Goal: Communication & Community: Participate in discussion

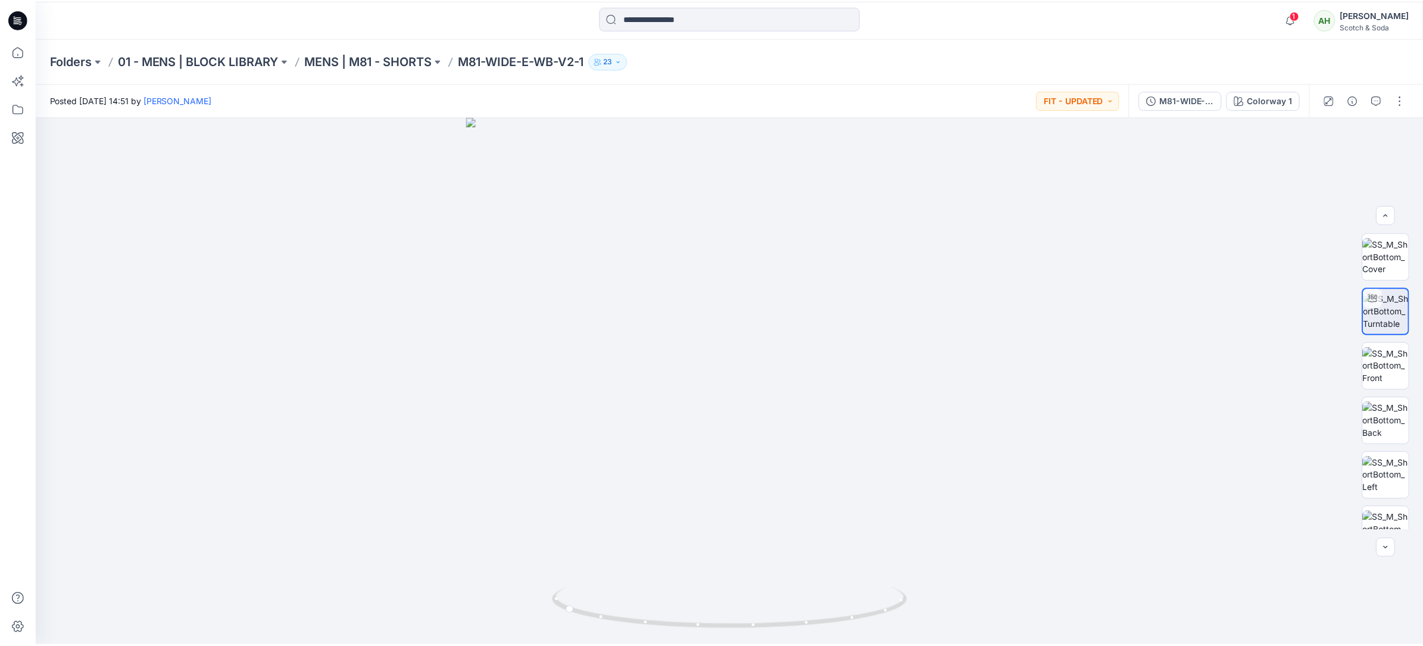
scroll to position [188, 0]
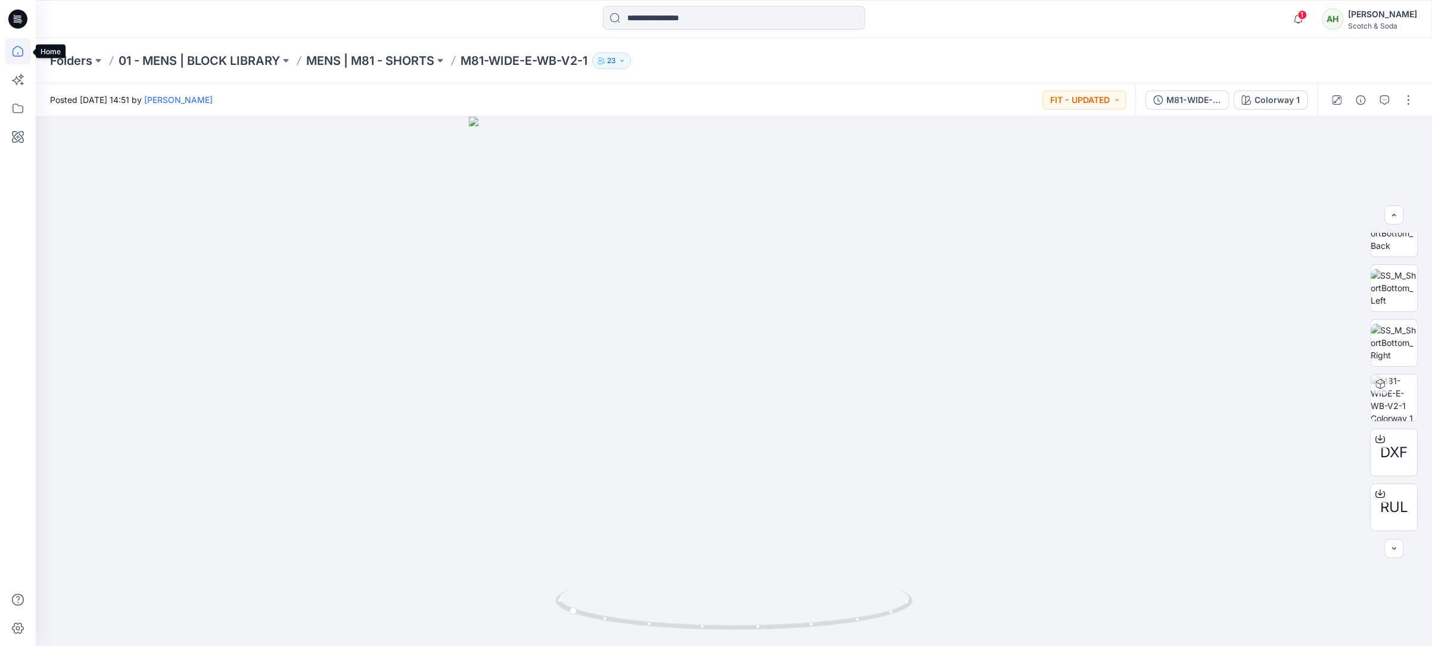
click at [18, 50] on icon at bounding box center [18, 51] width 26 height 26
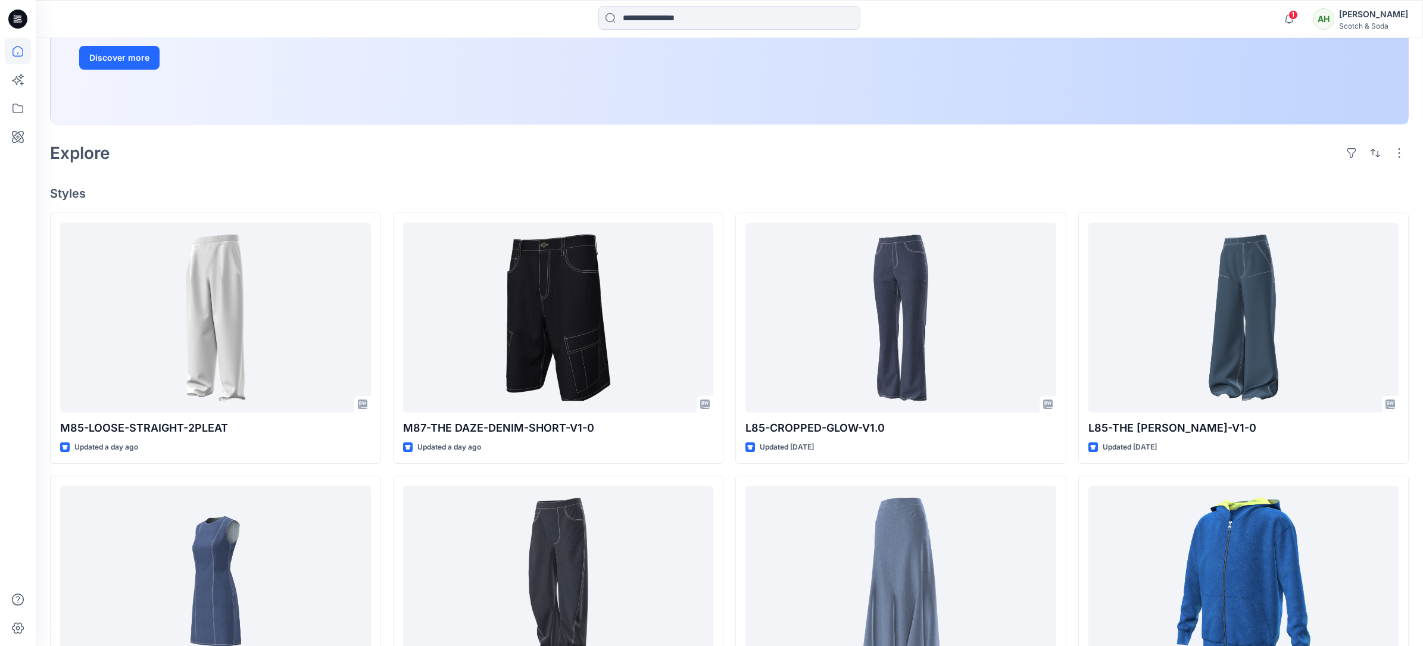
scroll to position [440, 0]
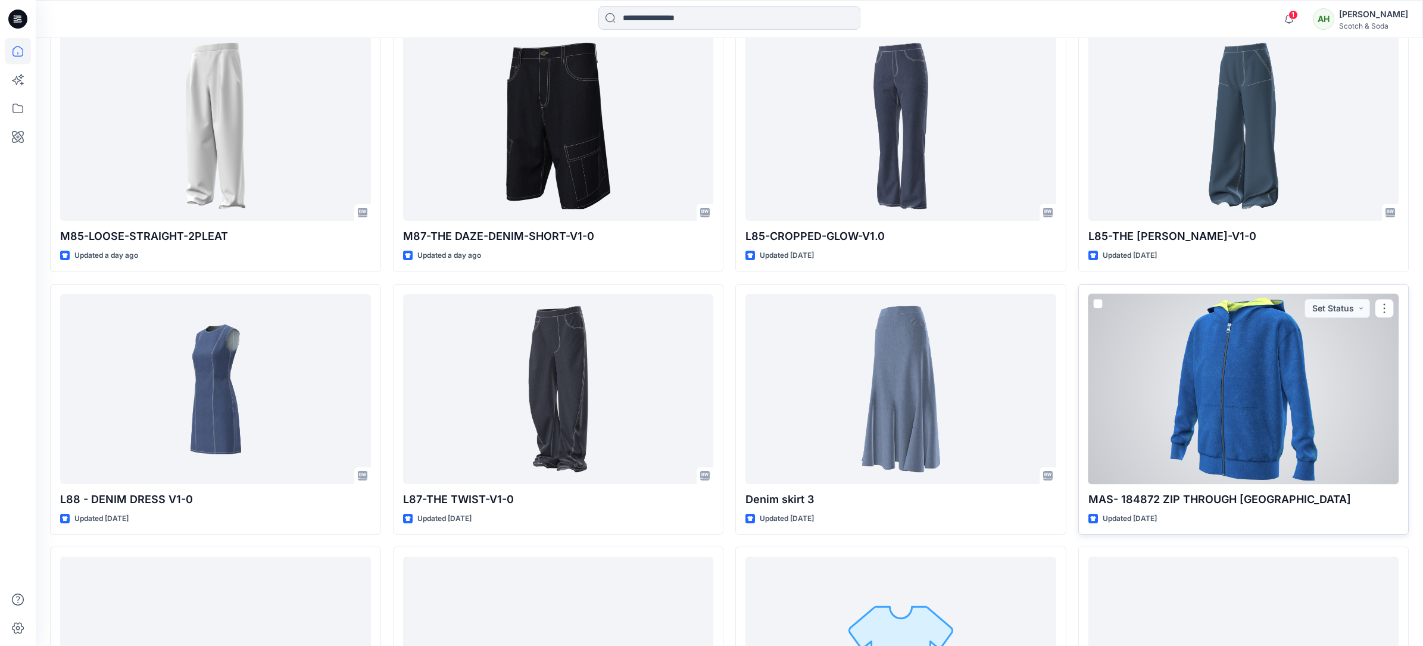
click at [1194, 345] on div at bounding box center [1244, 389] width 311 height 190
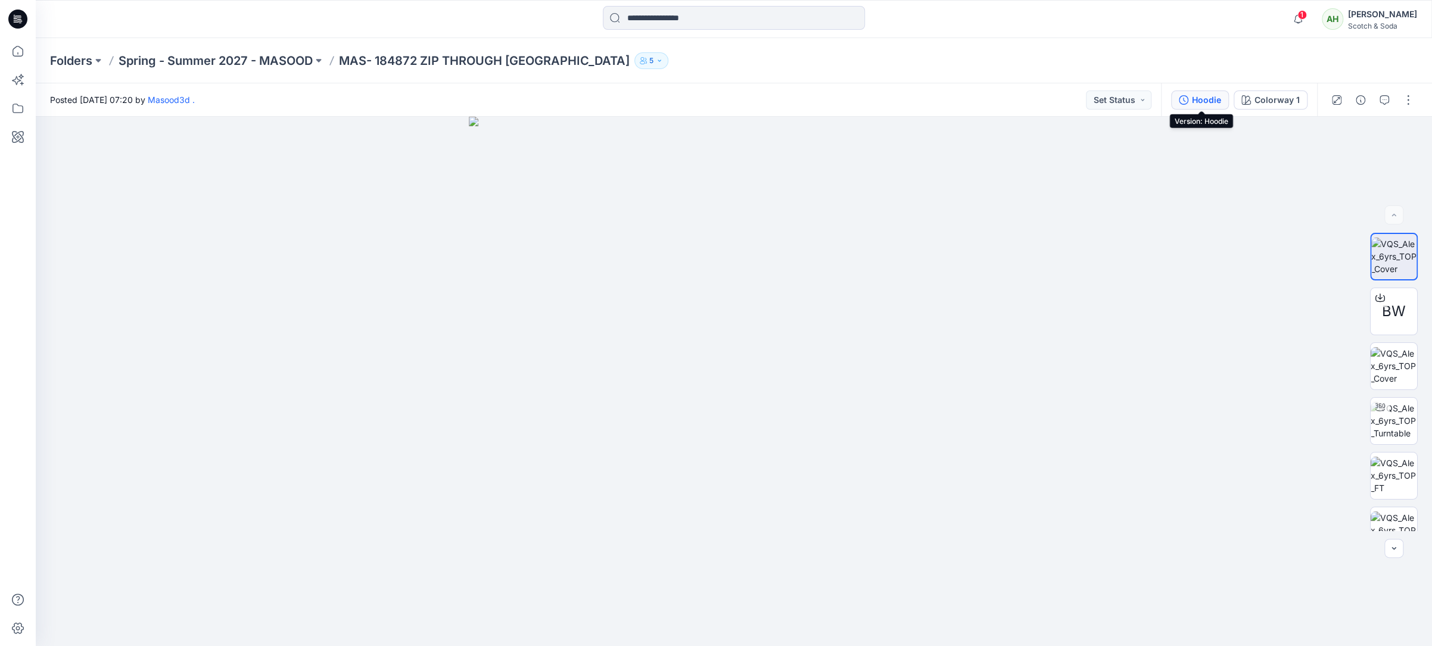
click at [1186, 98] on icon "button" at bounding box center [1184, 100] width 10 height 10
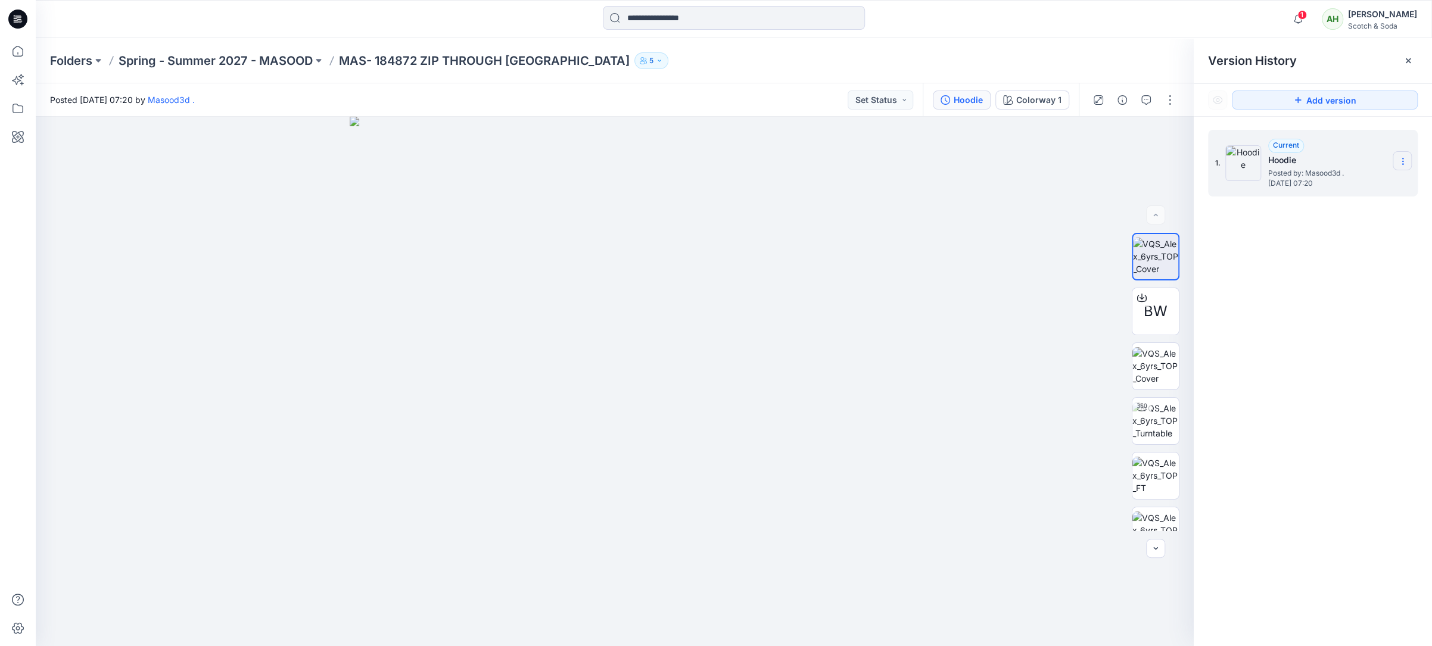
click at [1401, 158] on icon at bounding box center [1403, 162] width 10 height 10
click at [1359, 310] on div "1. Current Hoodie Posted by: Masood3d . [DATE] 07:20 Duplicate Version Rename V…" at bounding box center [1313, 390] width 238 height 547
click at [1326, 304] on div "1. Current Hoodie Posted by: Masood3d . [DATE] 07:20" at bounding box center [1313, 390] width 238 height 547
click at [1401, 159] on icon at bounding box center [1403, 162] width 10 height 10
click at [1334, 334] on div "1. Current Hoodie Posted by: Masood3d . [DATE] 07:20 Duplicate Version Rename V…" at bounding box center [1313, 390] width 238 height 547
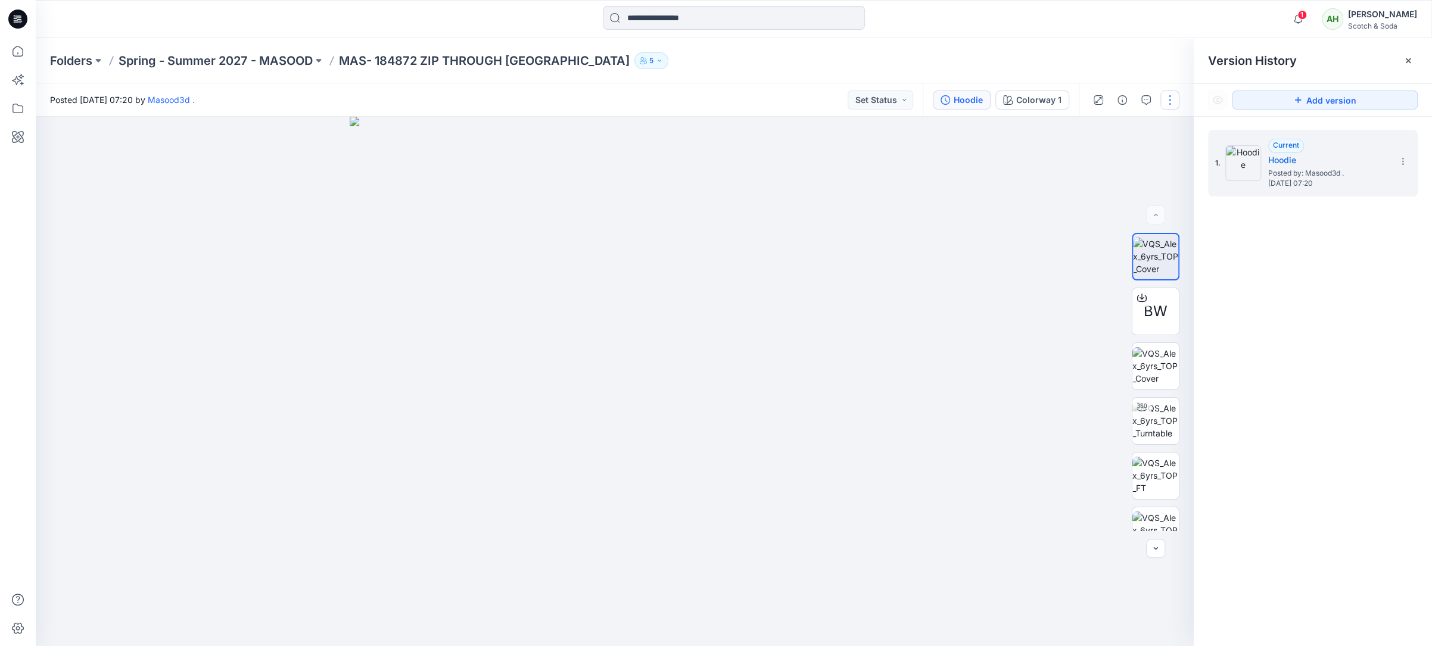
click at [1169, 102] on button "button" at bounding box center [1169, 100] width 19 height 19
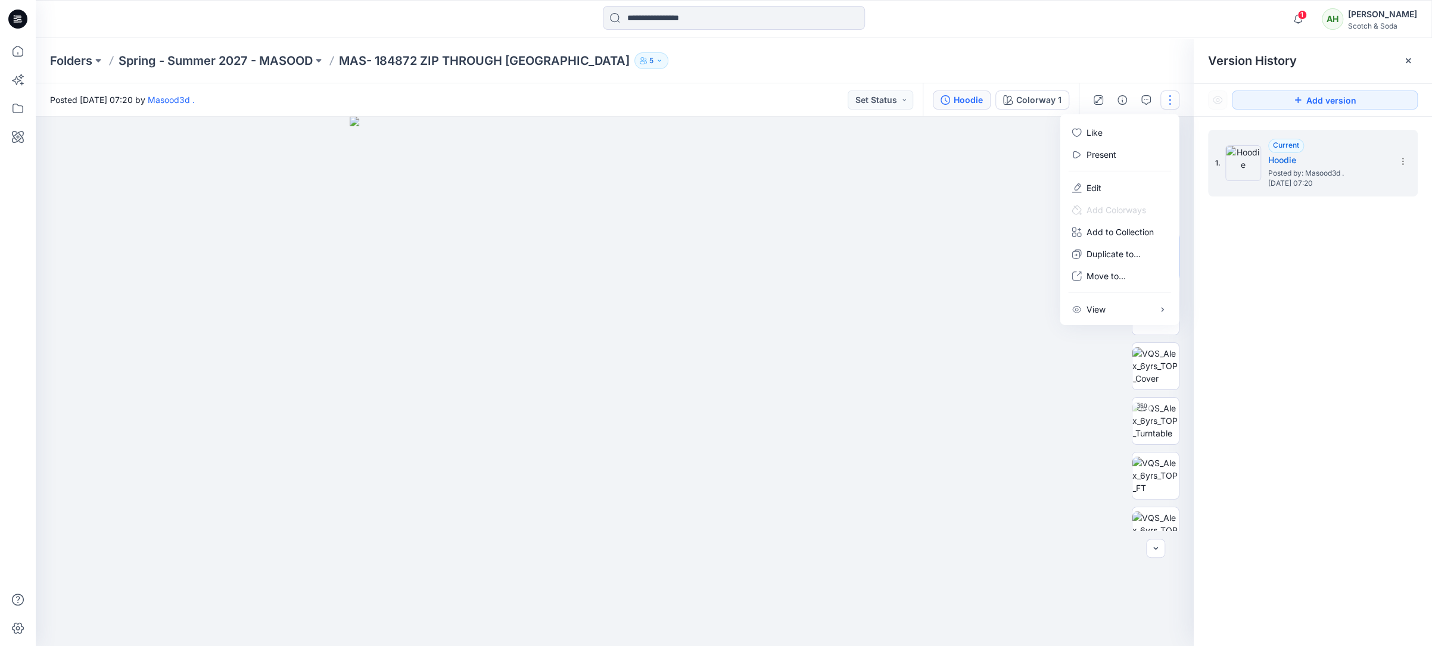
click at [1295, 294] on div "1. Current Hoodie Posted by: Masood3d . [DATE] 07:20" at bounding box center [1313, 390] width 238 height 547
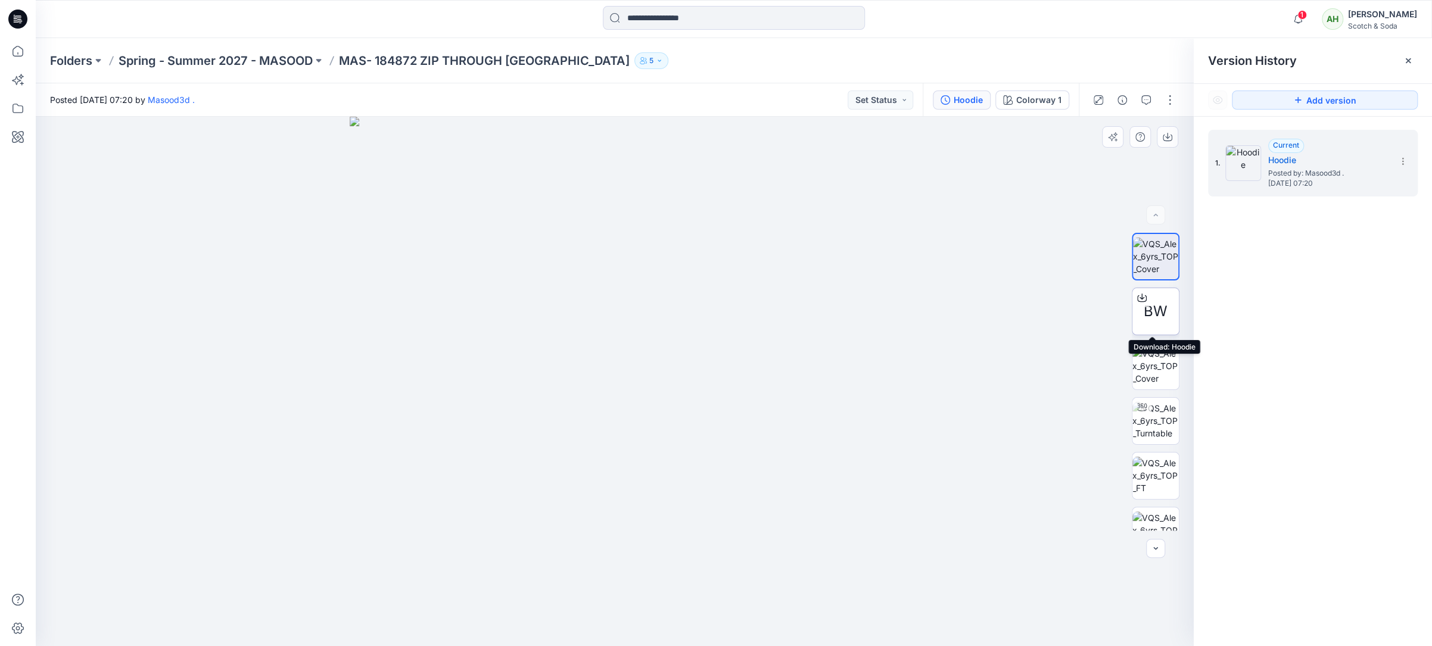
click at [1138, 297] on icon at bounding box center [1142, 298] width 10 height 10
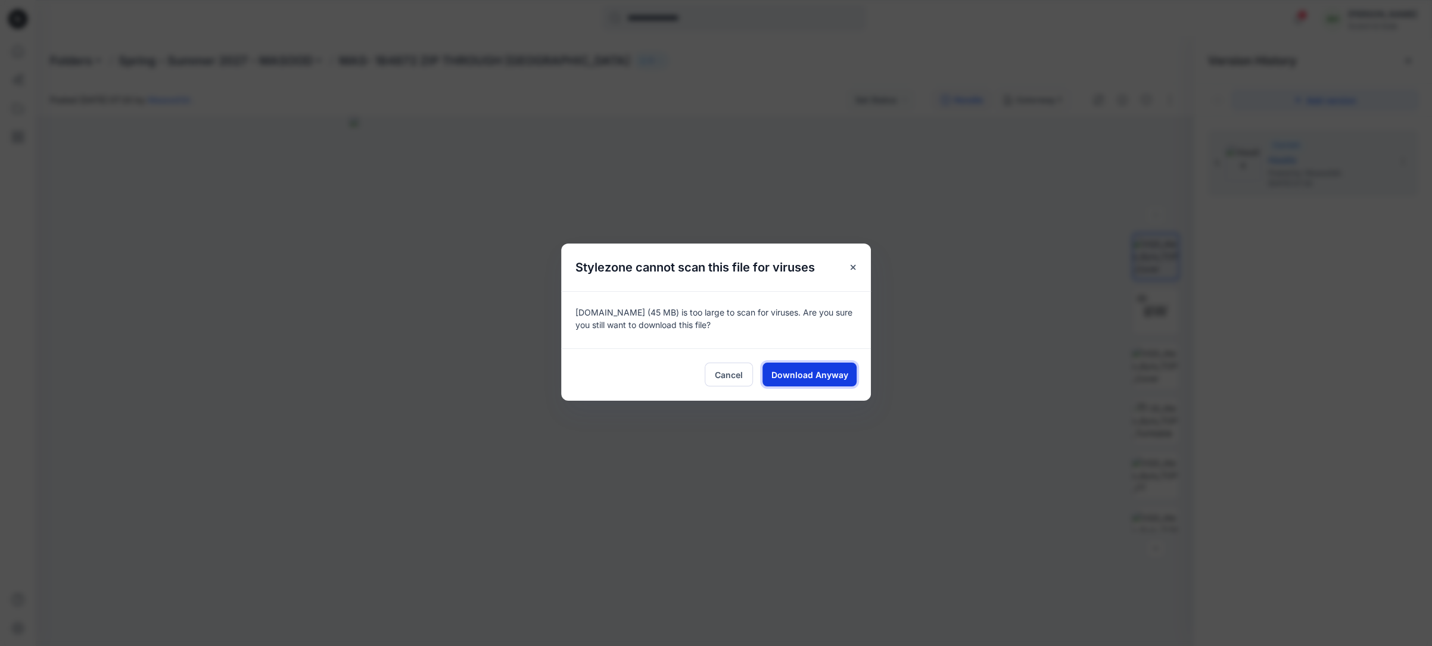
click at [805, 378] on span "Download Anyway" at bounding box center [809, 375] width 77 height 13
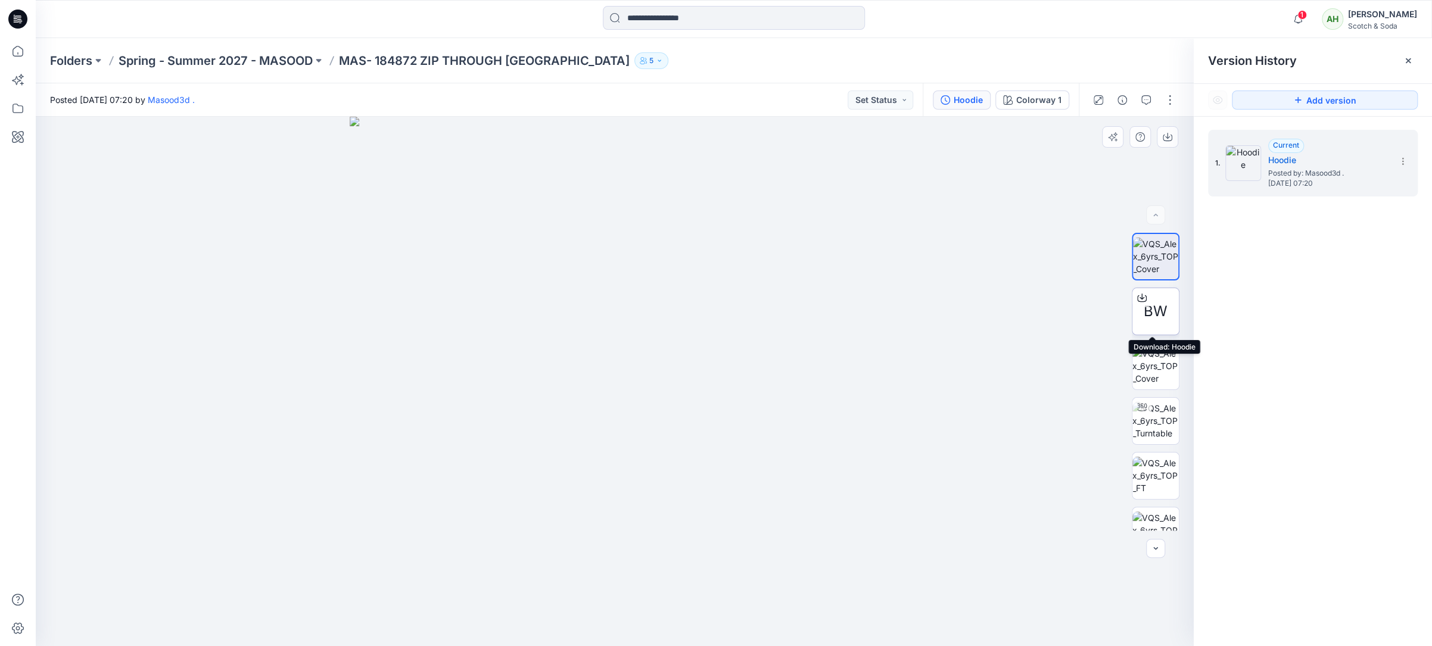
click at [1139, 297] on icon at bounding box center [1141, 296] width 5 height 6
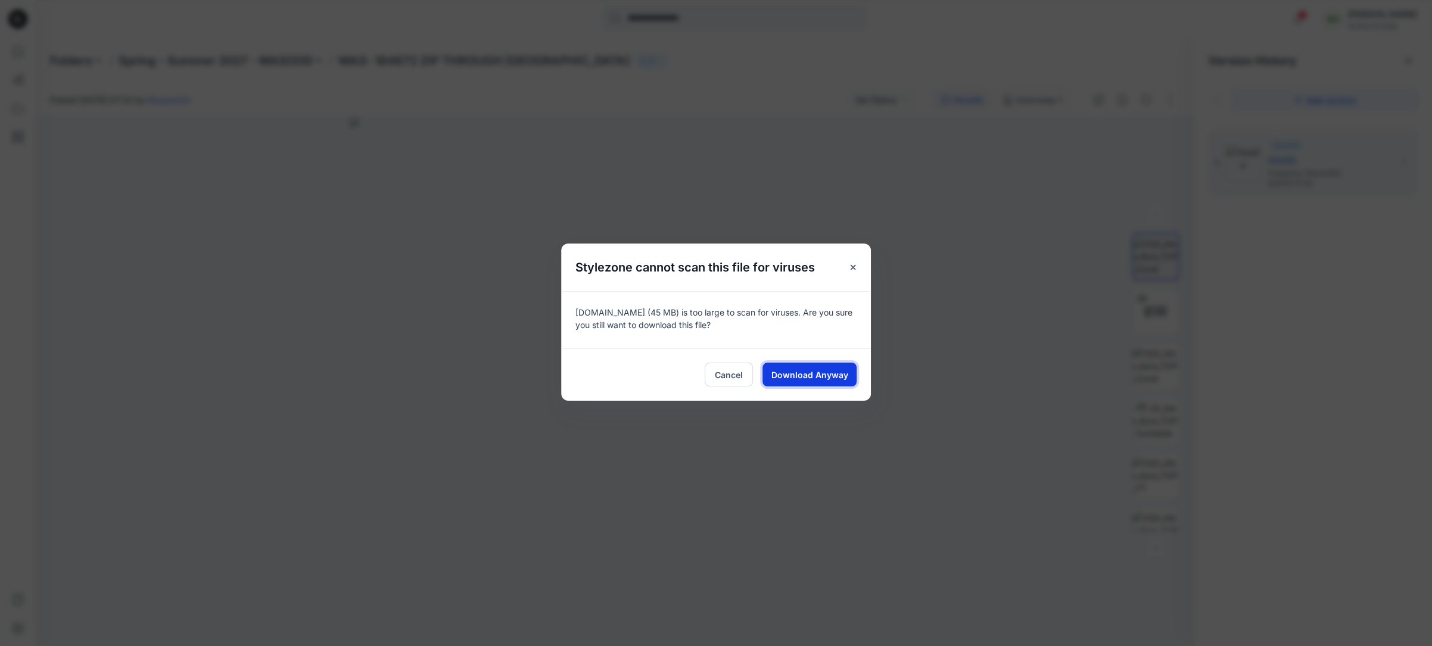
click at [821, 376] on span "Download Anyway" at bounding box center [809, 375] width 77 height 13
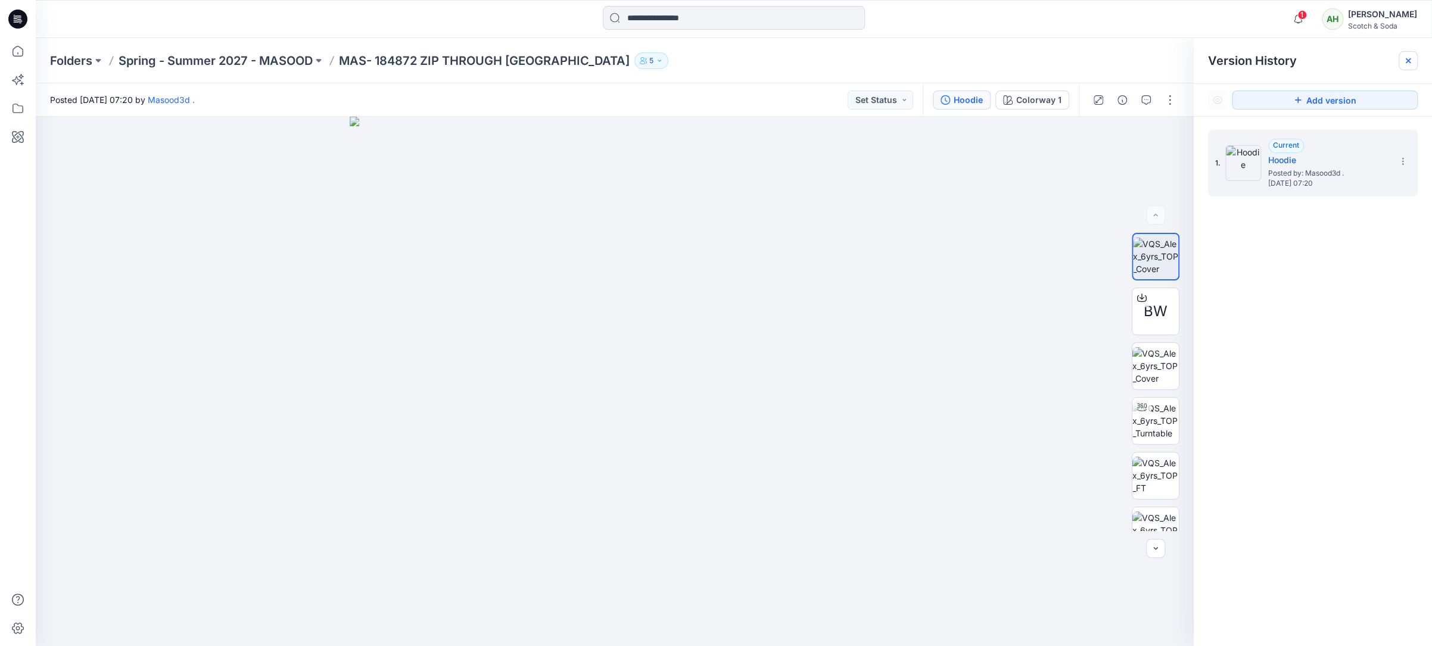
click at [1407, 61] on icon at bounding box center [1408, 61] width 10 height 10
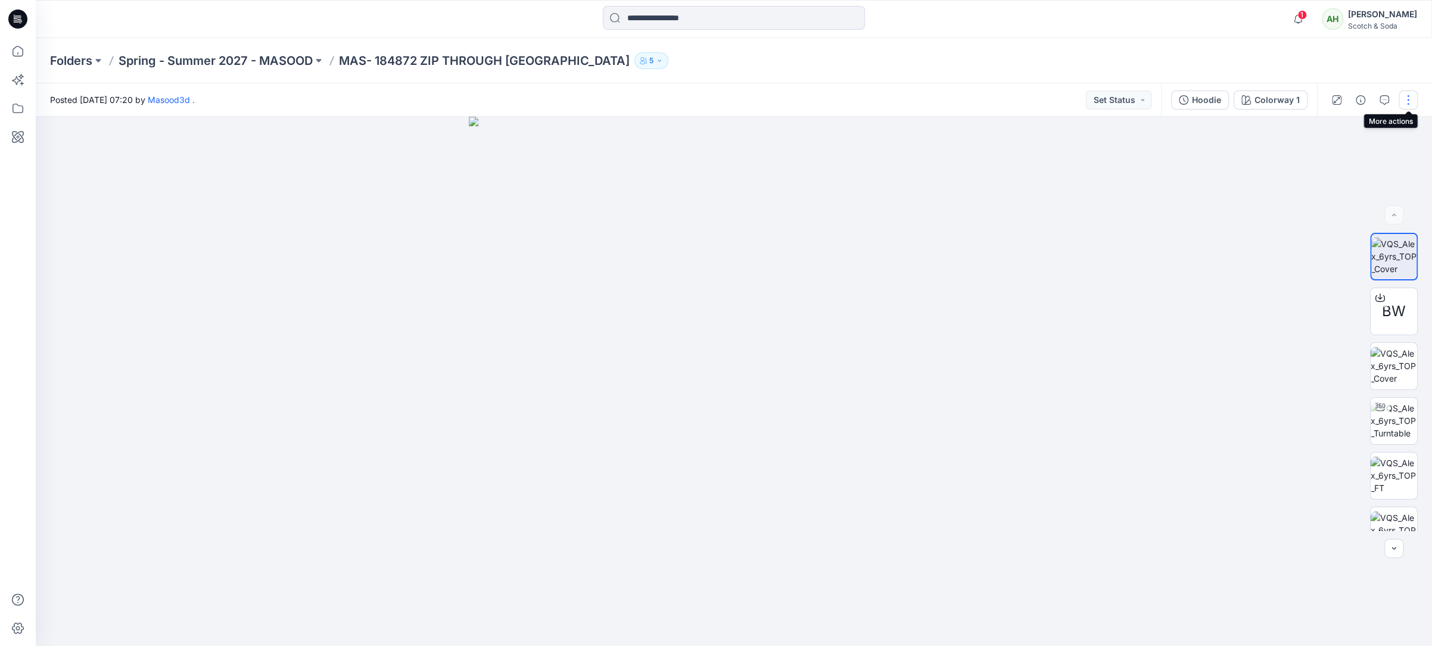
click at [1412, 98] on button "button" at bounding box center [1407, 100] width 19 height 19
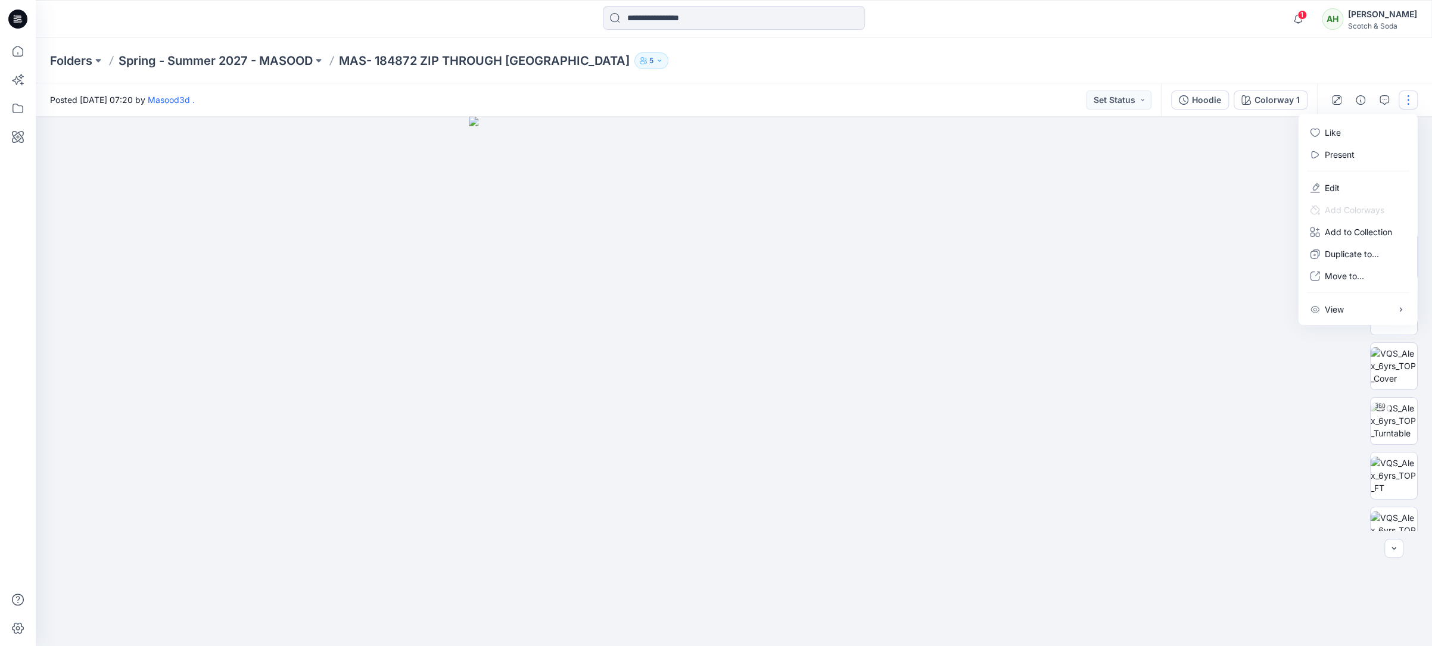
click at [940, 110] on div "Posted [DATE] 07:20 by Masood3d . Set Status" at bounding box center [598, 99] width 1125 height 33
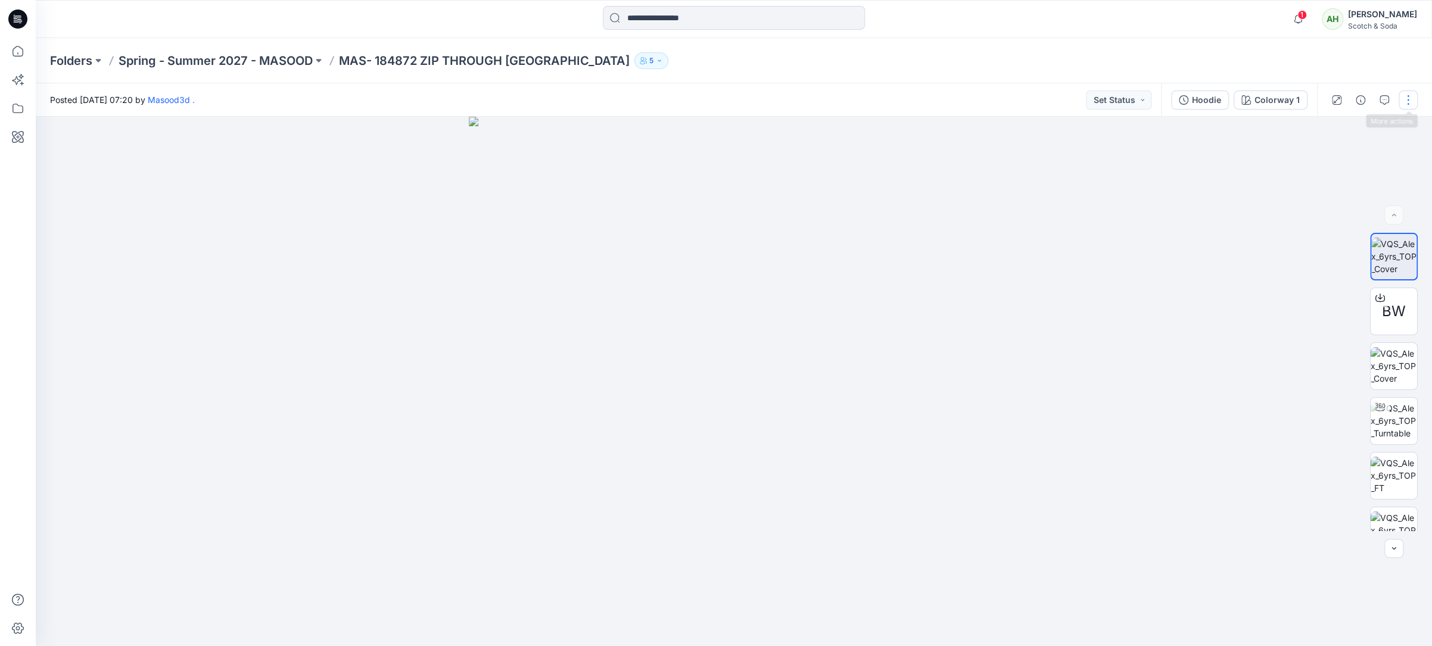
click at [1406, 98] on button "button" at bounding box center [1407, 100] width 19 height 19
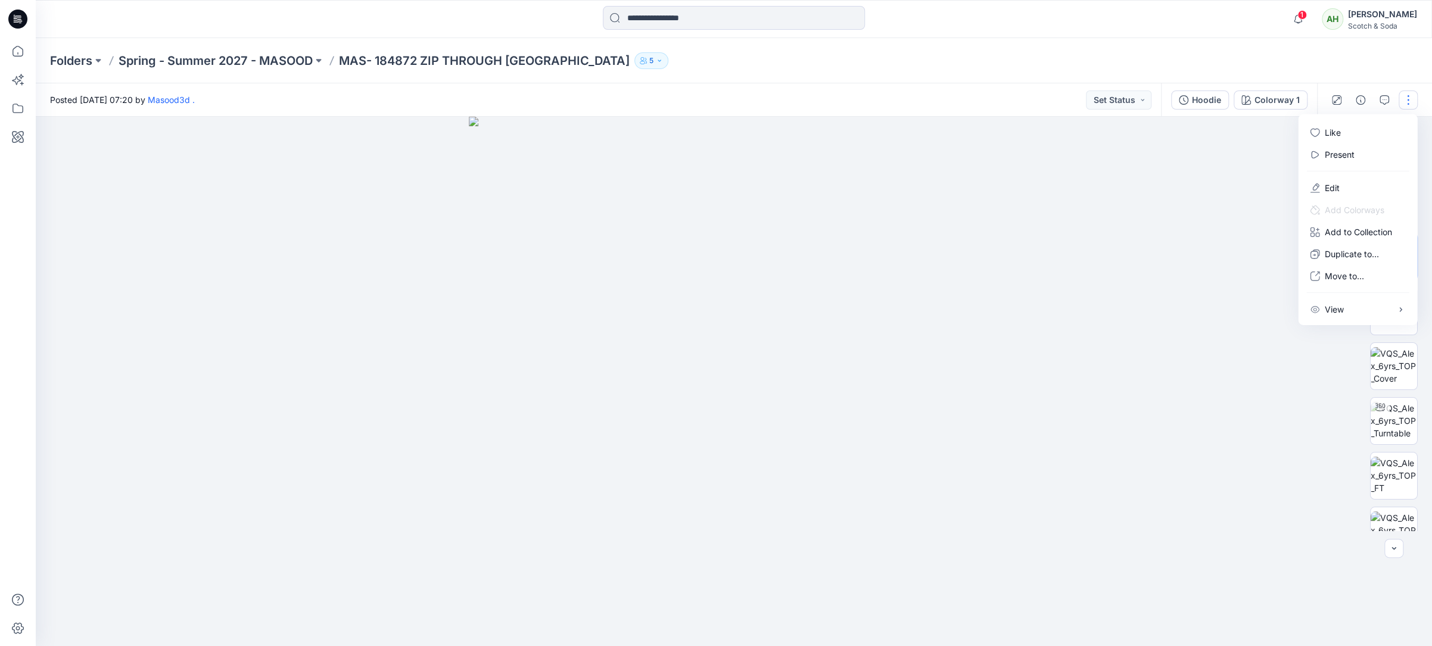
click at [1157, 292] on div at bounding box center [734, 381] width 1396 height 529
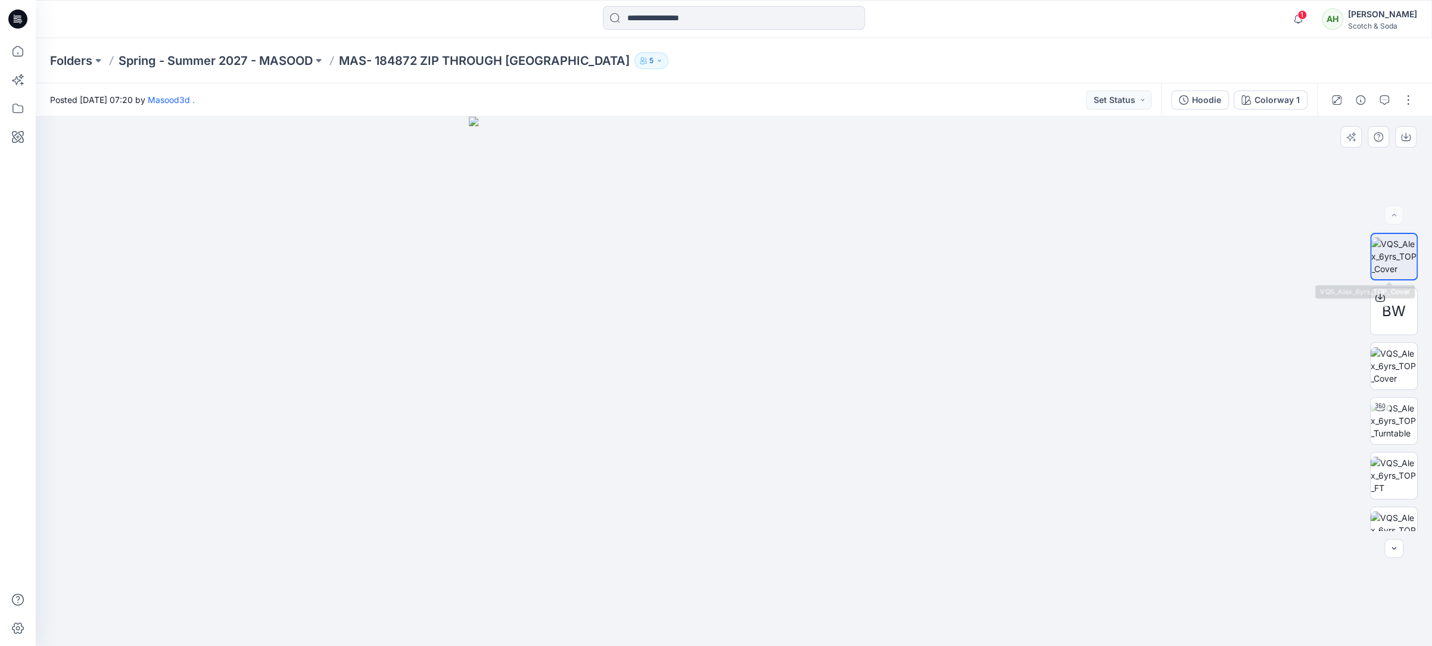
click at [1076, 353] on div at bounding box center [734, 381] width 1396 height 529
click at [271, 60] on p "Spring - Summer 2027 - MASOOD" at bounding box center [216, 60] width 194 height 17
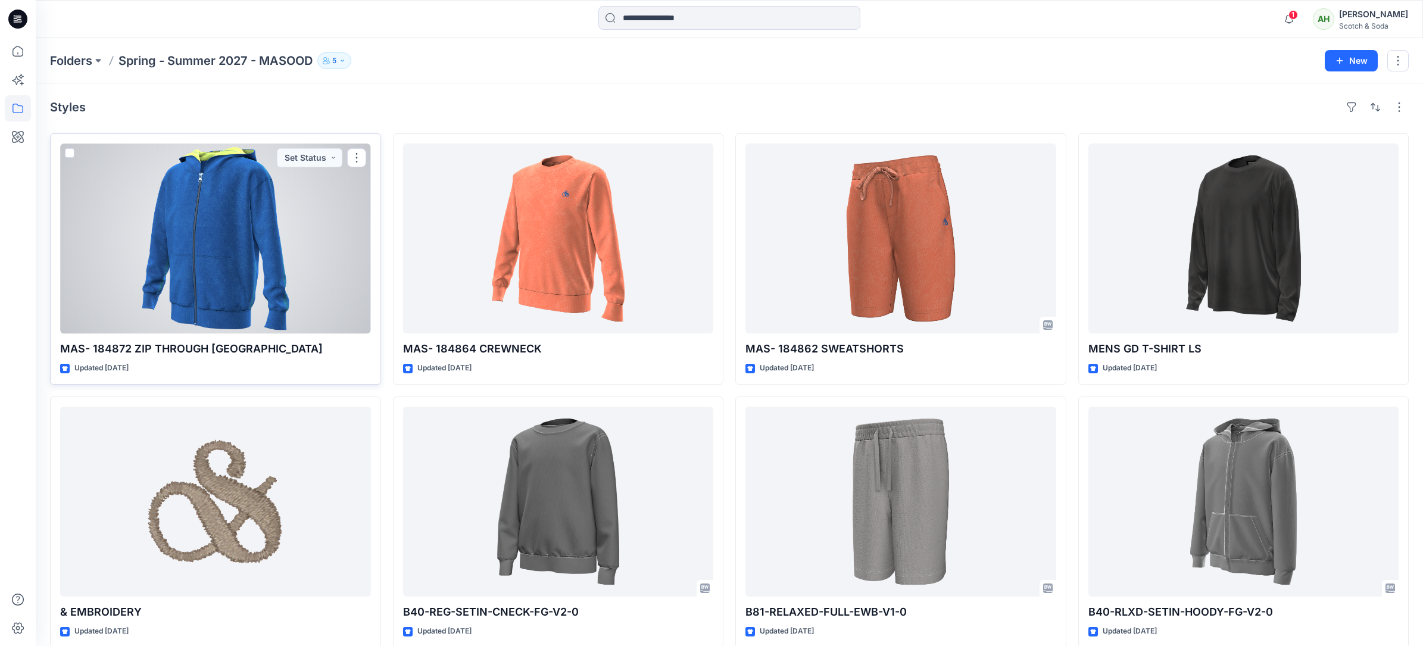
click at [201, 267] on div at bounding box center [215, 239] width 311 height 190
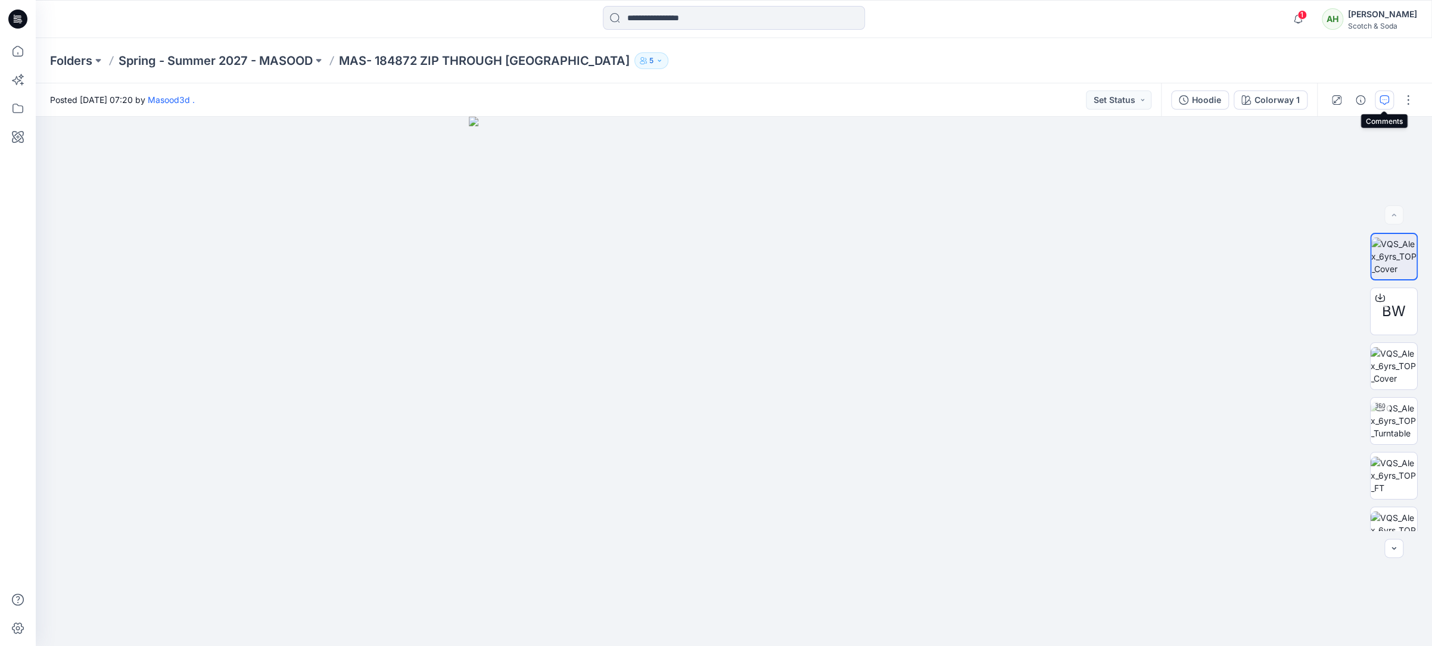
click at [1382, 96] on icon "button" at bounding box center [1384, 100] width 10 height 10
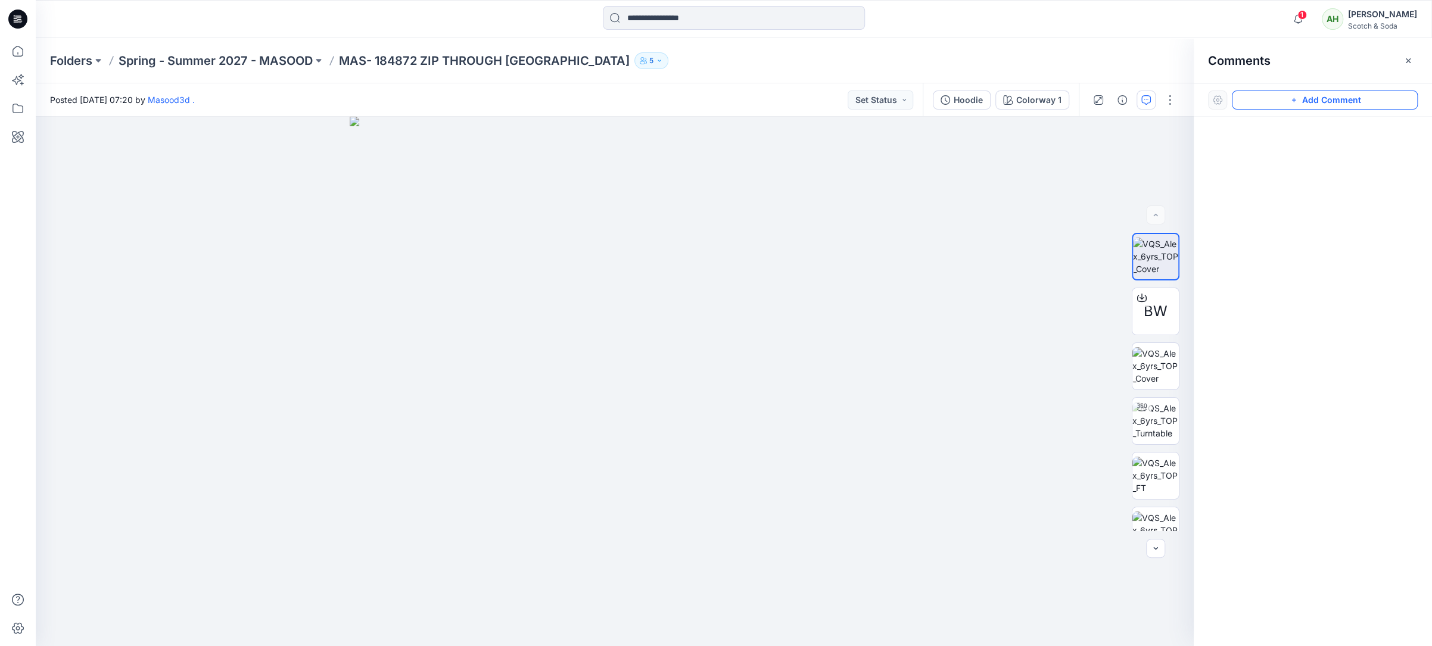
click at [1327, 101] on button "Add Comment" at bounding box center [1325, 100] width 186 height 19
click at [1158, 417] on img at bounding box center [1155, 421] width 46 height 38
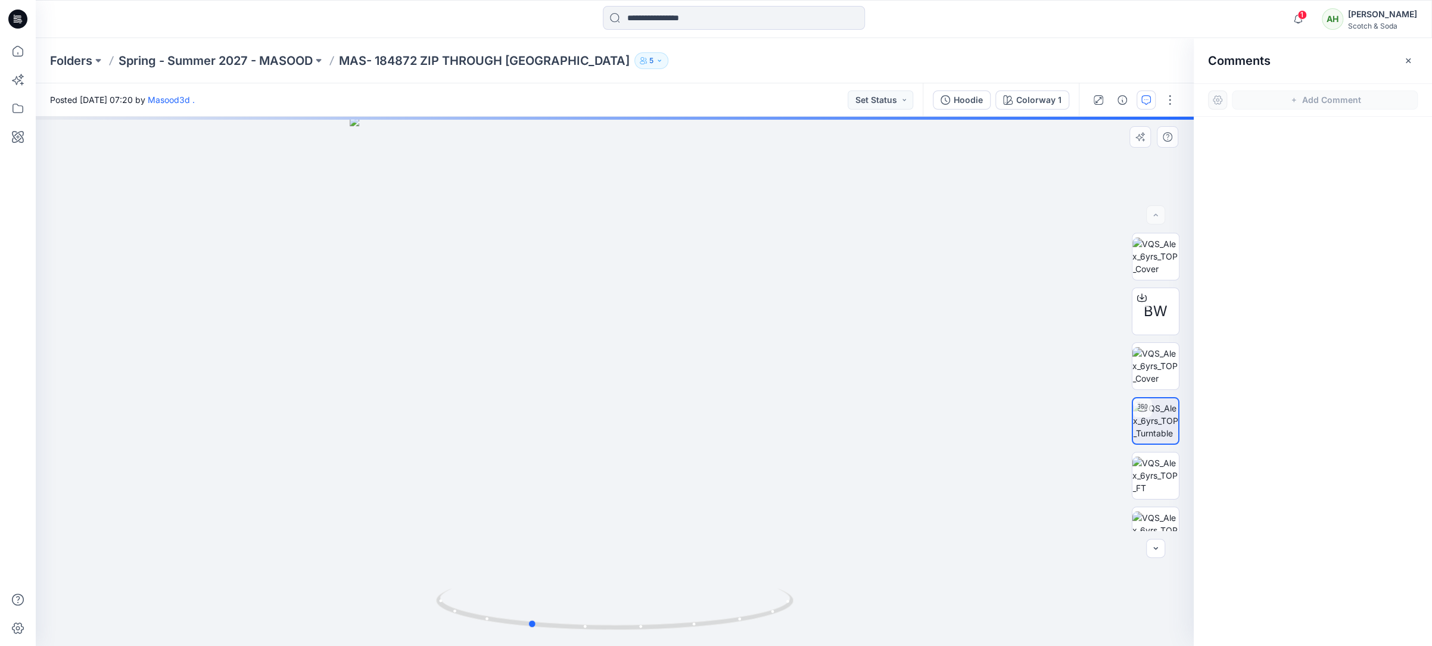
drag, startPoint x: 801, startPoint y: 329, endPoint x: 725, endPoint y: 329, distance: 76.2
click at [725, 329] on div at bounding box center [615, 381] width 1158 height 529
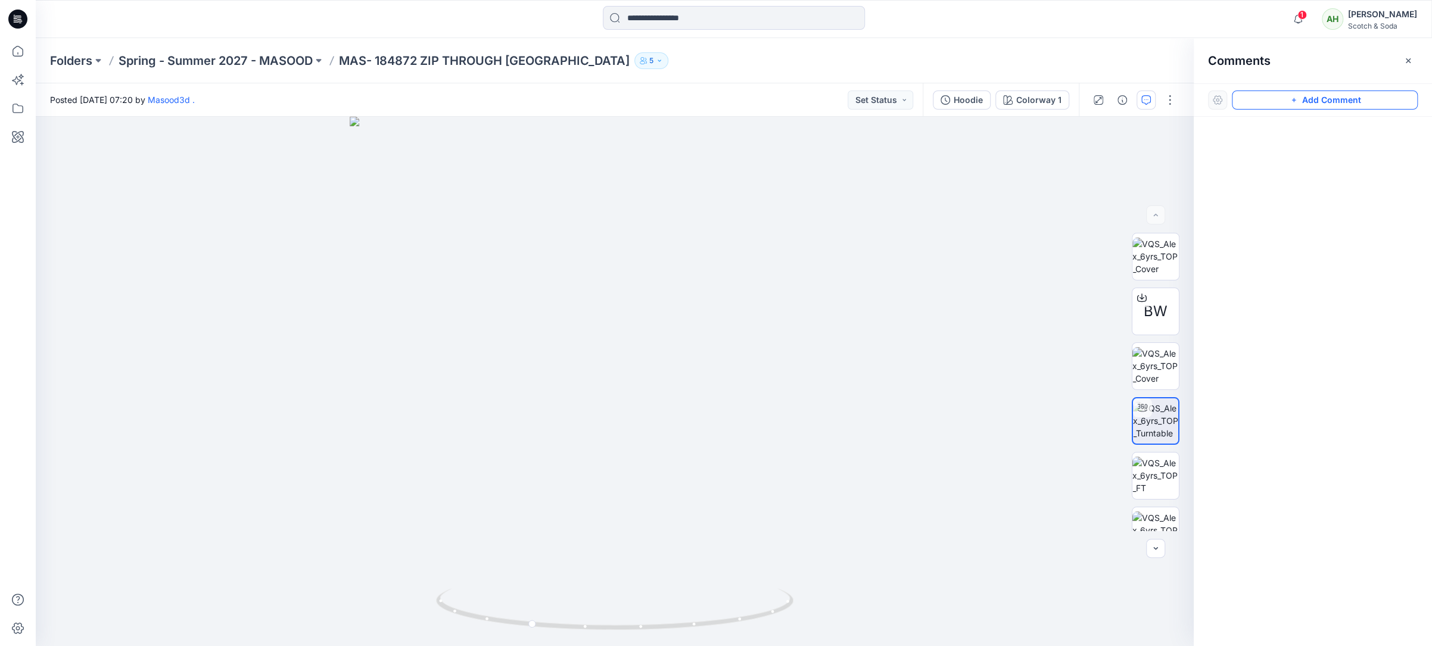
click at [1334, 102] on button "Add Comment" at bounding box center [1325, 100] width 186 height 19
click at [628, 240] on div "1" at bounding box center [615, 381] width 1158 height 529
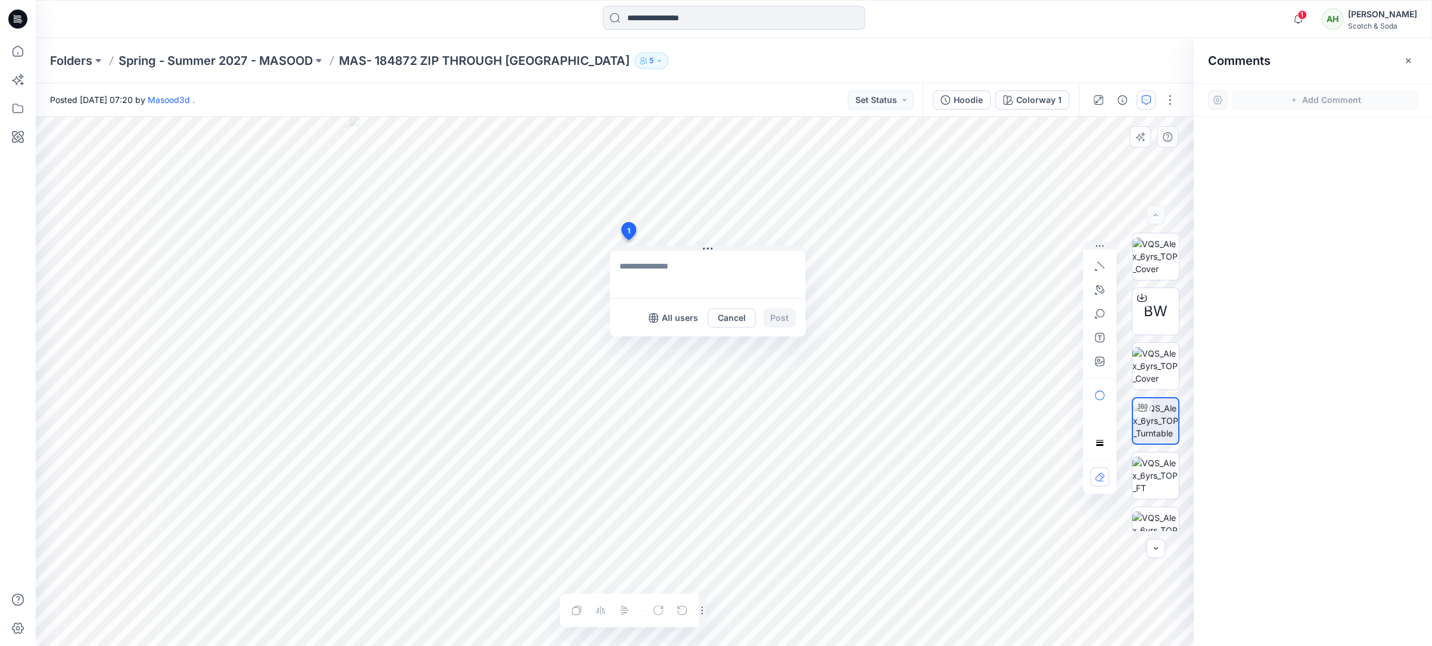
click at [729, 277] on textarea at bounding box center [707, 275] width 195 height 48
type textarea "**********"
click at [782, 320] on button "Post" at bounding box center [779, 318] width 33 height 19
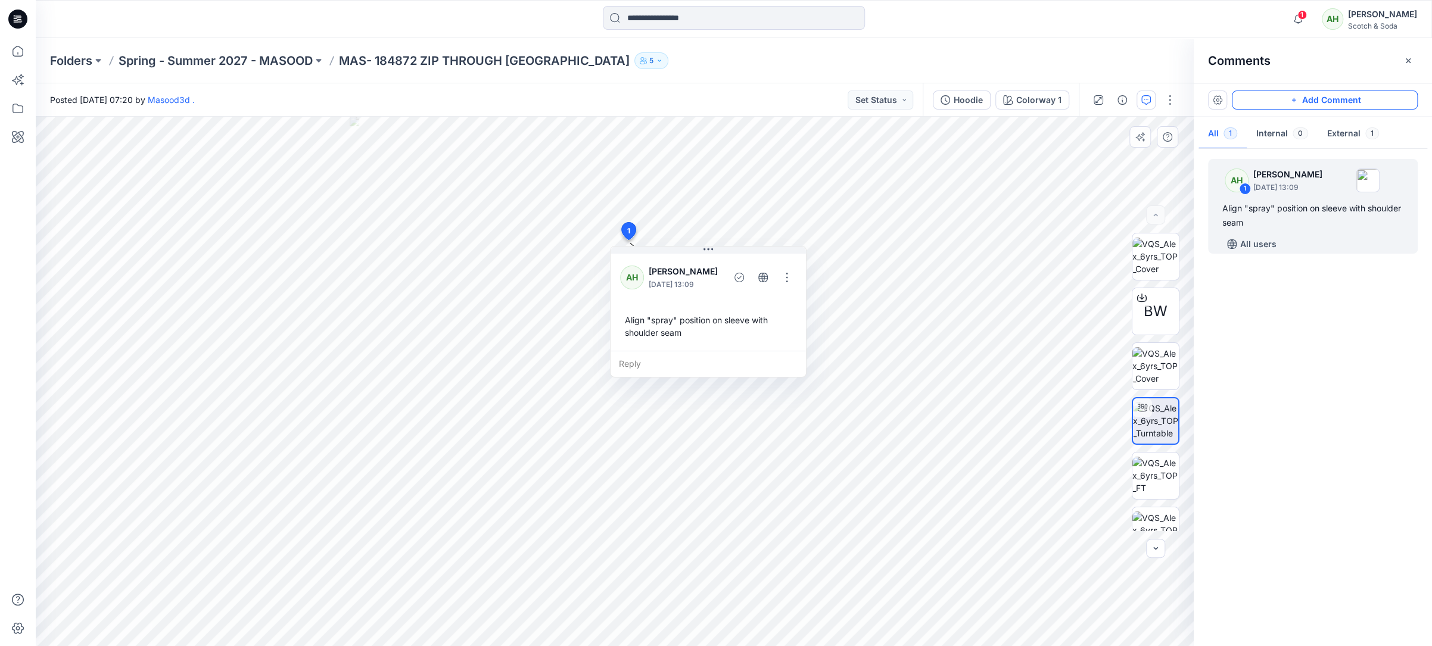
click at [1273, 98] on button "Add Comment" at bounding box center [1325, 100] width 186 height 19
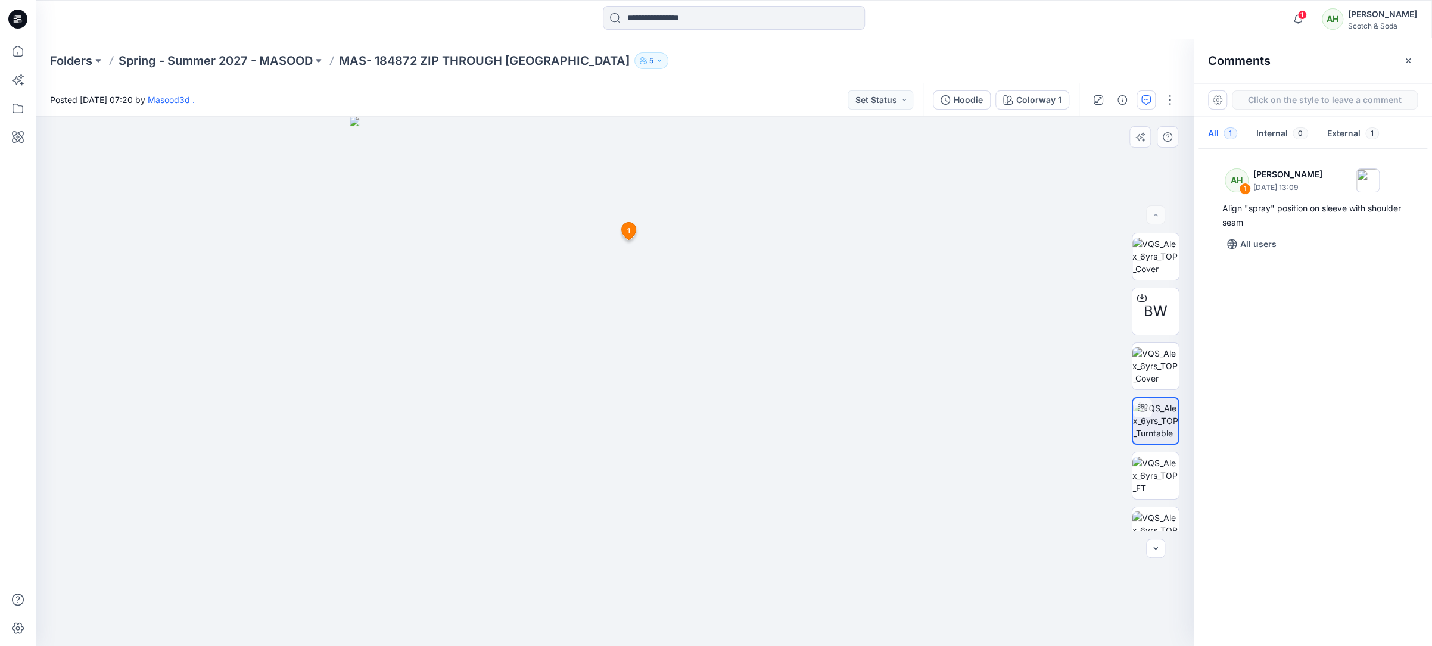
click at [591, 561] on div "2 1 AH [PERSON_NAME] [DATE] 13:09 Align "spray" position on sleeve with shoulde…" at bounding box center [615, 381] width 1158 height 529
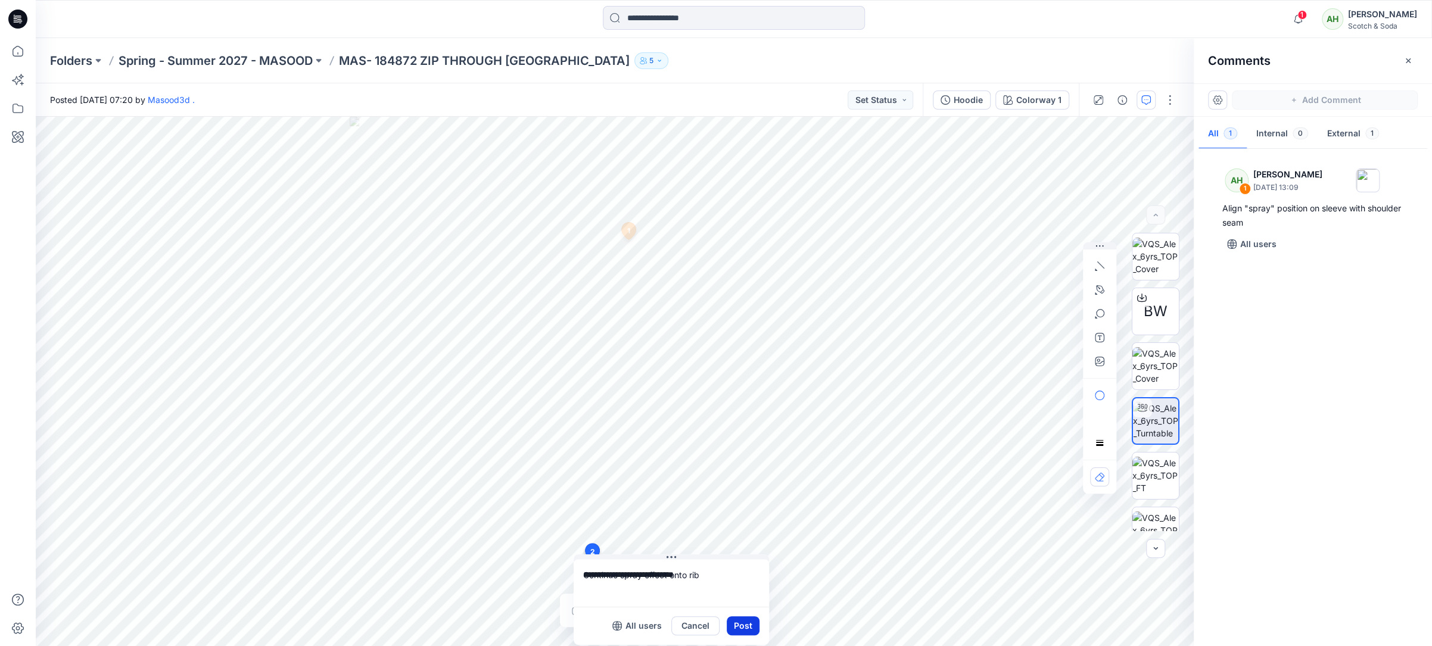
type textarea "**********"
click at [743, 625] on button "Post" at bounding box center [743, 625] width 33 height 19
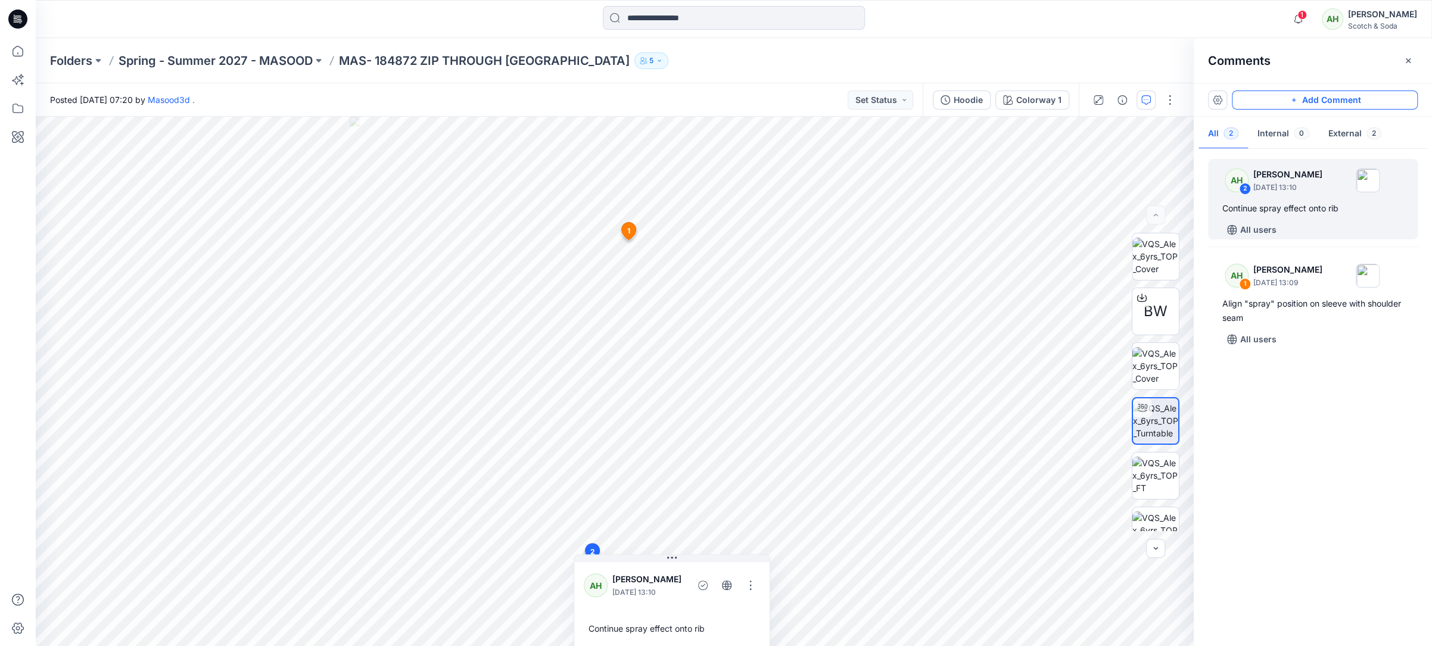
drag, startPoint x: 1313, startPoint y: 98, endPoint x: 1303, endPoint y: 102, distance: 10.9
click at [1313, 98] on button "Add Comment" at bounding box center [1325, 100] width 186 height 19
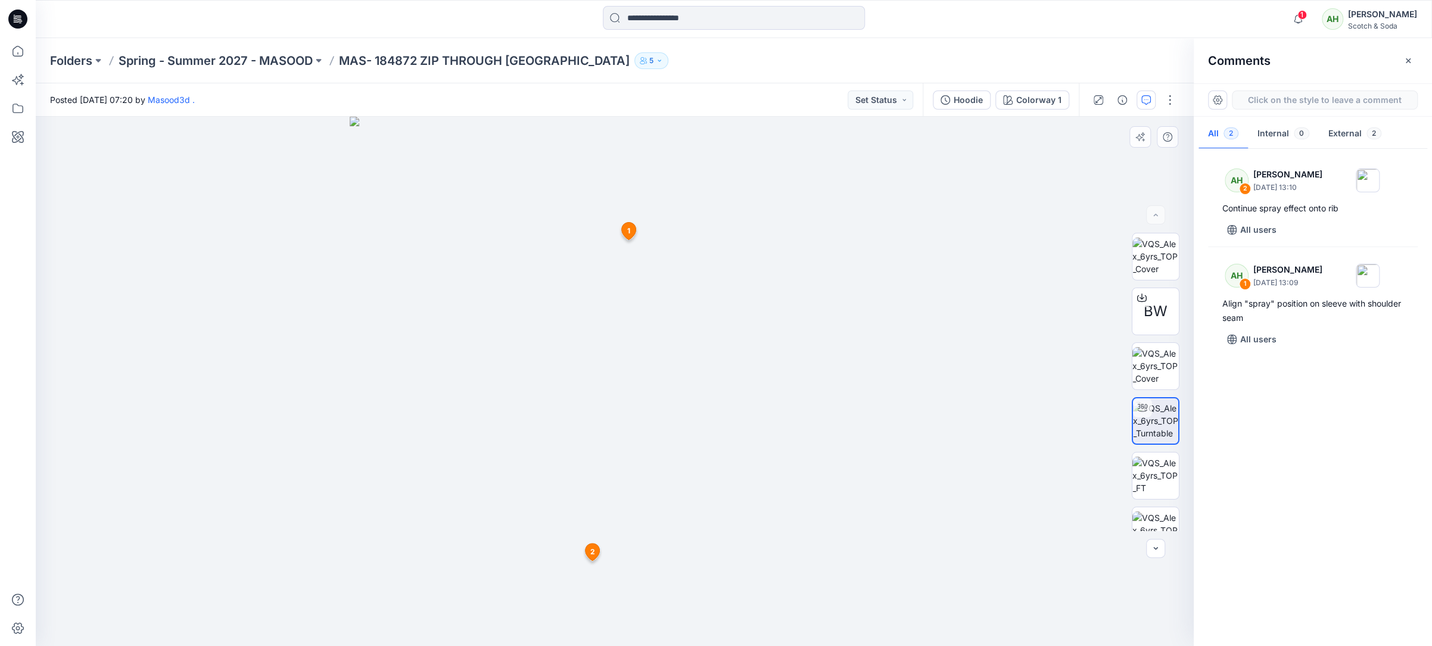
click at [611, 437] on div "3 1 AH [PERSON_NAME] [DATE] 13:09 Align "spray" position on sleeve with shoulde…" at bounding box center [615, 381] width 1158 height 529
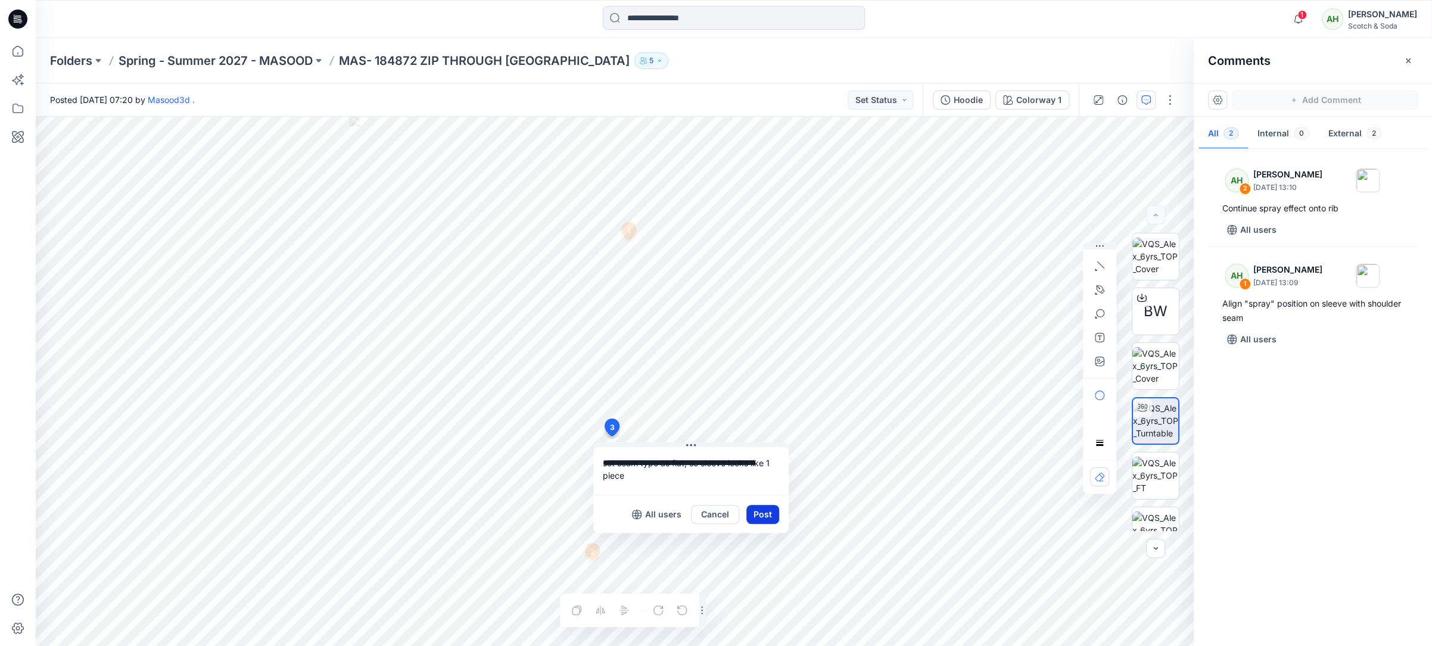
type textarea "**********"
click at [762, 513] on button "Post" at bounding box center [762, 514] width 33 height 19
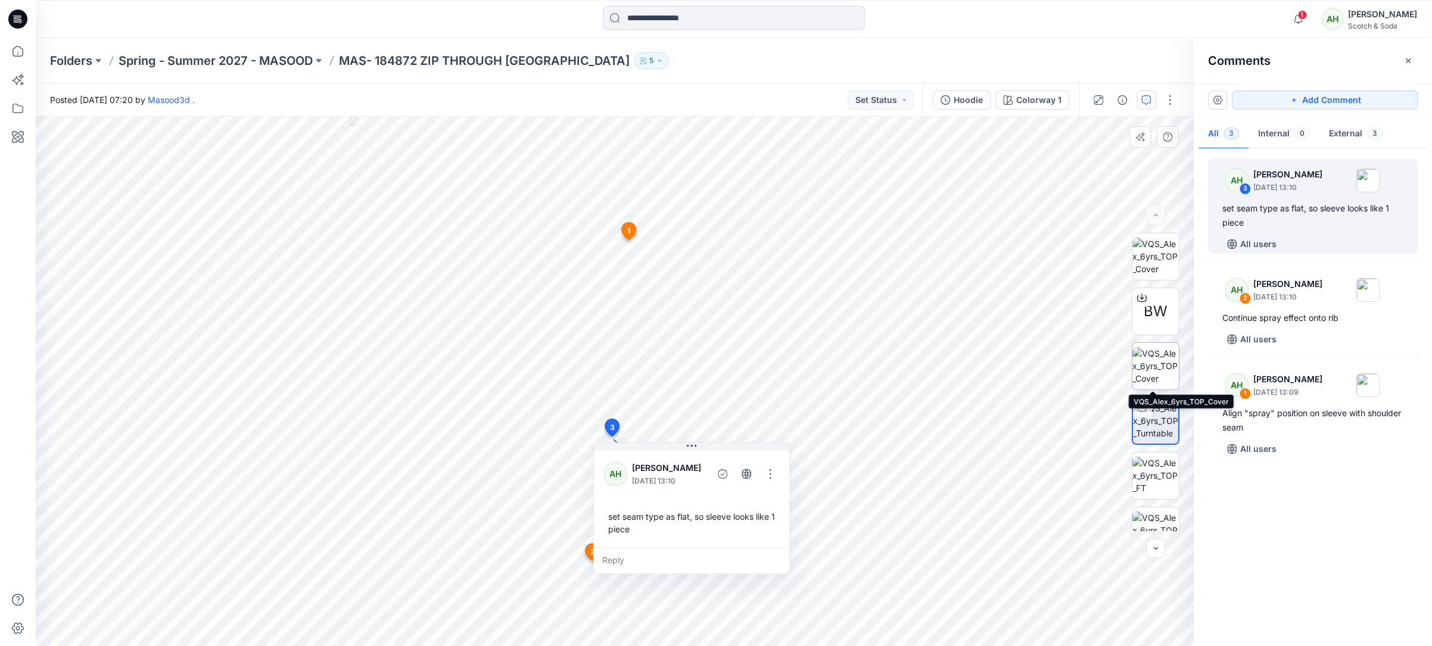
click at [1155, 367] on img at bounding box center [1155, 366] width 46 height 38
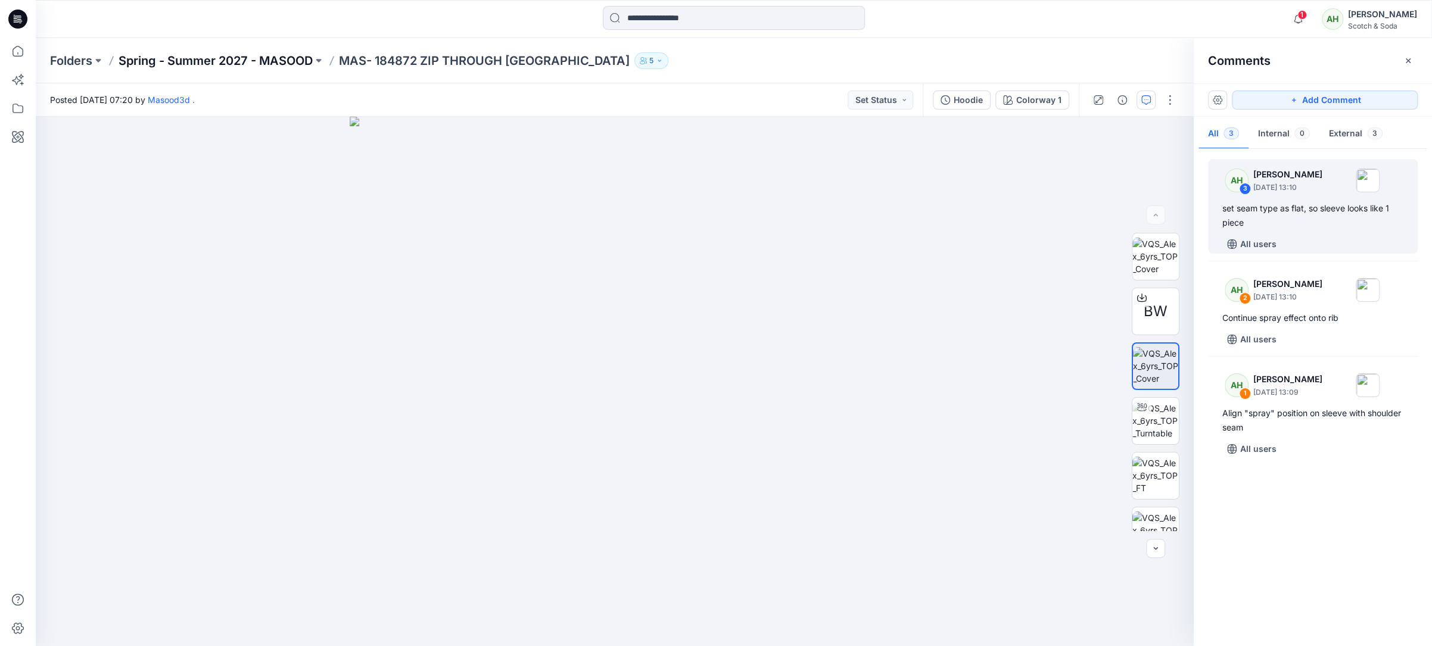
click at [223, 61] on p "Spring - Summer 2027 - MASOOD" at bounding box center [216, 60] width 194 height 17
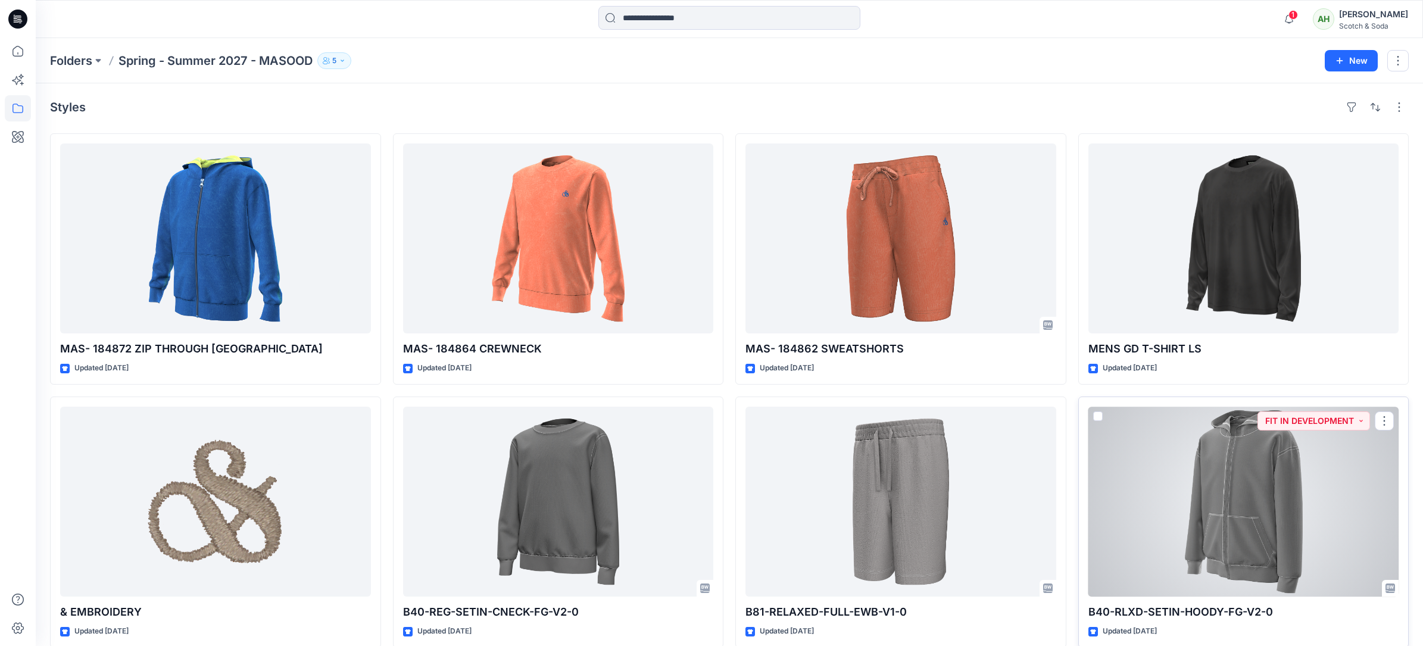
click at [1266, 499] on div at bounding box center [1244, 502] width 311 height 190
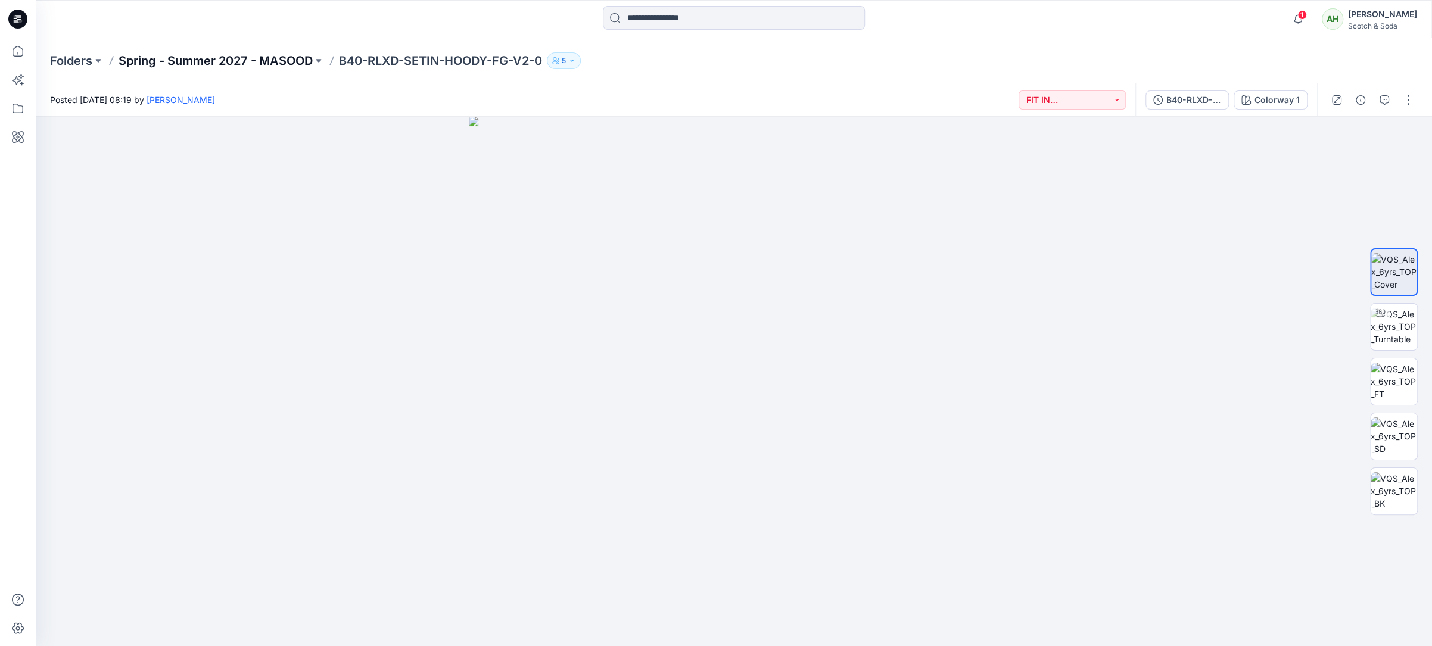
click at [186, 60] on p "Spring - Summer 2027 - MASOOD" at bounding box center [216, 60] width 194 height 17
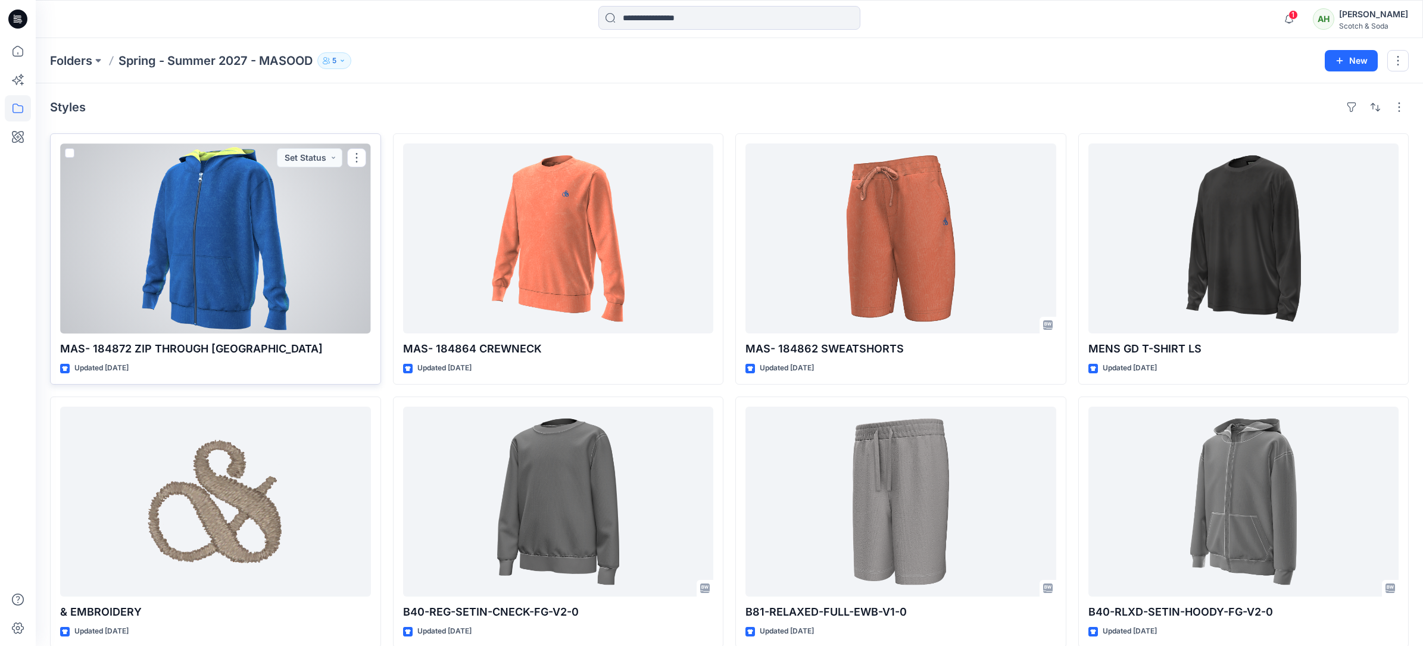
click at [300, 271] on div at bounding box center [215, 239] width 311 height 190
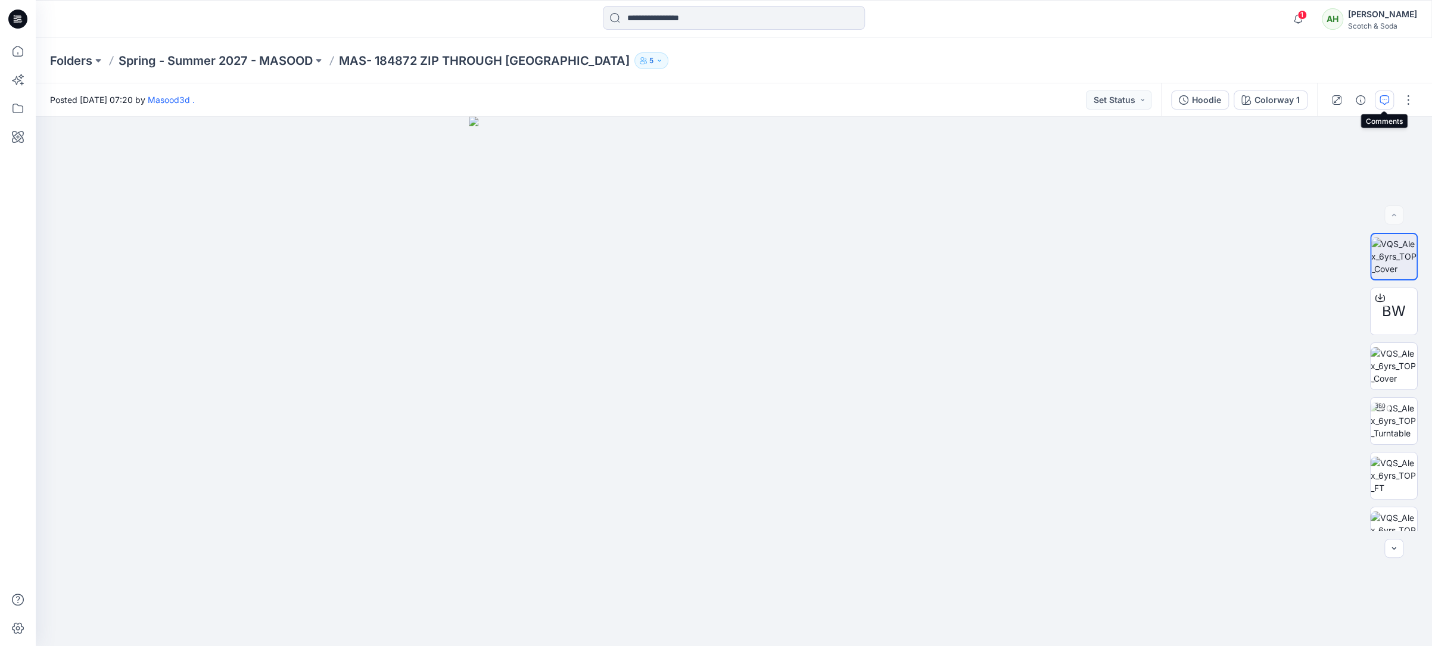
click at [1379, 98] on icon "button" at bounding box center [1384, 100] width 10 height 10
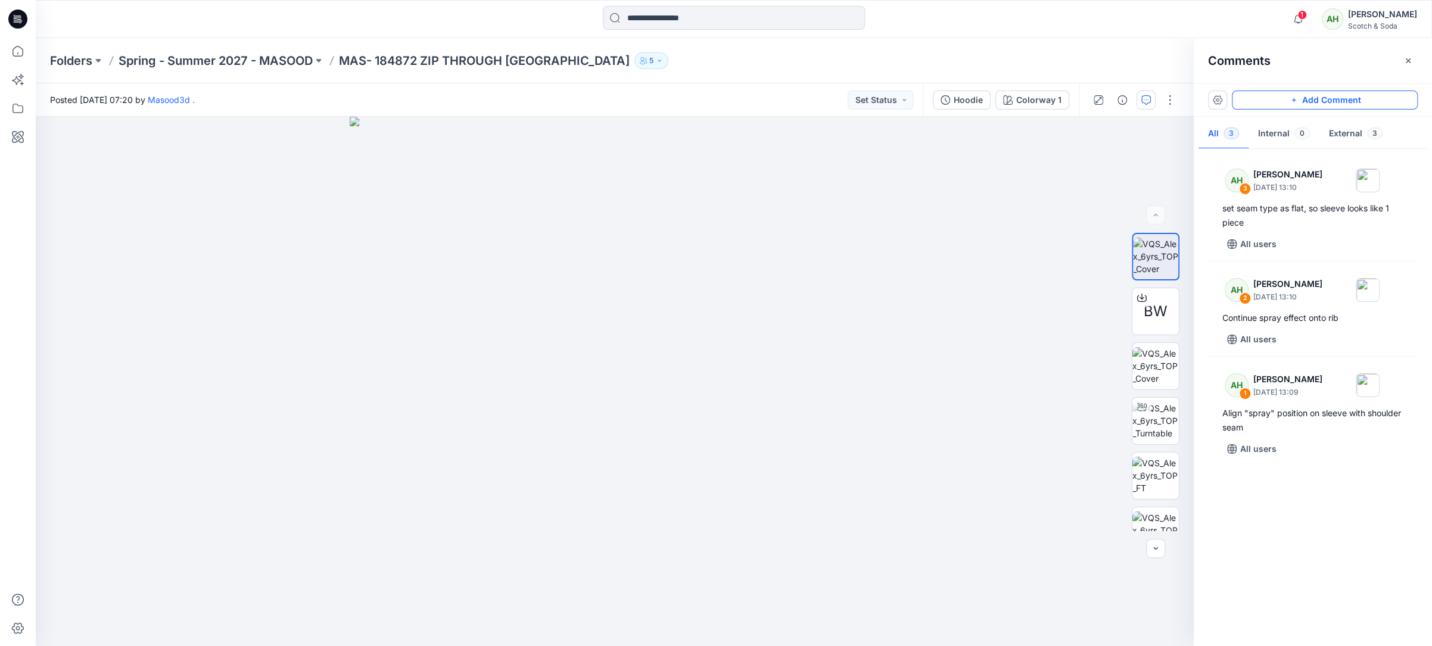
click at [1312, 99] on button "Add Comment" at bounding box center [1325, 100] width 186 height 19
click at [623, 150] on div "4" at bounding box center [615, 381] width 1158 height 529
click at [641, 188] on textarea "**********" at bounding box center [702, 185] width 195 height 48
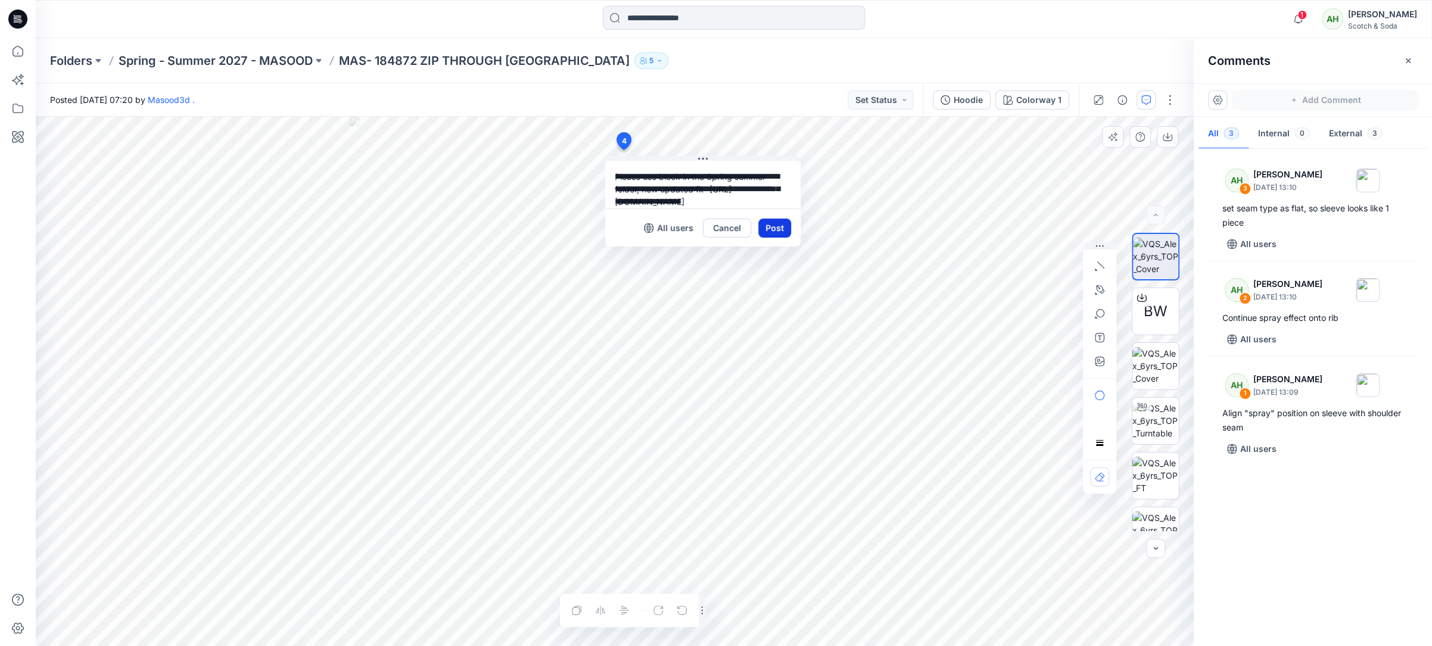
type textarea "**********"
click at [771, 222] on button "Post" at bounding box center [774, 228] width 33 height 19
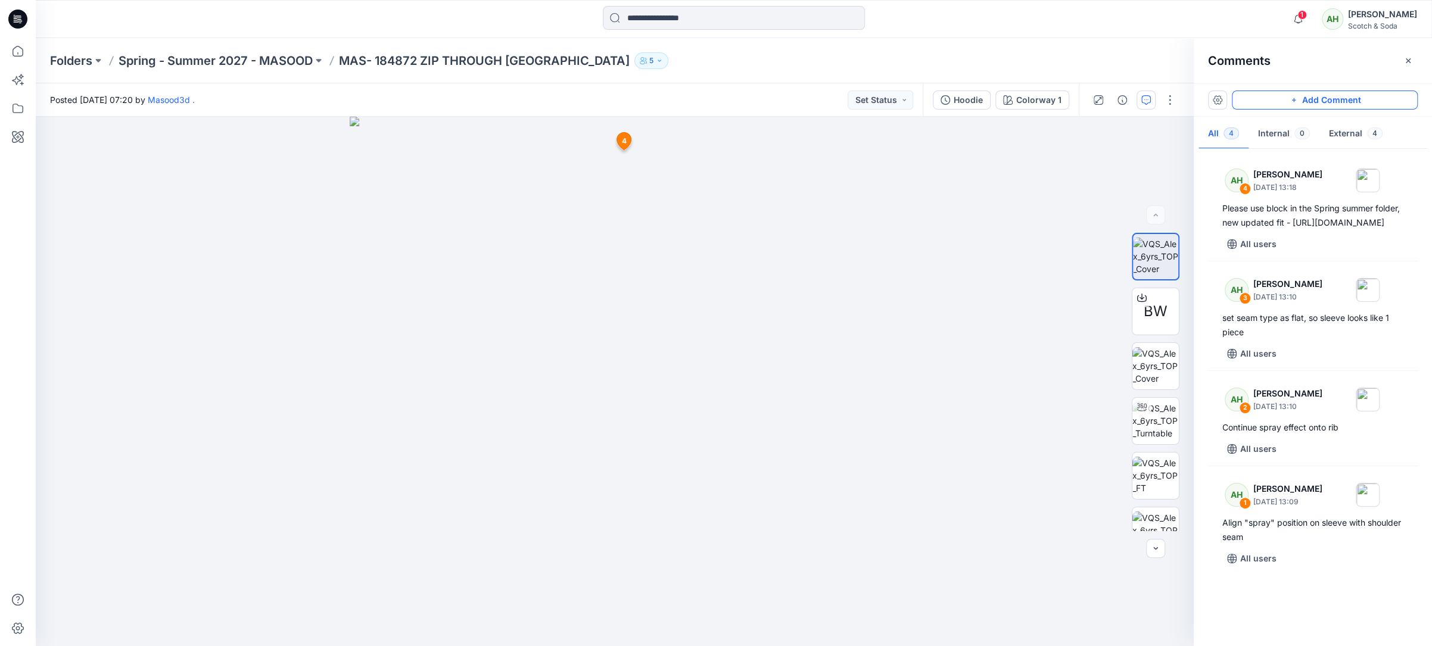
click at [1329, 102] on button "Add Comment" at bounding box center [1325, 100] width 186 height 19
click at [641, 434] on div "5 4 AH [PERSON_NAME] [DATE] 13:18 Please use block in the Spring summer folder,…" at bounding box center [615, 381] width 1158 height 529
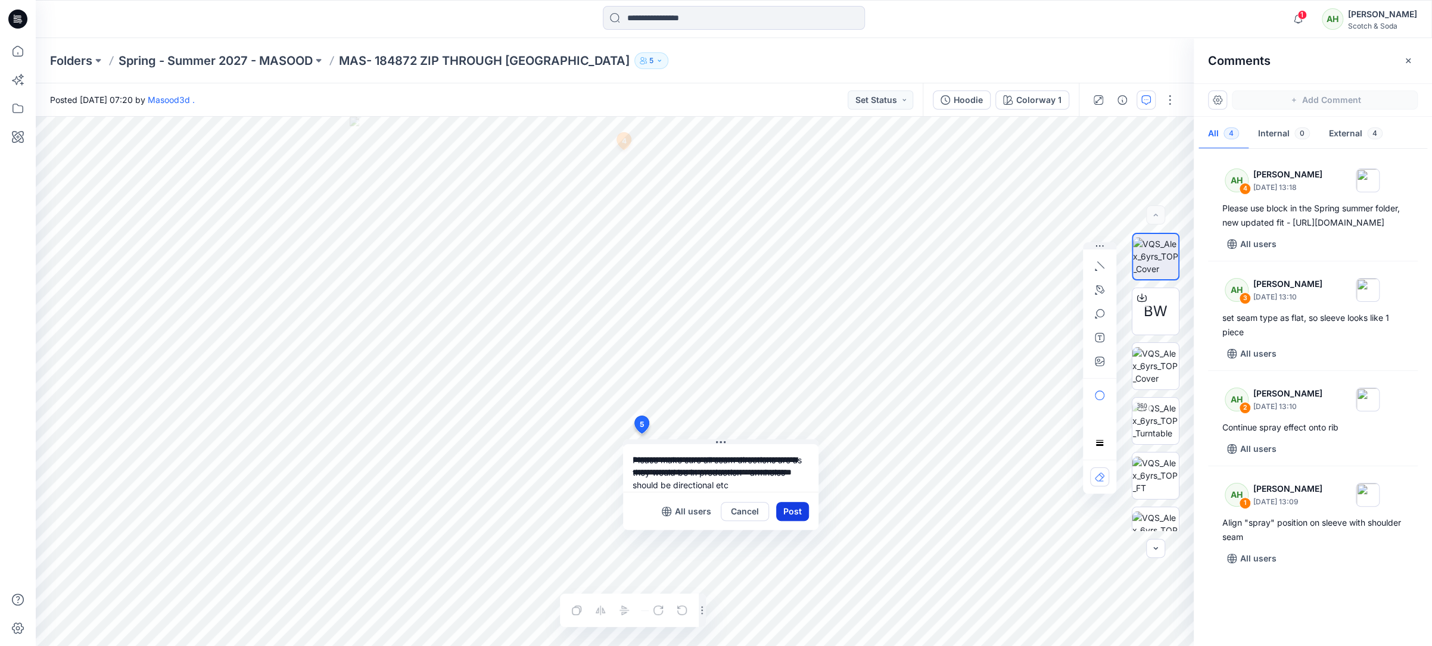
type textarea "**********"
click at [790, 505] on button "Post" at bounding box center [792, 511] width 33 height 19
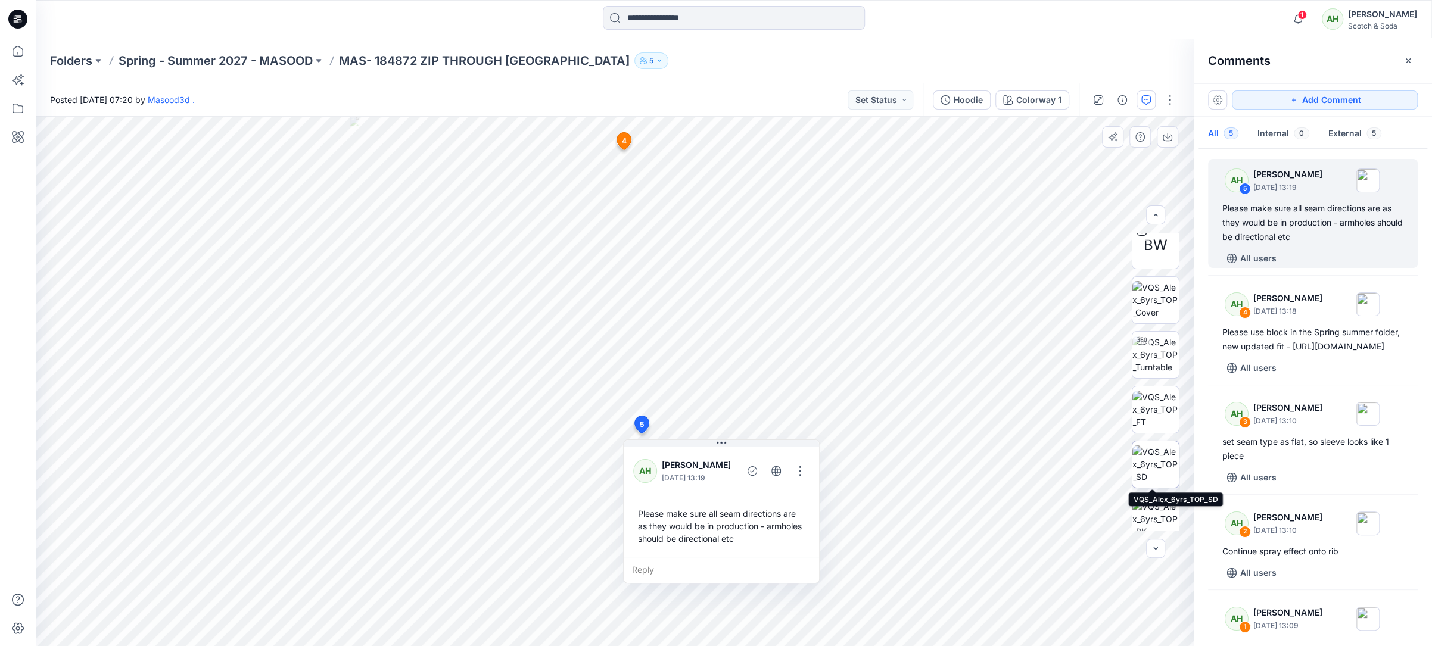
scroll to position [89, 0]
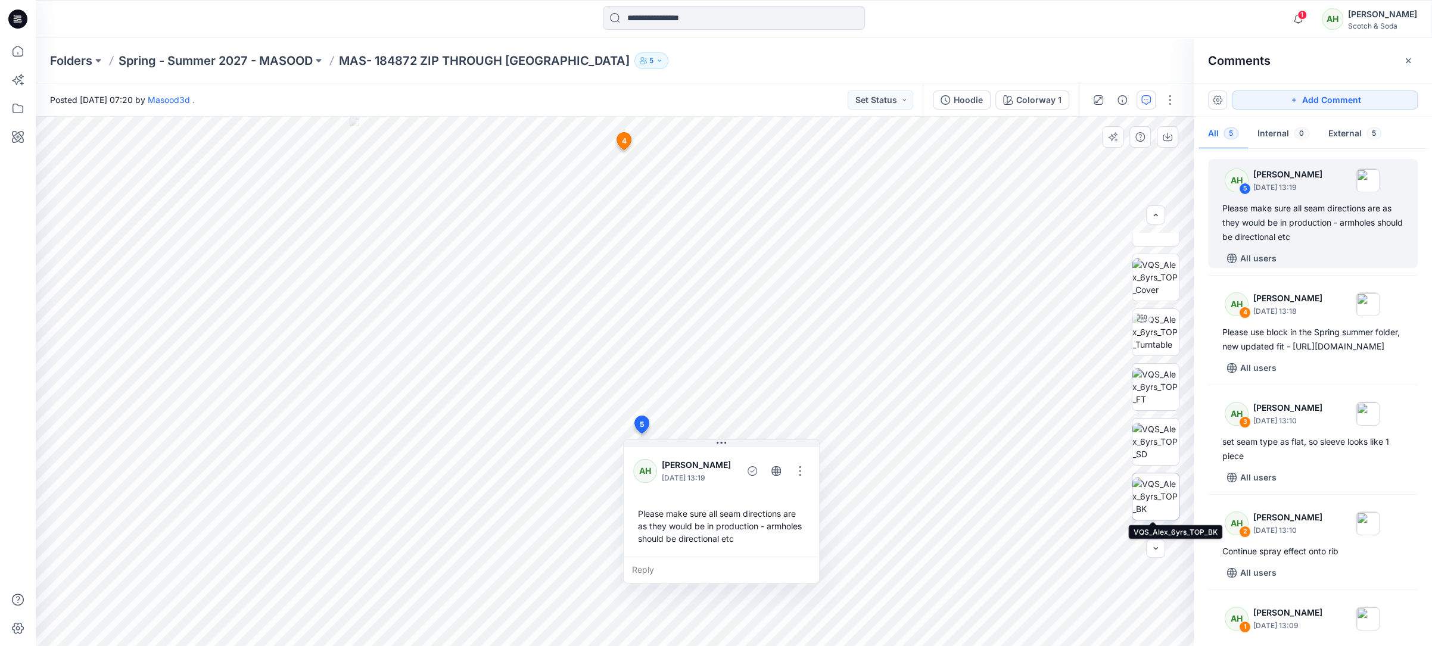
click at [1152, 482] on img at bounding box center [1155, 497] width 46 height 38
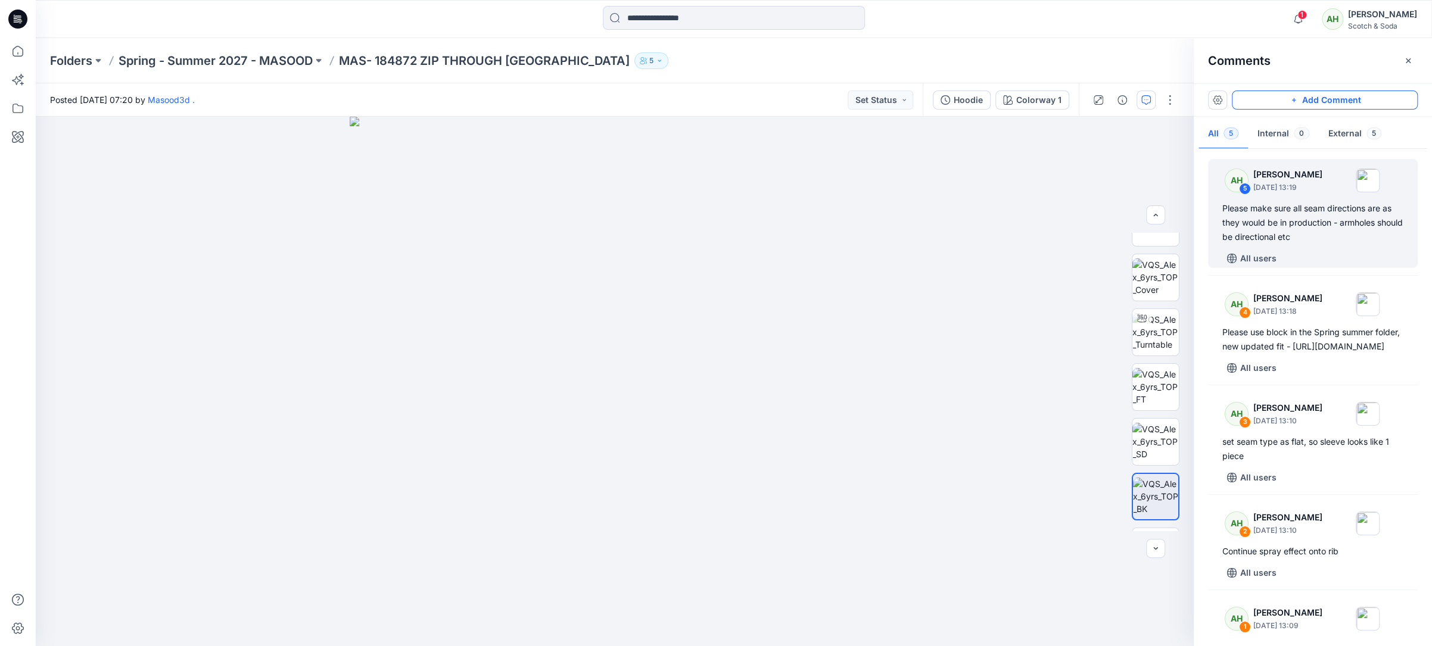
click at [1316, 99] on button "Add Comment" at bounding box center [1325, 100] width 186 height 19
click at [638, 298] on div "6" at bounding box center [615, 381] width 1158 height 529
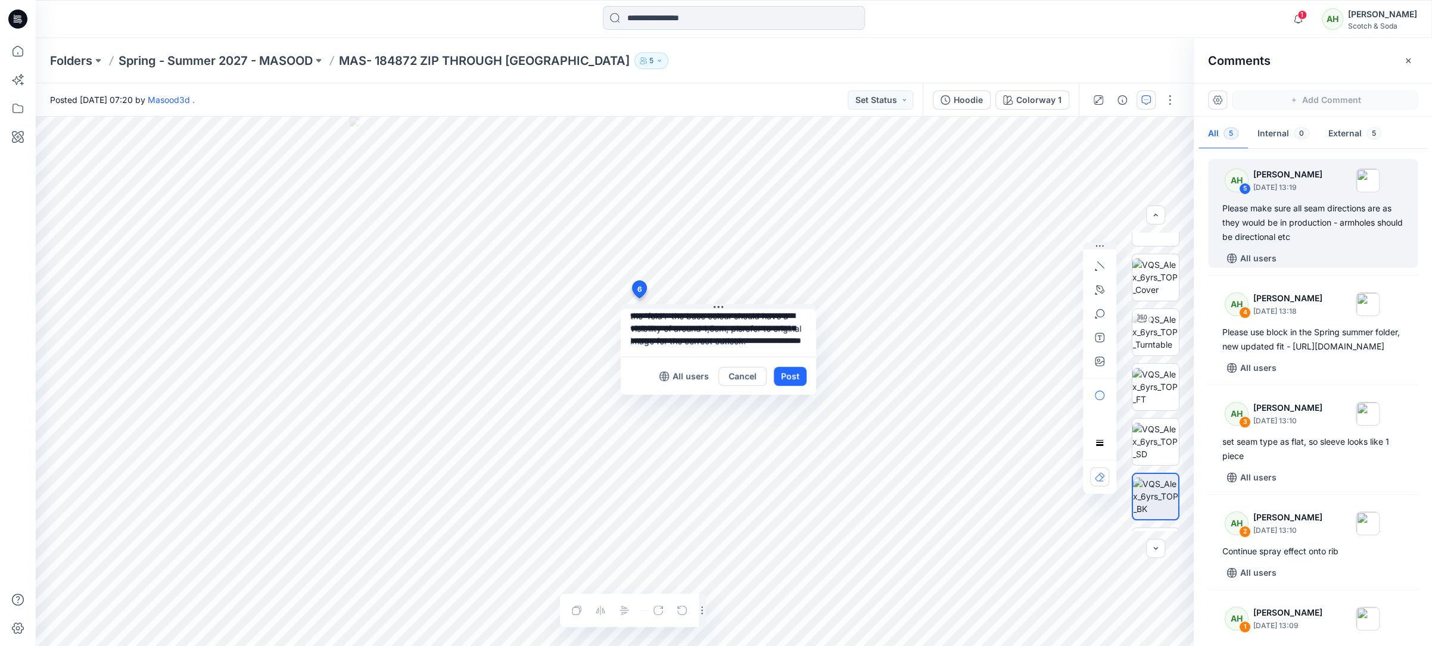
scroll to position [21, 0]
type textarea "**********"
click at [790, 374] on button "Post" at bounding box center [790, 376] width 33 height 19
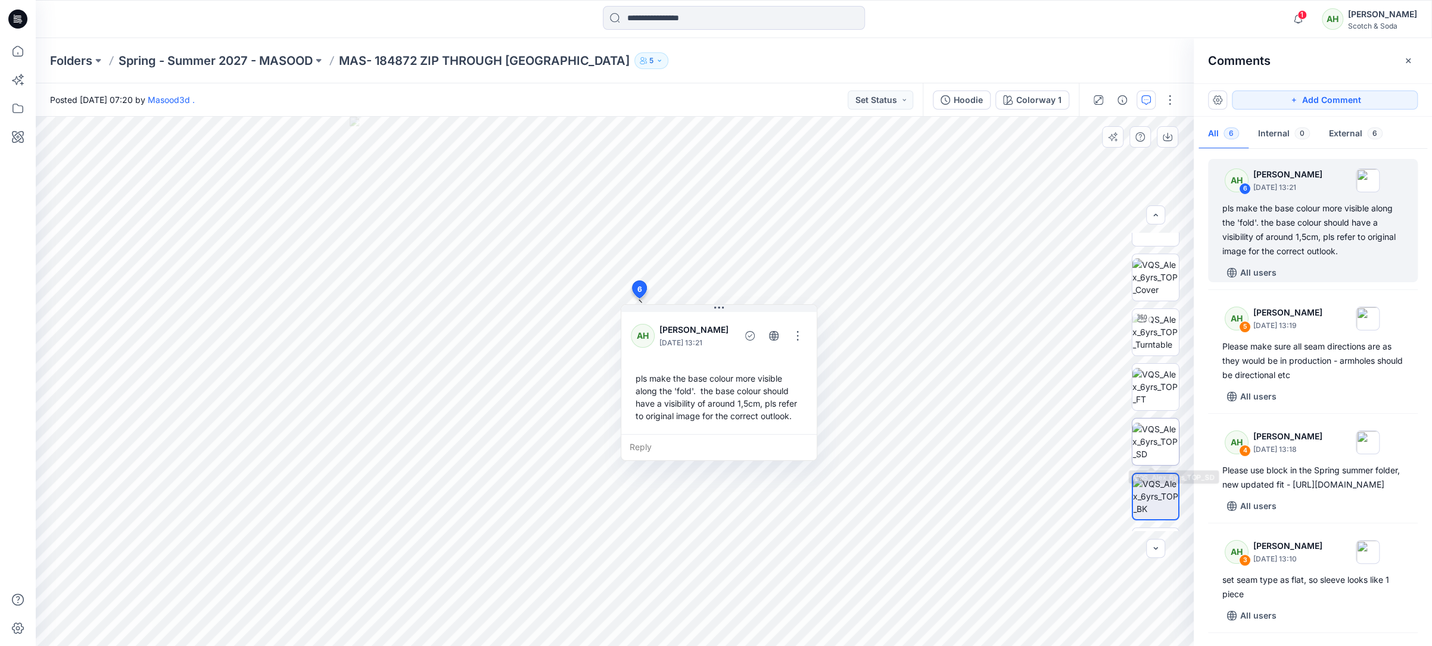
click at [1163, 434] on img at bounding box center [1155, 442] width 46 height 38
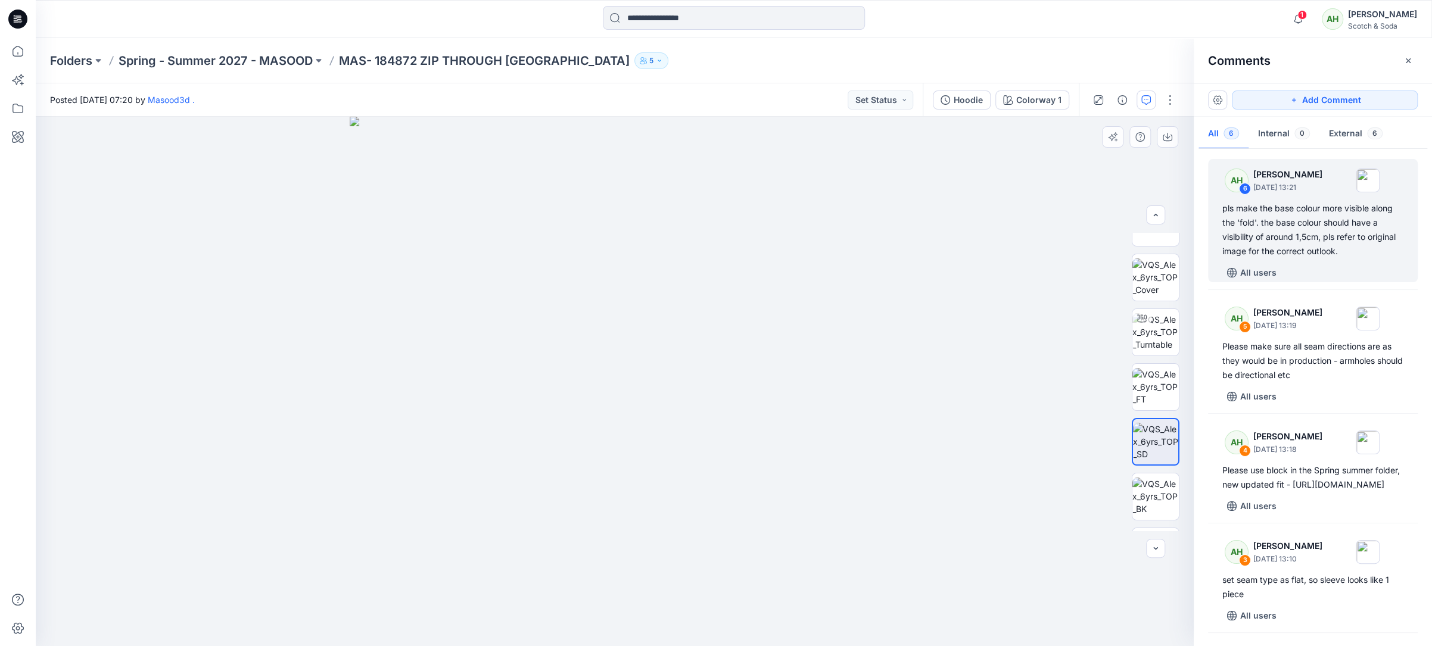
click at [624, 248] on img at bounding box center [614, 381] width 529 height 529
click at [1144, 103] on icon "button" at bounding box center [1146, 100] width 10 height 10
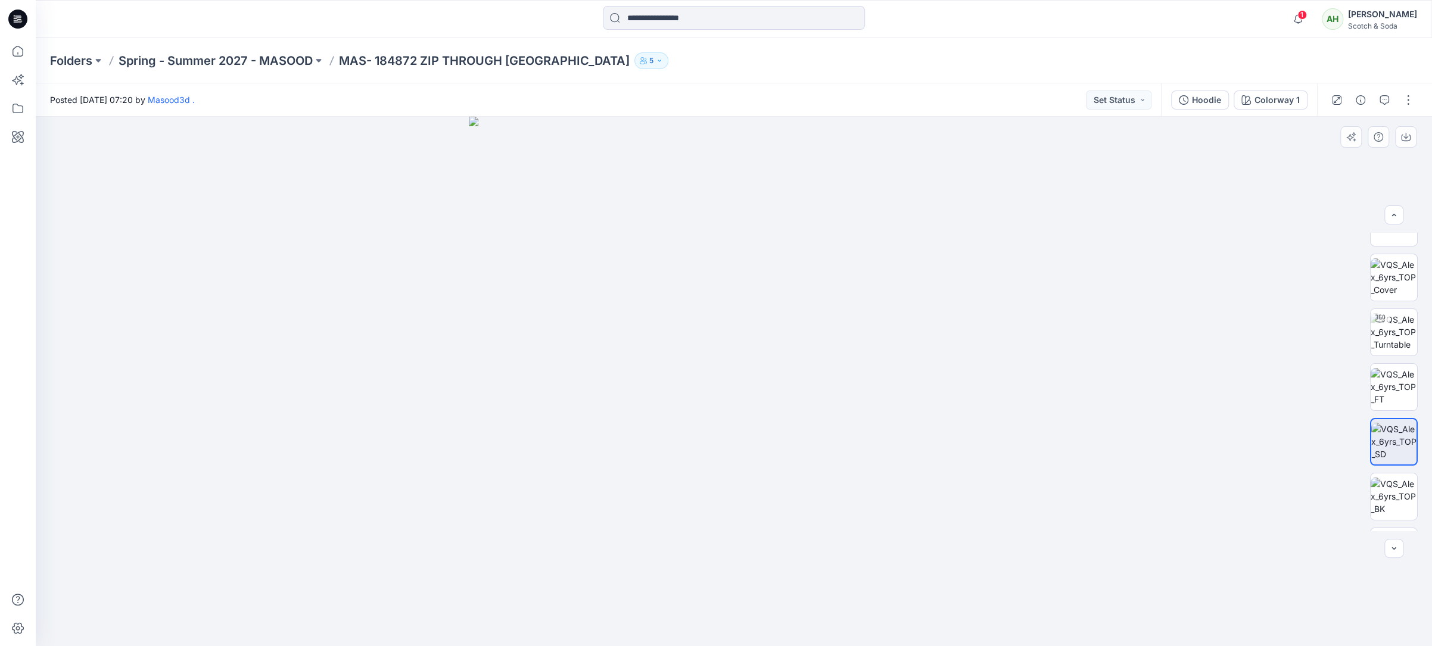
click at [754, 242] on img at bounding box center [733, 381] width 529 height 529
click at [748, 248] on img at bounding box center [733, 381] width 529 height 529
click at [1386, 103] on icon "button" at bounding box center [1384, 100] width 10 height 10
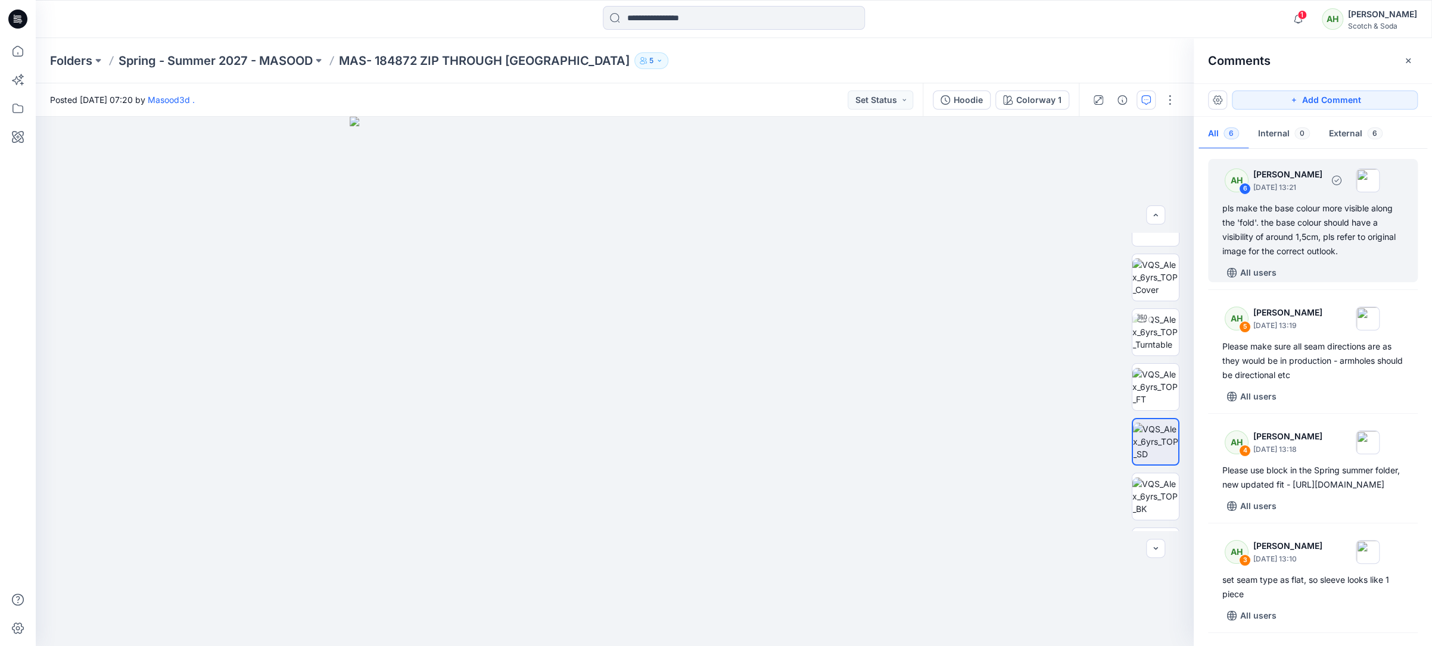
click at [1226, 210] on div "pls make the base colour more visible along the 'fold'. the base colour should …" at bounding box center [1312, 229] width 181 height 57
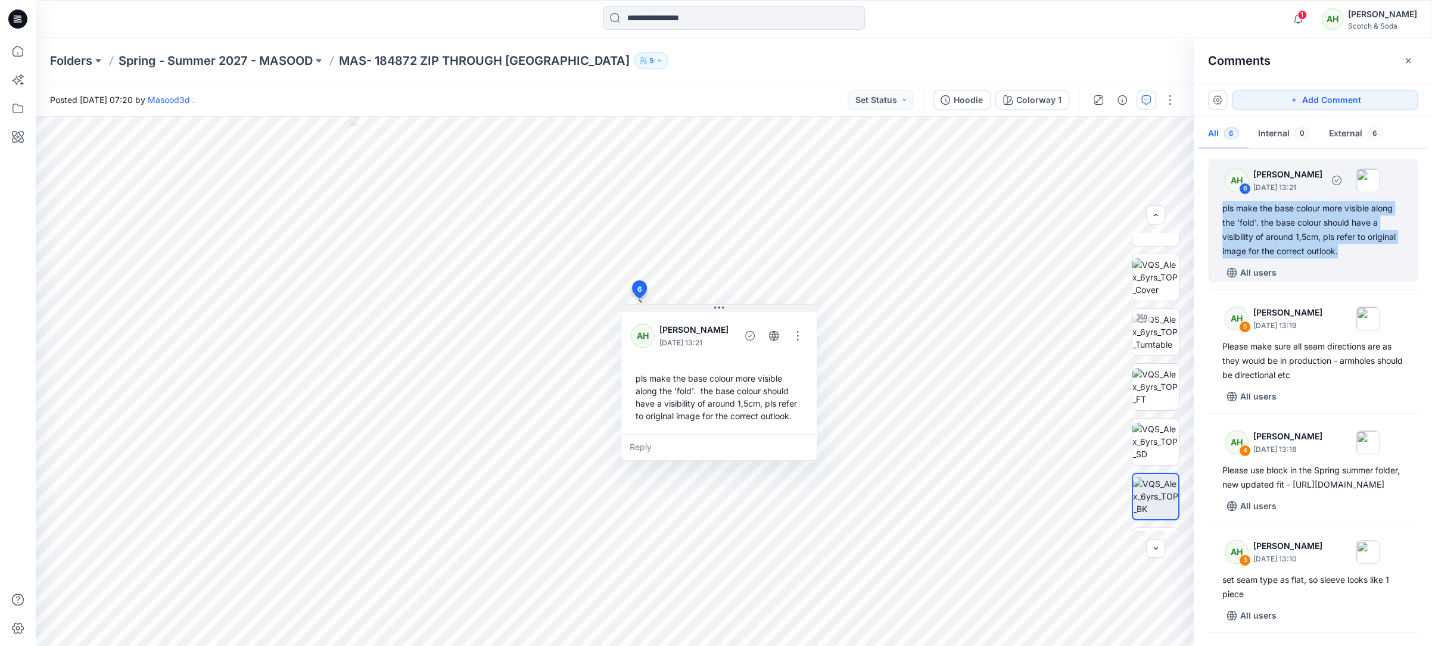
drag, startPoint x: 1223, startPoint y: 207, endPoint x: 1381, endPoint y: 249, distance: 162.7
click at [1381, 250] on div "pls make the base colour more visible along the 'fold'. the base colour should …" at bounding box center [1312, 229] width 181 height 57
copy div "pls make the base colour more visible along the 'fold'. the base colour should …"
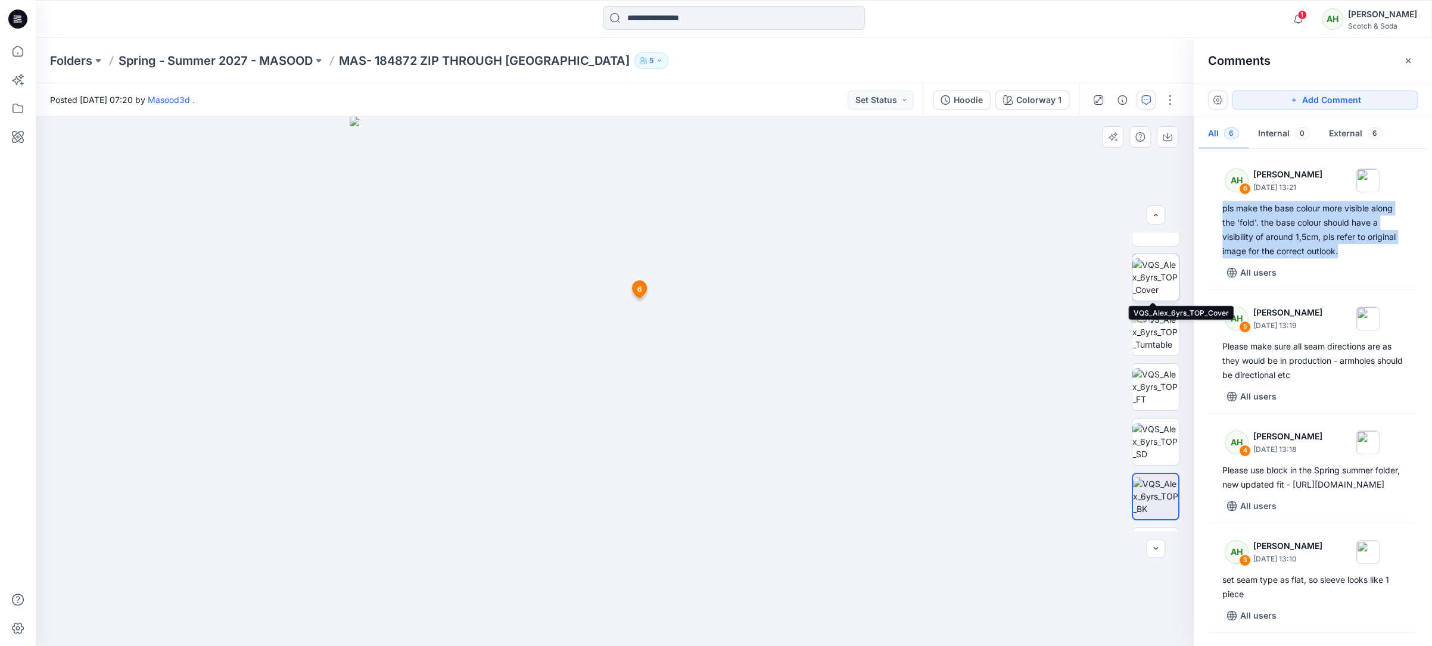
click at [1147, 273] on img at bounding box center [1155, 277] width 46 height 38
click at [1148, 454] on img at bounding box center [1155, 442] width 46 height 38
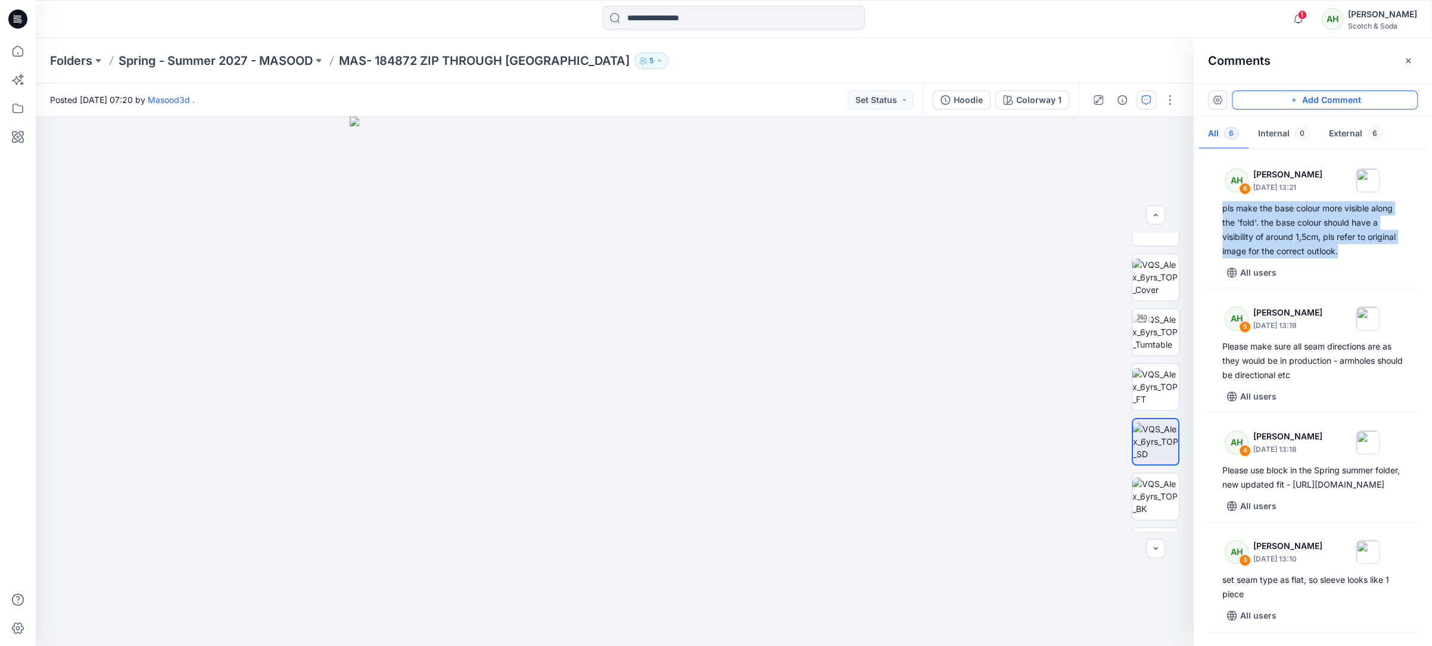
click at [1307, 101] on button "Add Comment" at bounding box center [1325, 100] width 186 height 19
click at [628, 244] on div "7" at bounding box center [615, 381] width 1158 height 529
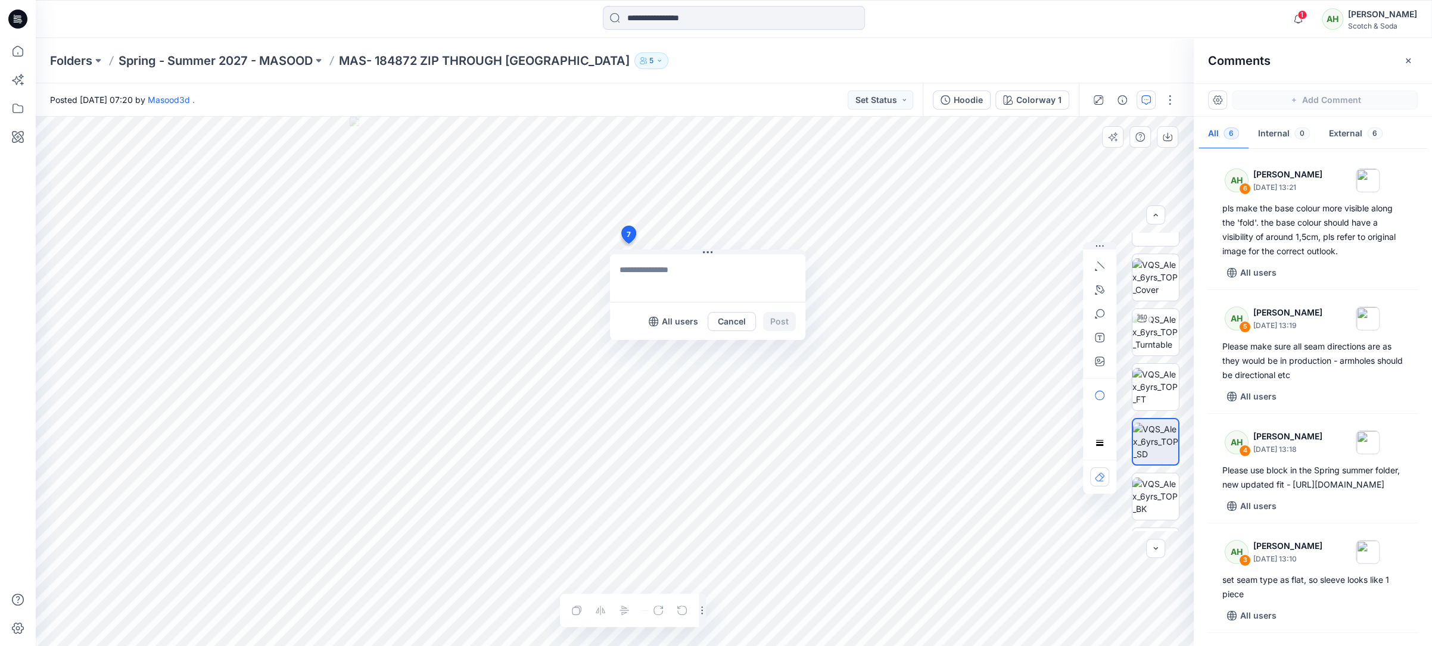
type textarea "**********"
click at [771, 316] on button "Post" at bounding box center [779, 321] width 33 height 19
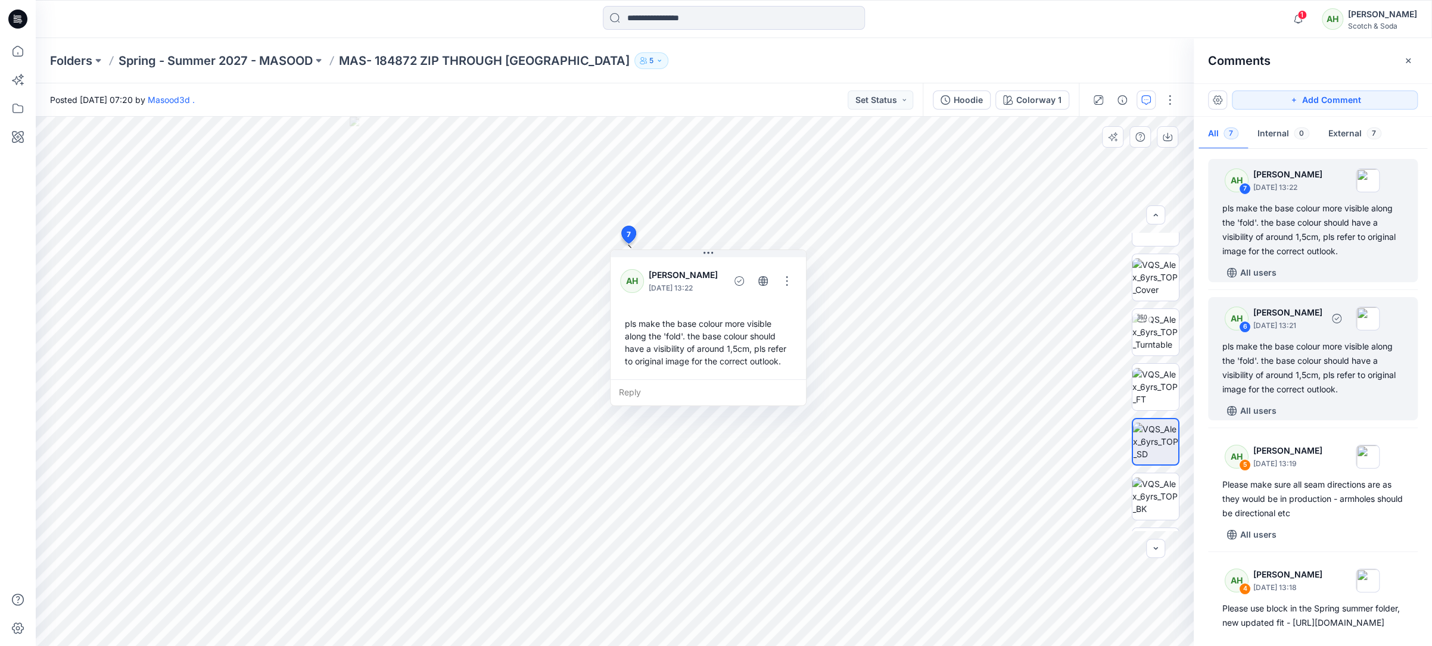
click at [1300, 376] on div "pls make the base colour more visible along the 'fold'. the base colour should …" at bounding box center [1312, 367] width 181 height 57
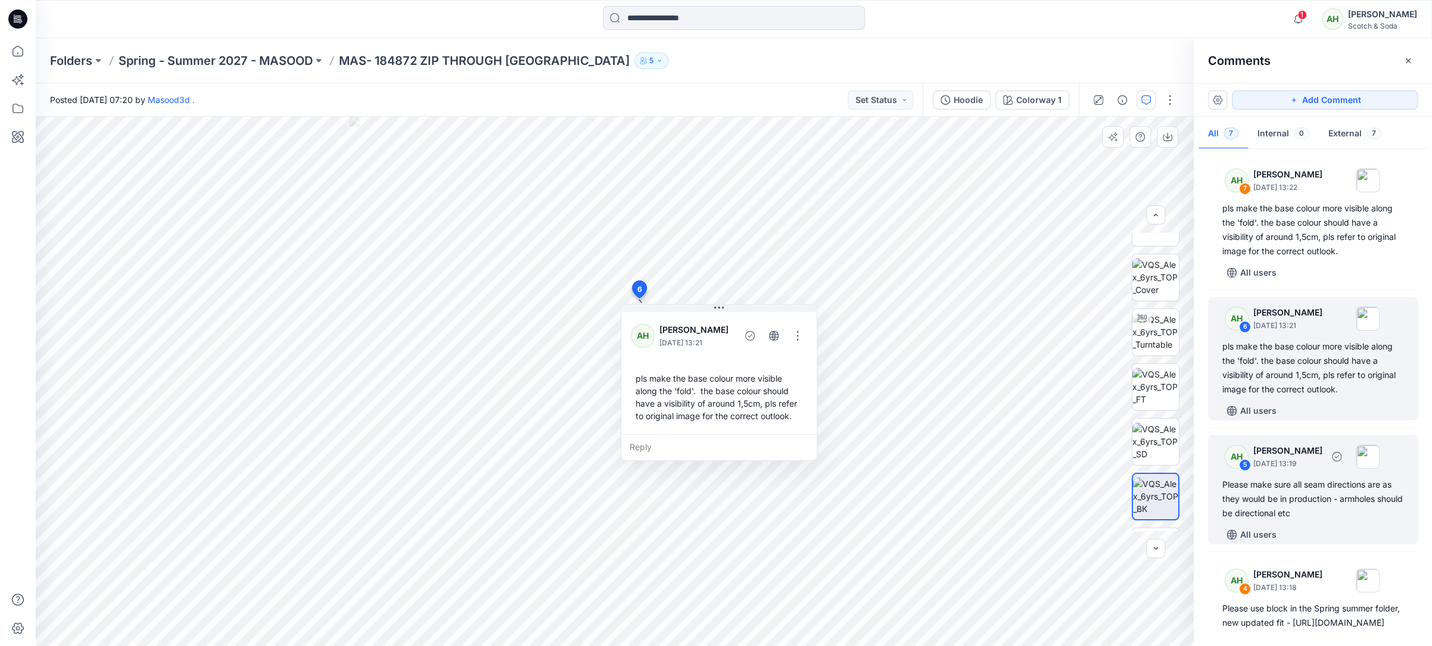
click at [1310, 487] on div "Please make sure all seam directions are as they would be in production - armho…" at bounding box center [1312, 499] width 181 height 43
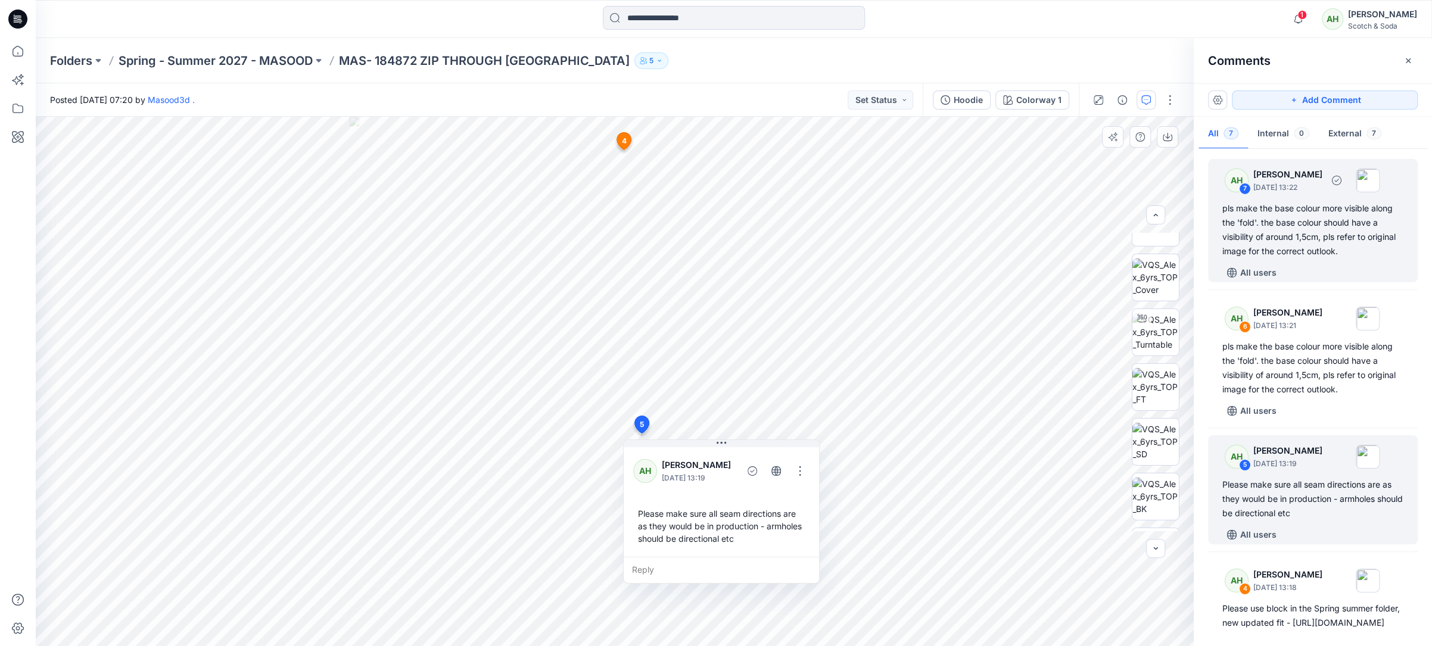
click at [1283, 244] on div "pls make the base colour more visible along the 'fold'. the base colour should …" at bounding box center [1312, 229] width 181 height 57
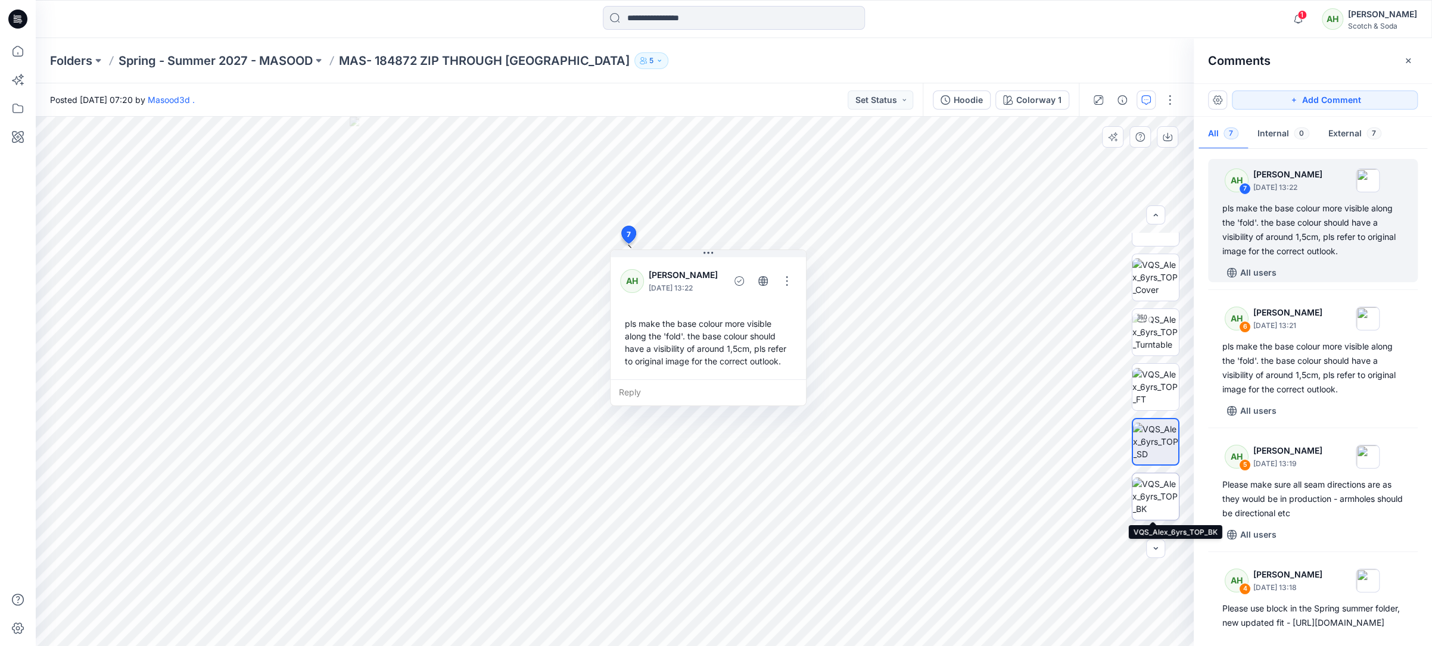
click at [1150, 501] on img at bounding box center [1155, 497] width 46 height 38
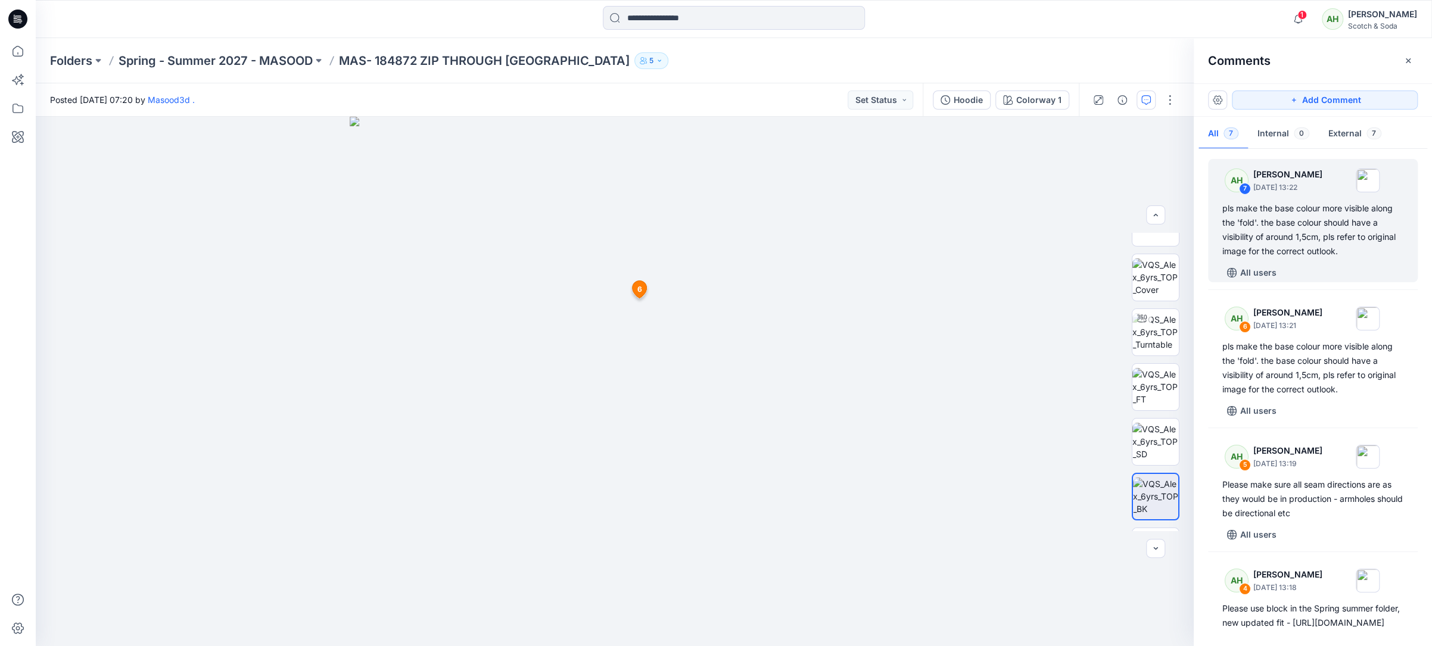
click at [640, 288] on span "6" at bounding box center [639, 289] width 5 height 11
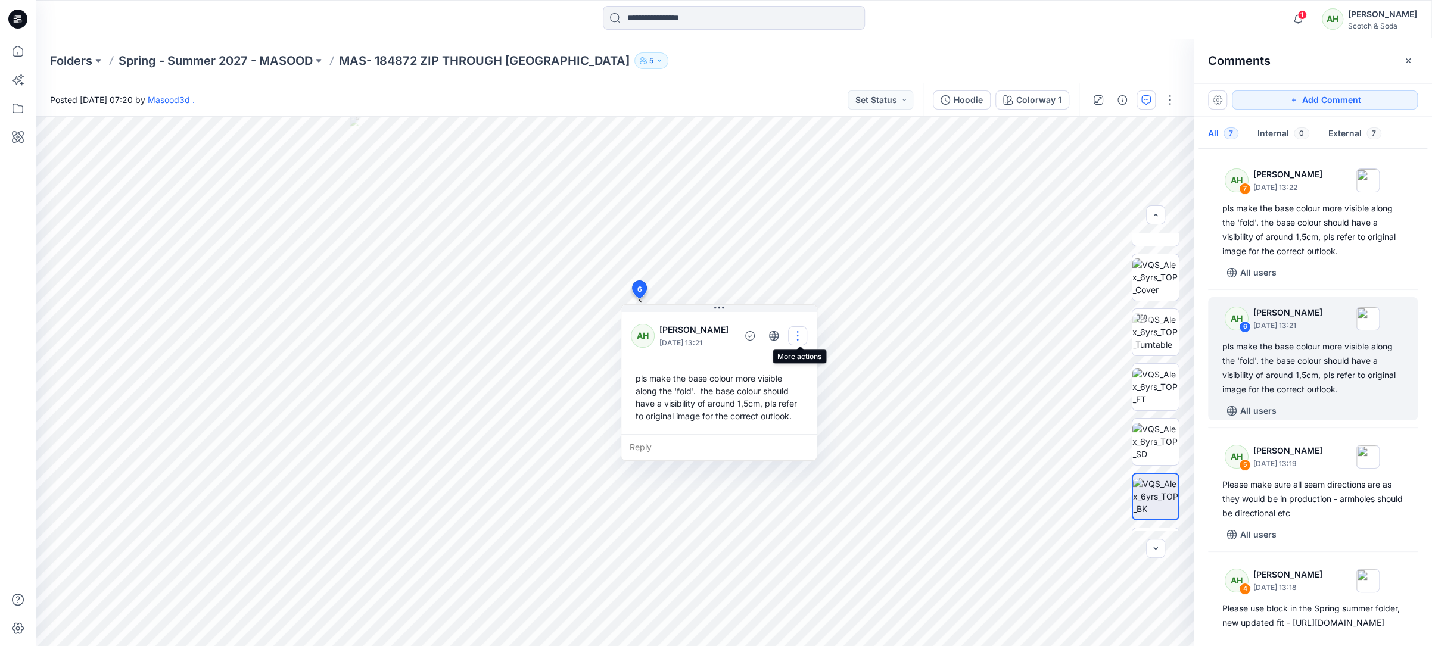
click at [795, 332] on button "button" at bounding box center [797, 335] width 19 height 19
click at [817, 360] on p "Edit comment" at bounding box center [802, 363] width 54 height 13
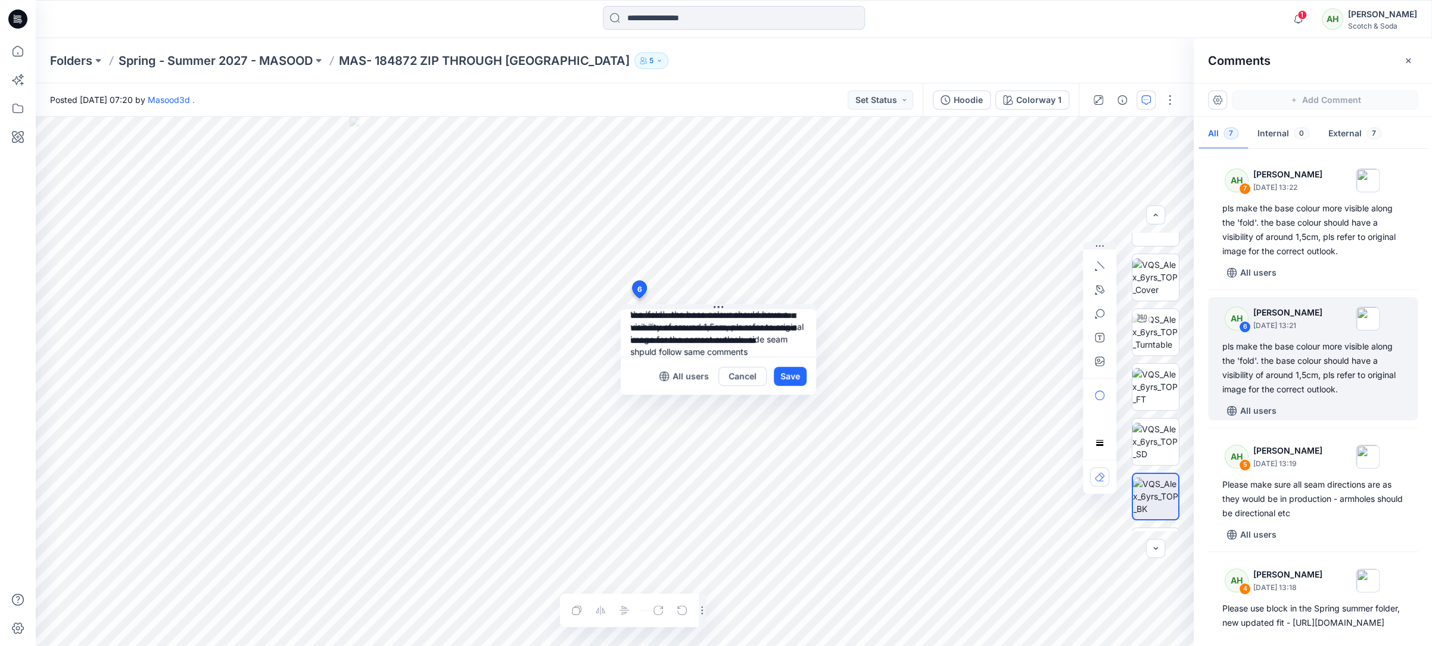
scroll to position [36, 0]
type textarea "**********"
click at [796, 375] on button "Save" at bounding box center [790, 376] width 33 height 19
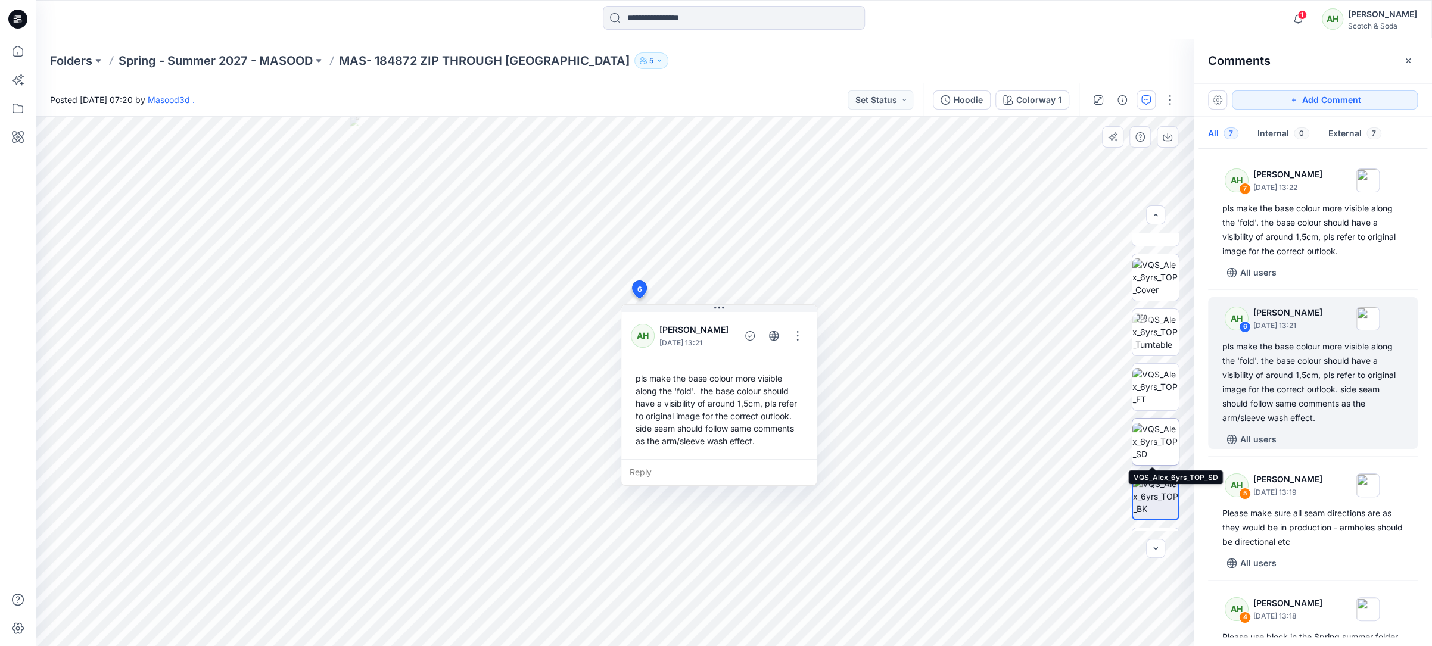
click at [1145, 435] on img at bounding box center [1155, 442] width 46 height 38
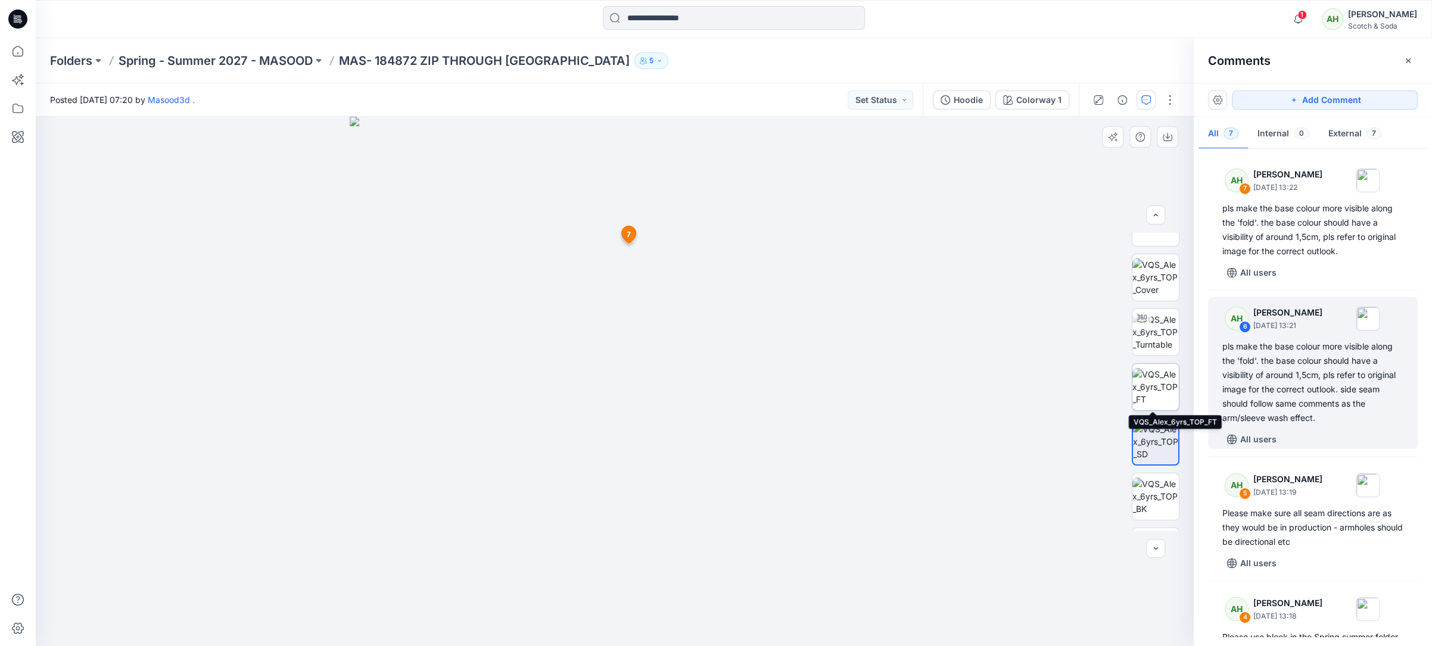
click at [1154, 381] on img at bounding box center [1155, 387] width 46 height 38
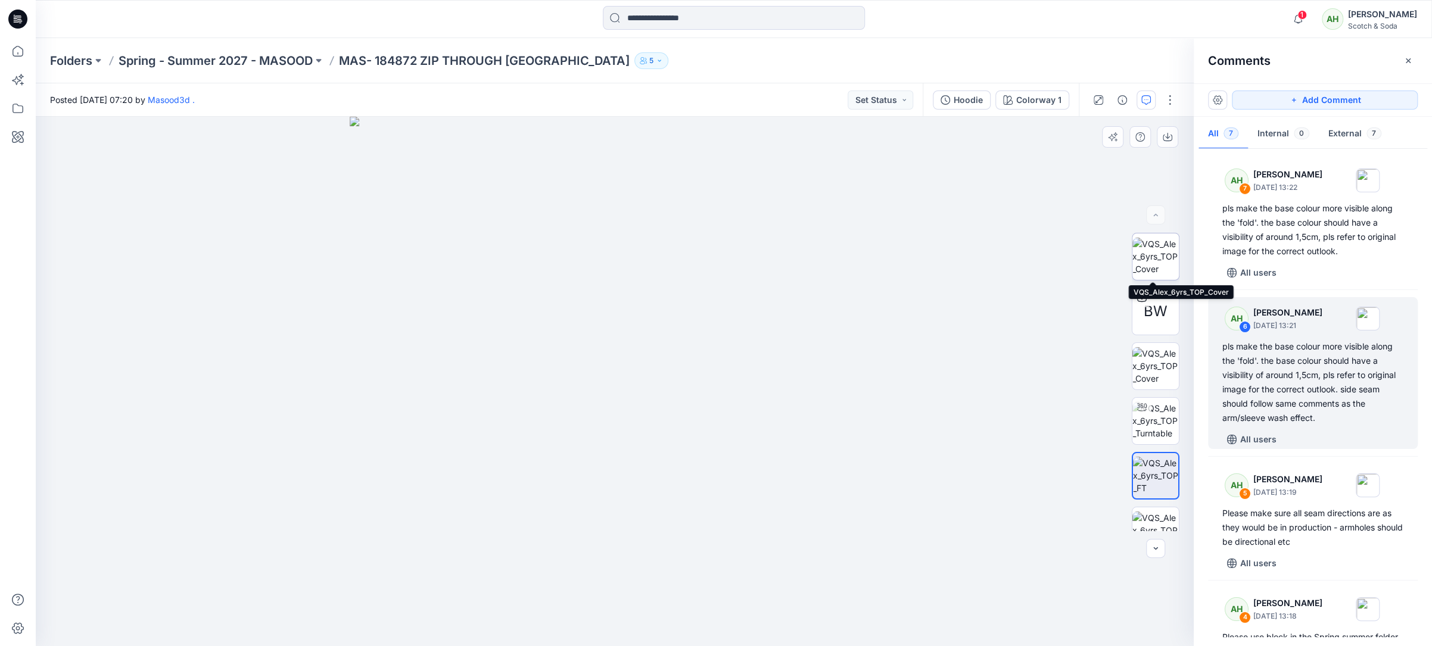
click at [1154, 250] on img at bounding box center [1155, 257] width 46 height 38
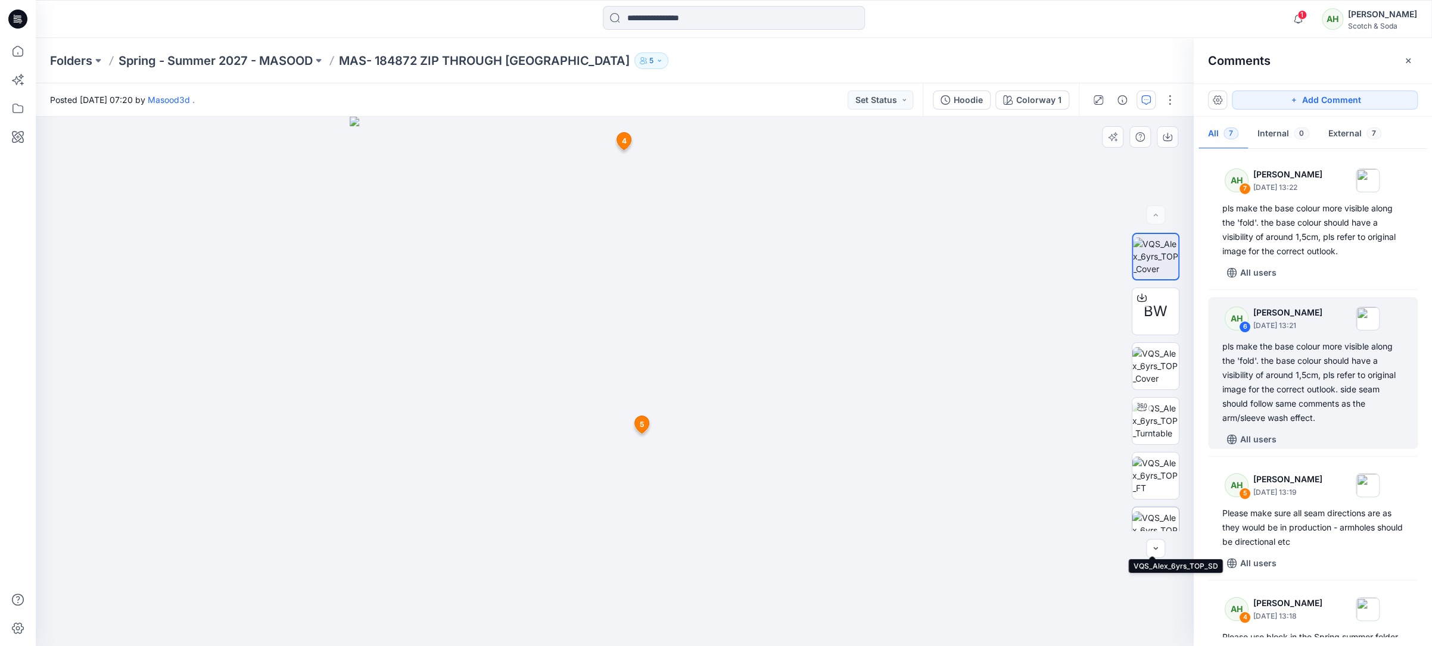
click at [1154, 512] on img at bounding box center [1155, 531] width 46 height 38
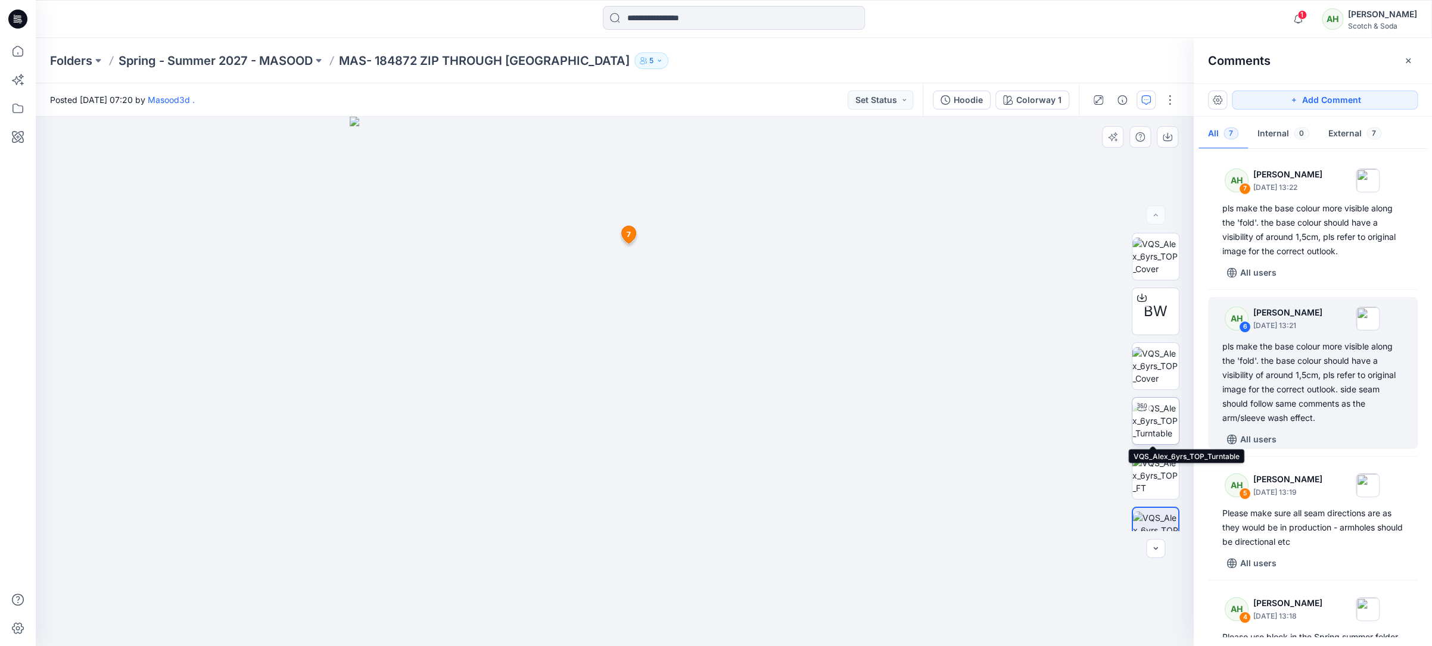
click at [1161, 422] on img at bounding box center [1155, 421] width 46 height 38
drag, startPoint x: 745, startPoint y: 461, endPoint x: 577, endPoint y: 460, distance: 167.4
click at [646, 472] on div at bounding box center [615, 381] width 1158 height 529
drag, startPoint x: 575, startPoint y: 488, endPoint x: 541, endPoint y: 478, distance: 34.7
click at [533, 481] on img at bounding box center [614, 274] width 952 height 743
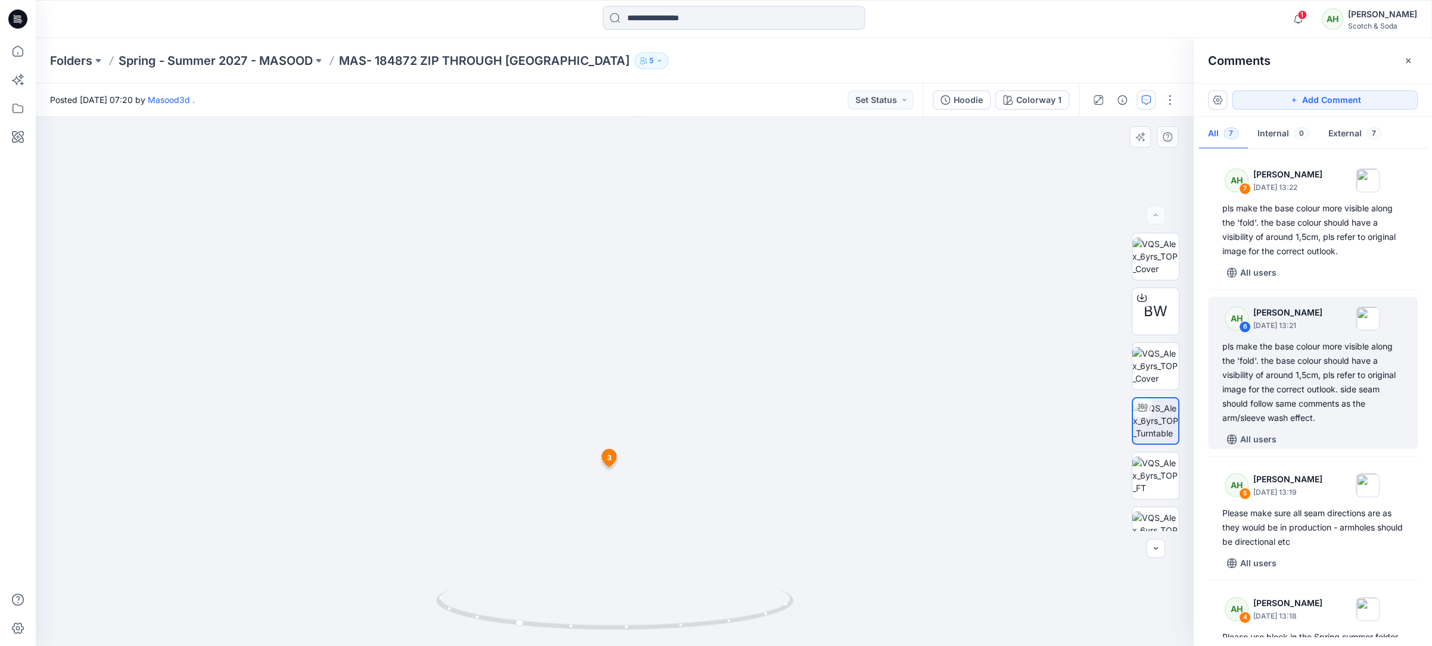
drag, startPoint x: 799, startPoint y: 491, endPoint x: 649, endPoint y: 473, distance: 150.6
click at [649, 473] on img at bounding box center [614, 269] width 952 height 755
drag, startPoint x: 873, startPoint y: 428, endPoint x: 805, endPoint y: 432, distance: 68.0
click at [805, 432] on img at bounding box center [614, 269] width 952 height 754
drag, startPoint x: 777, startPoint y: 610, endPoint x: 640, endPoint y: 608, distance: 136.4
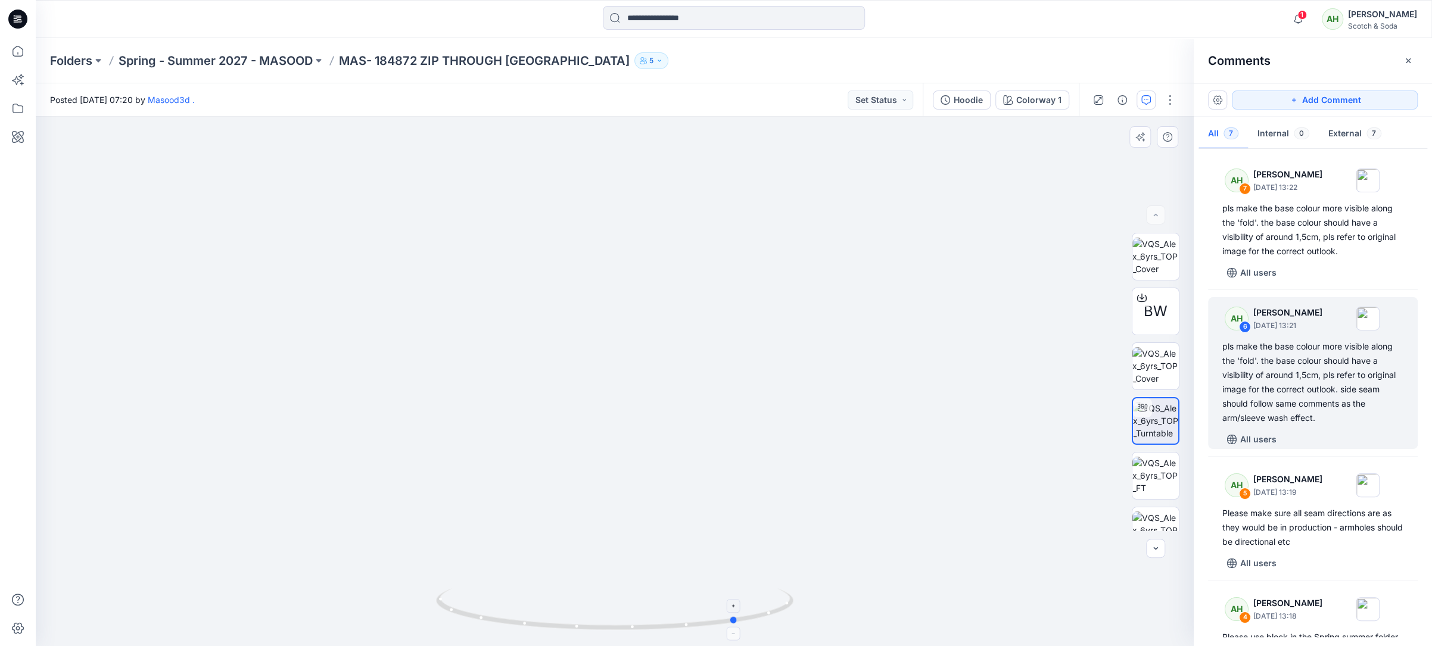
click at [640, 609] on icon at bounding box center [616, 610] width 360 height 45
click at [1300, 99] on button "Add Comment" at bounding box center [1325, 100] width 186 height 19
click at [708, 503] on div "8" at bounding box center [615, 381] width 1158 height 529
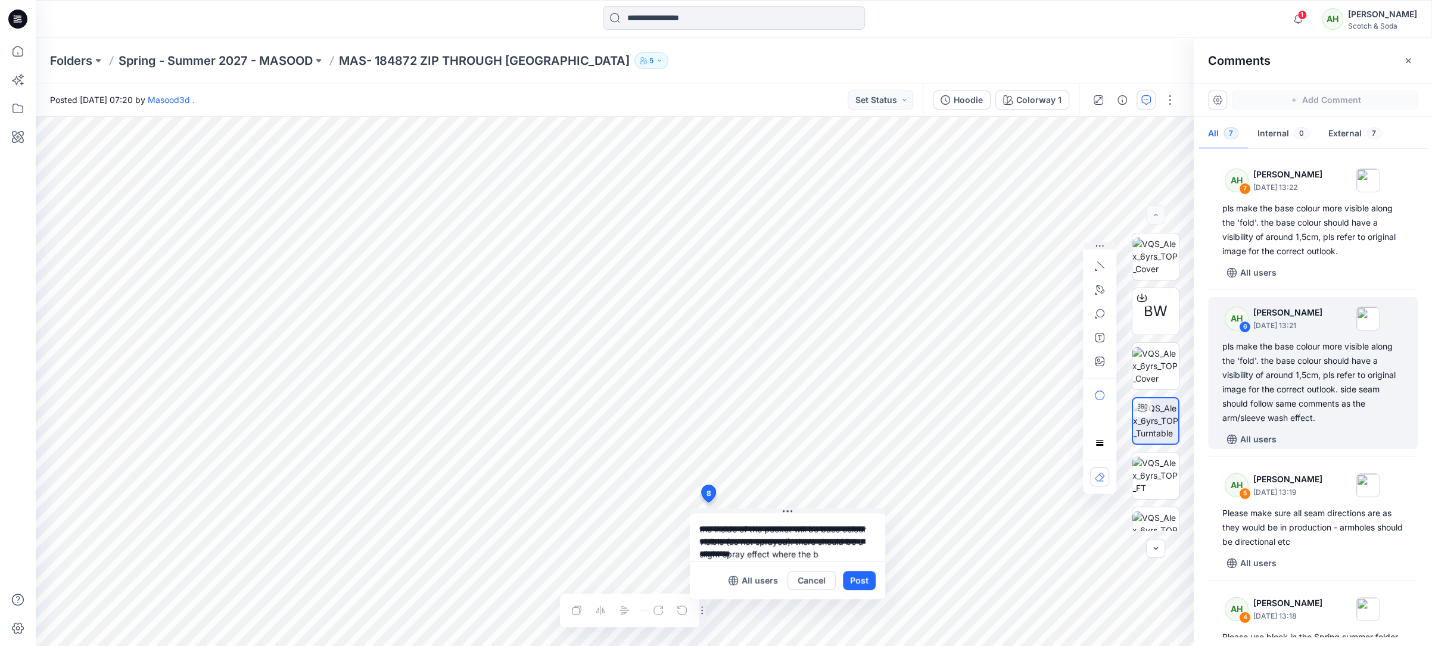
scroll to position [11, 0]
type textarea "**********"
click at [848, 583] on button "Post" at bounding box center [859, 580] width 33 height 19
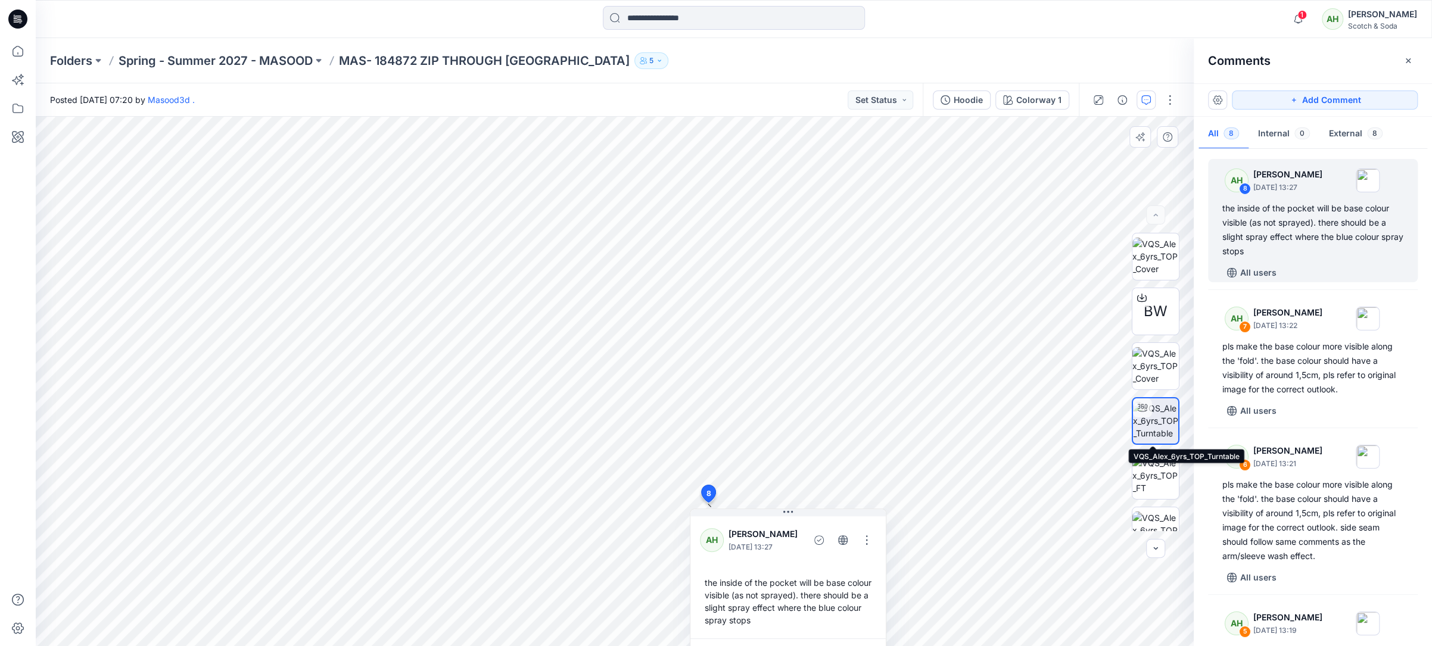
click at [1155, 418] on img at bounding box center [1155, 421] width 45 height 38
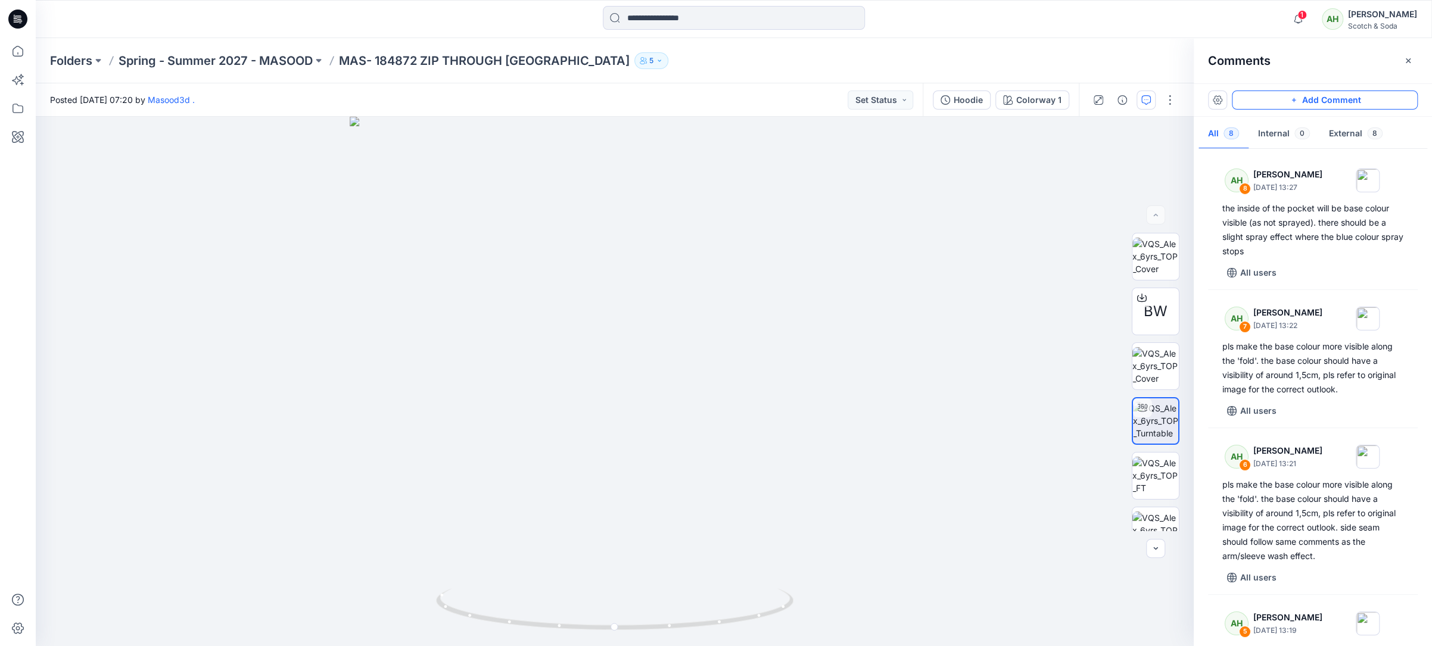
click at [1362, 99] on button "Add Comment" at bounding box center [1325, 100] width 186 height 19
click at [775, 557] on div "9" at bounding box center [615, 381] width 1158 height 529
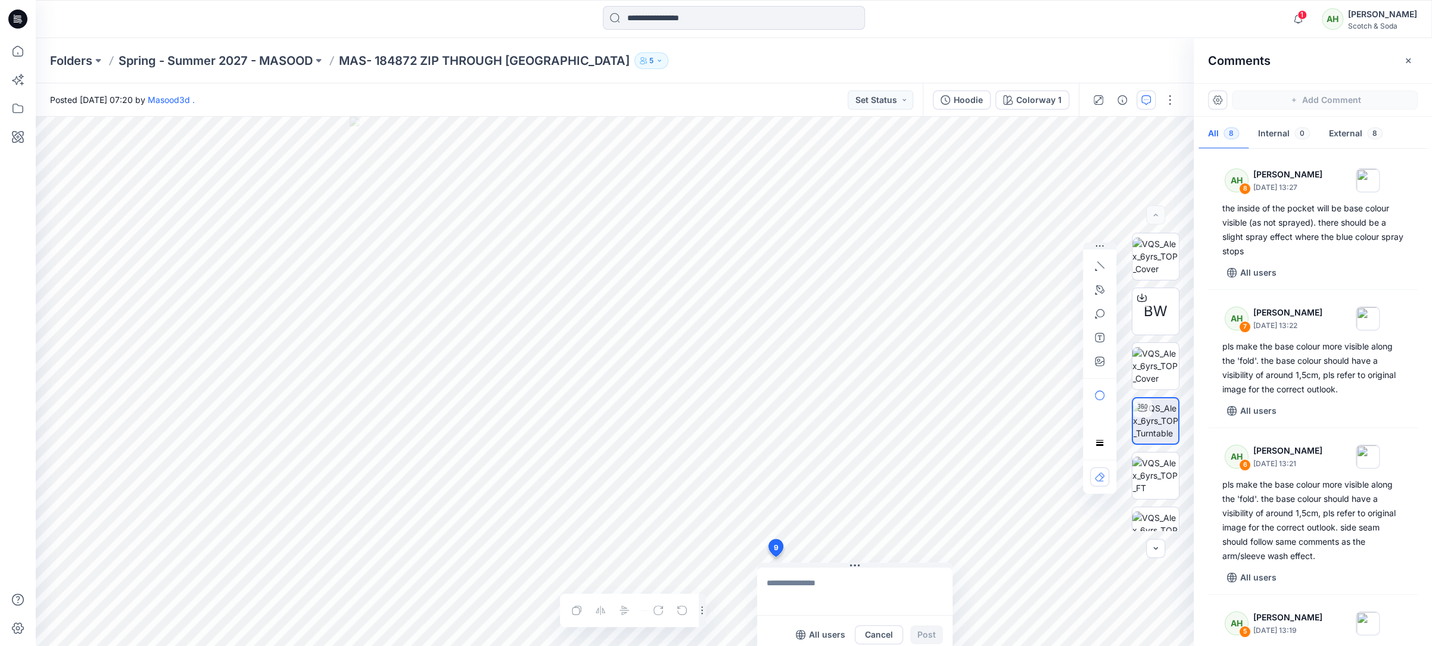
type textarea "*"
type textarea "**********"
click at [934, 632] on button "Post" at bounding box center [926, 634] width 33 height 19
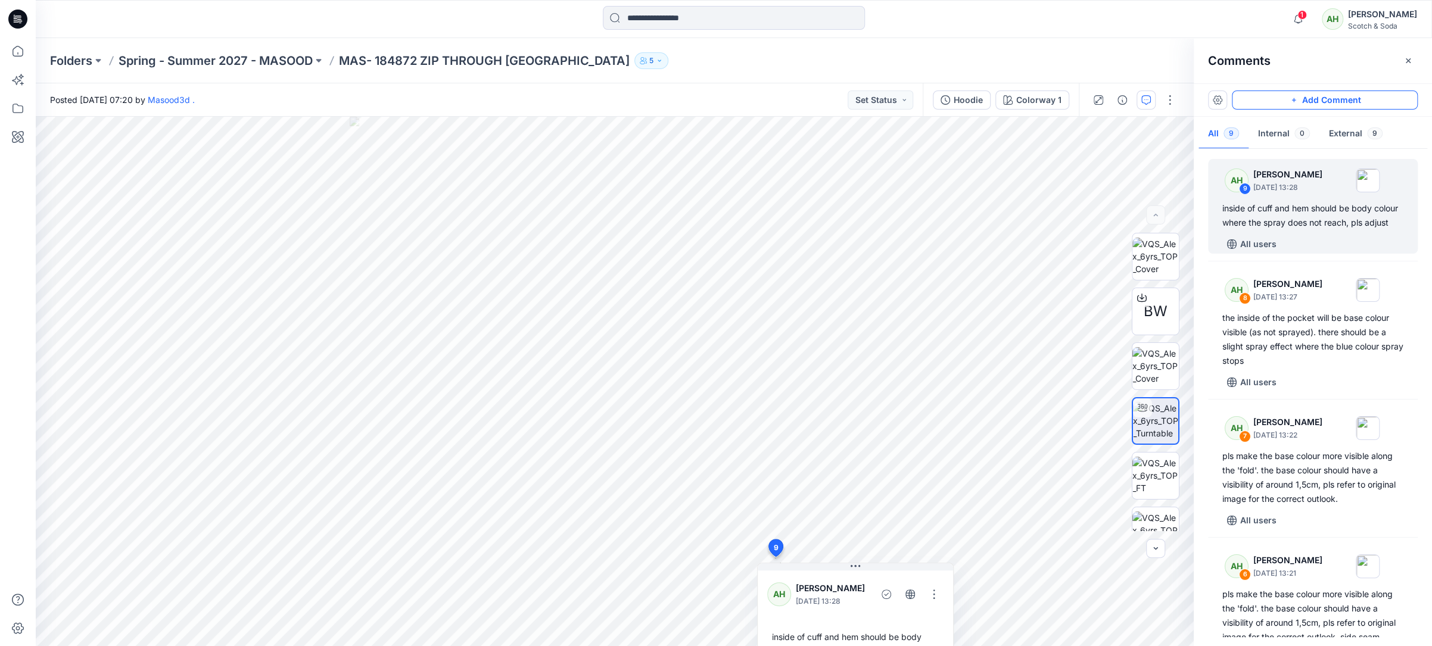
drag, startPoint x: 1351, startPoint y: 105, endPoint x: 1330, endPoint y: 101, distance: 21.3
click at [1351, 105] on button "Add Comment" at bounding box center [1325, 100] width 186 height 19
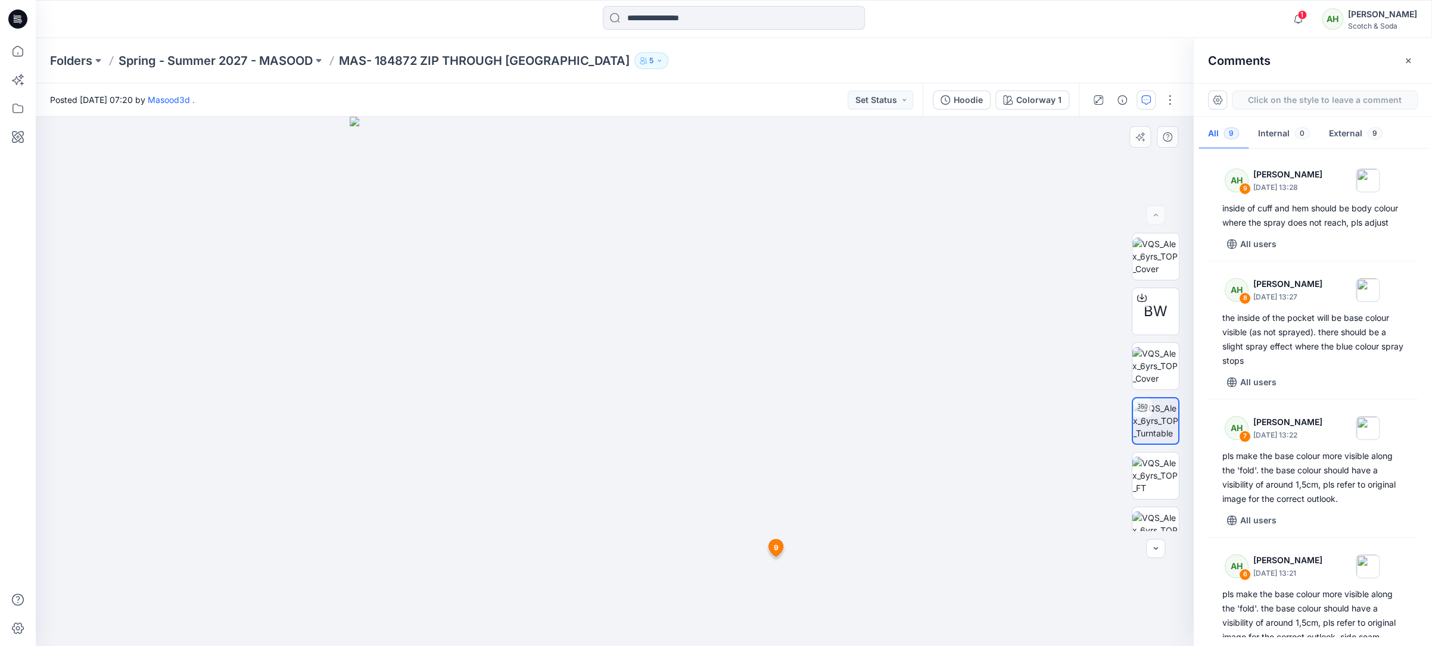
click at [615, 213] on div "10 9 AH [PERSON_NAME] [DATE] 13:28 inside of cuff and hem should be body colour…" at bounding box center [615, 381] width 1158 height 529
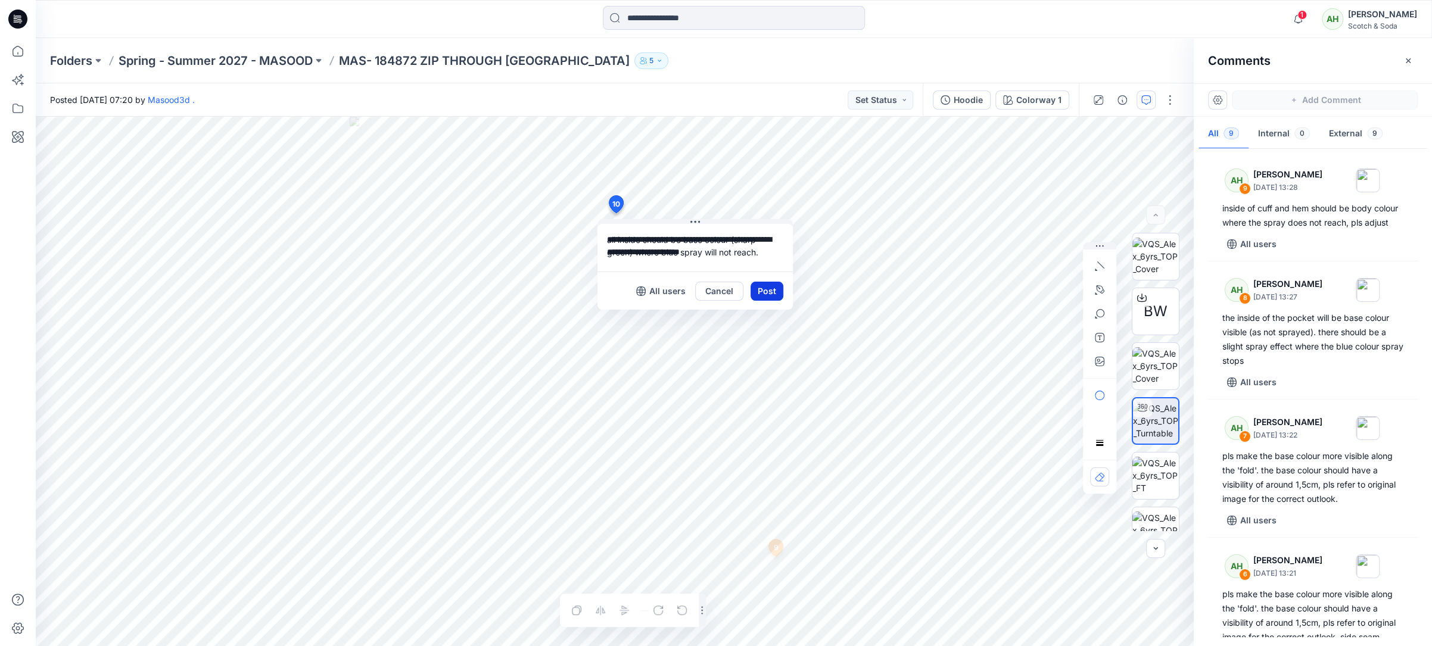
type textarea "**********"
drag, startPoint x: 769, startPoint y: 297, endPoint x: 770, endPoint y: 303, distance: 6.0
click at [769, 297] on button "Post" at bounding box center [766, 291] width 33 height 19
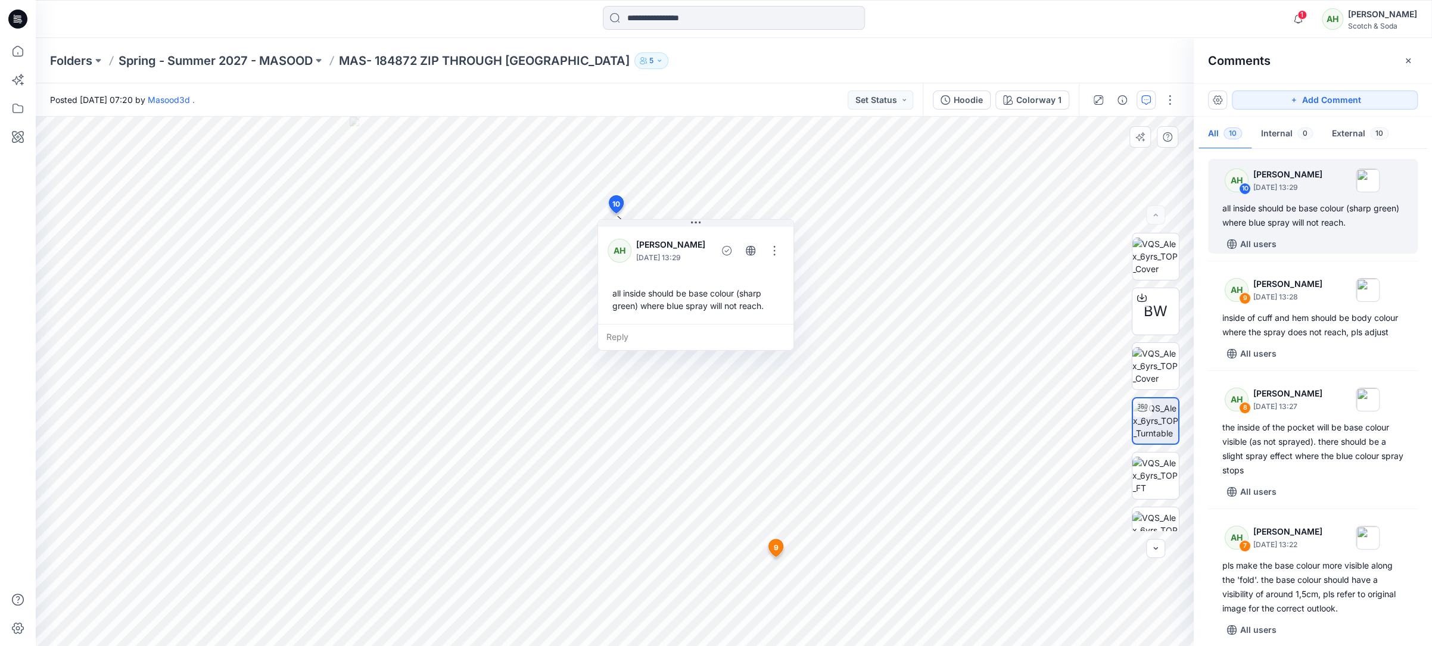
click at [775, 550] on span "9" at bounding box center [776, 548] width 5 height 11
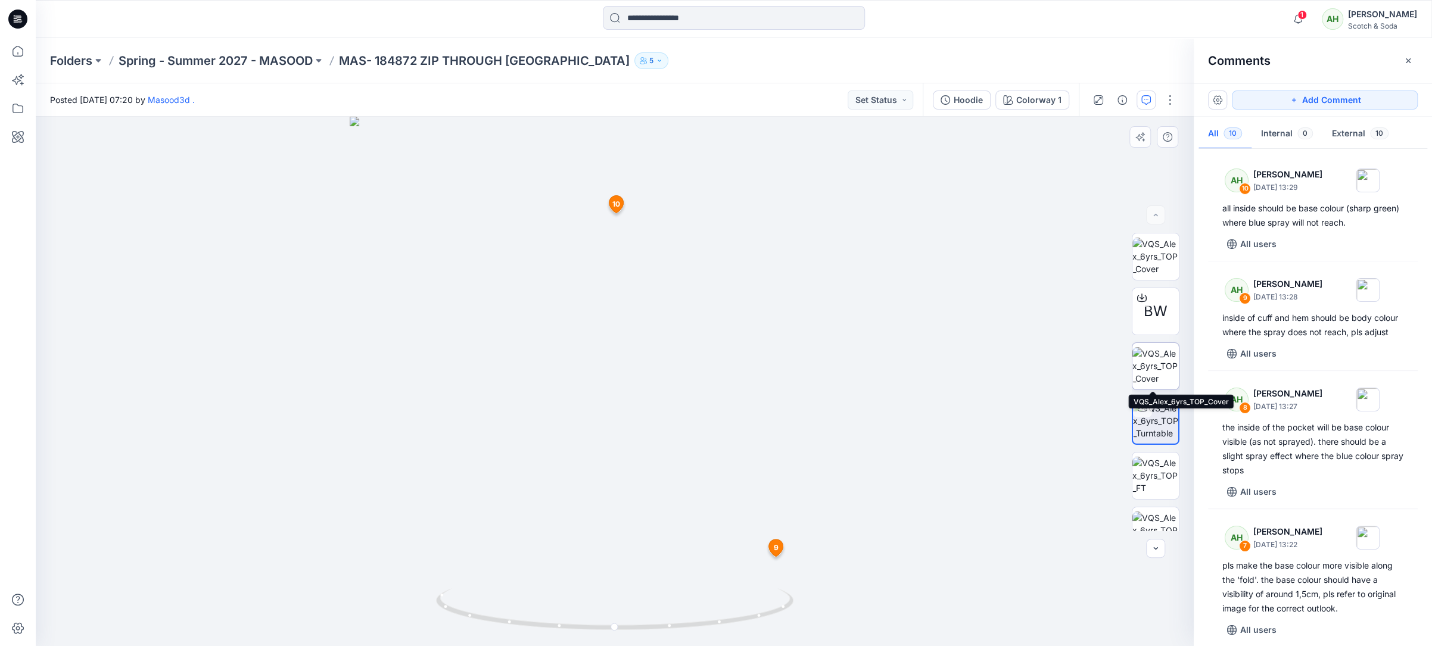
click at [1144, 356] on img at bounding box center [1155, 366] width 46 height 38
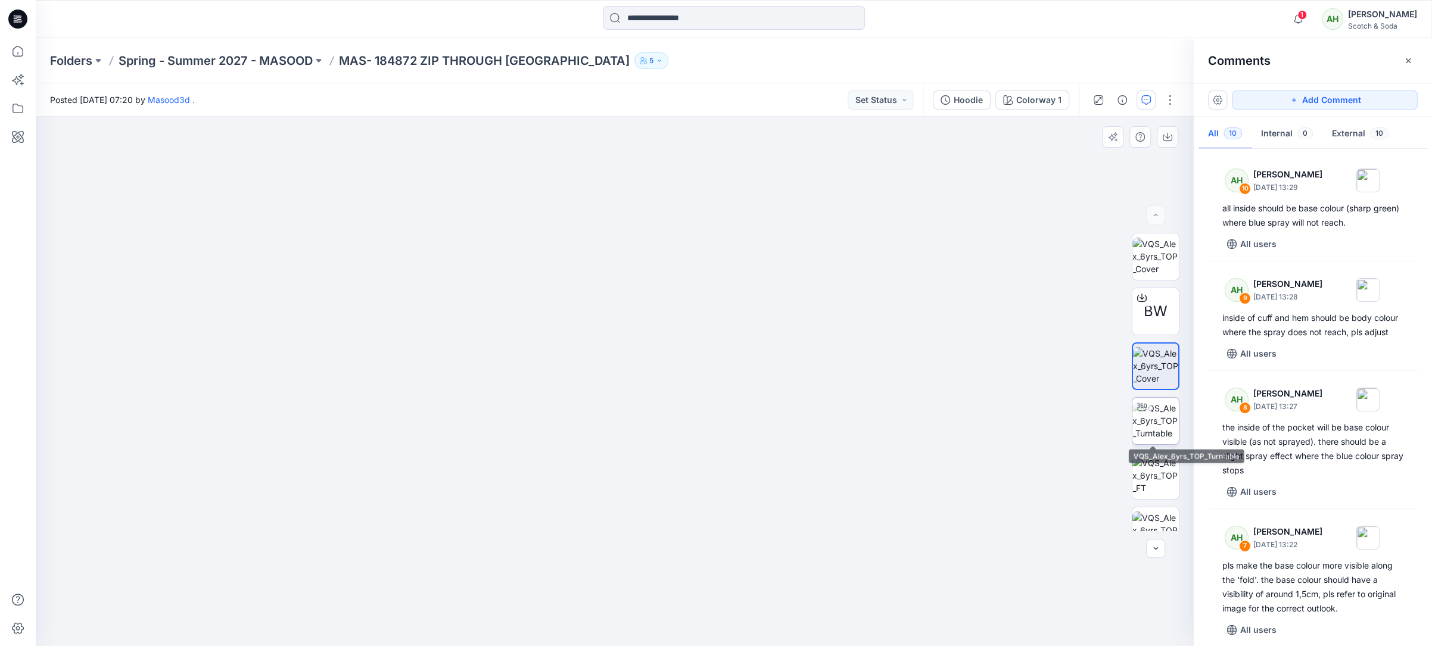
click at [1165, 411] on img at bounding box center [1155, 421] width 46 height 38
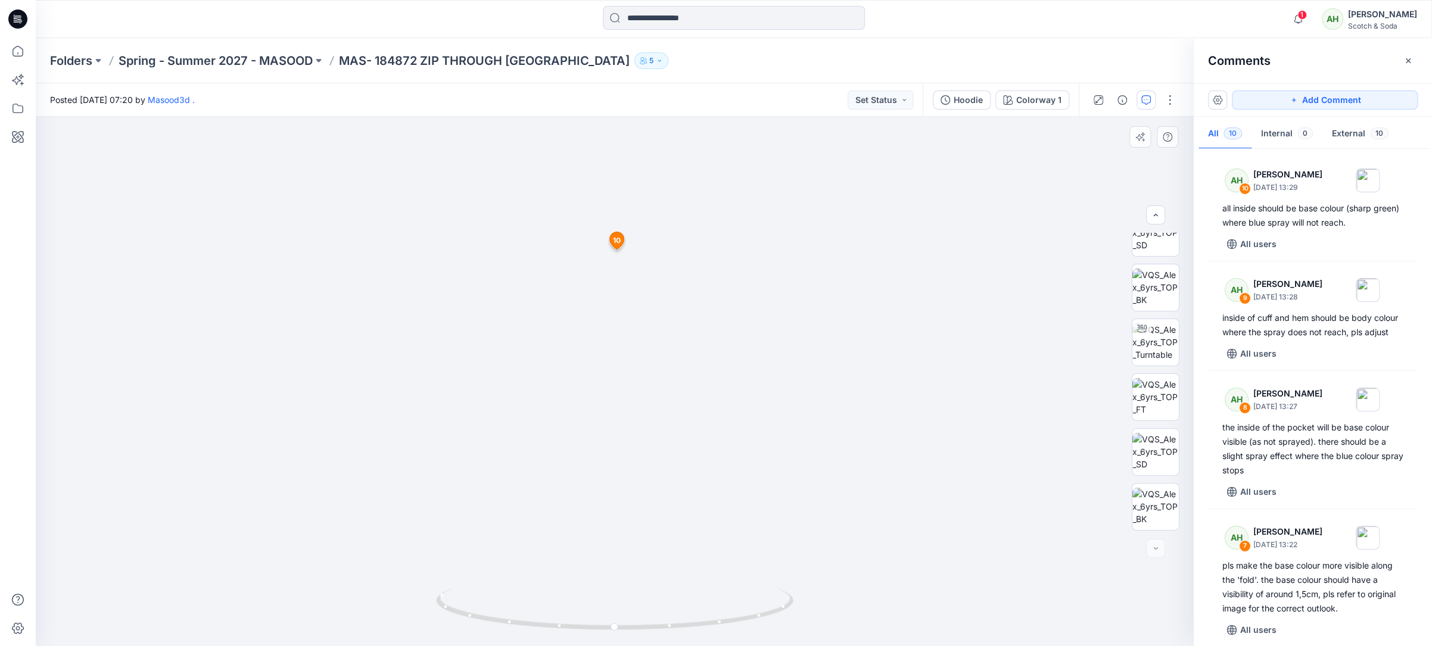
drag, startPoint x: 717, startPoint y: 241, endPoint x: 758, endPoint y: 483, distance: 245.3
click at [758, 485] on img at bounding box center [614, 361] width 952 height 571
drag, startPoint x: 1317, startPoint y: 98, endPoint x: 1251, endPoint y: 157, distance: 89.0
click at [1317, 98] on button "Add Comment" at bounding box center [1325, 100] width 186 height 19
click at [768, 364] on div "11 9 AH [PERSON_NAME] [DATE] 13:28 inside of cuff and hem should be body colour…" at bounding box center [615, 381] width 1158 height 529
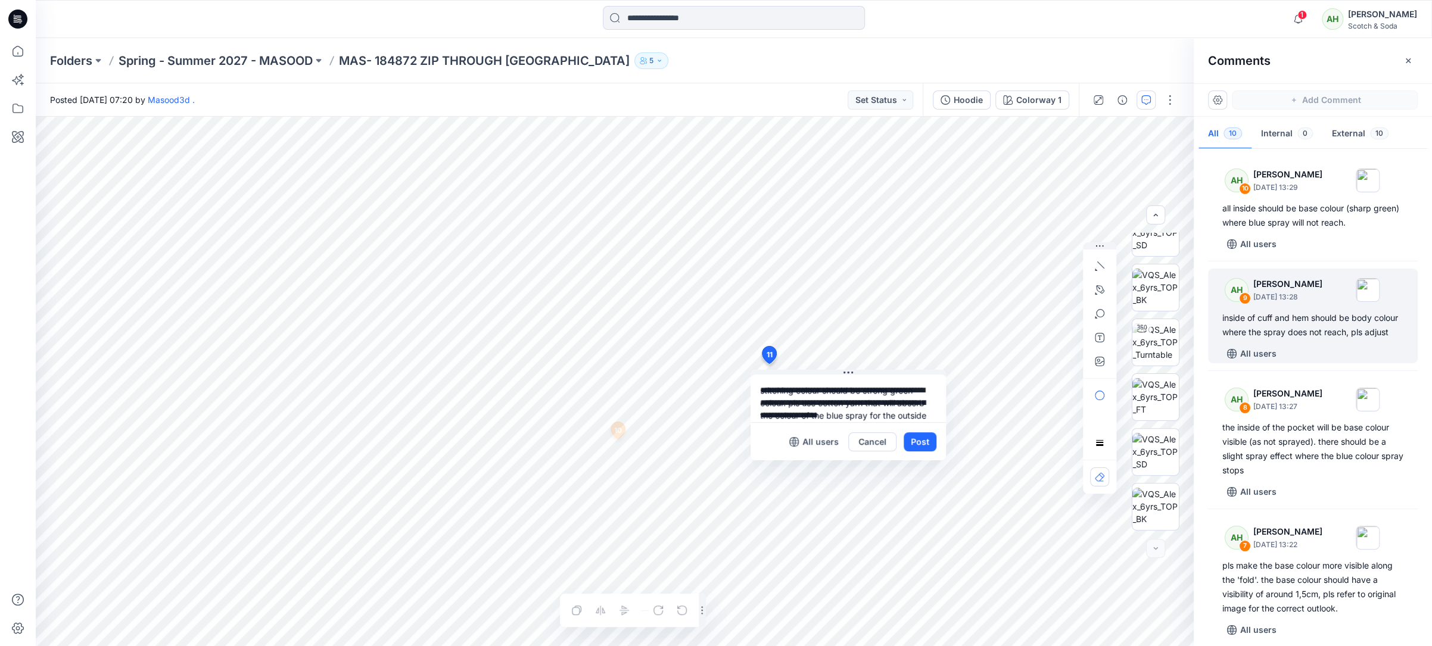
scroll to position [11, 0]
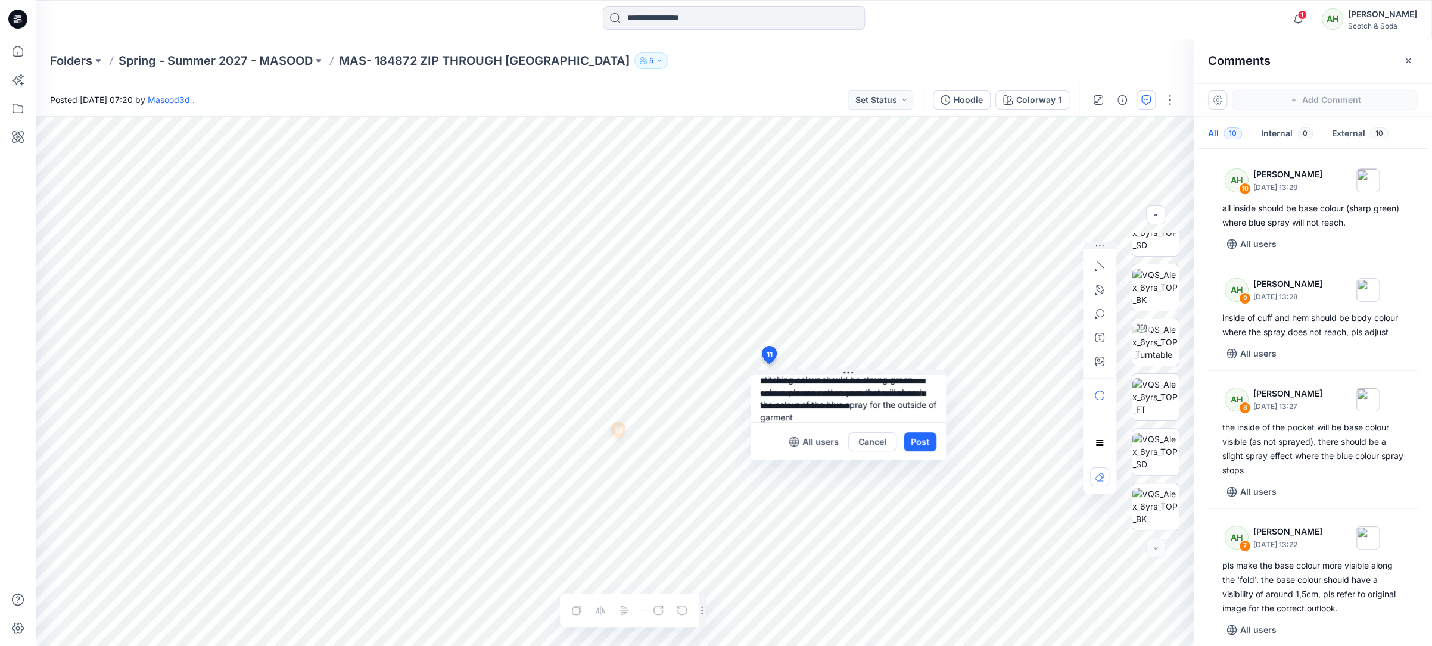
type textarea "**********"
click at [922, 440] on button "Post" at bounding box center [920, 441] width 33 height 19
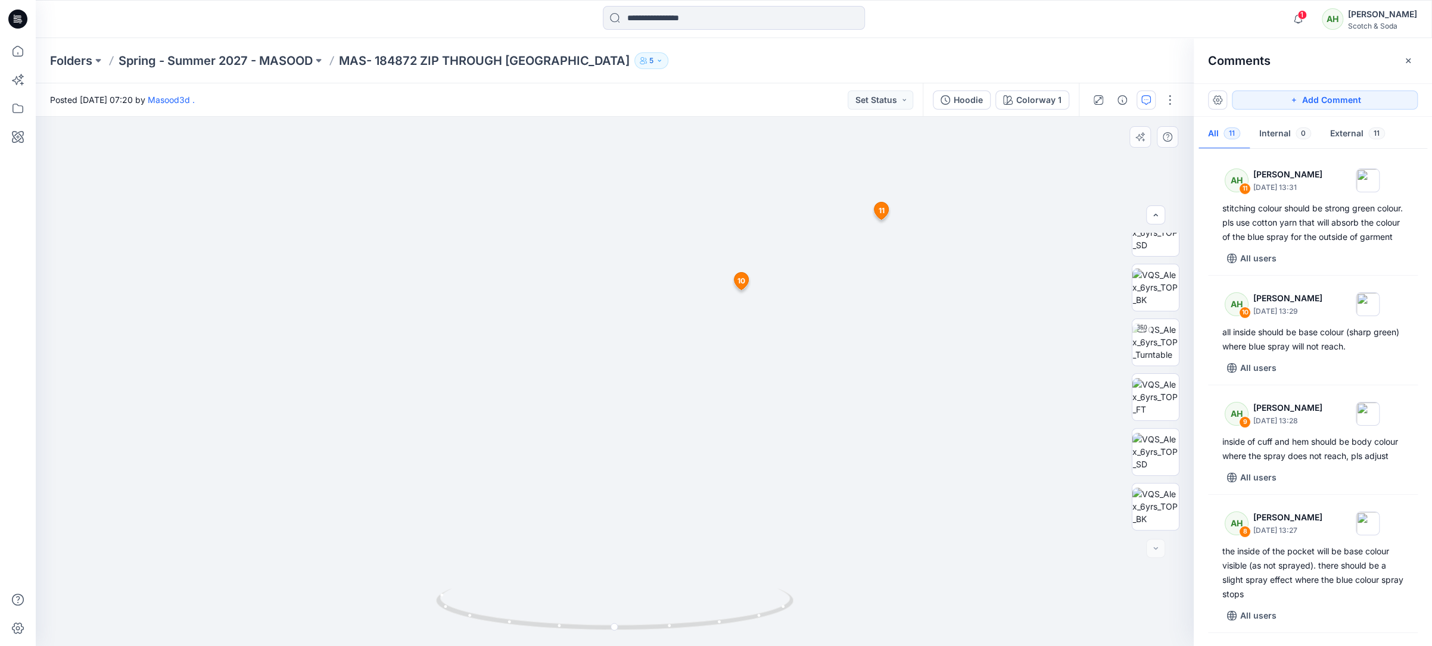
drag, startPoint x: 695, startPoint y: 261, endPoint x: 768, endPoint y: 581, distance: 328.0
click at [809, 646] on html "1 Notifications Your style M85-LOOSE-STRAIGHT-2PLEAT is ready 19 hours ago Your…" at bounding box center [716, 323] width 1432 height 646
click at [1299, 96] on button "Add Comment" at bounding box center [1325, 100] width 186 height 19
click at [646, 448] on div "12 9 AH [PERSON_NAME] [DATE] 13:28 inside of cuff and hem should be body colour…" at bounding box center [615, 381] width 1158 height 529
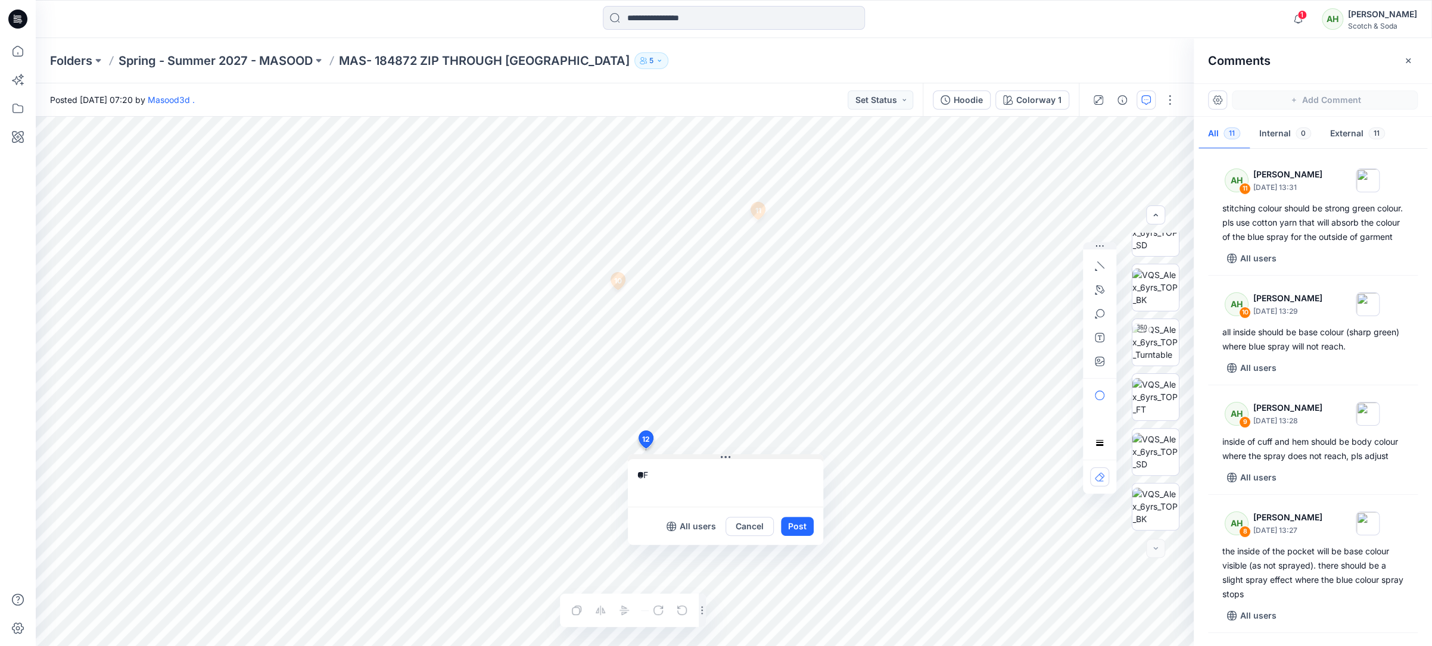
type textarea "*"
type textarea "**********"
click at [806, 527] on button "Post" at bounding box center [797, 526] width 33 height 19
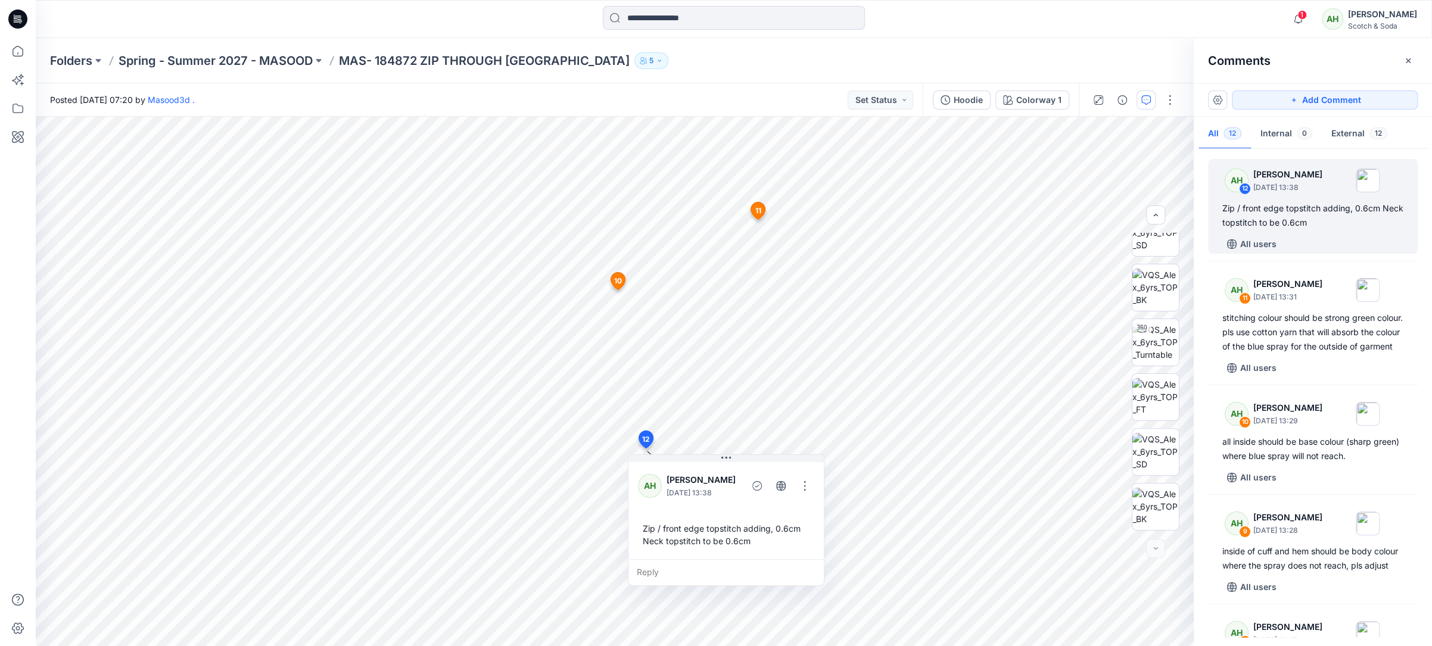
drag, startPoint x: 1316, startPoint y: 102, endPoint x: 1279, endPoint y: 119, distance: 41.1
click at [1316, 102] on button "Add Comment" at bounding box center [1325, 100] width 186 height 19
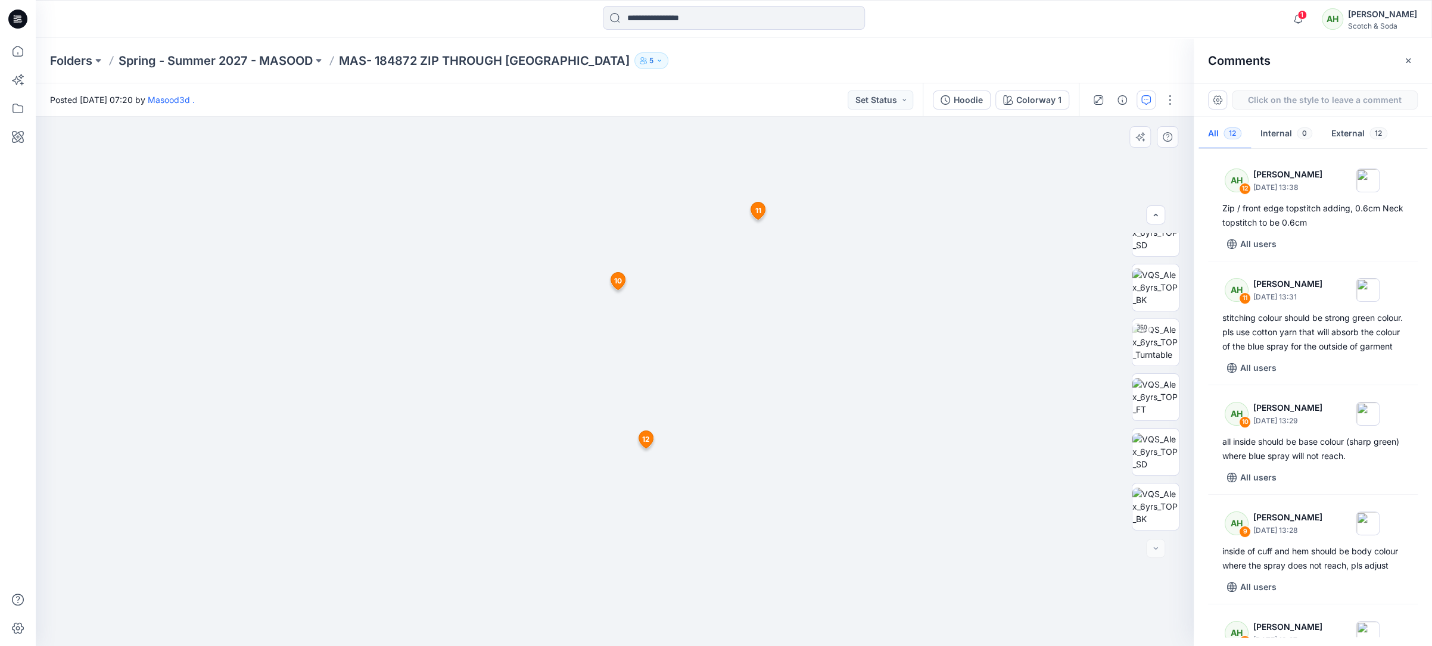
click at [645, 284] on div "13 9 AH [PERSON_NAME] [DATE] 13:28 inside of cuff and hem should be body colour…" at bounding box center [615, 381] width 1158 height 529
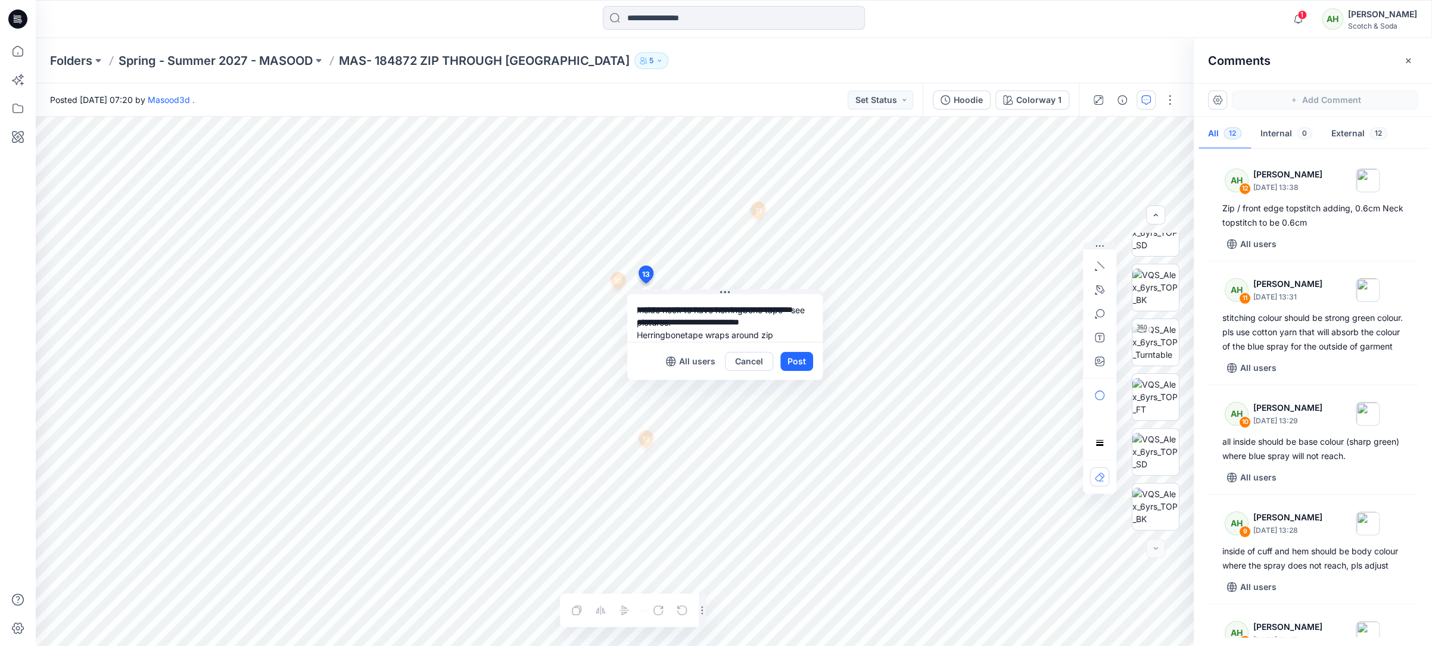
scroll to position [9, 0]
click at [783, 325] on textarea "**********" at bounding box center [724, 318] width 195 height 48
type textarea "**********"
click at [800, 359] on button "Post" at bounding box center [796, 361] width 33 height 19
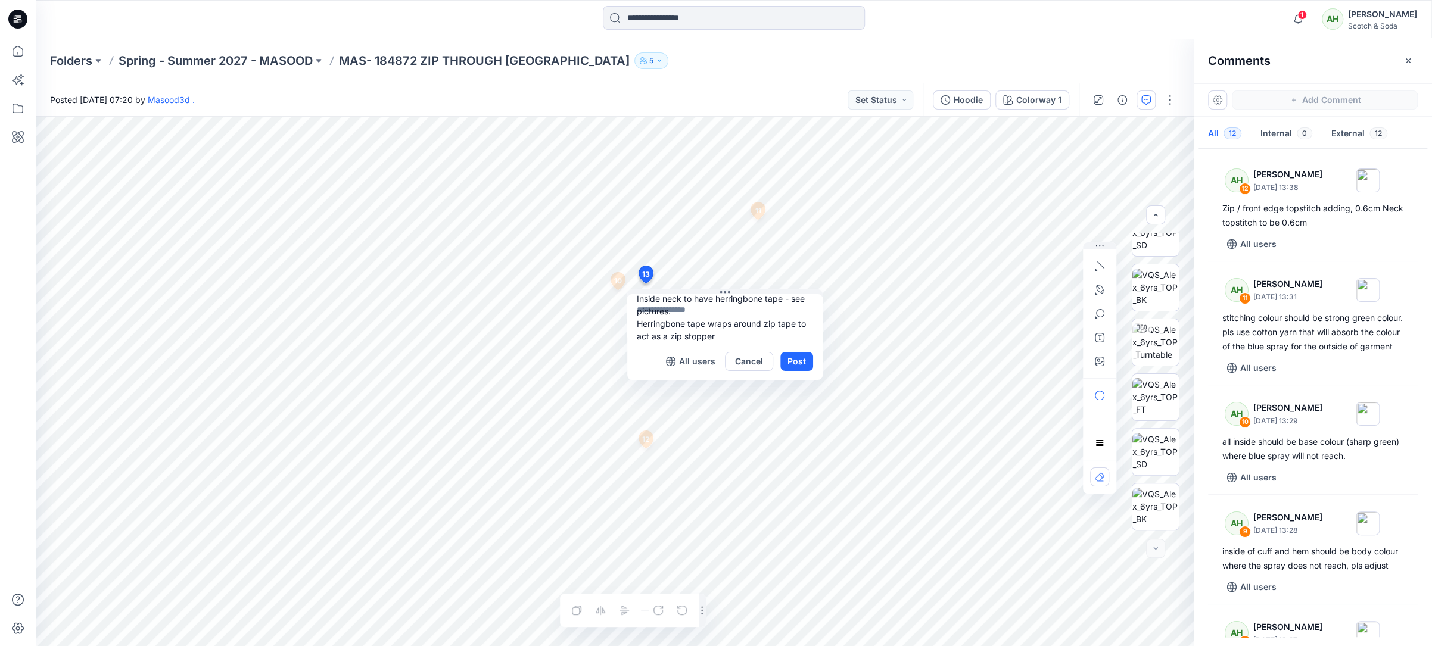
scroll to position [0, 0]
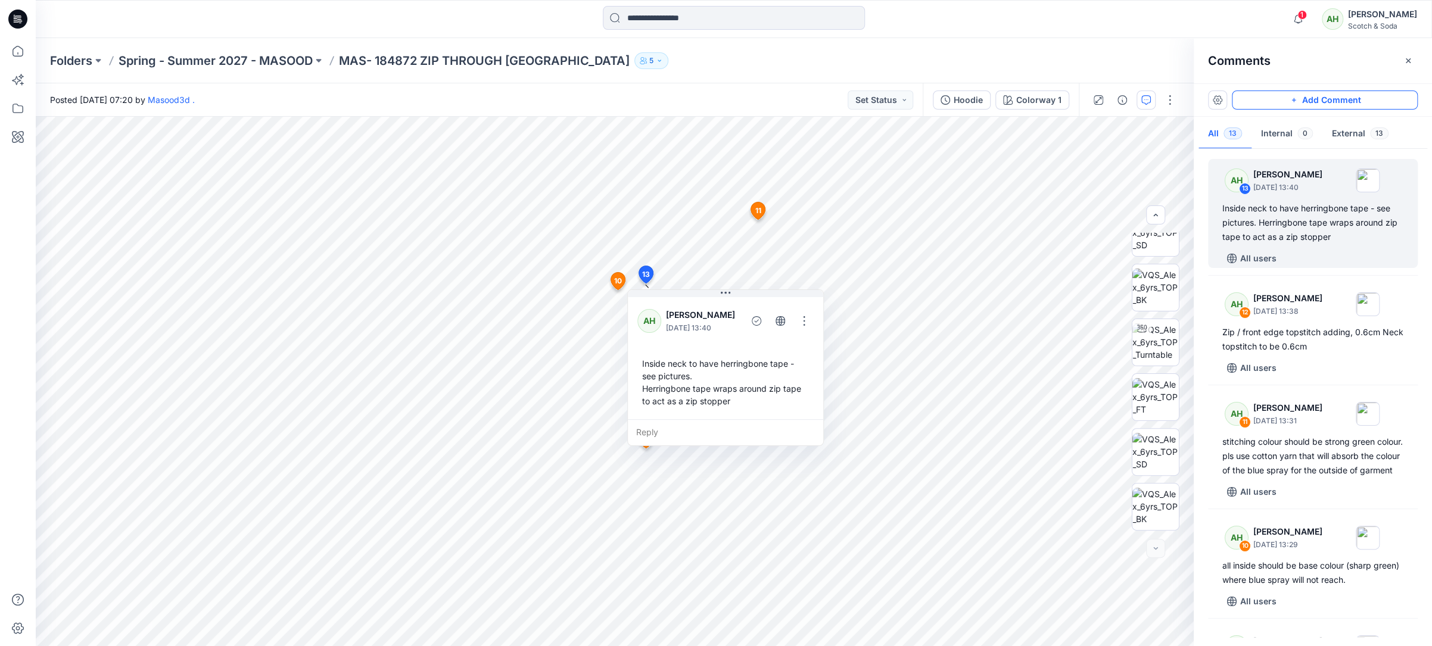
click at [1292, 103] on icon "button" at bounding box center [1294, 100] width 10 height 10
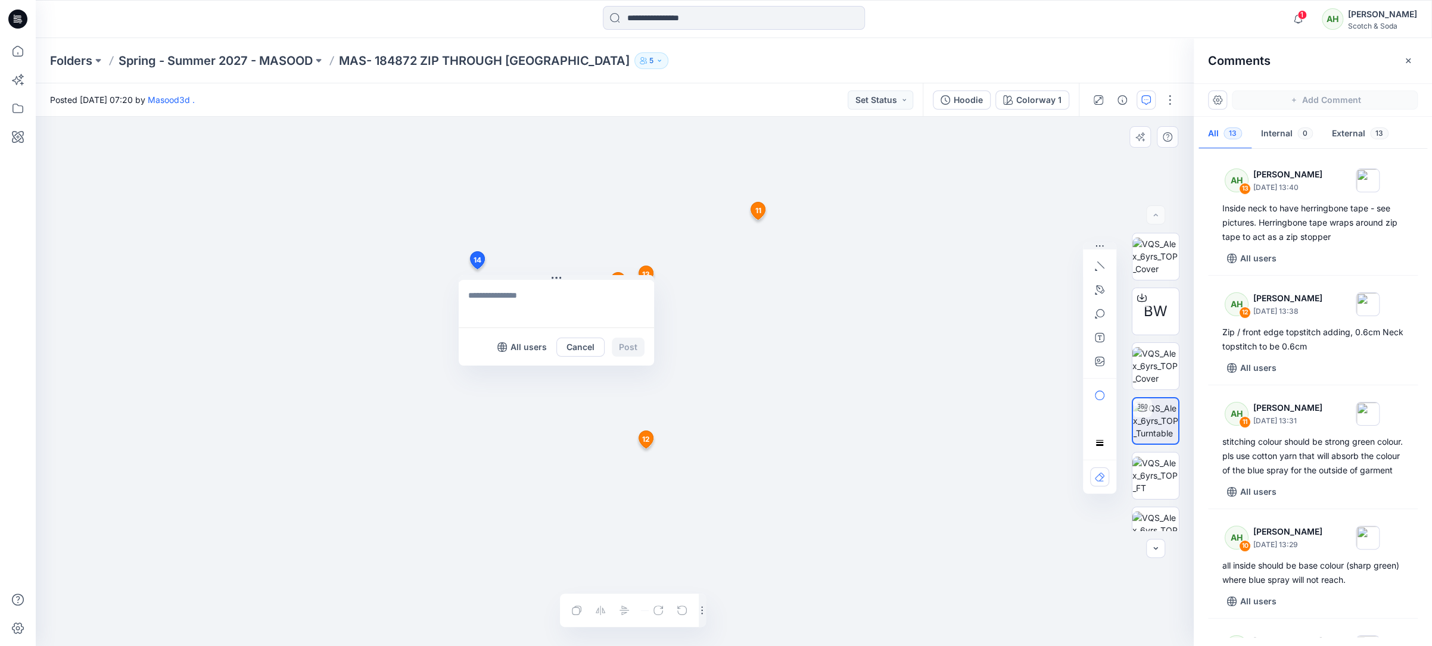
click at [476, 269] on div "14 All users Cancel Post 9 AH [PERSON_NAME] [DATE] 13:28 inside of cuff and hem…" at bounding box center [615, 381] width 1158 height 529
type textarea "**********"
click at [627, 338] on button "Post" at bounding box center [628, 347] width 33 height 19
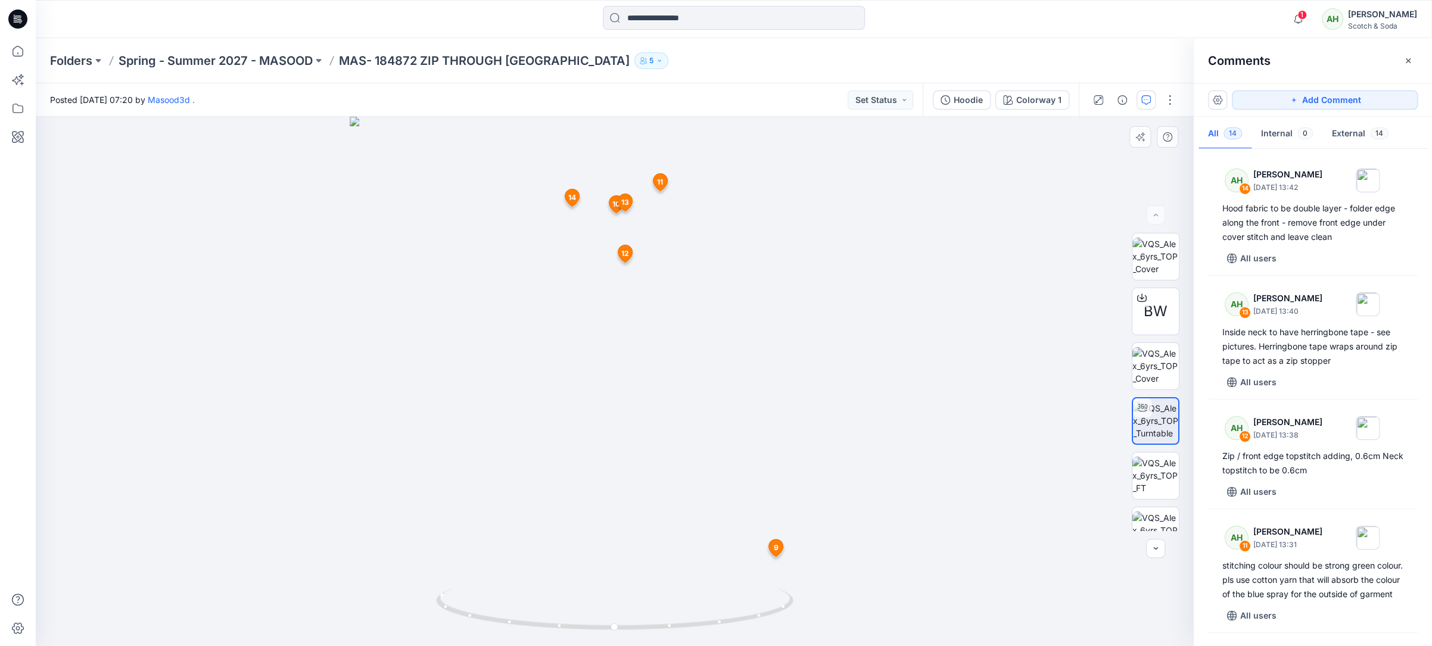
click at [659, 184] on span "11" at bounding box center [660, 182] width 6 height 11
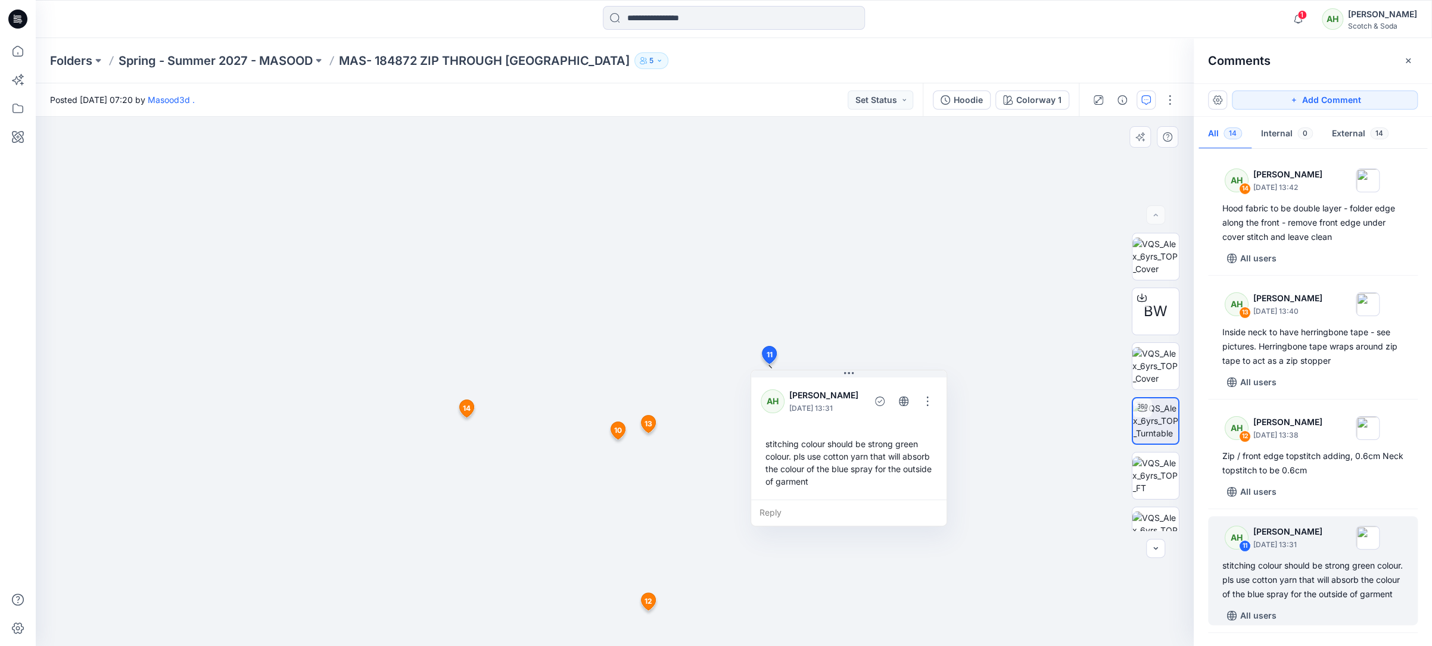
scroll to position [2, 0]
click at [926, 400] on button "button" at bounding box center [927, 401] width 19 height 19
click at [930, 426] on p "Edit comment" at bounding box center [932, 428] width 54 height 13
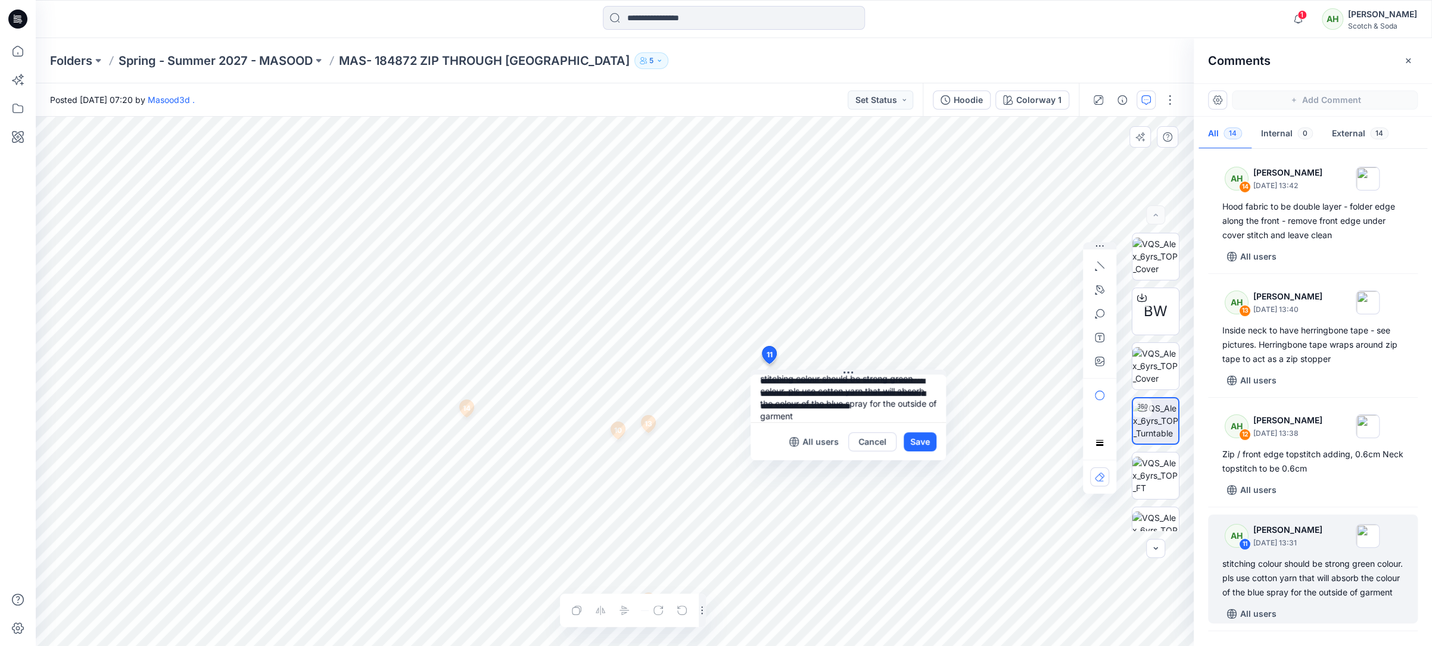
scroll to position [0, 0]
click at [758, 389] on textarea "**********" at bounding box center [847, 399] width 195 height 48
click at [785, 404] on textarea "**********" at bounding box center [847, 399] width 195 height 48
type textarea "**********"
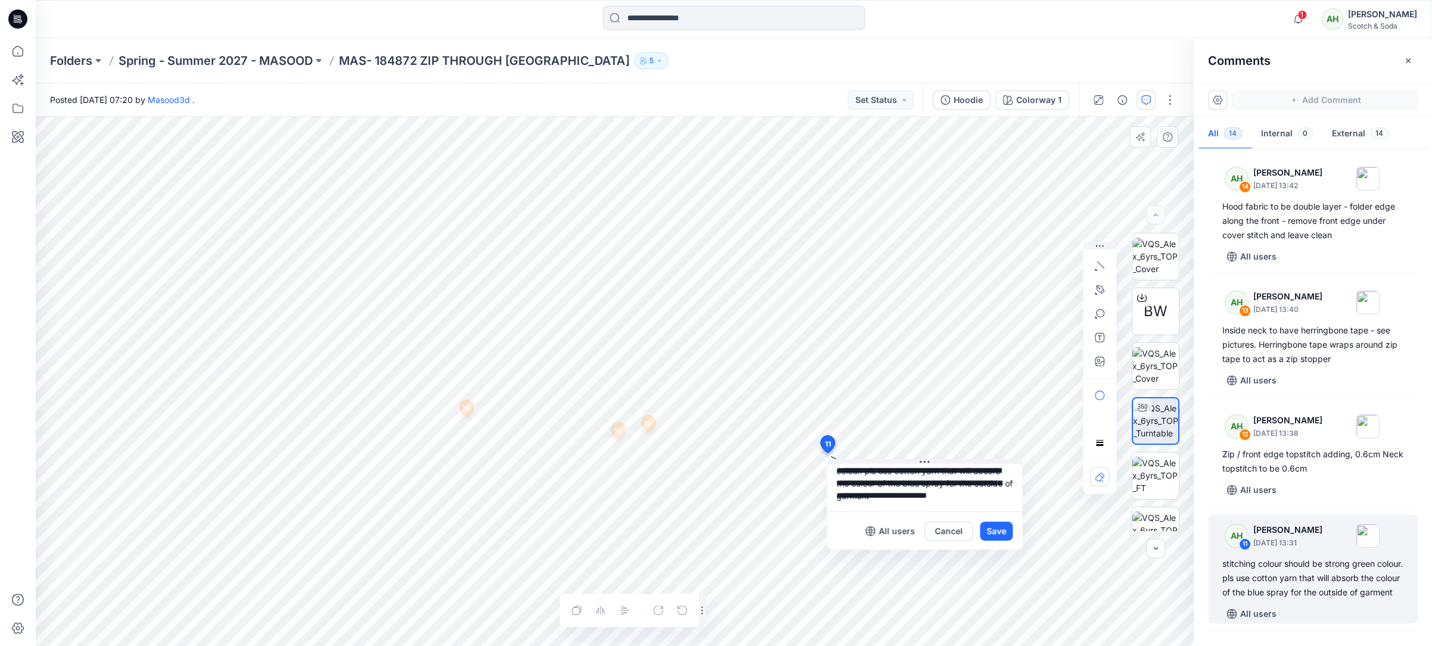
drag, startPoint x: 769, startPoint y: 357, endPoint x: 827, endPoint y: 444, distance: 104.9
click at [982, 527] on button "Save" at bounding box center [978, 531] width 33 height 19
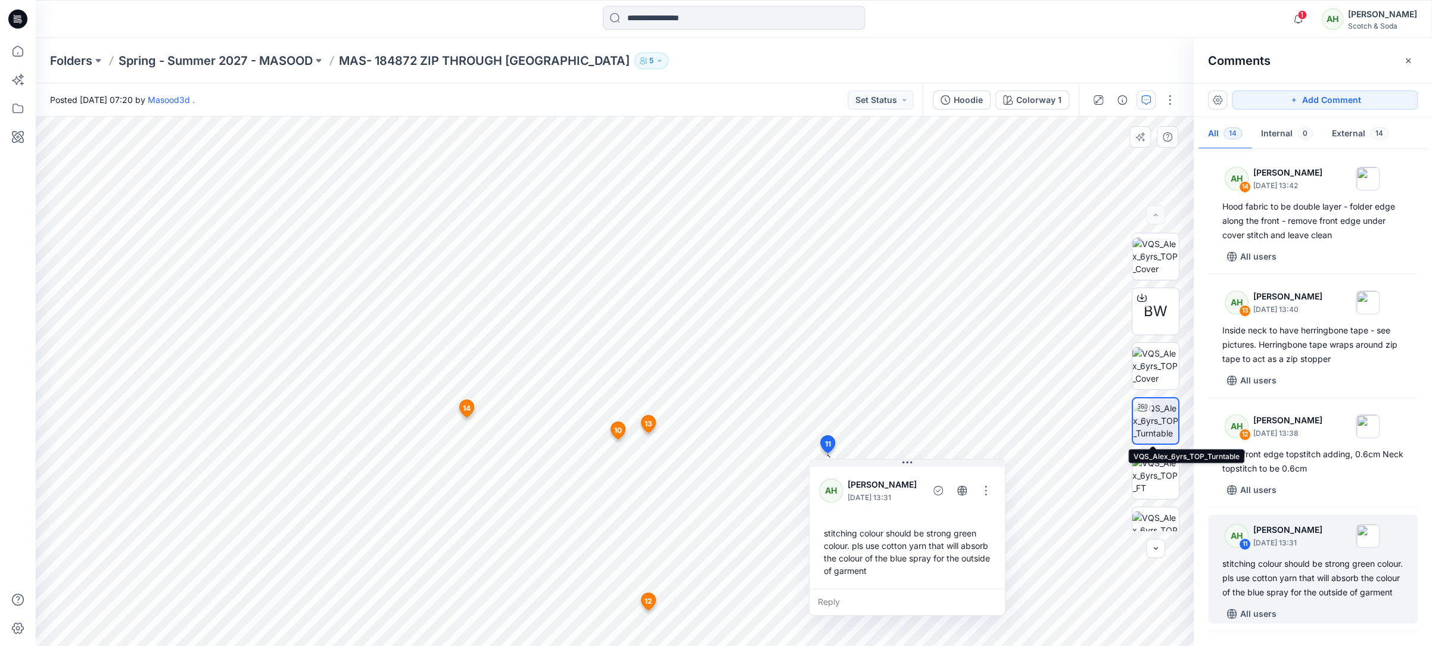
click at [1157, 420] on img at bounding box center [1155, 421] width 45 height 38
click at [1156, 366] on img at bounding box center [1155, 366] width 46 height 38
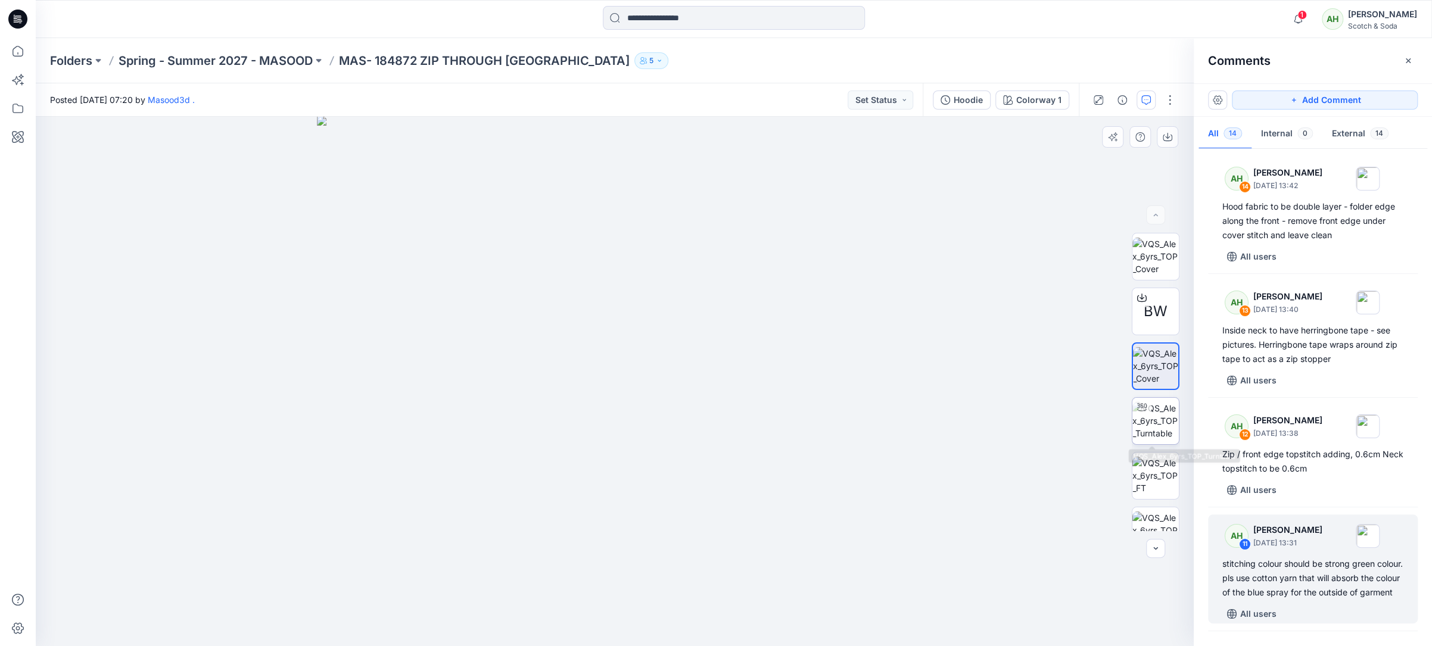
click at [1157, 403] on img at bounding box center [1155, 421] width 46 height 38
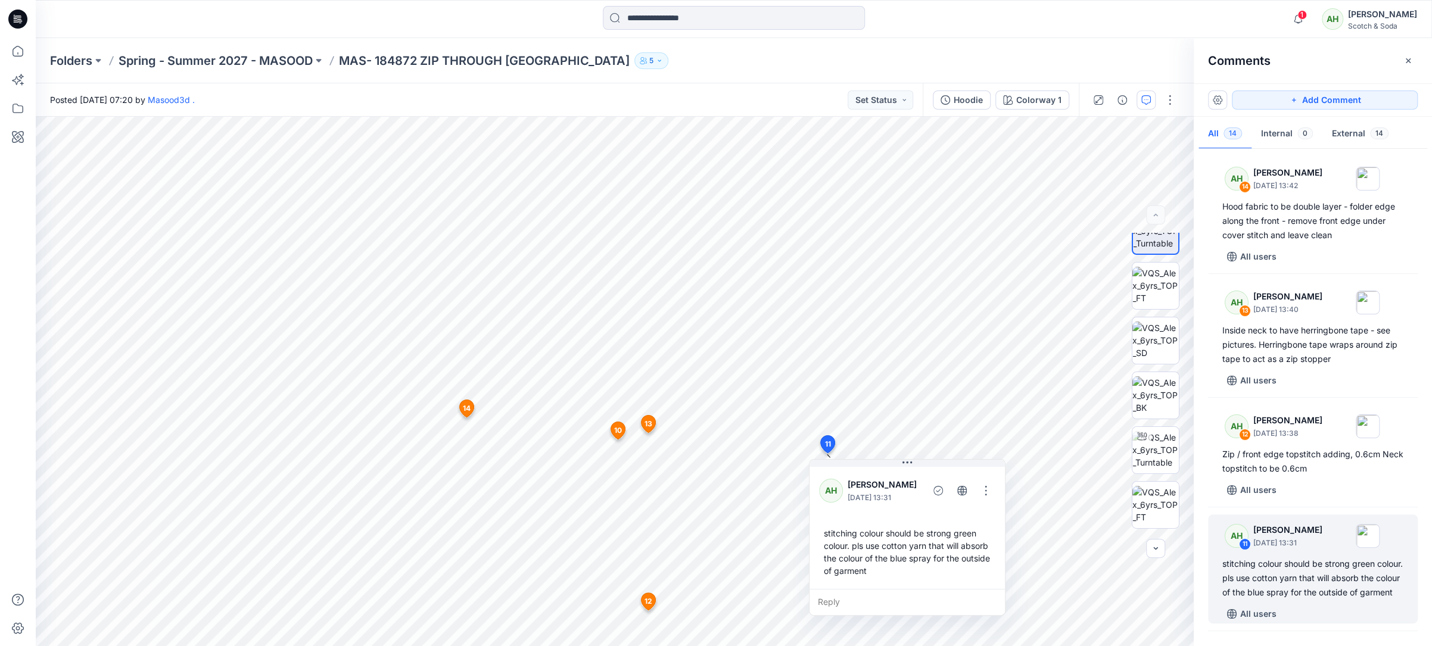
scroll to position [276, 0]
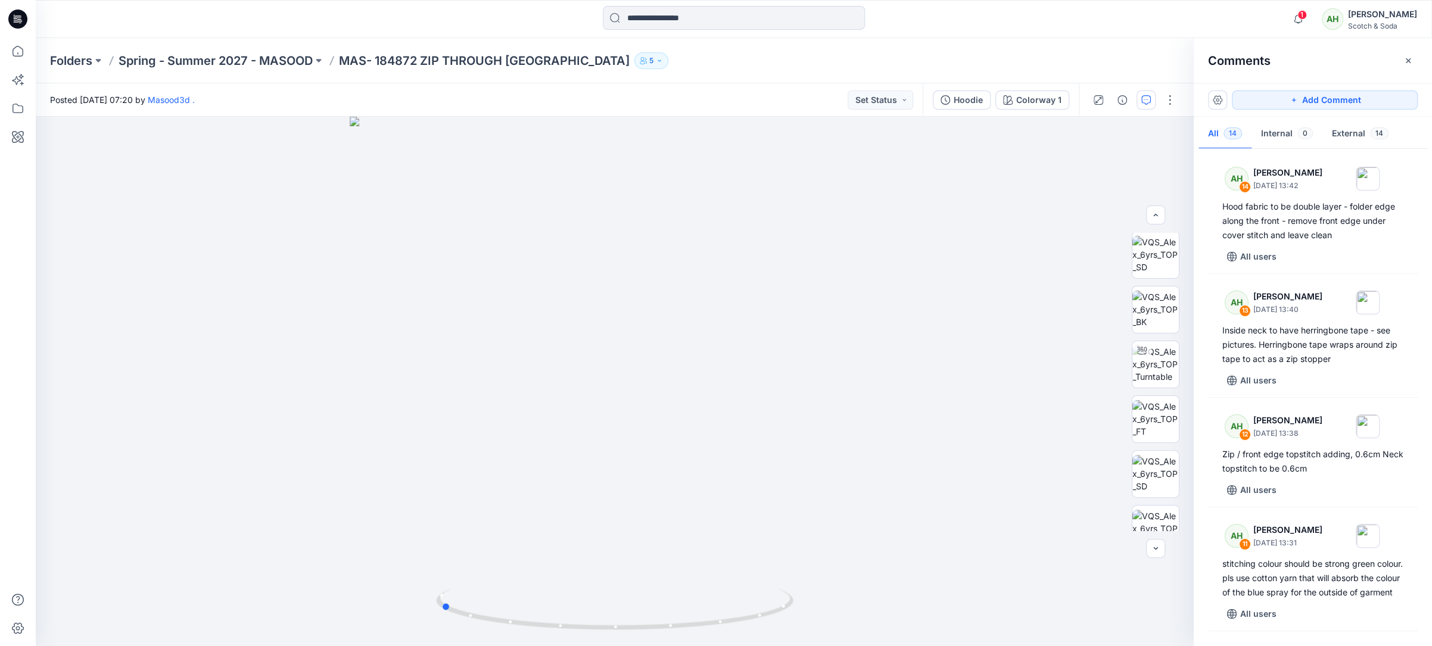
drag, startPoint x: 887, startPoint y: 406, endPoint x: 712, endPoint y: 416, distance: 174.8
click at [712, 416] on div at bounding box center [615, 381] width 1158 height 529
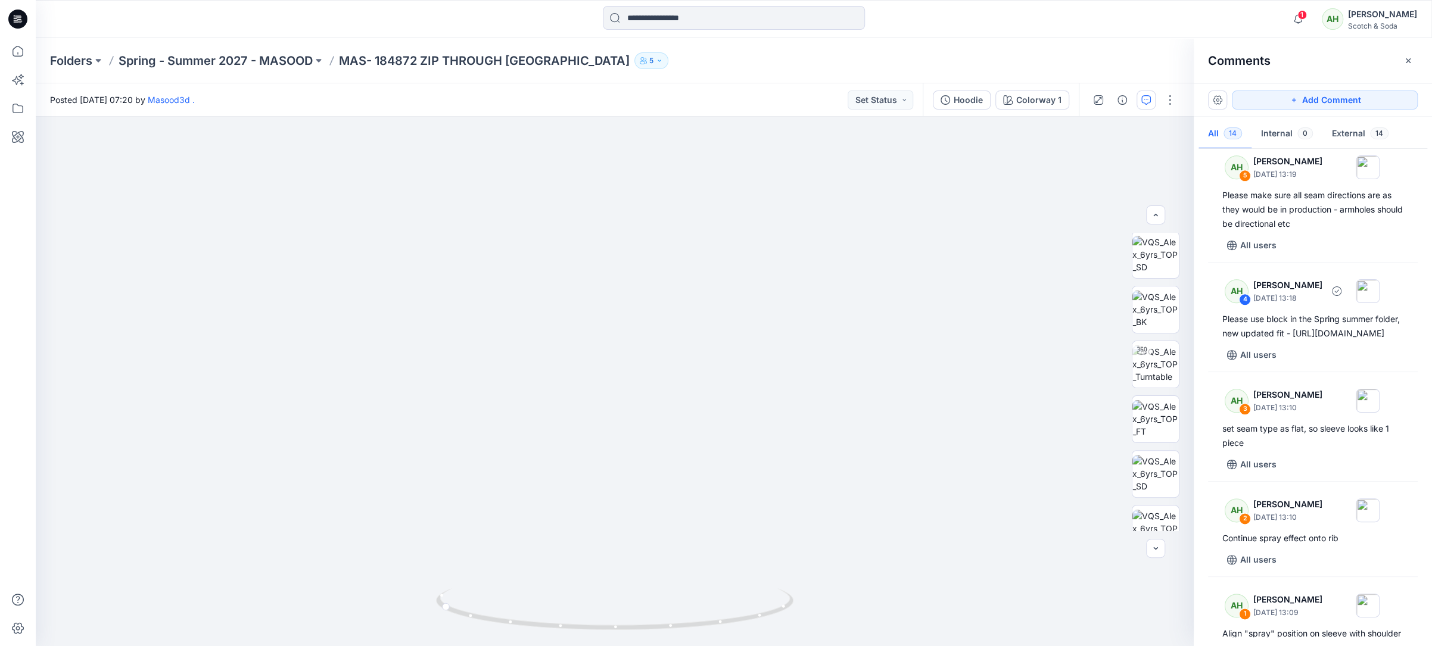
scroll to position [1261, 0]
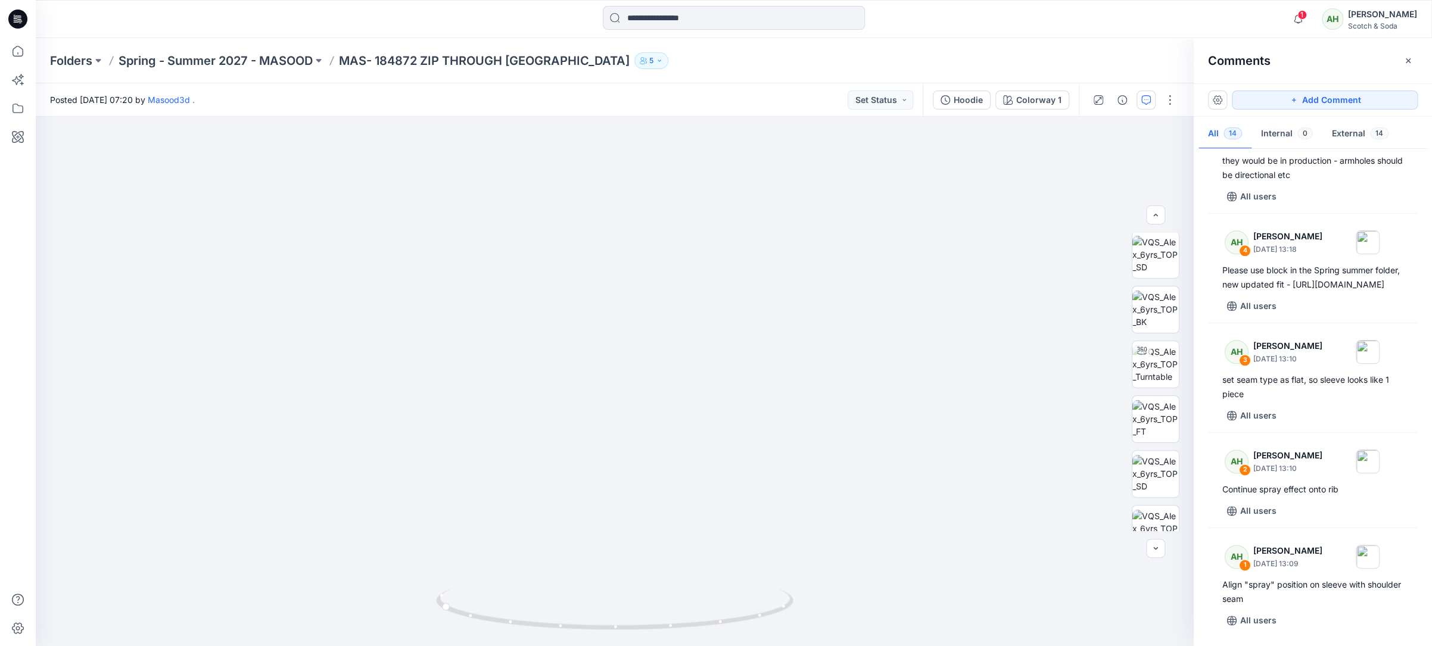
click at [1030, 57] on div "Folders Spring - Summer 2027 - MASOOD MAS- 184872 ZIP THROUGH HOODIE 5" at bounding box center [687, 60] width 1275 height 17
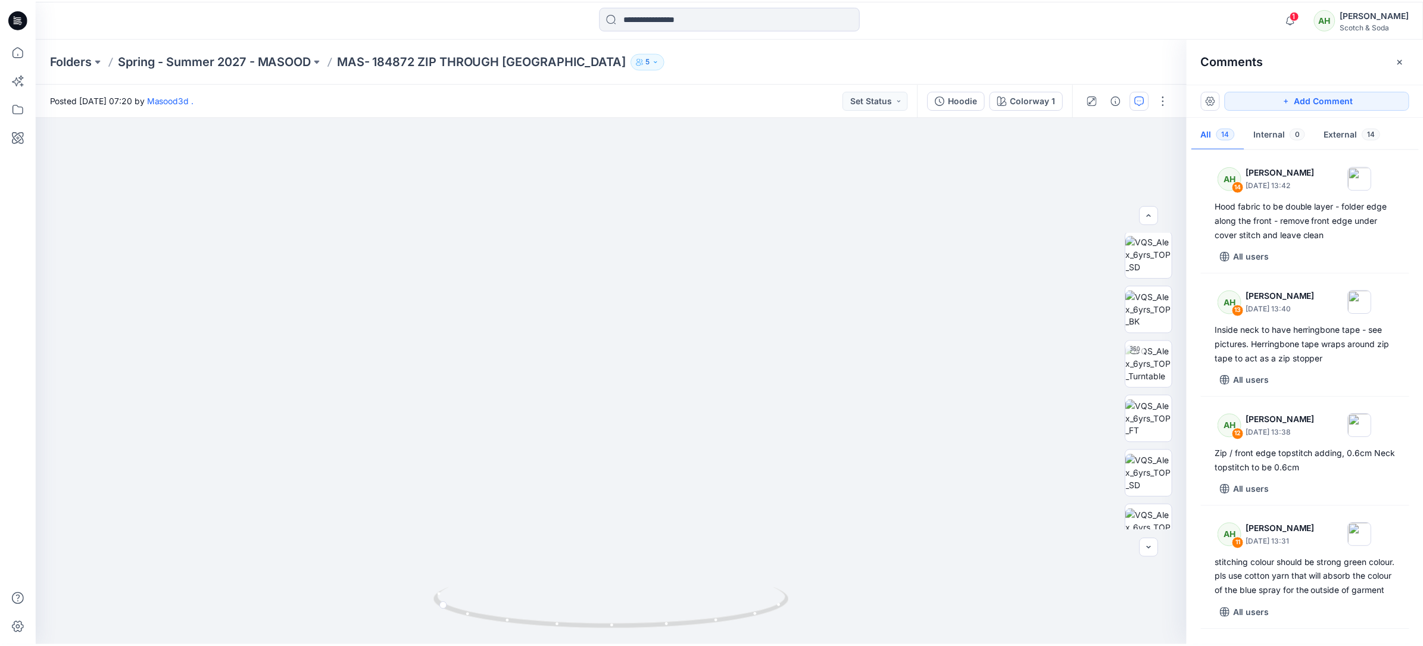
scroll to position [0, 0]
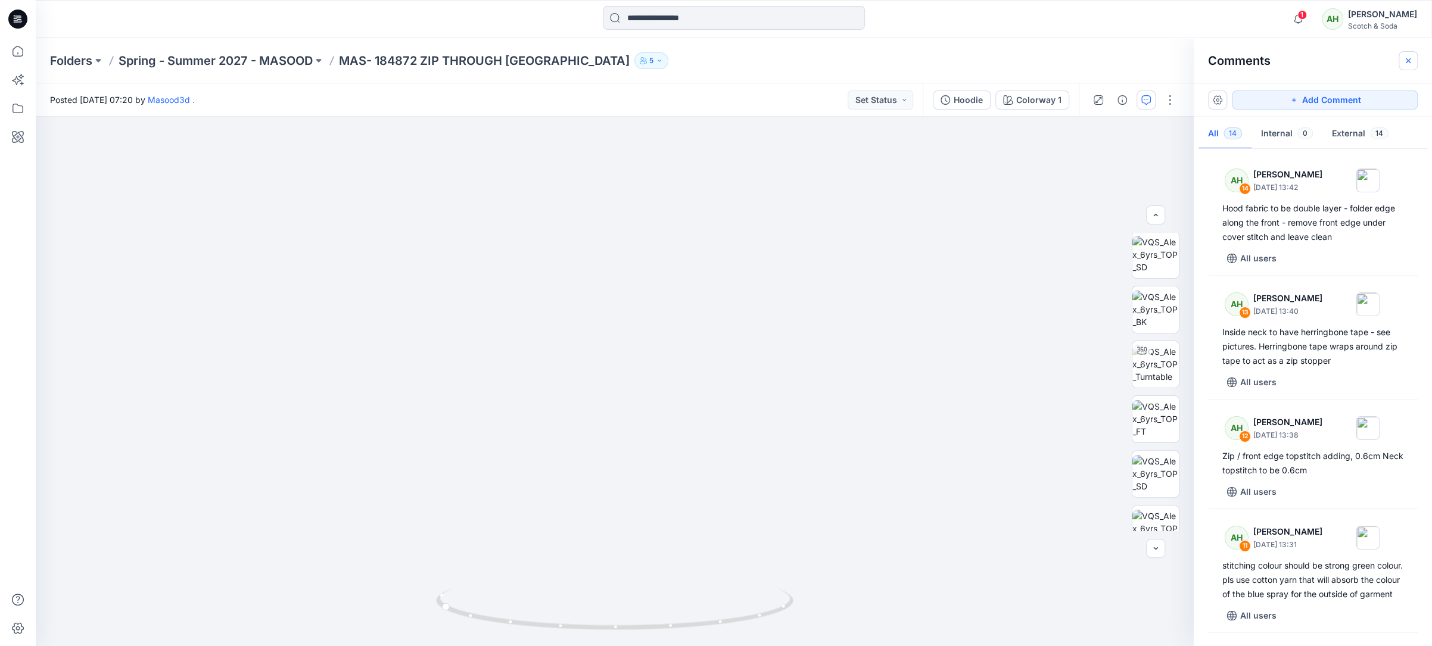
click at [1408, 61] on icon "button" at bounding box center [1408, 61] width 10 height 10
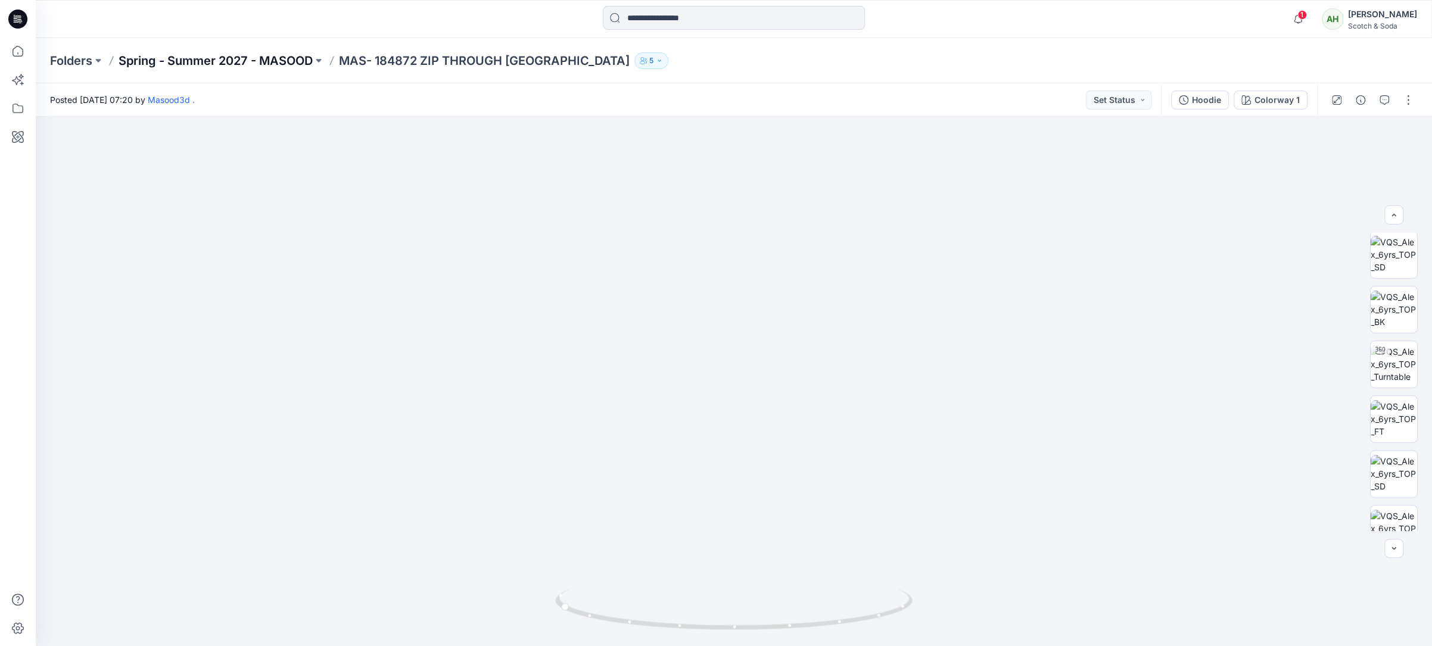
click at [239, 61] on p "Spring - Summer 2027 - MASOOD" at bounding box center [216, 60] width 194 height 17
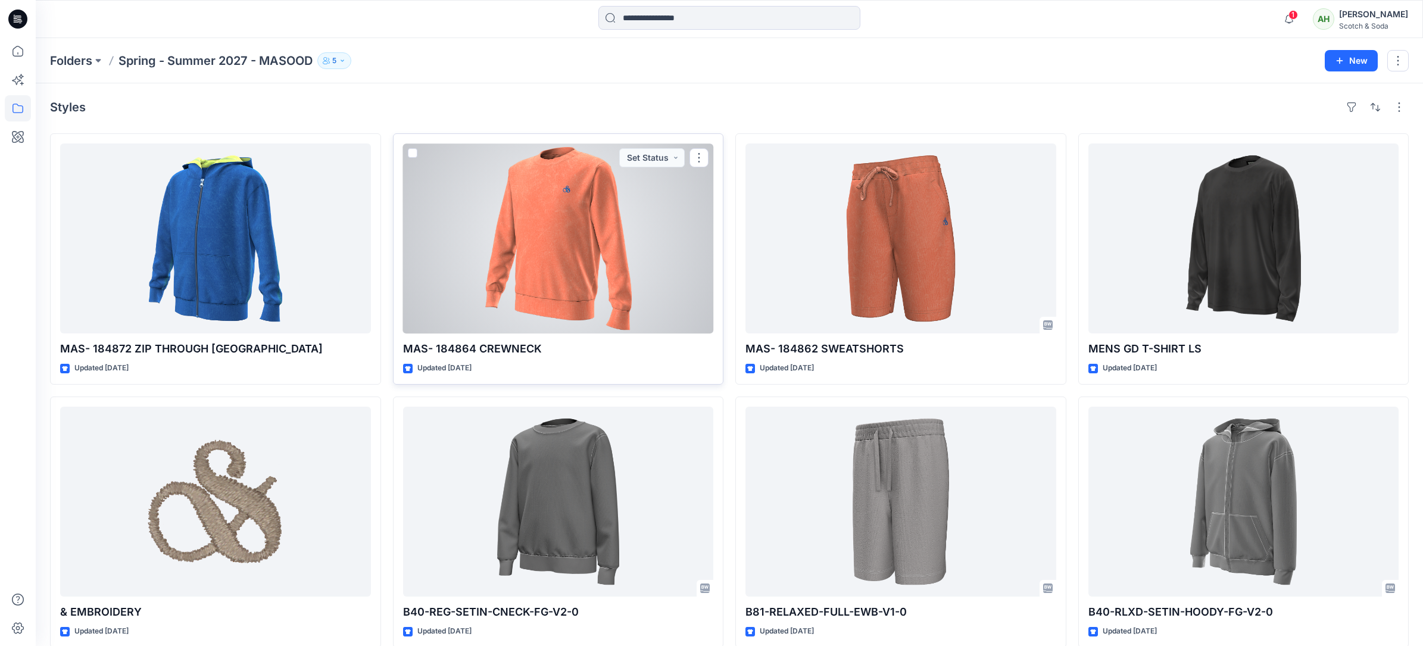
click at [543, 202] on div at bounding box center [558, 239] width 311 height 190
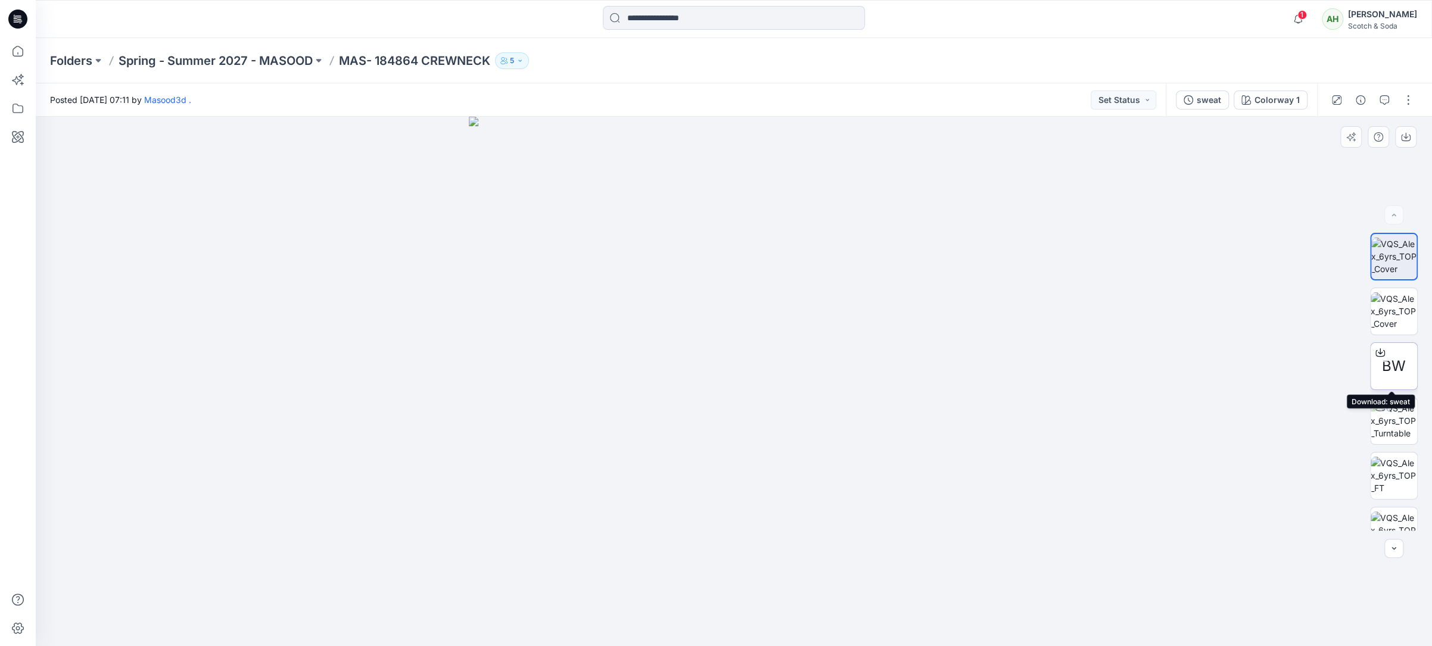
click at [1394, 356] on span "BW" at bounding box center [1394, 366] width 24 height 21
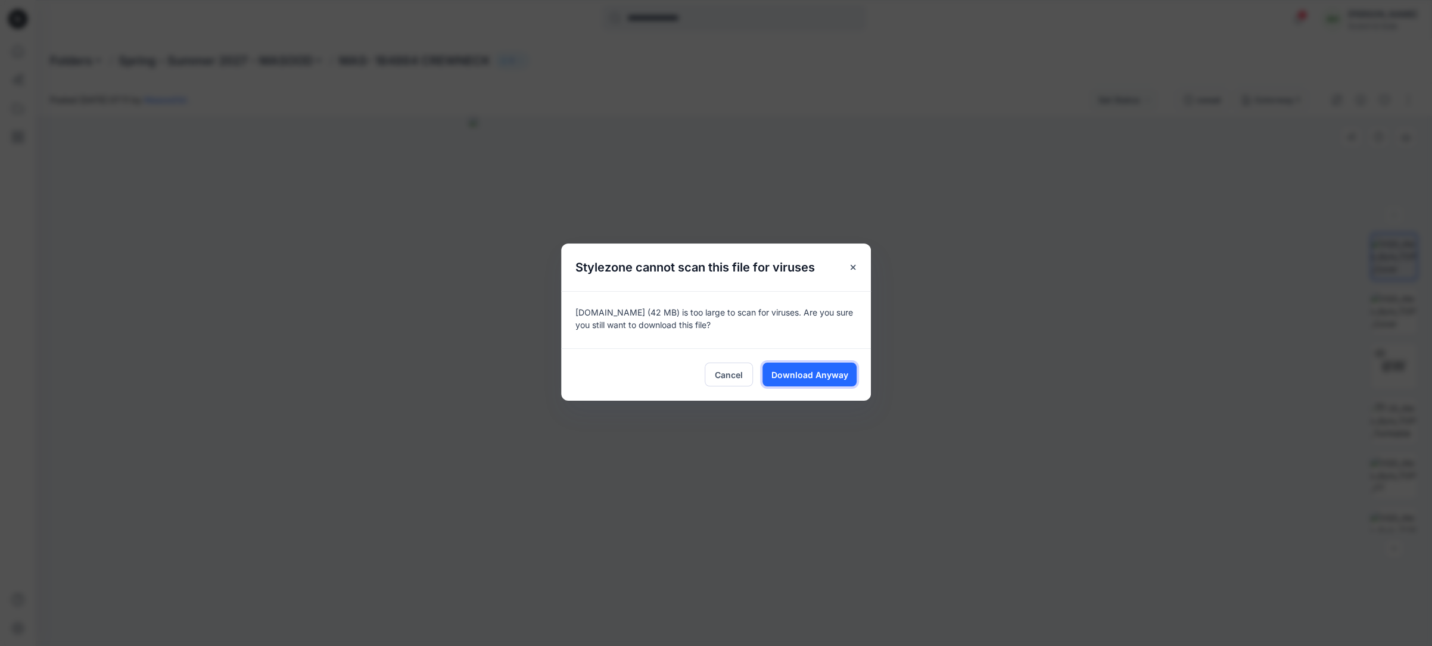
click at [847, 378] on button "Download Anyway" at bounding box center [809, 375] width 94 height 24
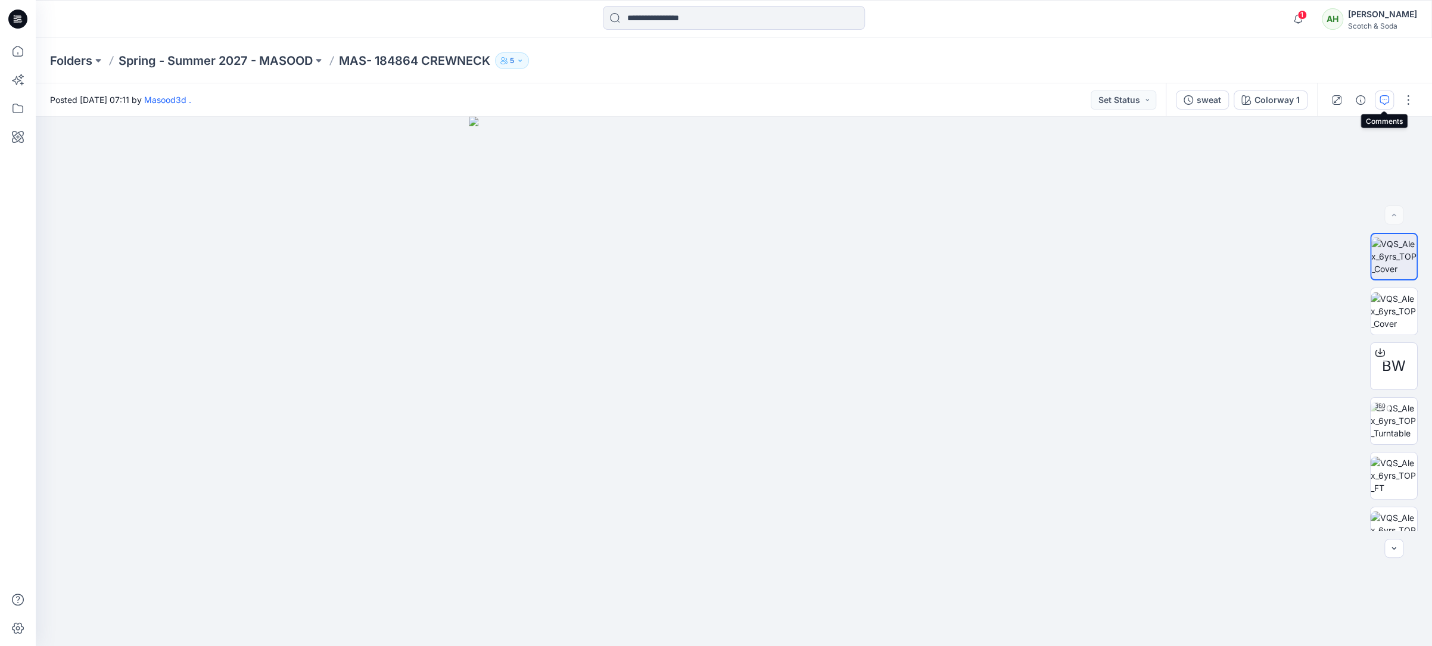
click at [1387, 99] on icon "button" at bounding box center [1384, 100] width 10 height 10
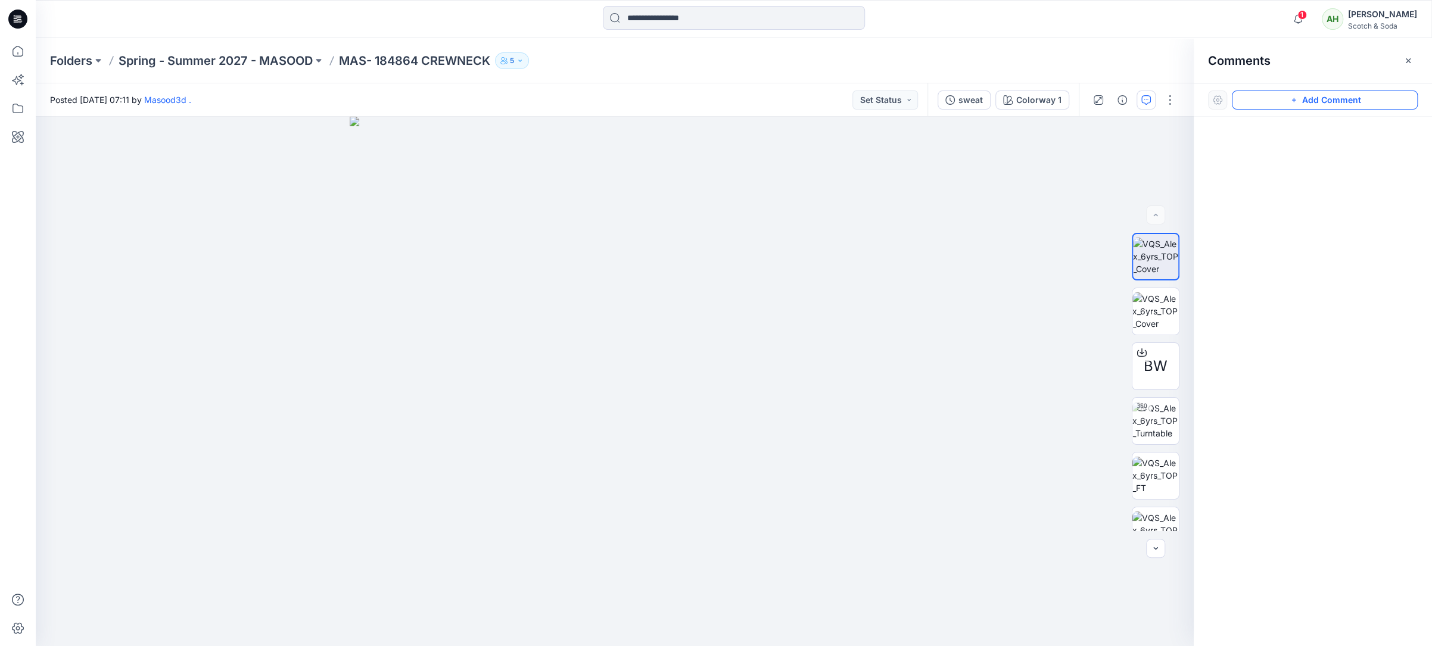
click at [1289, 104] on icon "button" at bounding box center [1294, 100] width 10 height 10
click at [764, 172] on div "1" at bounding box center [615, 381] width 1158 height 529
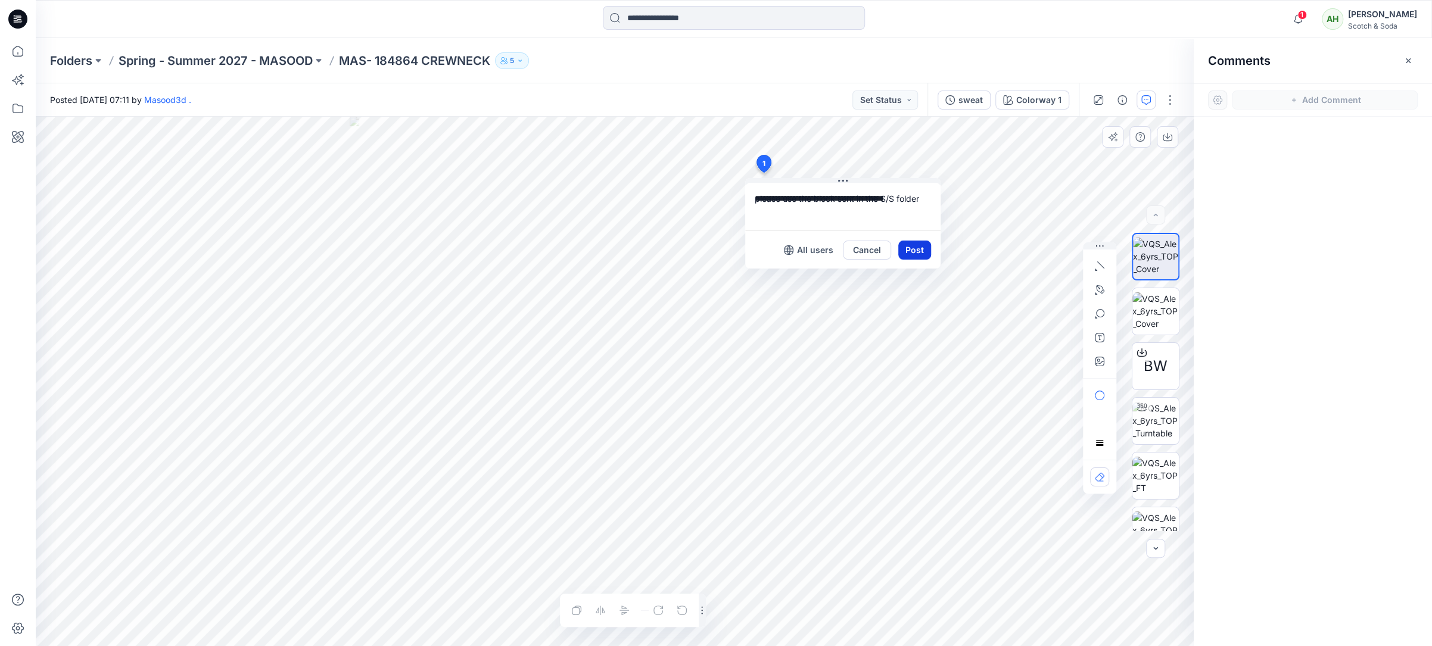
type textarea "**********"
click at [914, 244] on button "Post" at bounding box center [914, 250] width 33 height 19
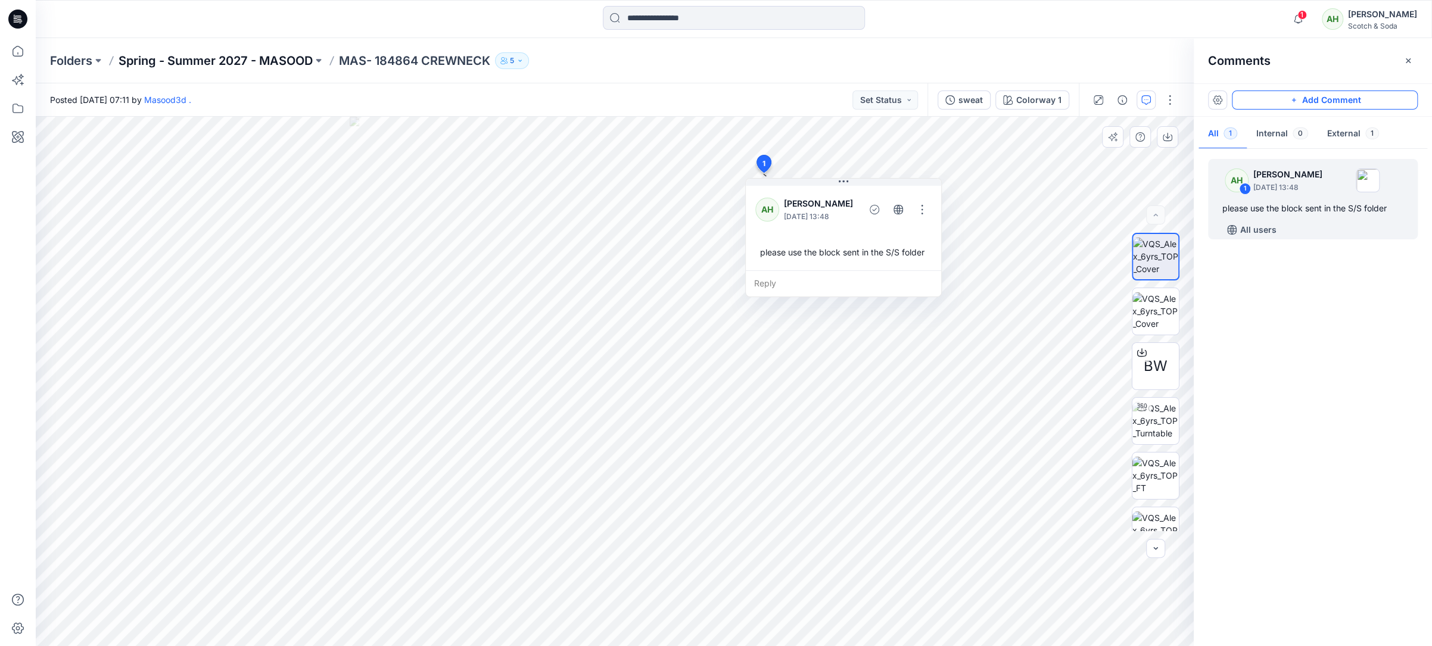
click at [252, 58] on p "Spring - Summer 2027 - MASOOD" at bounding box center [216, 60] width 194 height 17
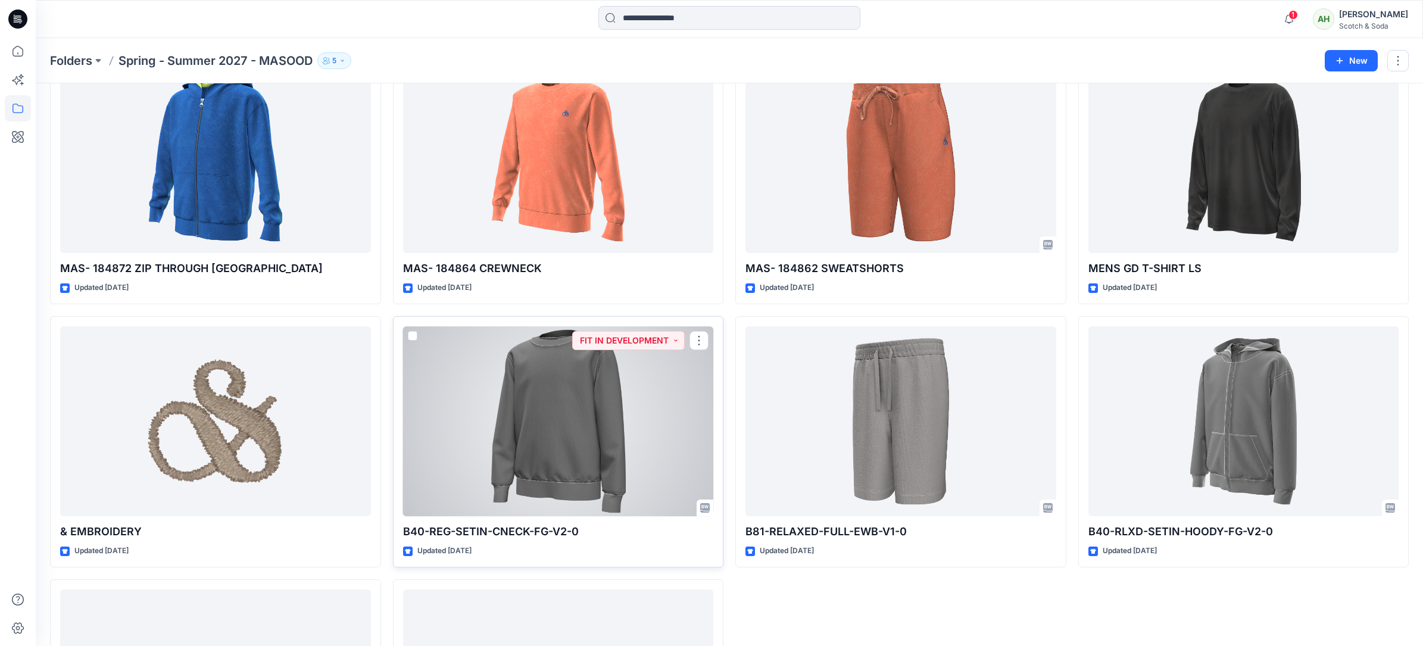
scroll to position [155, 0]
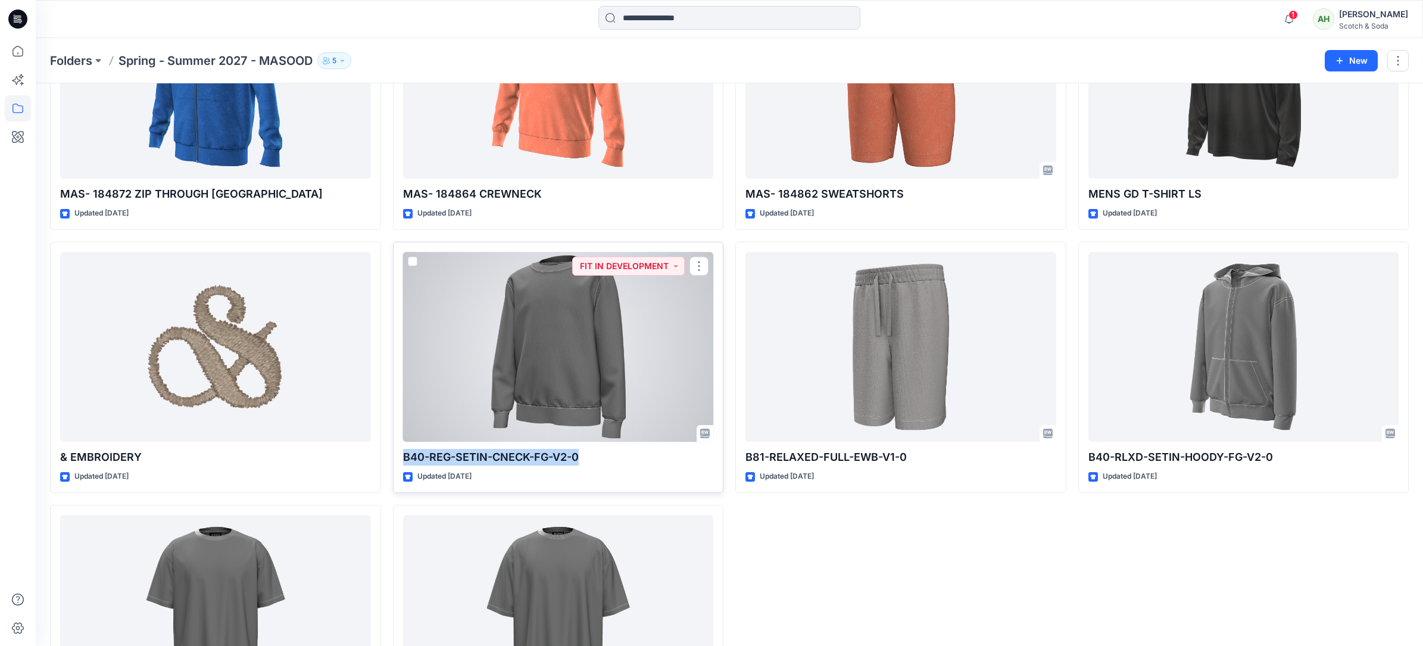
drag, startPoint x: 578, startPoint y: 458, endPoint x: 405, endPoint y: 462, distance: 173.4
click at [405, 463] on p "B40-REG-SETIN-CNECK-FG-V2-0" at bounding box center [558, 457] width 311 height 17
copy p "B40-REG-SETIN-CNECK-FG-V2-0"
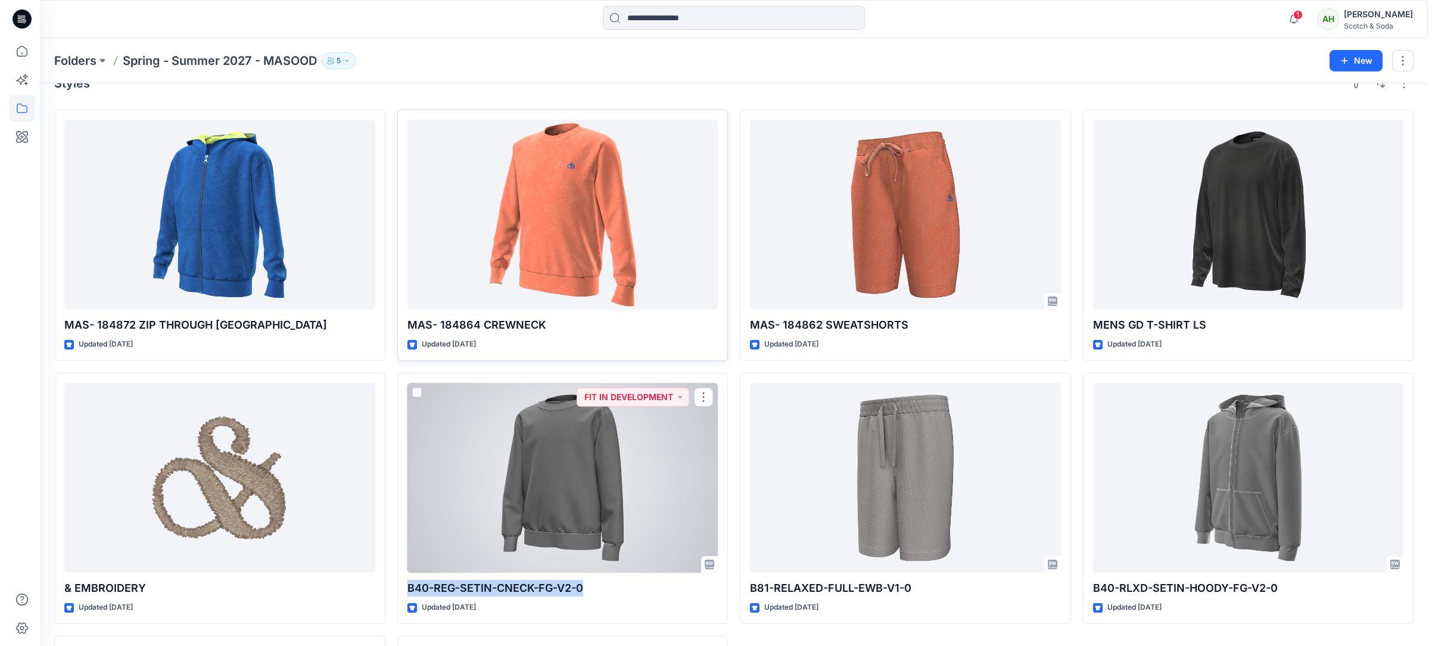
scroll to position [0, 0]
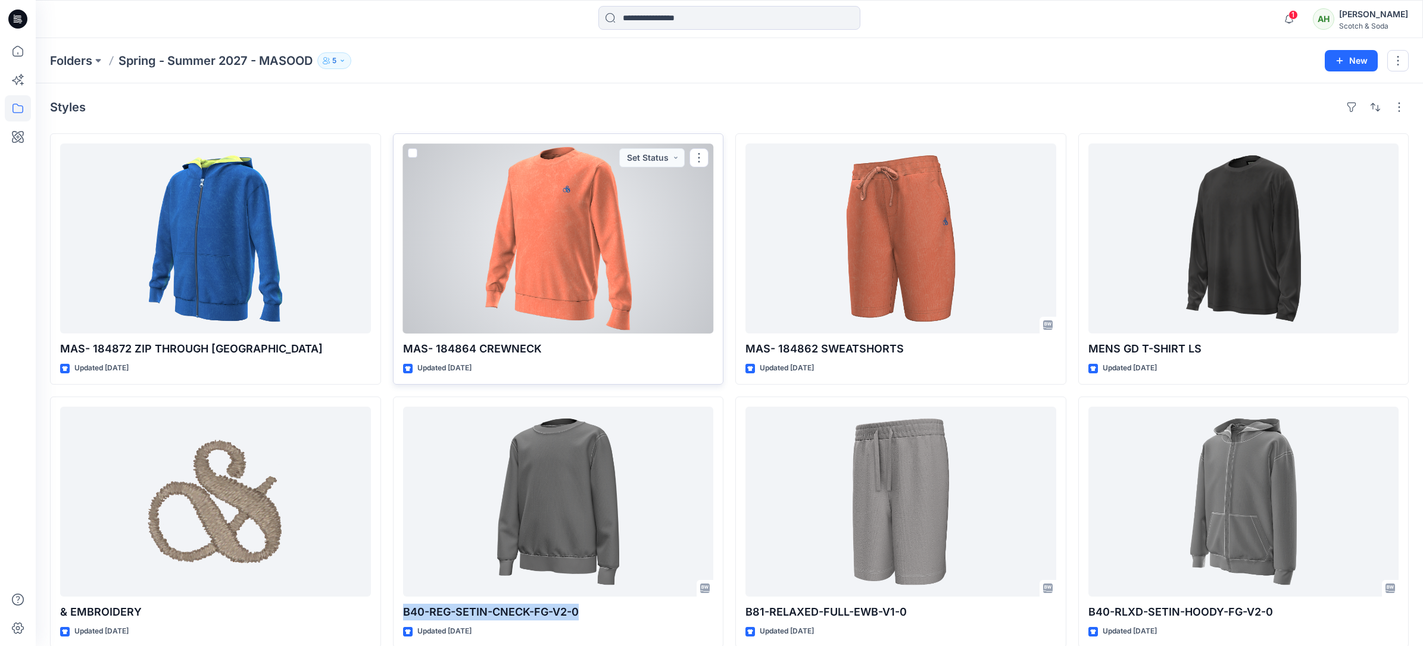
click at [566, 254] on div at bounding box center [558, 239] width 311 height 190
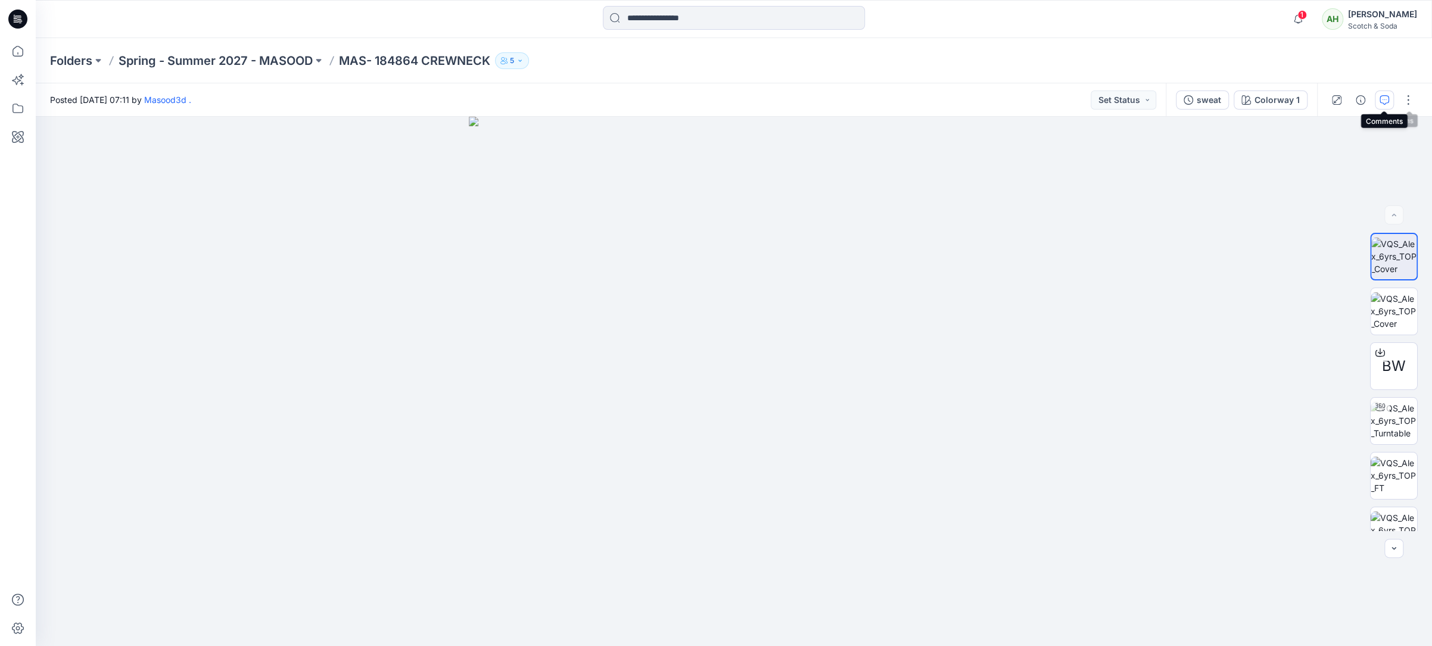
click at [1381, 96] on icon "button" at bounding box center [1384, 100] width 10 height 10
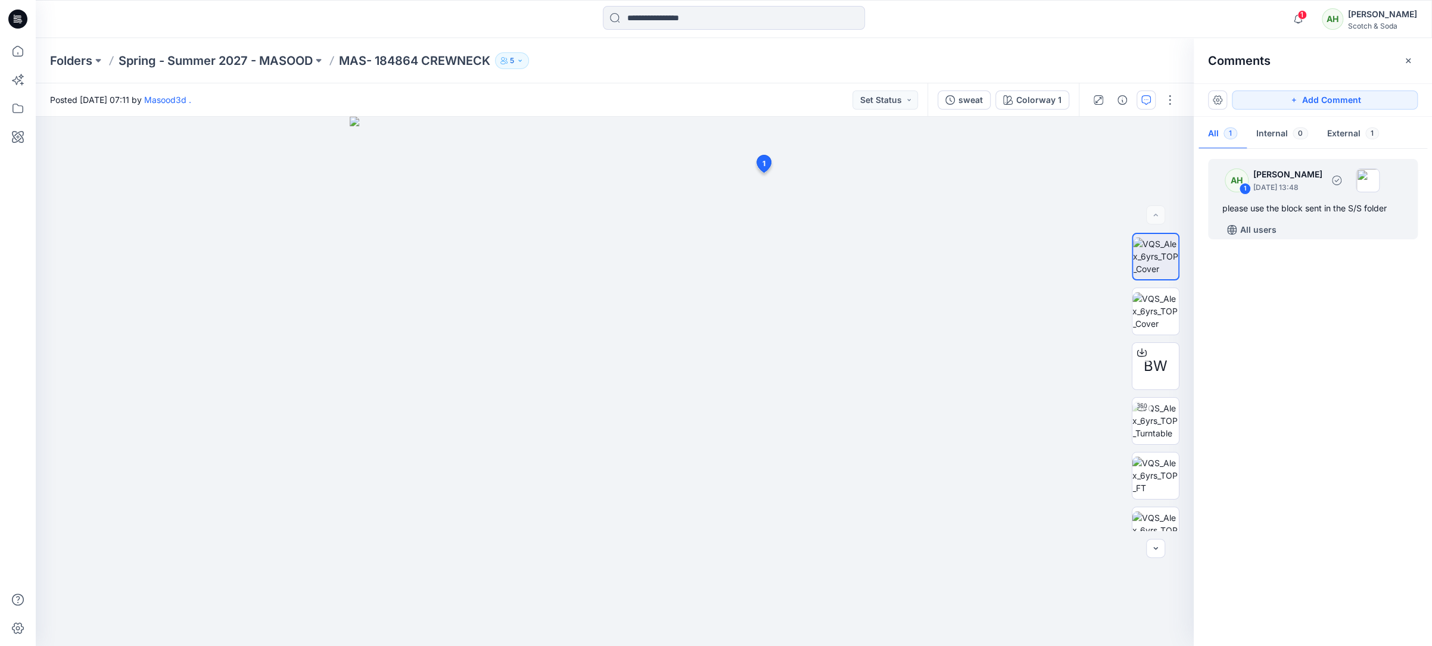
click at [1342, 207] on div "please use the block sent in the S/S folder" at bounding box center [1312, 208] width 181 height 14
click at [928, 207] on button "button" at bounding box center [921, 209] width 19 height 19
click at [923, 238] on p "Edit comment" at bounding box center [927, 236] width 54 height 13
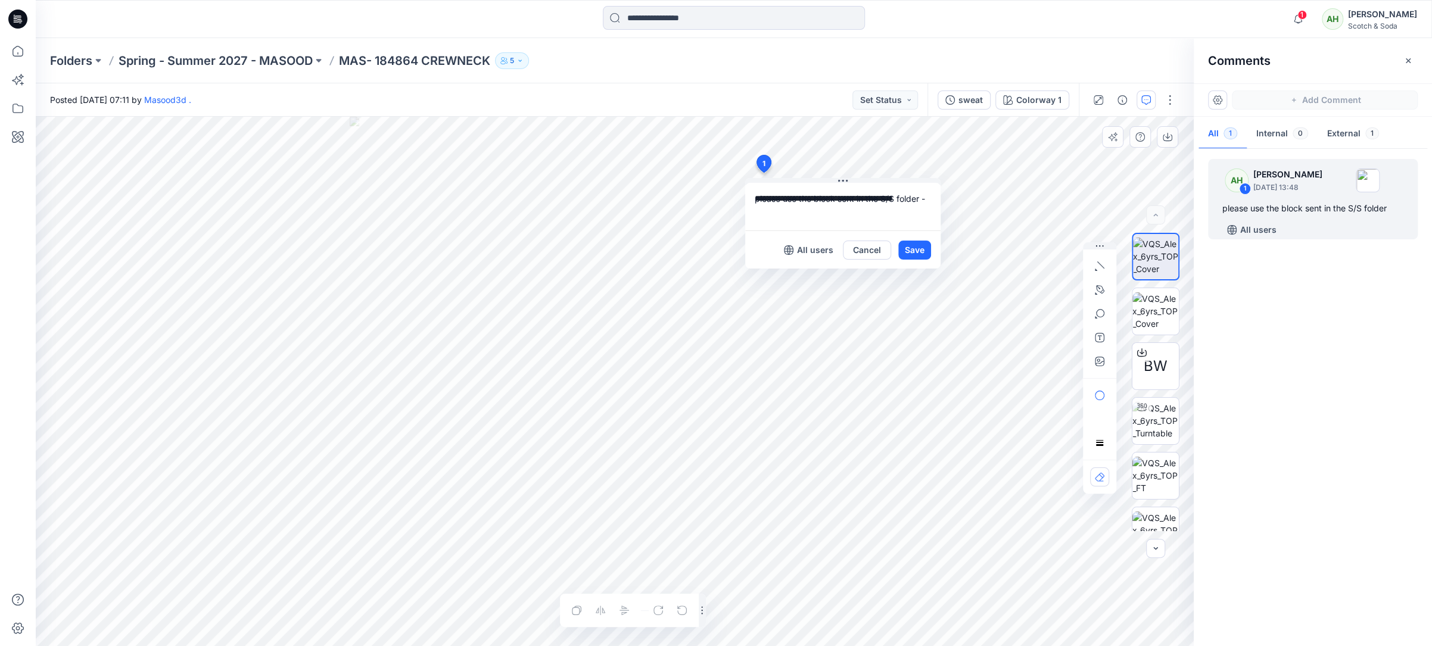
paste textarea "**********"
type textarea "**********"
click at [914, 248] on button "Save" at bounding box center [914, 250] width 33 height 19
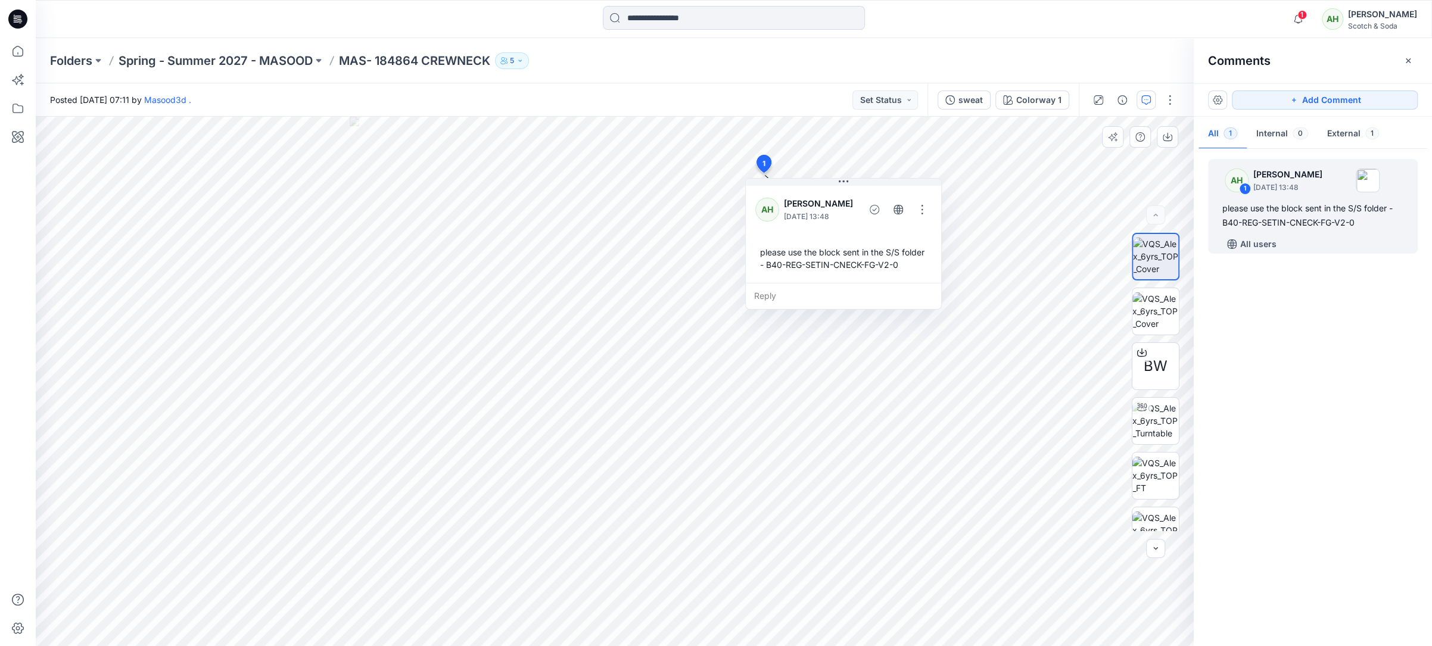
click at [912, 269] on div "please use the block sent in the S/S folder - B40-REG-SETIN-CNECK-FG-V2-0" at bounding box center [843, 258] width 176 height 35
click at [922, 205] on button "button" at bounding box center [921, 209] width 19 height 19
click at [936, 238] on p "Edit comment" at bounding box center [927, 236] width 54 height 13
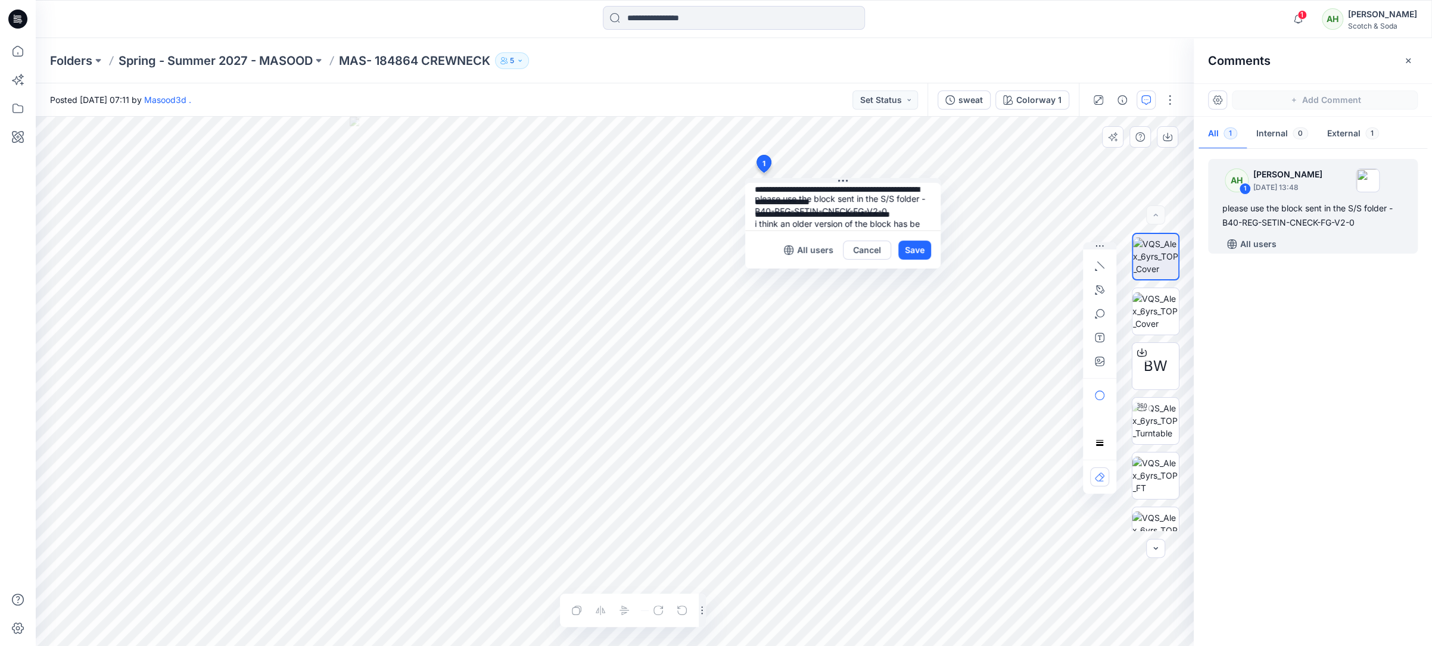
scroll to position [11, 0]
type textarea "**********"
click at [924, 251] on button "Save" at bounding box center [914, 250] width 33 height 19
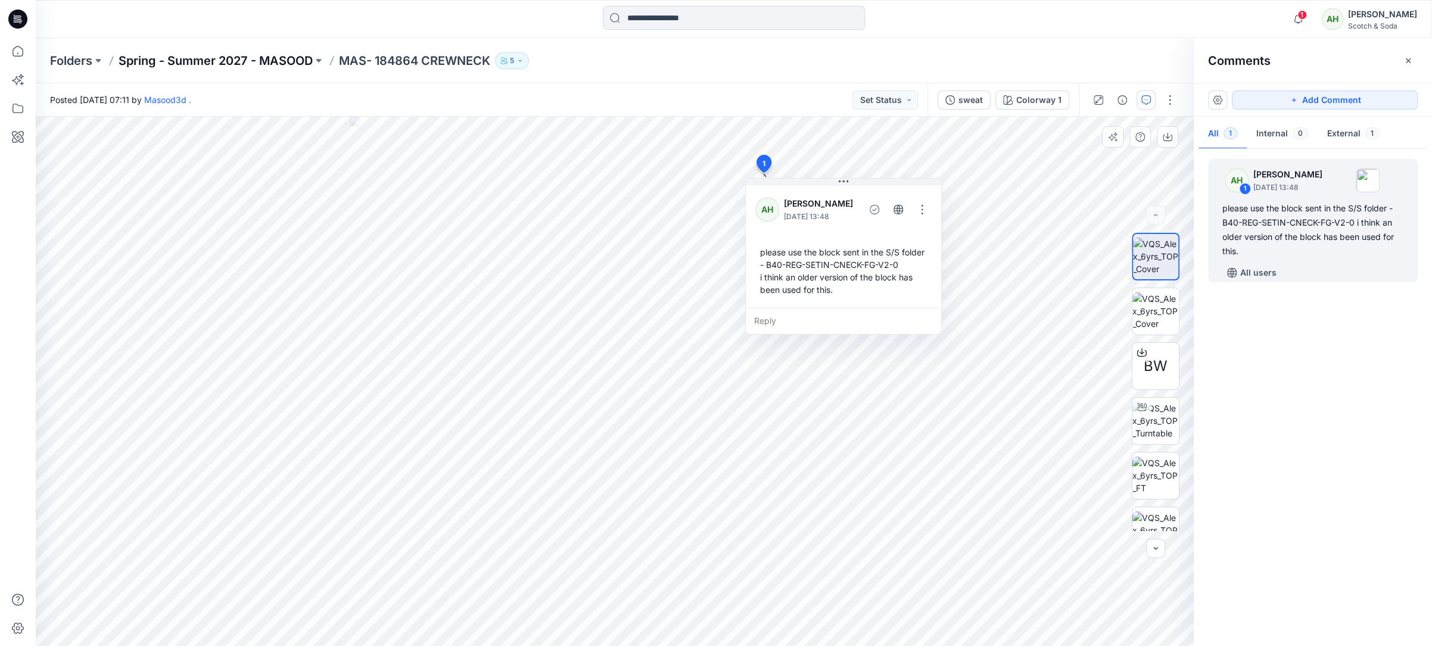
click at [276, 68] on p "Spring - Summer 2027 - MASOOD" at bounding box center [216, 60] width 194 height 17
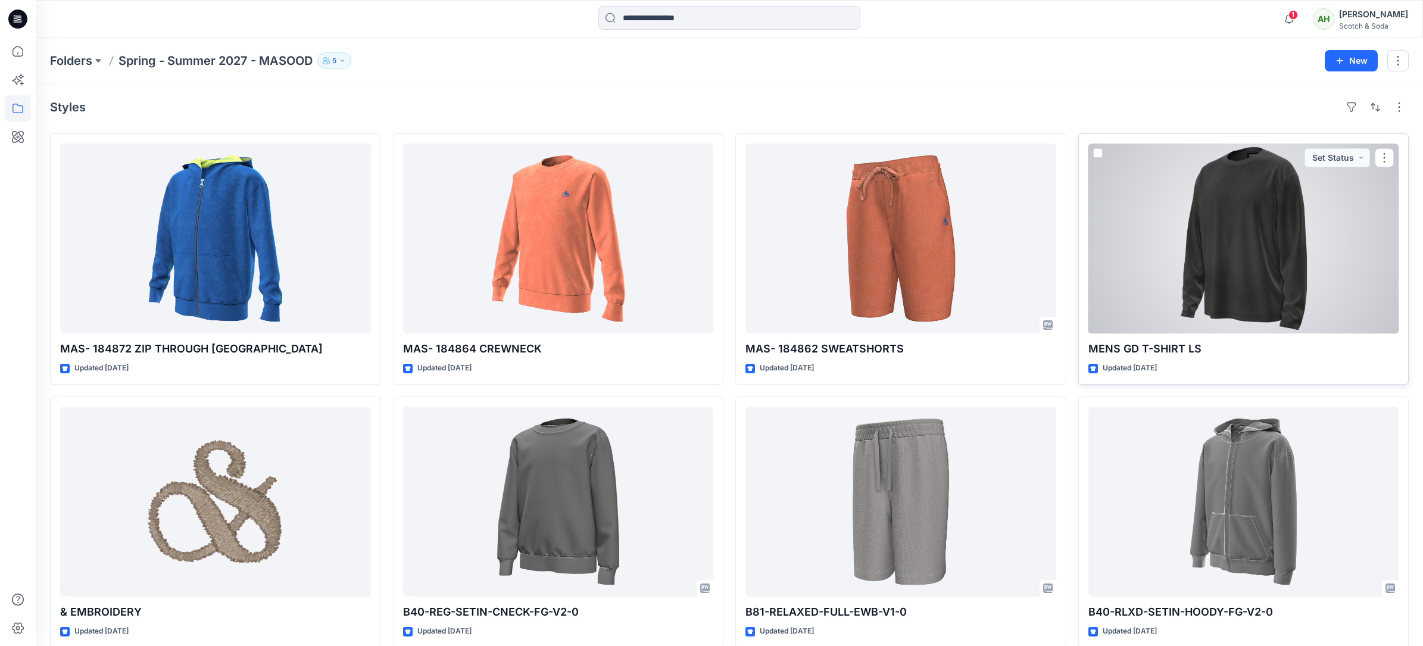
click at [1230, 208] on div at bounding box center [1244, 239] width 311 height 190
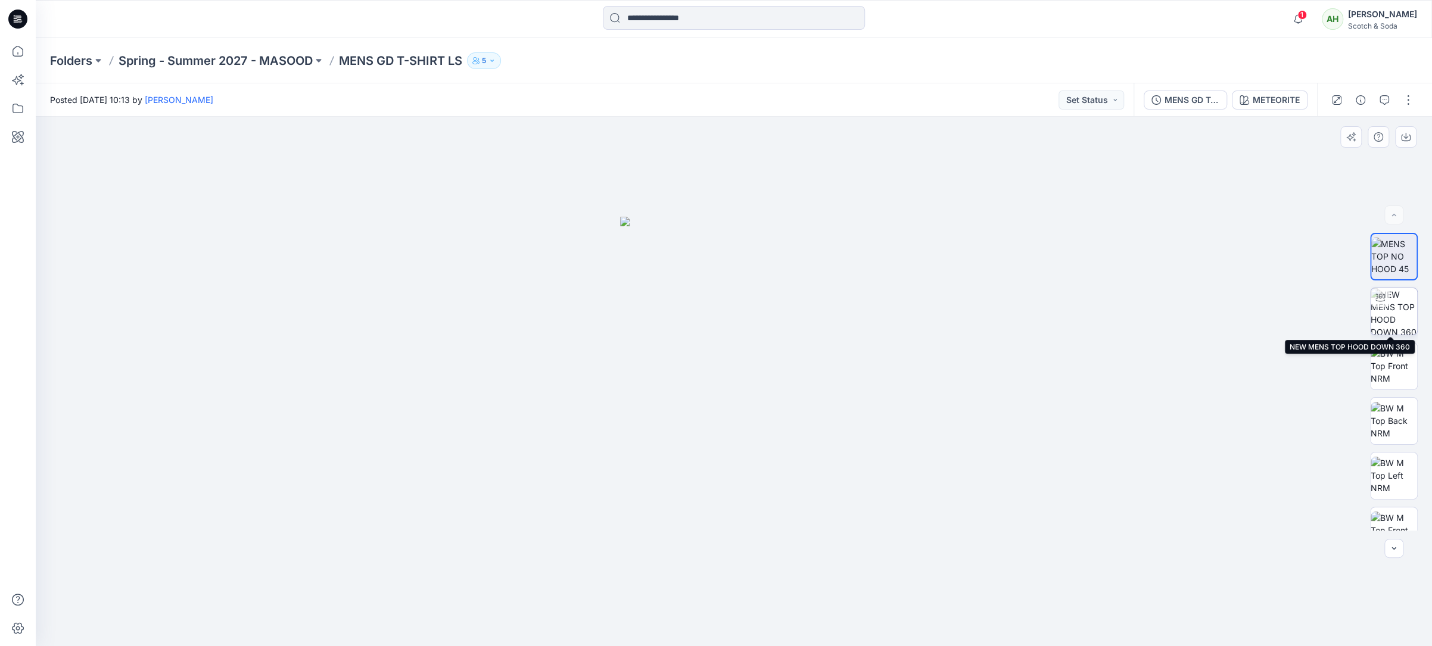
click at [1393, 314] on img at bounding box center [1393, 311] width 46 height 46
click at [289, 66] on p "Spring - Summer 2027 - MASOOD" at bounding box center [216, 60] width 194 height 17
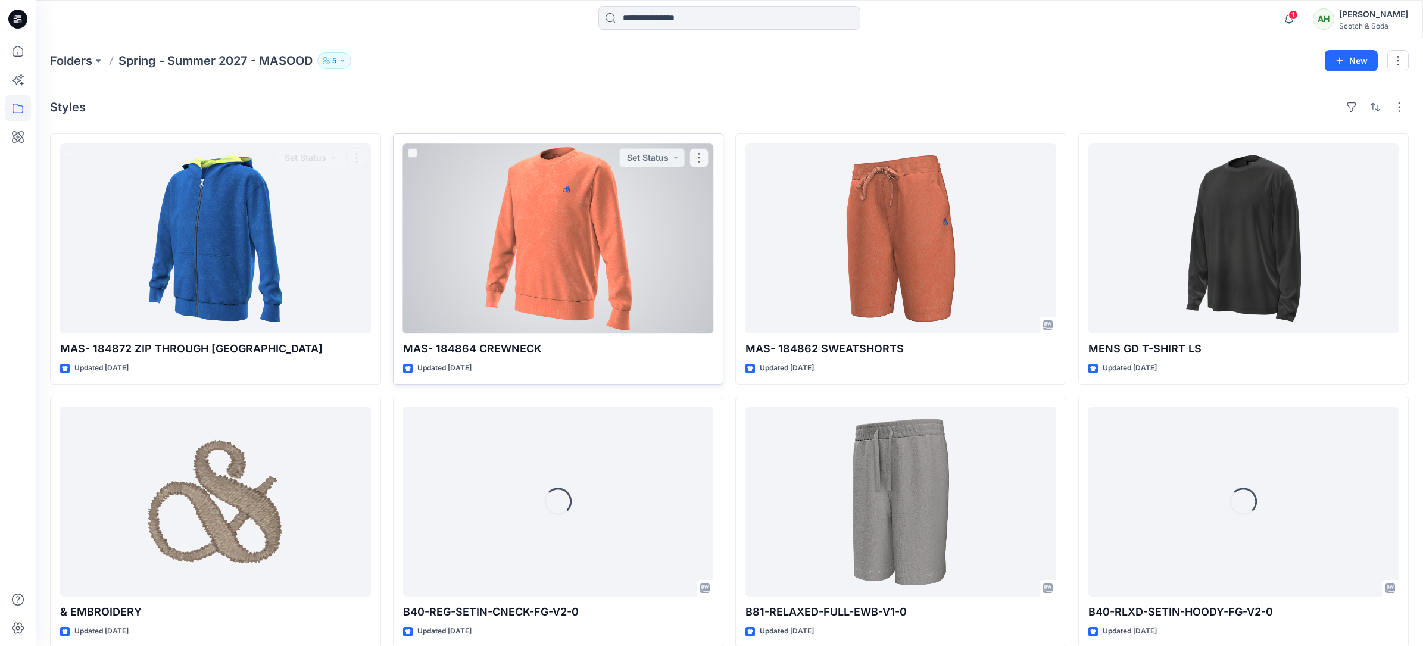
click at [504, 243] on div at bounding box center [558, 239] width 311 height 190
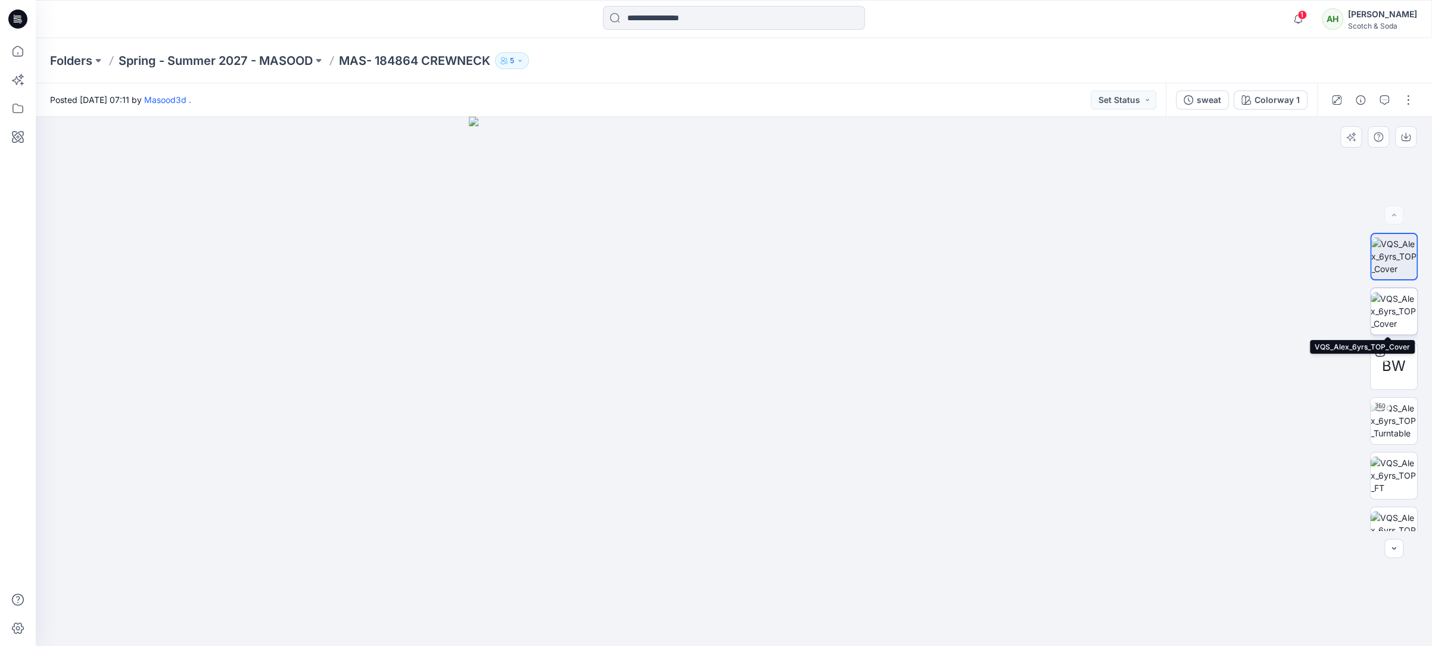
click at [1384, 301] on img at bounding box center [1393, 311] width 46 height 38
click at [1380, 99] on icon "button" at bounding box center [1384, 100] width 10 height 10
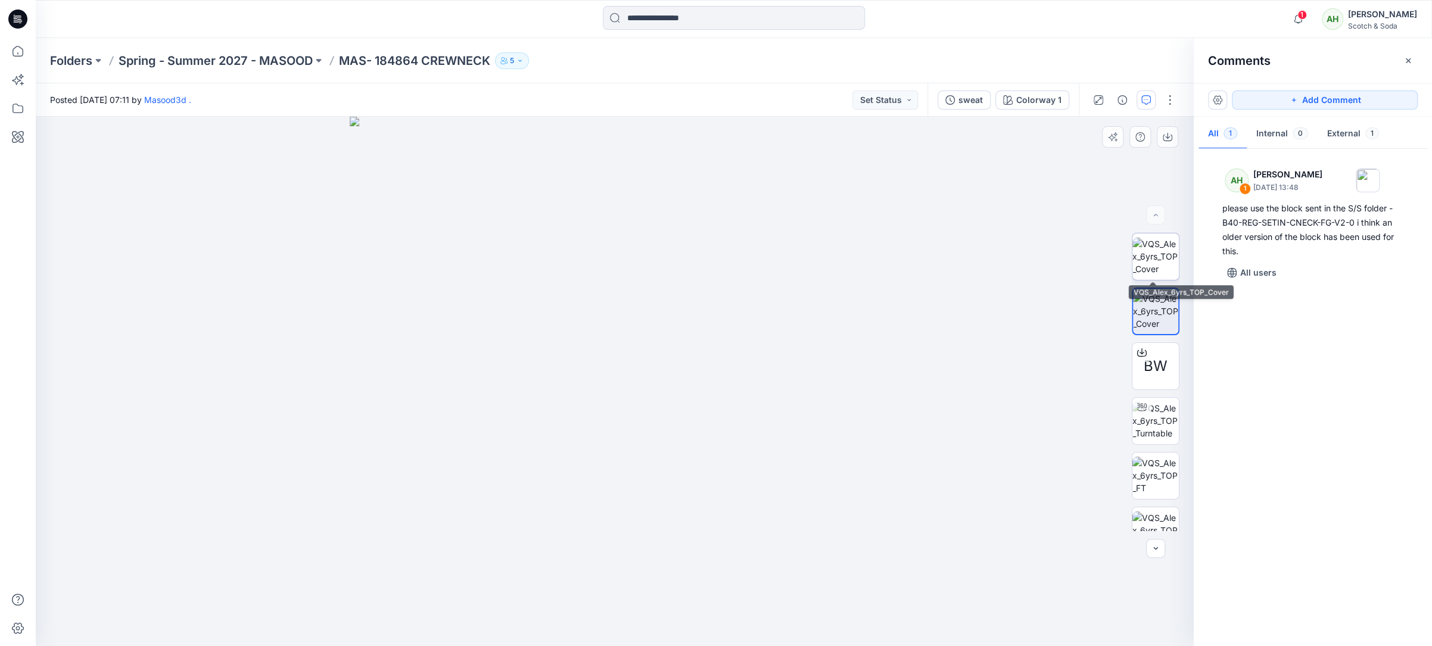
click at [1163, 254] on img at bounding box center [1155, 257] width 46 height 38
click at [1151, 476] on img at bounding box center [1155, 476] width 46 height 38
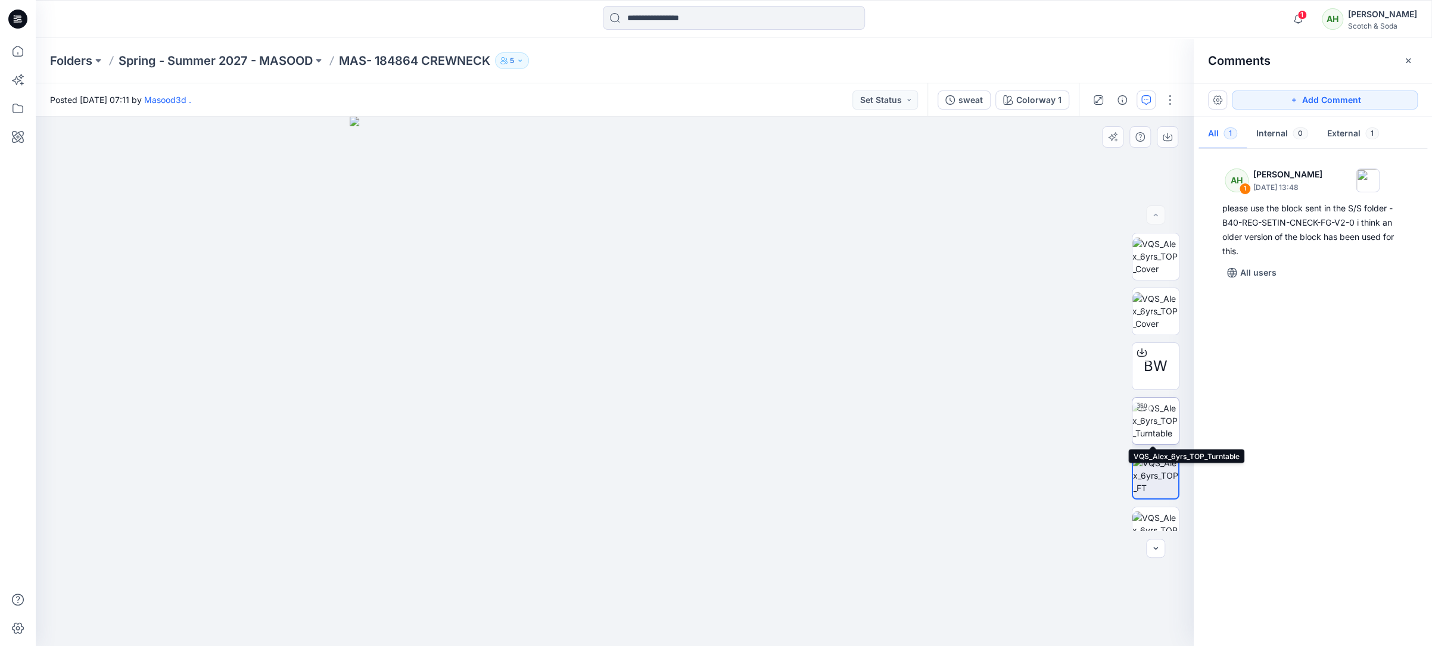
click at [1161, 419] on img at bounding box center [1155, 421] width 46 height 38
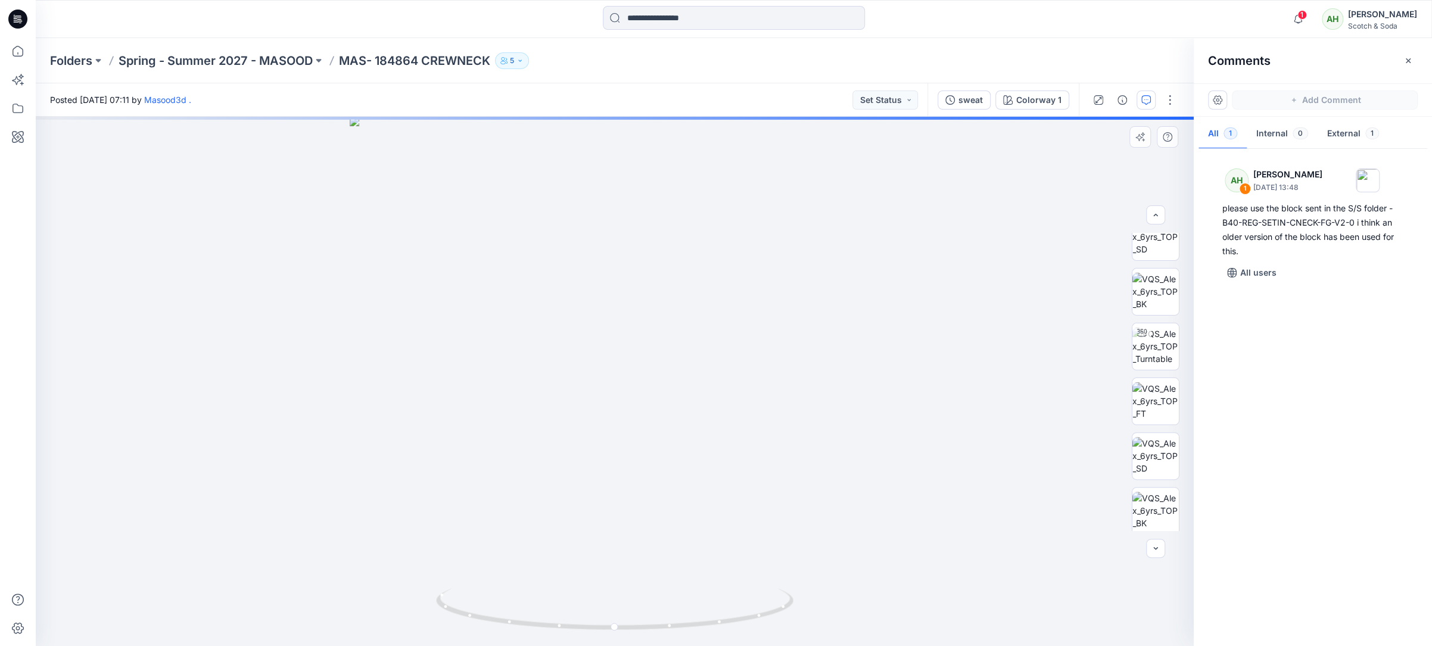
scroll to position [298, 0]
drag, startPoint x: 624, startPoint y: 273, endPoint x: 631, endPoint y: 323, distance: 50.5
click at [631, 323] on div at bounding box center [615, 381] width 1158 height 529
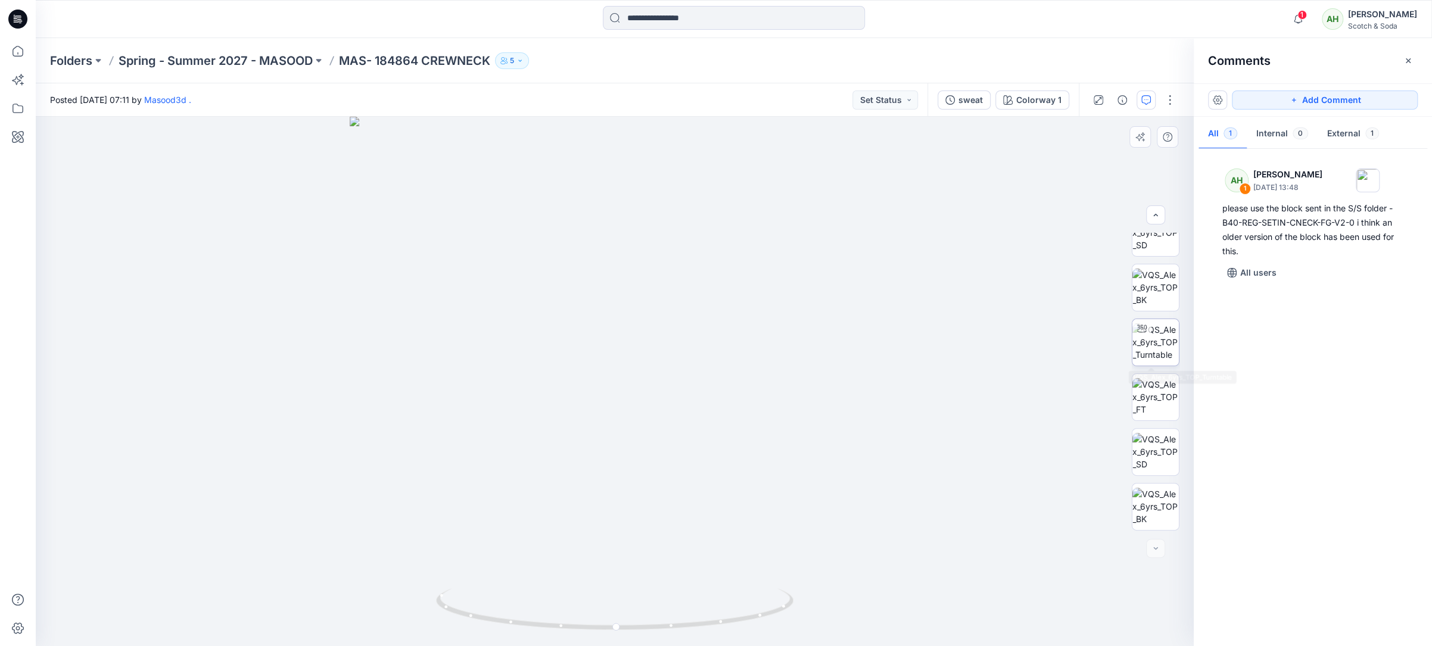
click at [1154, 337] on img at bounding box center [1155, 342] width 46 height 38
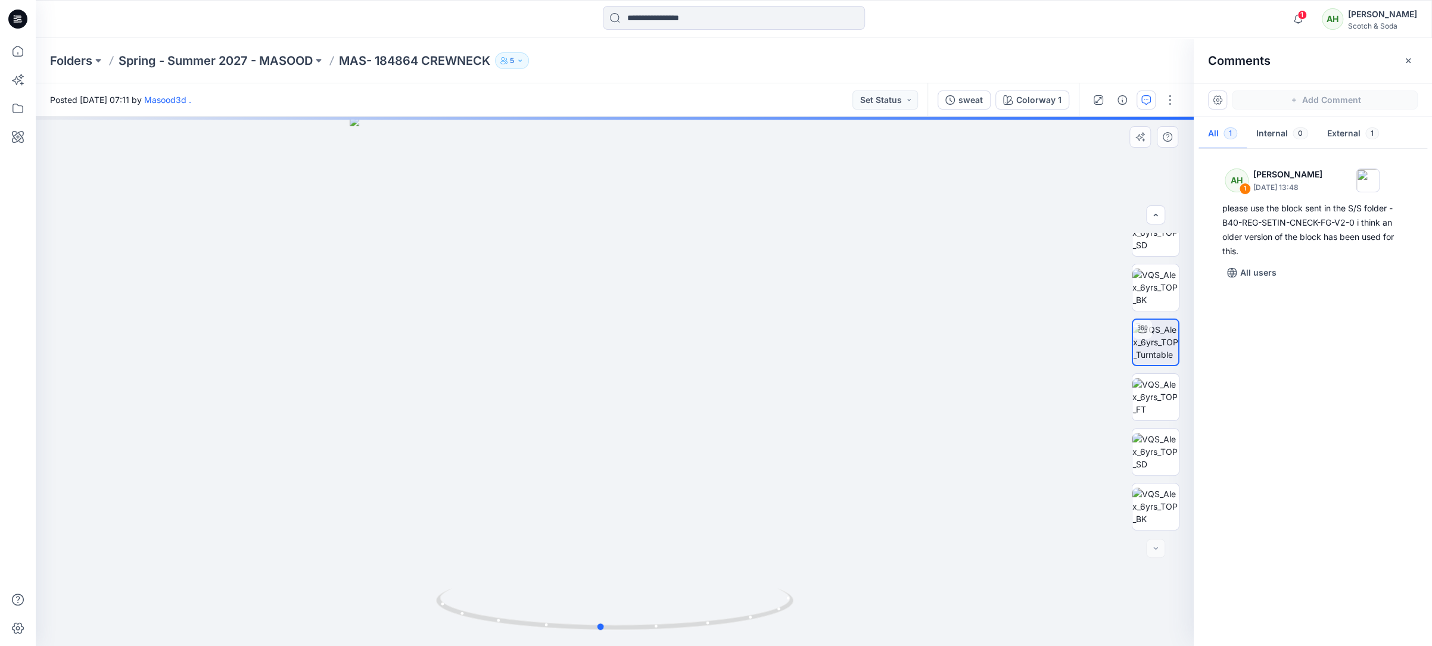
drag, startPoint x: 637, startPoint y: 288, endPoint x: 619, endPoint y: 385, distance: 99.4
click at [619, 385] on div at bounding box center [615, 381] width 1158 height 529
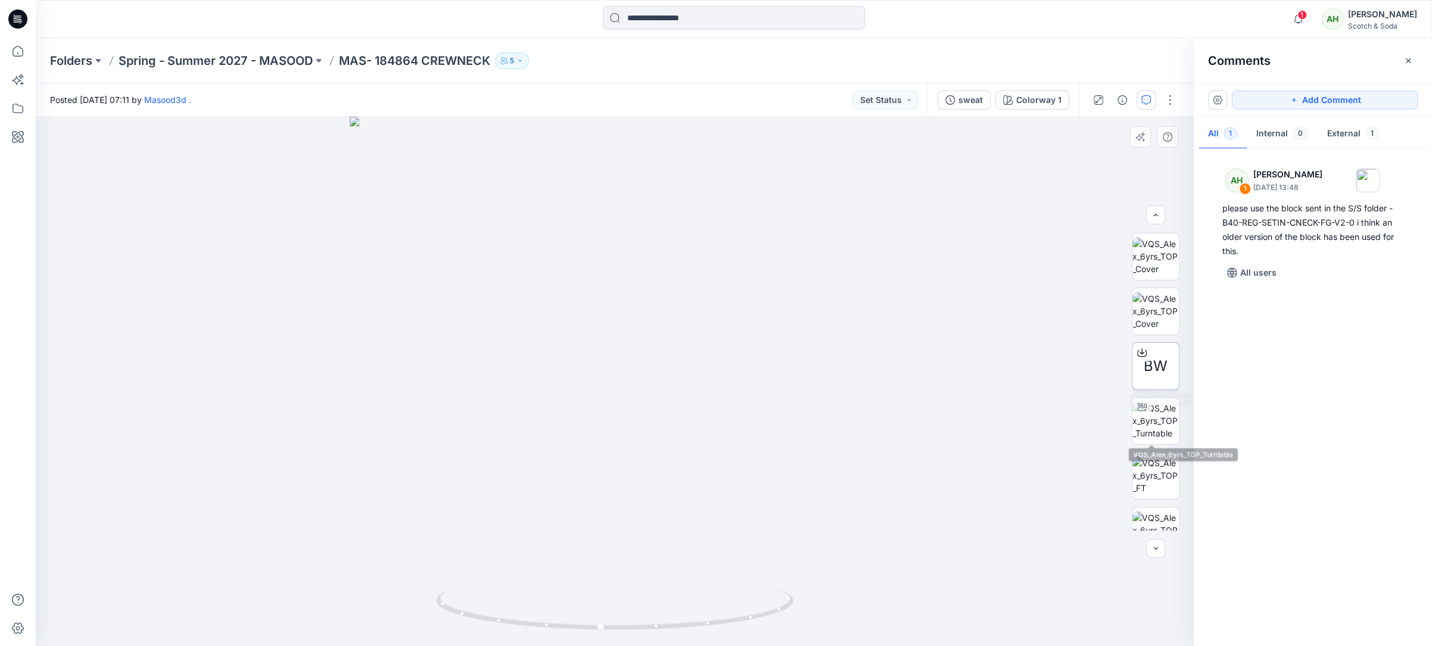
scroll to position [0, 0]
click at [1341, 101] on button "Add Comment" at bounding box center [1325, 100] width 186 height 19
click at [618, 213] on div "2" at bounding box center [615, 381] width 1158 height 529
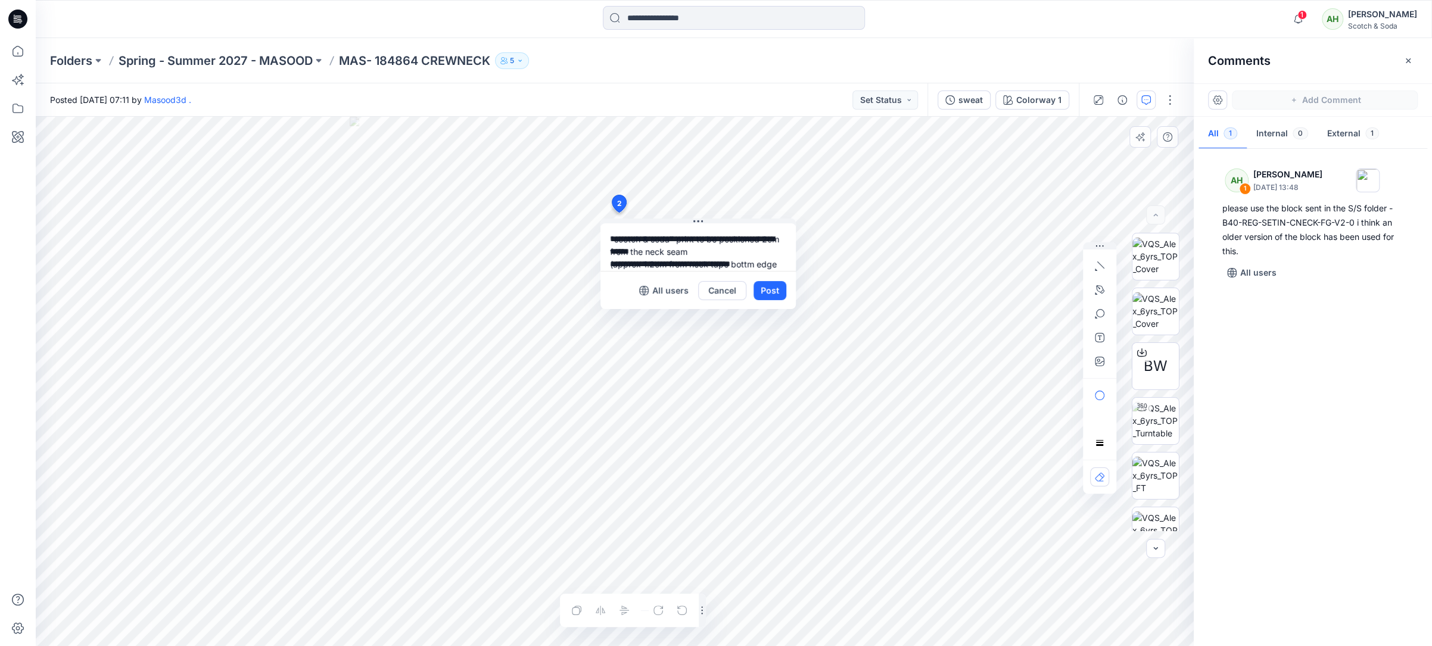
scroll to position [11, 0]
type textarea "**********"
click at [777, 291] on button "Post" at bounding box center [769, 290] width 33 height 19
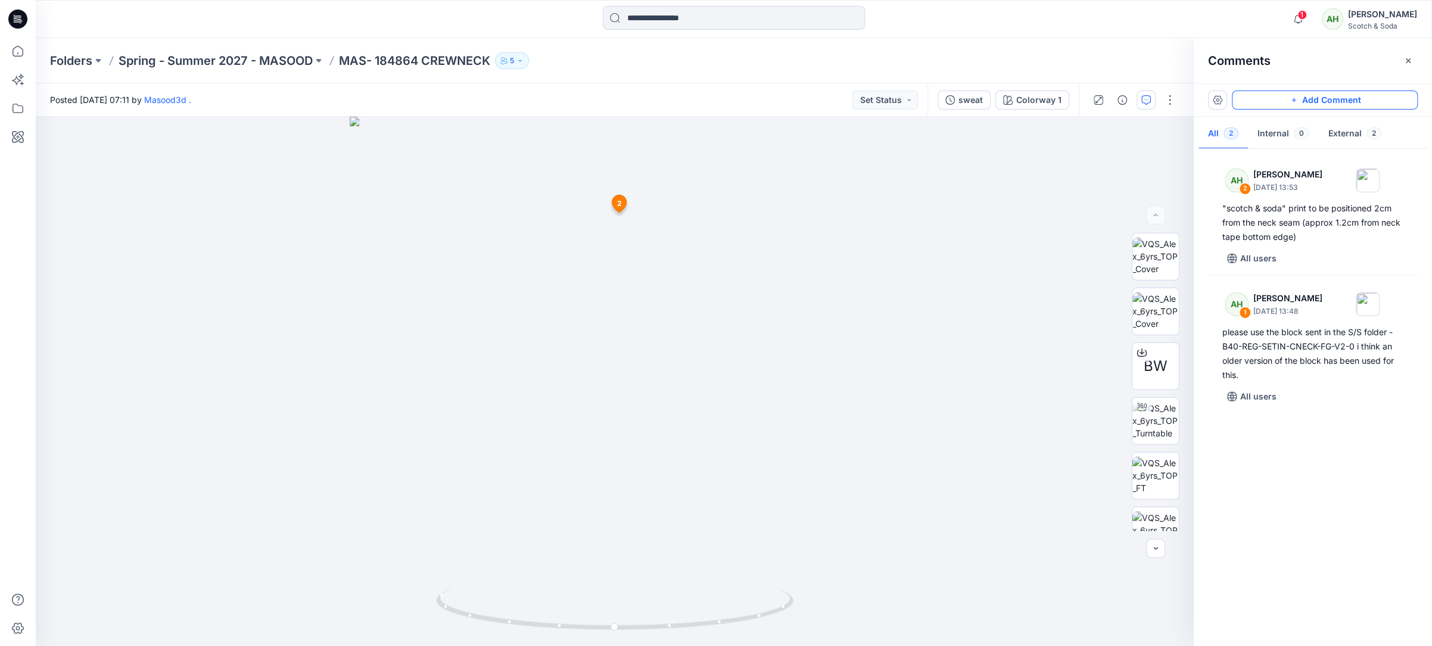
click at [1287, 99] on button "Add Comment" at bounding box center [1325, 100] width 186 height 19
click at [560, 282] on div "3 2 AH [PERSON_NAME] [DATE] 13:53 "scotch & soda" print to be positioned 2cm fr…" at bounding box center [615, 381] width 1158 height 529
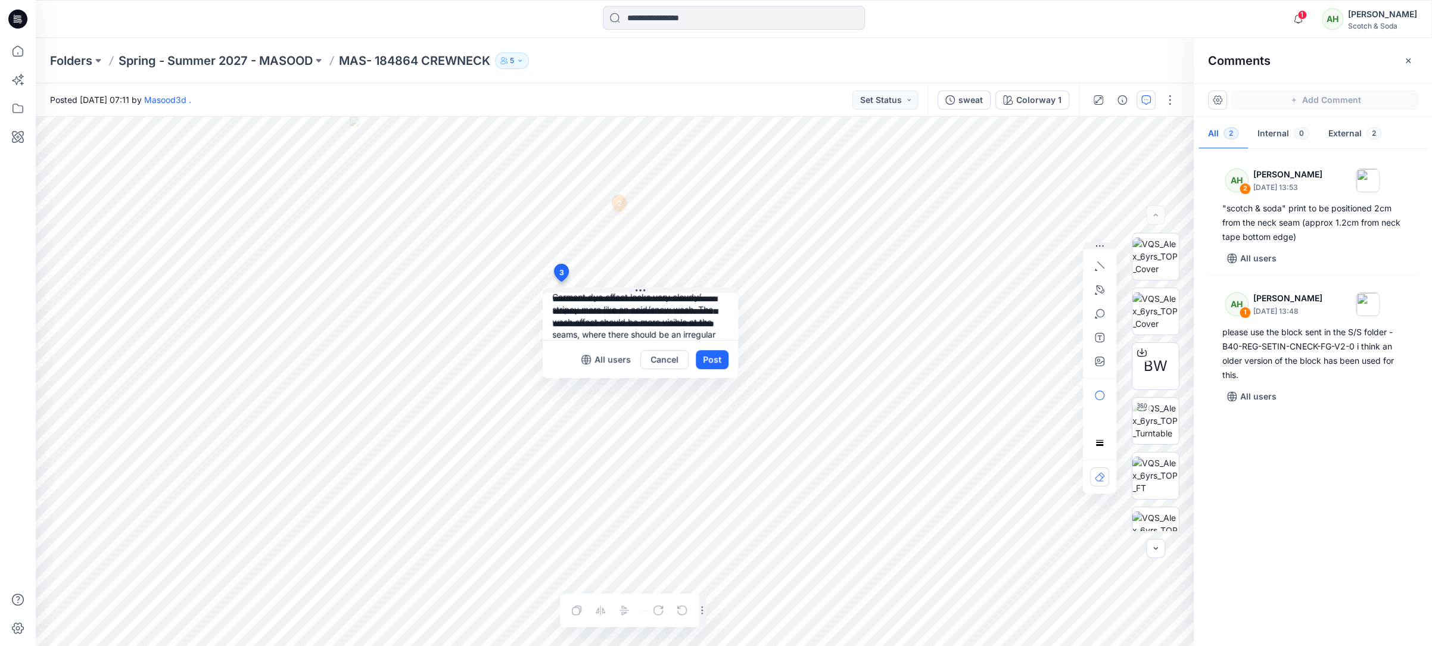
scroll to position [24, 0]
type textarea "**********"
click at [711, 359] on button "Post" at bounding box center [712, 359] width 33 height 19
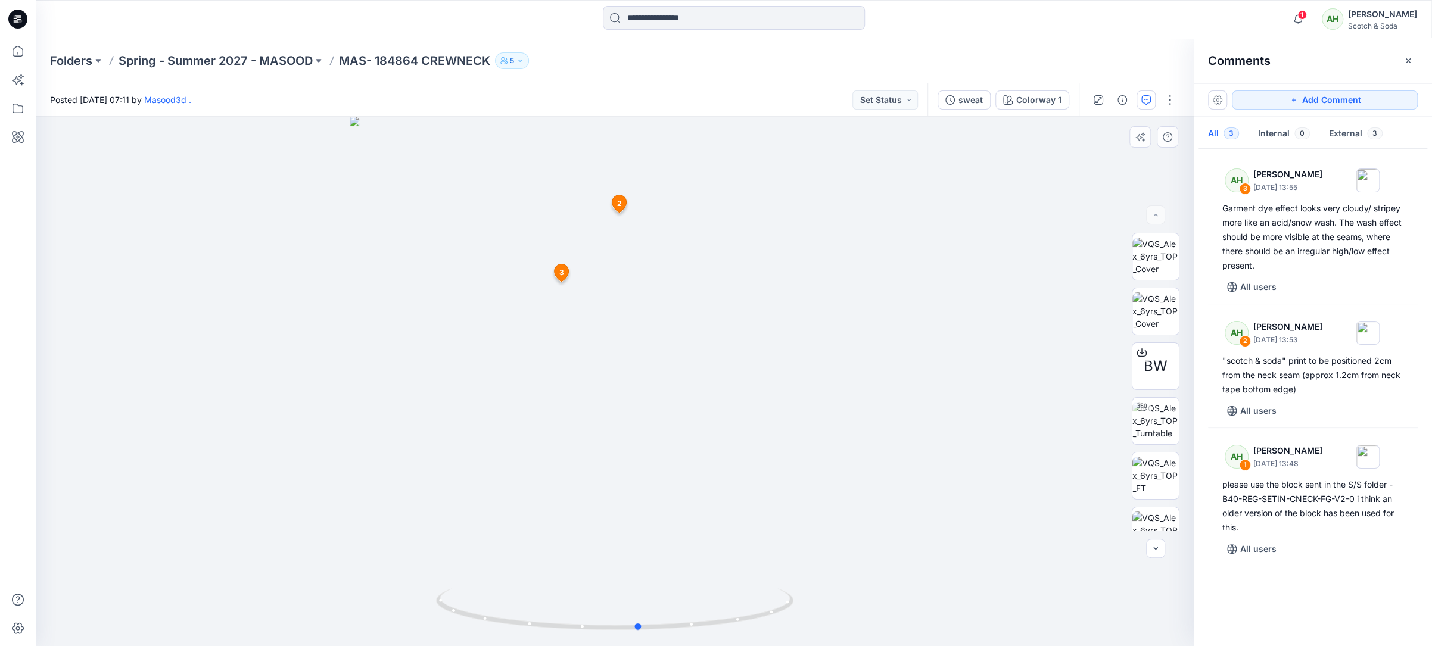
drag, startPoint x: 682, startPoint y: 365, endPoint x: 694, endPoint y: 401, distance: 38.2
click at [701, 376] on div at bounding box center [615, 381] width 1158 height 529
click at [655, 556] on div at bounding box center [615, 381] width 1158 height 529
click at [690, 623] on icon at bounding box center [616, 610] width 360 height 45
drag, startPoint x: 715, startPoint y: 621, endPoint x: 729, endPoint y: 615, distance: 15.7
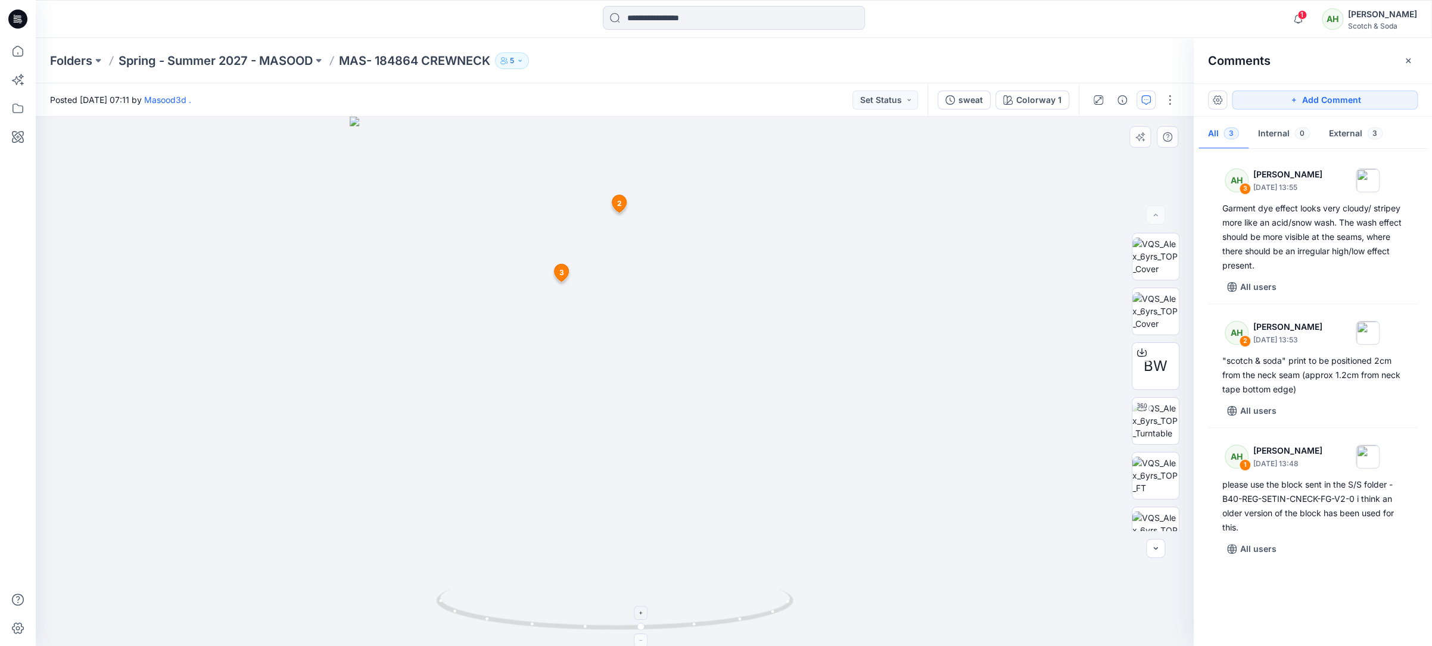
click at [715, 622] on icon at bounding box center [616, 610] width 360 height 45
drag, startPoint x: 665, startPoint y: 475, endPoint x: 832, endPoint y: 296, distance: 244.4
click at [832, 296] on img at bounding box center [618, 141] width 1164 height 1010
drag, startPoint x: 814, startPoint y: 370, endPoint x: 792, endPoint y: 274, distance: 99.0
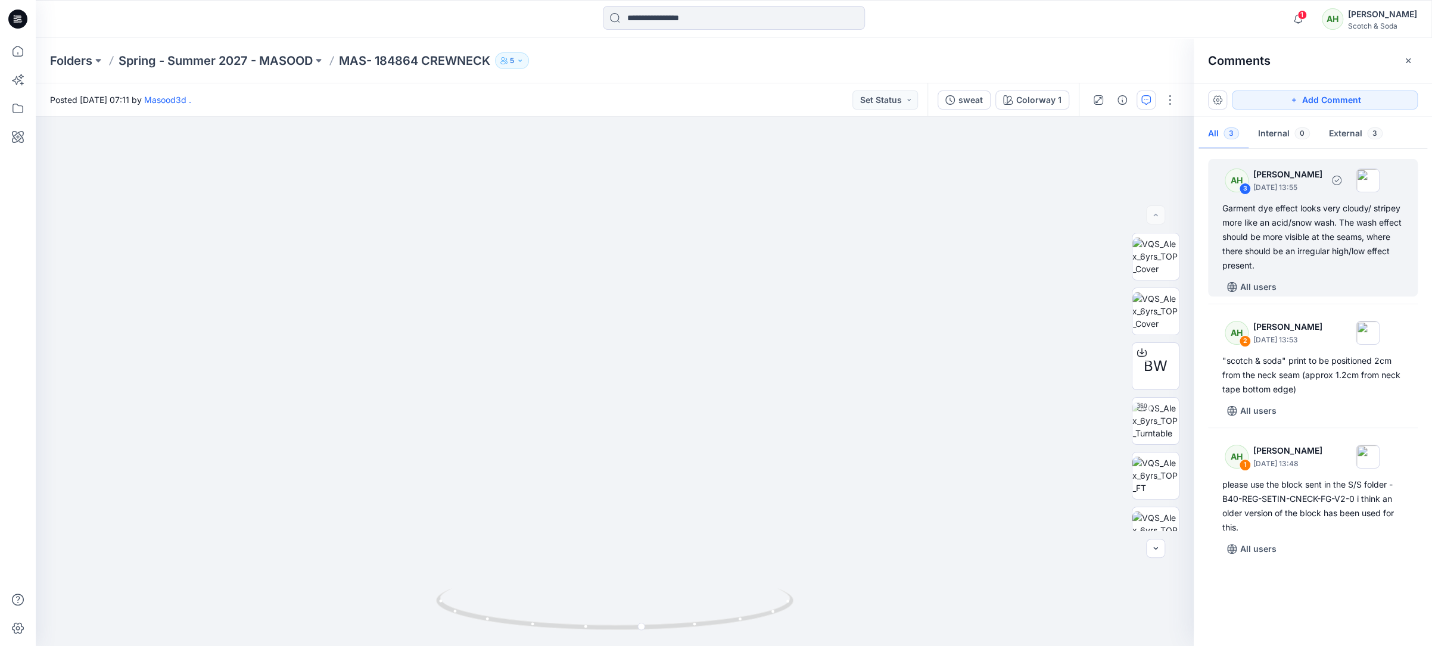
click at [1292, 208] on div "Garment dye effect looks very cloudy/ stripey more like an acid/snow wash. The …" at bounding box center [1312, 236] width 181 height 71
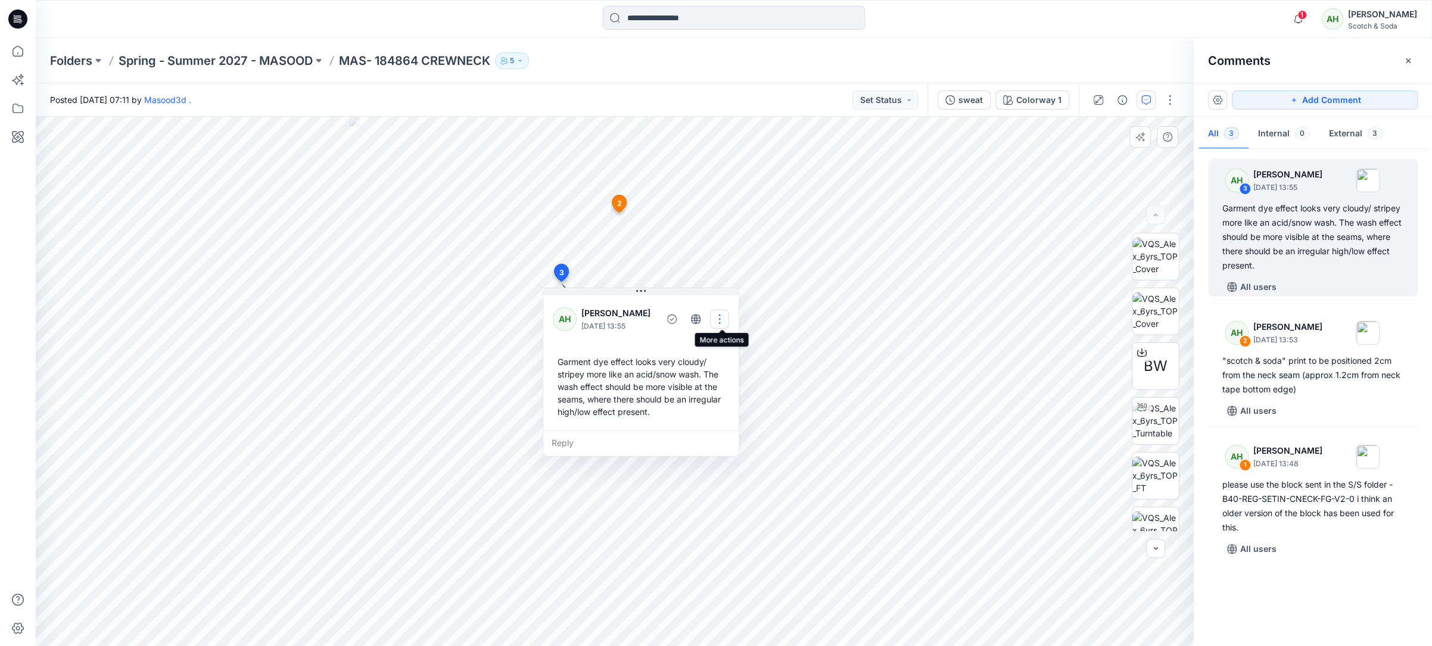
click at [718, 317] on button "button" at bounding box center [719, 319] width 19 height 19
click at [740, 347] on p "Edit comment" at bounding box center [724, 346] width 54 height 13
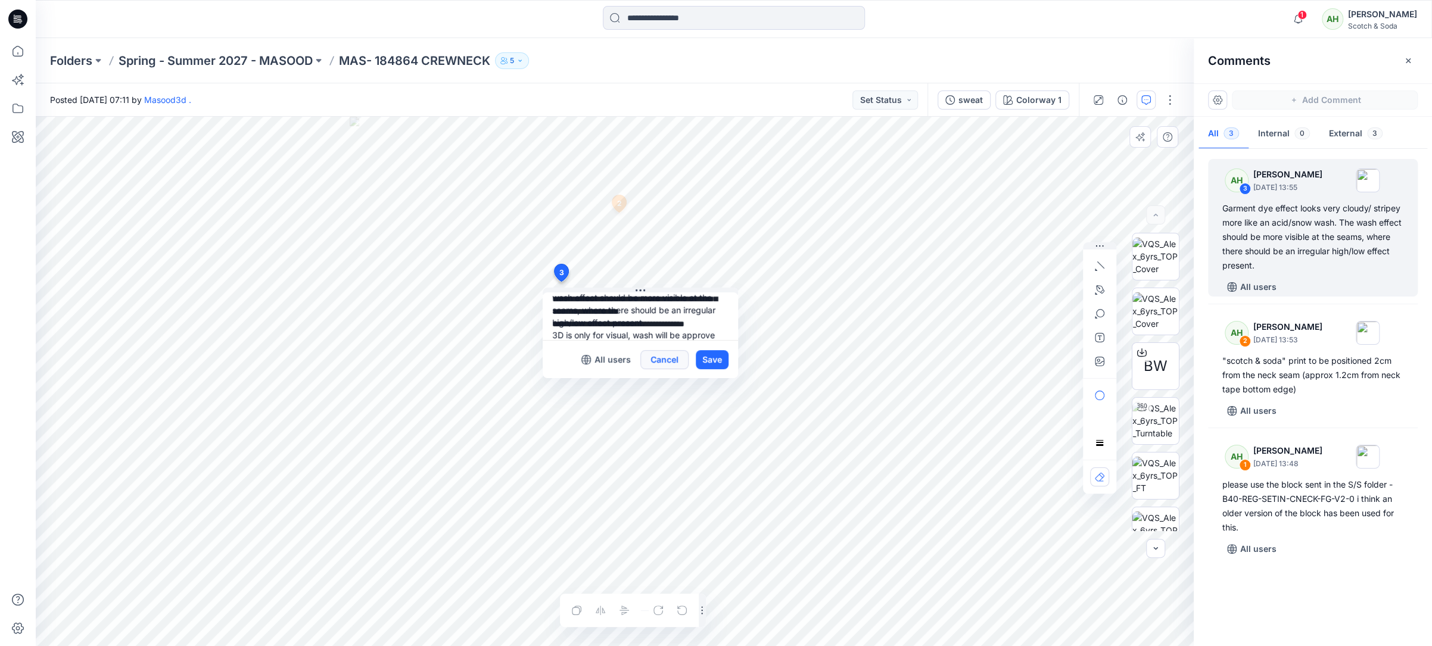
scroll to position [48, 0]
type textarea "**********"
click at [724, 360] on button "Save" at bounding box center [712, 359] width 33 height 19
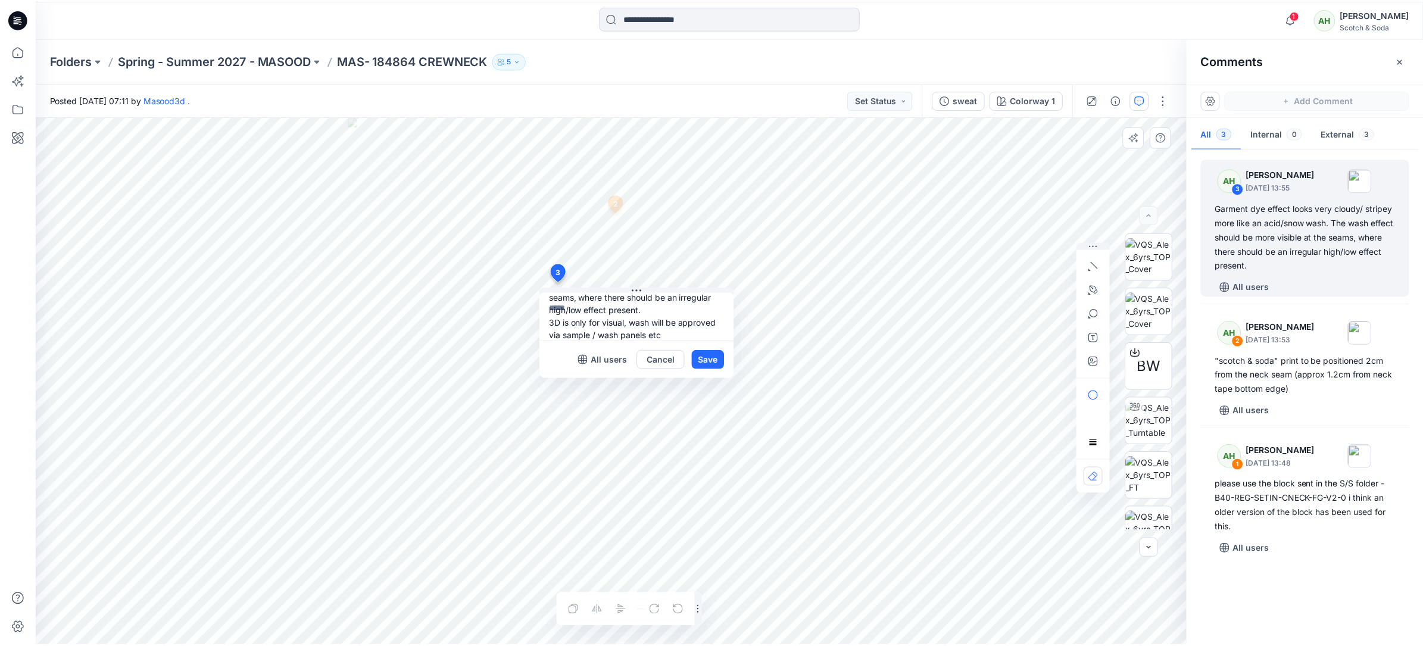
scroll to position [0, 0]
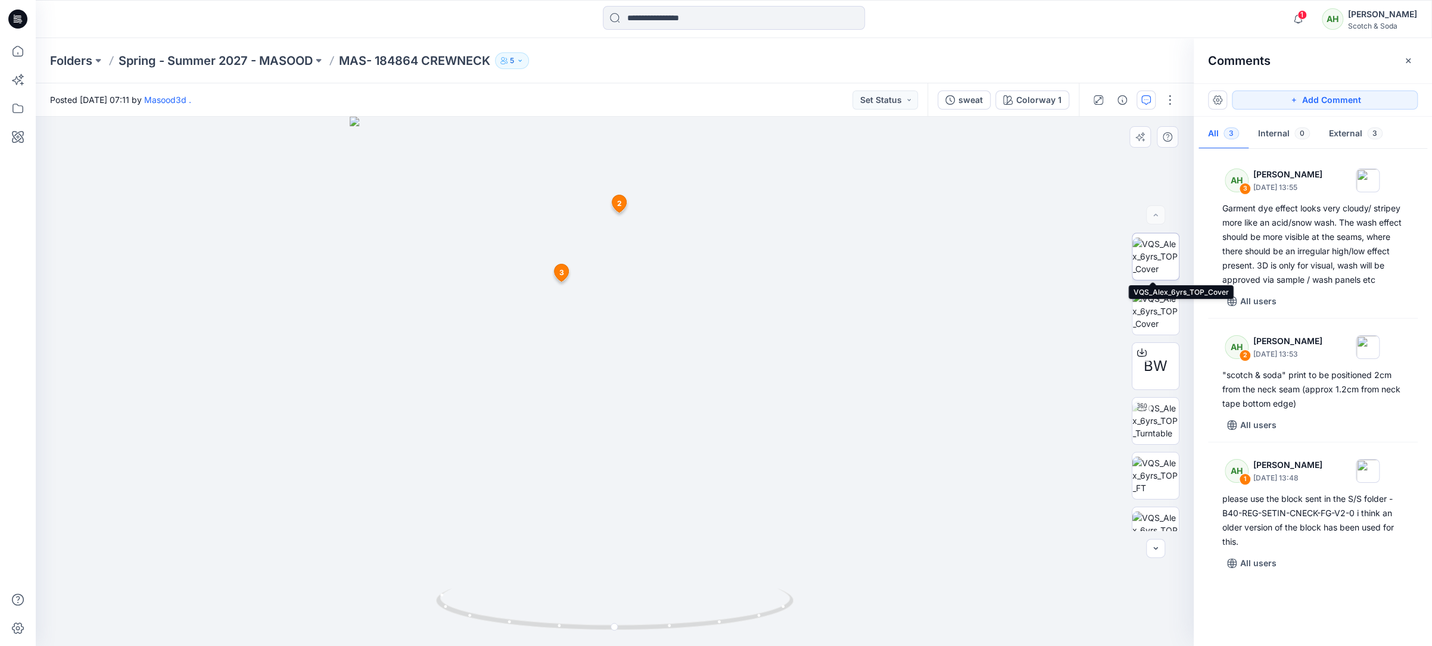
click at [1155, 270] on img at bounding box center [1155, 257] width 46 height 38
click at [1348, 98] on button "Add Comment" at bounding box center [1325, 100] width 186 height 19
click at [724, 215] on div "4 1 AH [PERSON_NAME] [DATE] 13:48 please use the block sent in the S/S folder -…" at bounding box center [615, 381] width 1158 height 529
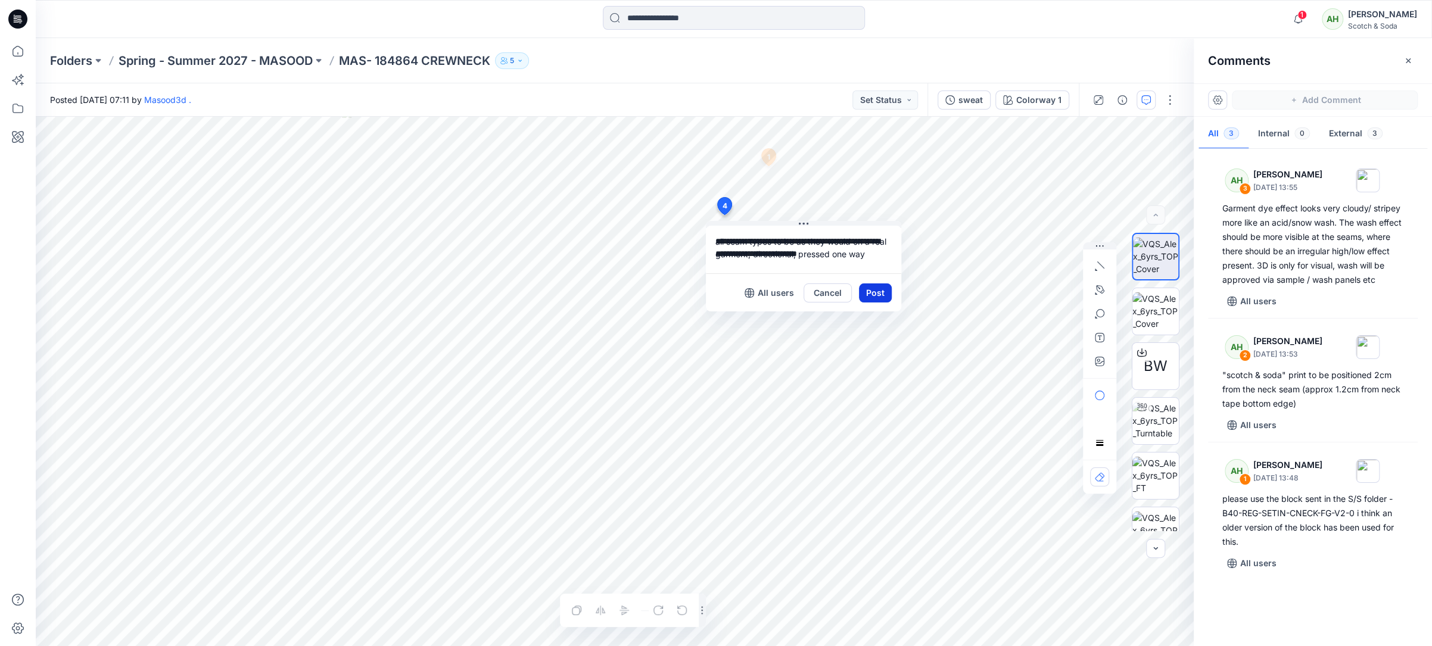
type textarea "**********"
click at [874, 288] on button "Post" at bounding box center [875, 293] width 33 height 19
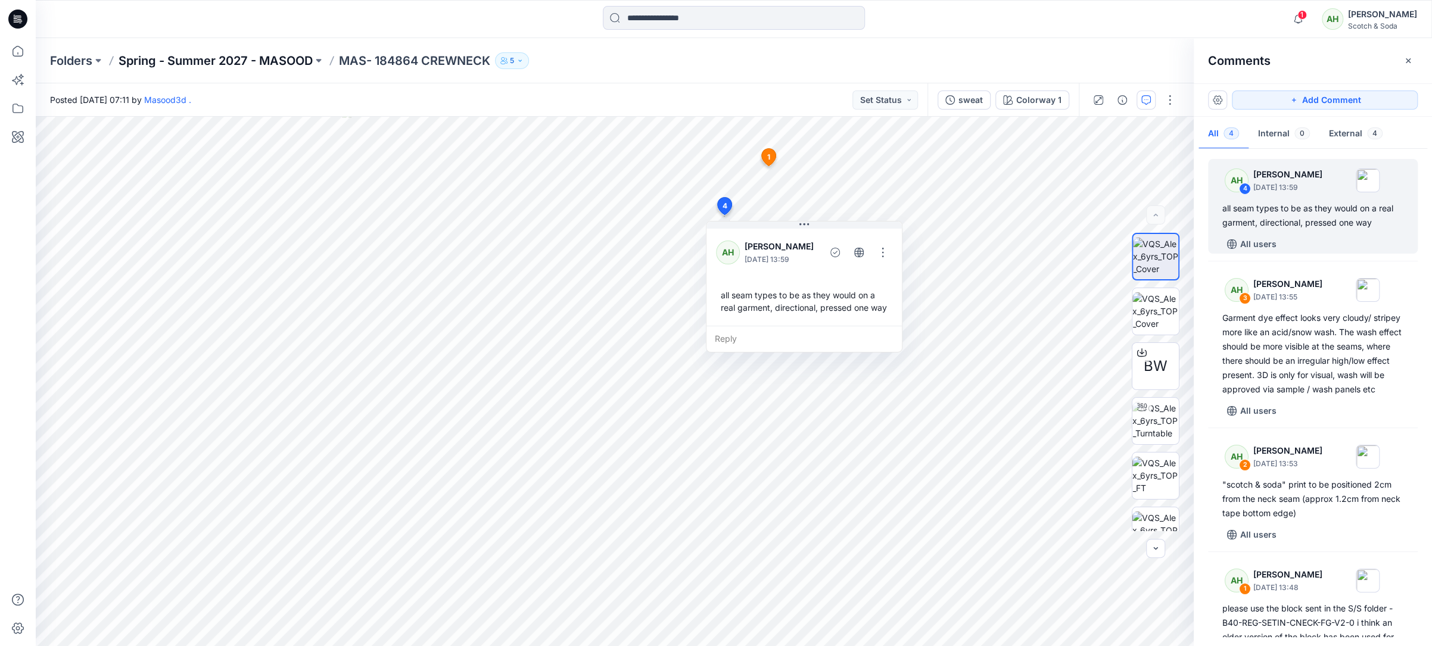
click at [176, 57] on p "Spring - Summer 2027 - MASOOD" at bounding box center [216, 60] width 194 height 17
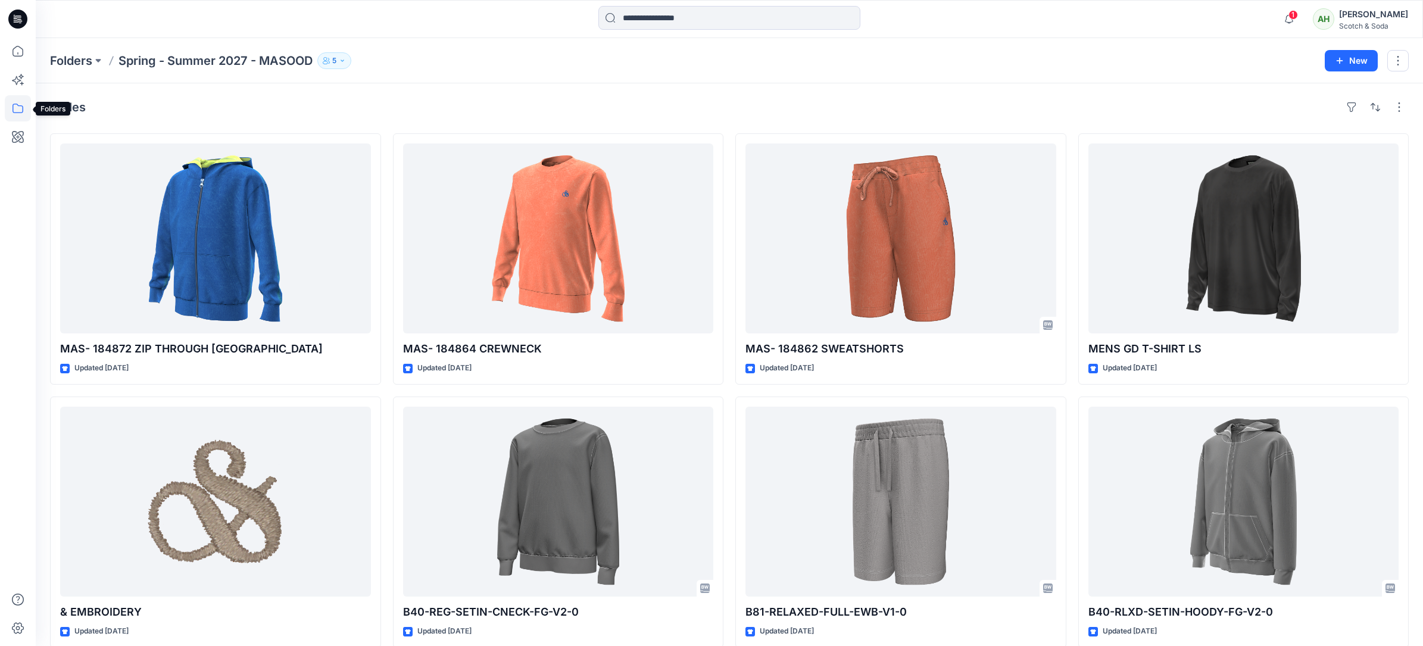
click at [14, 106] on icon at bounding box center [18, 108] width 26 height 26
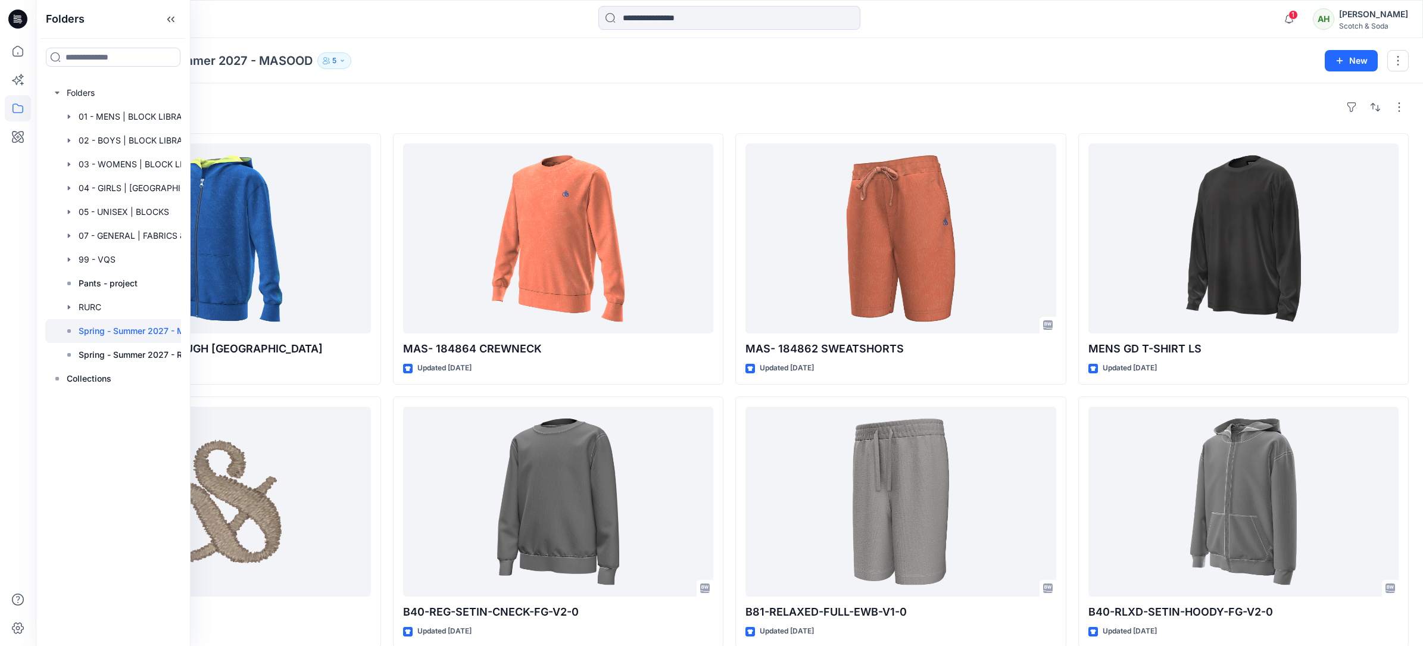
click at [300, 92] on div "Styles MAS- 184872 ZIP THROUGH HOODIE Updated [DATE] & EMBROIDERY Updated [DATE…" at bounding box center [730, 504] width 1388 height 842
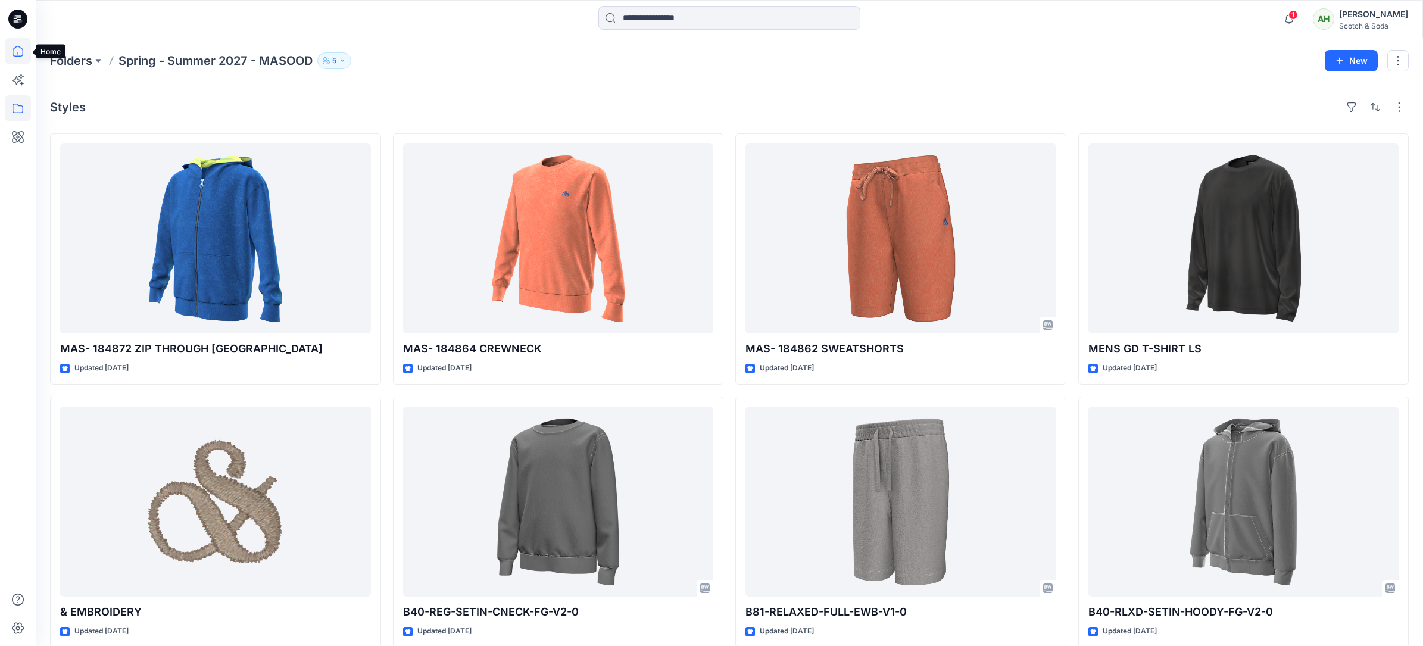
click at [17, 51] on icon at bounding box center [18, 51] width 26 height 26
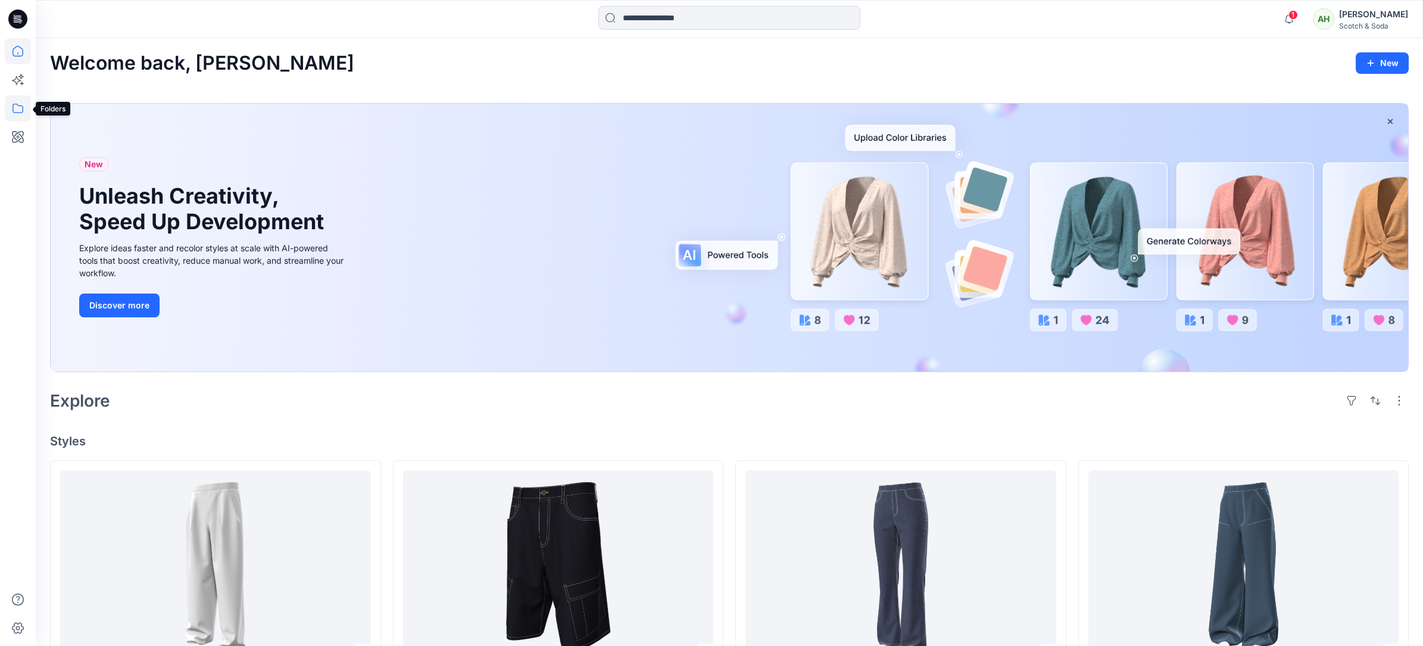
click at [22, 103] on icon at bounding box center [18, 108] width 26 height 26
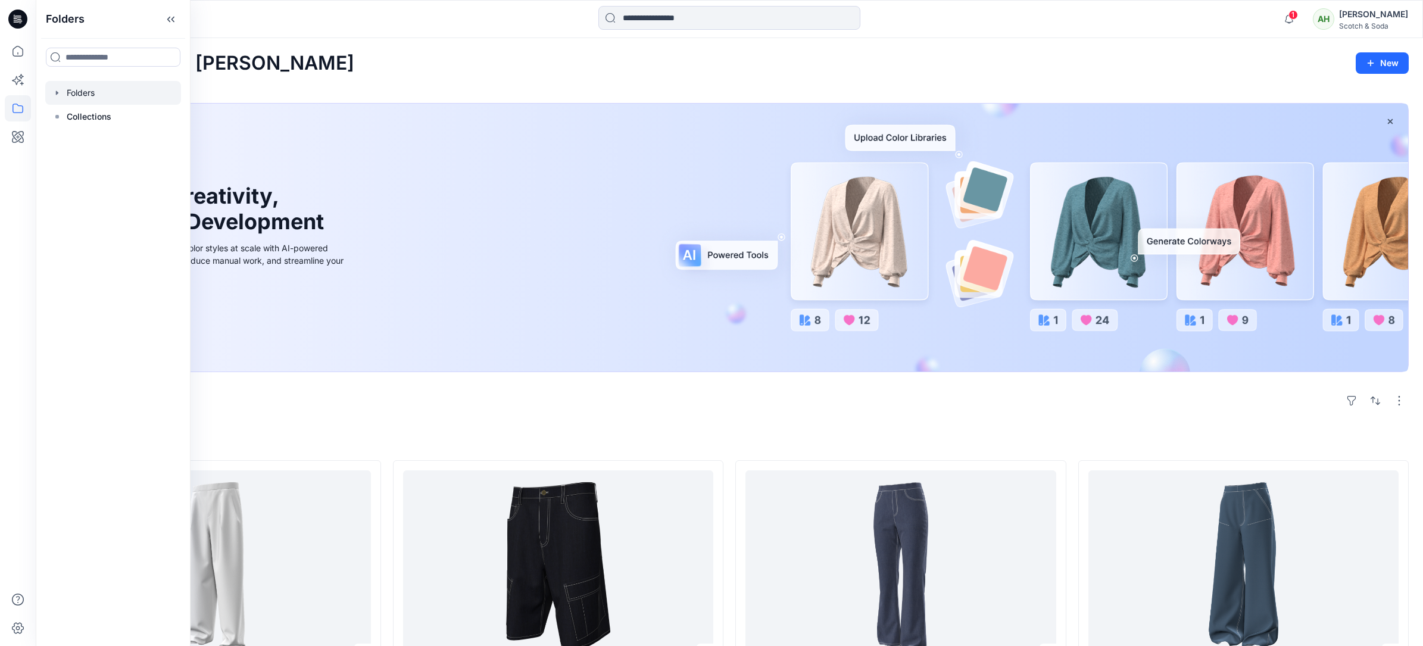
click at [82, 95] on div at bounding box center [113, 93] width 136 height 24
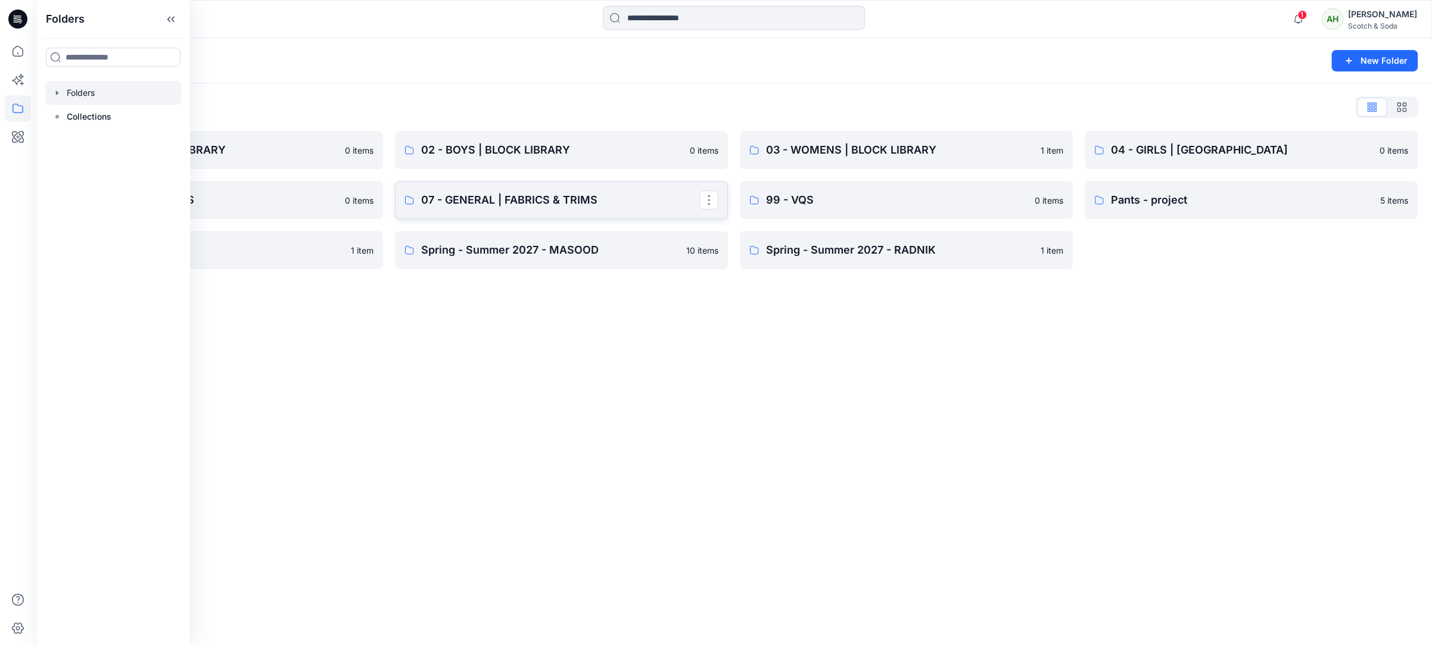
click at [547, 195] on p "07 - GENERAL | FABRICS & TRIMS" at bounding box center [560, 200] width 278 height 17
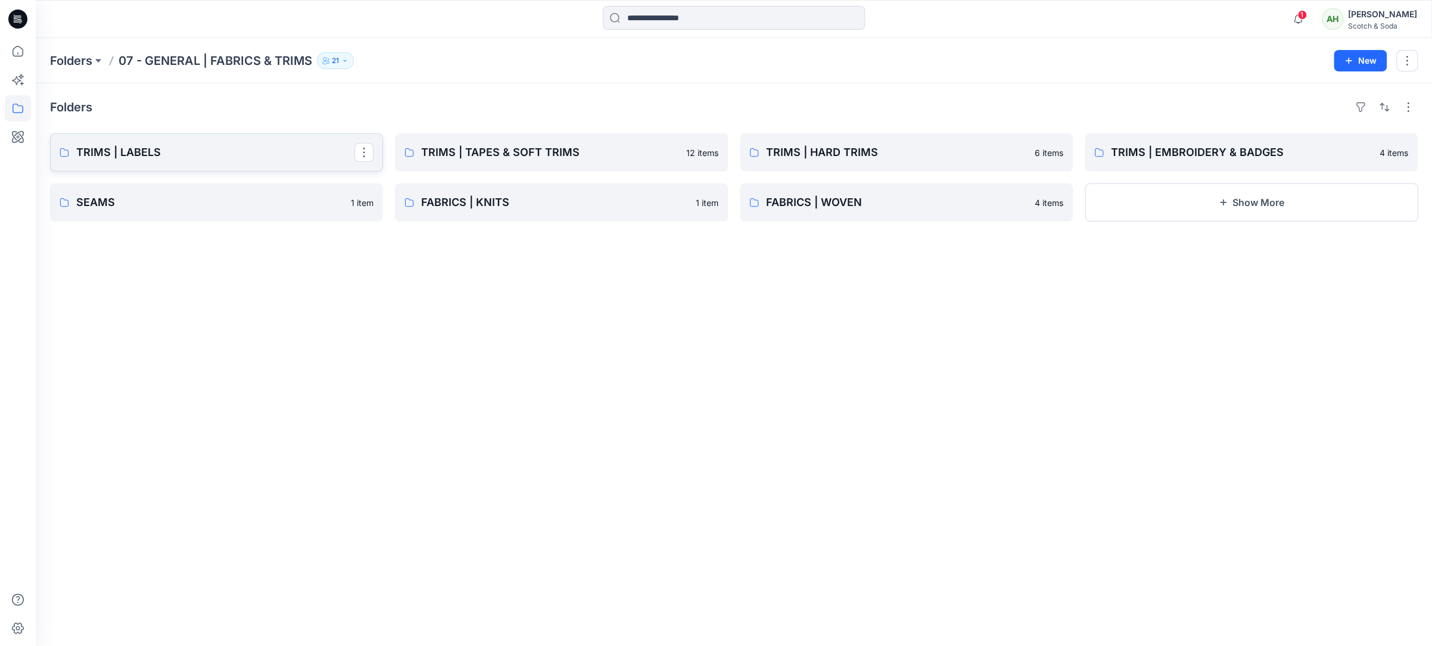
click at [202, 160] on p "TRIMS | LABELS" at bounding box center [215, 152] width 278 height 17
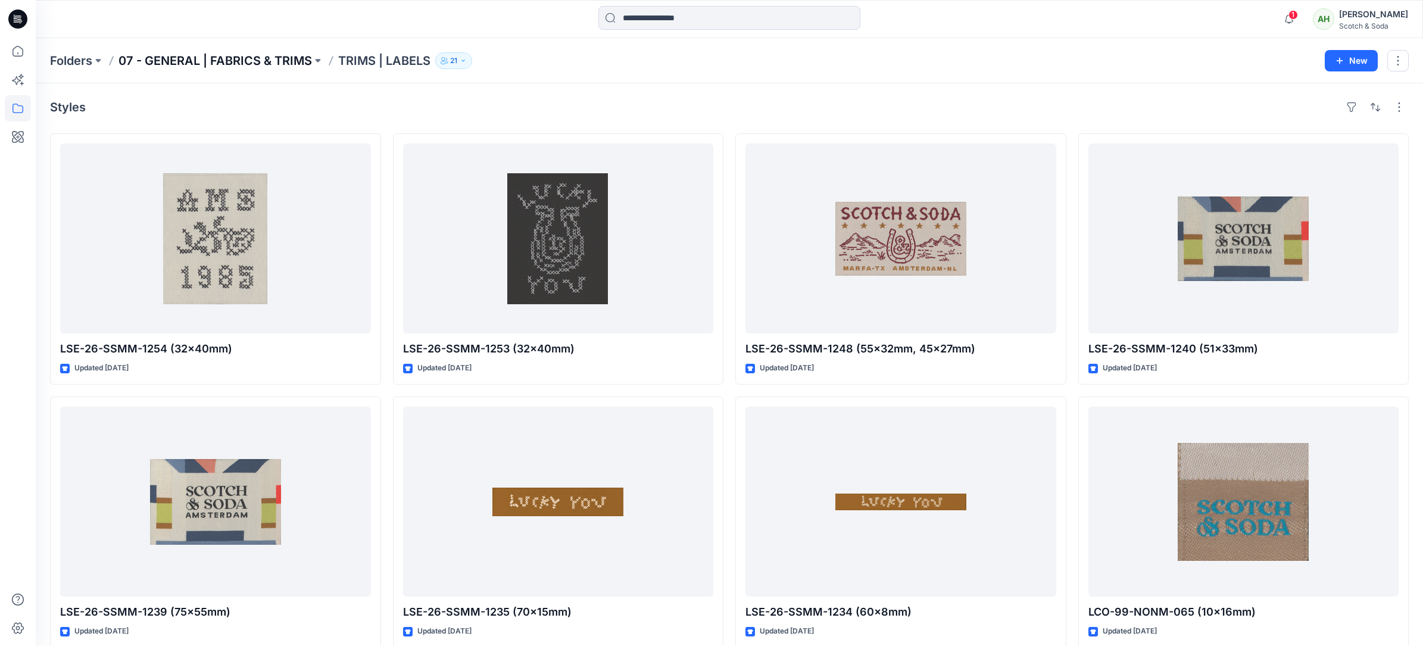
click at [303, 60] on p "07 - GENERAL | FABRICS & TRIMS" at bounding box center [216, 60] width 194 height 17
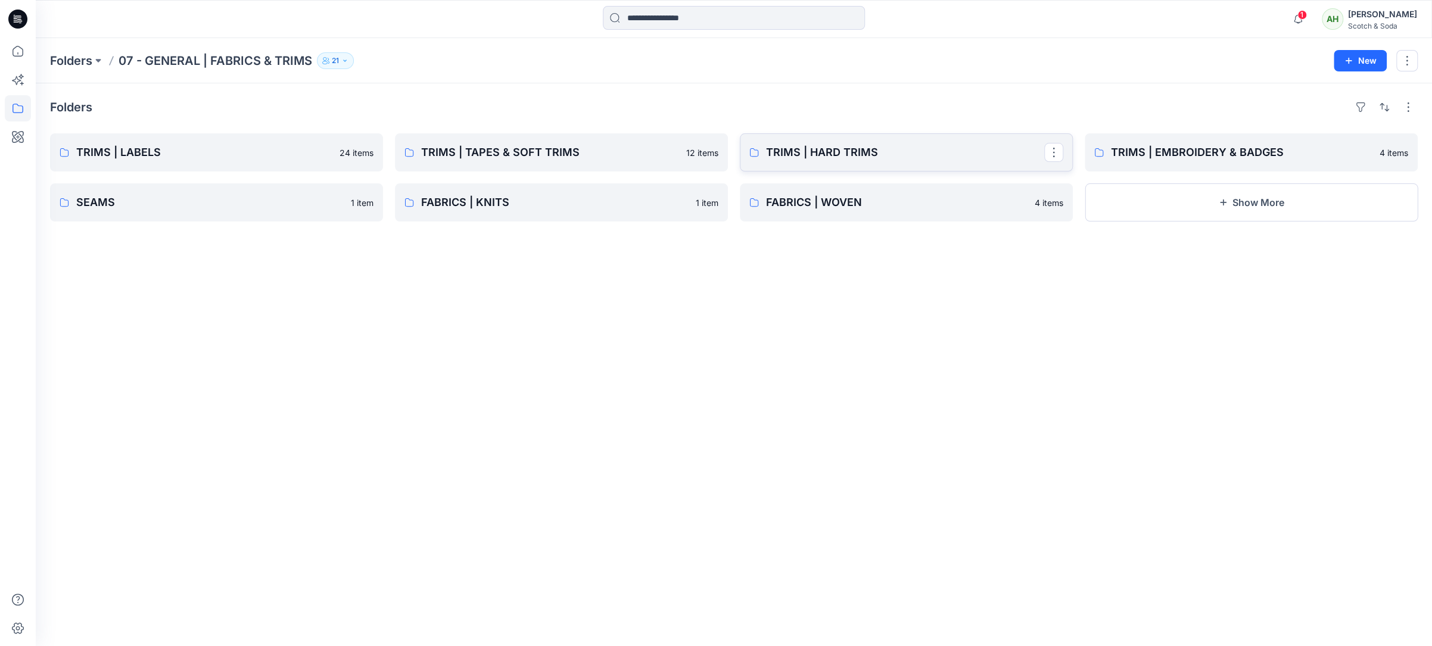
click at [862, 147] on p "TRIMS | HARD TRIMS" at bounding box center [905, 152] width 278 height 17
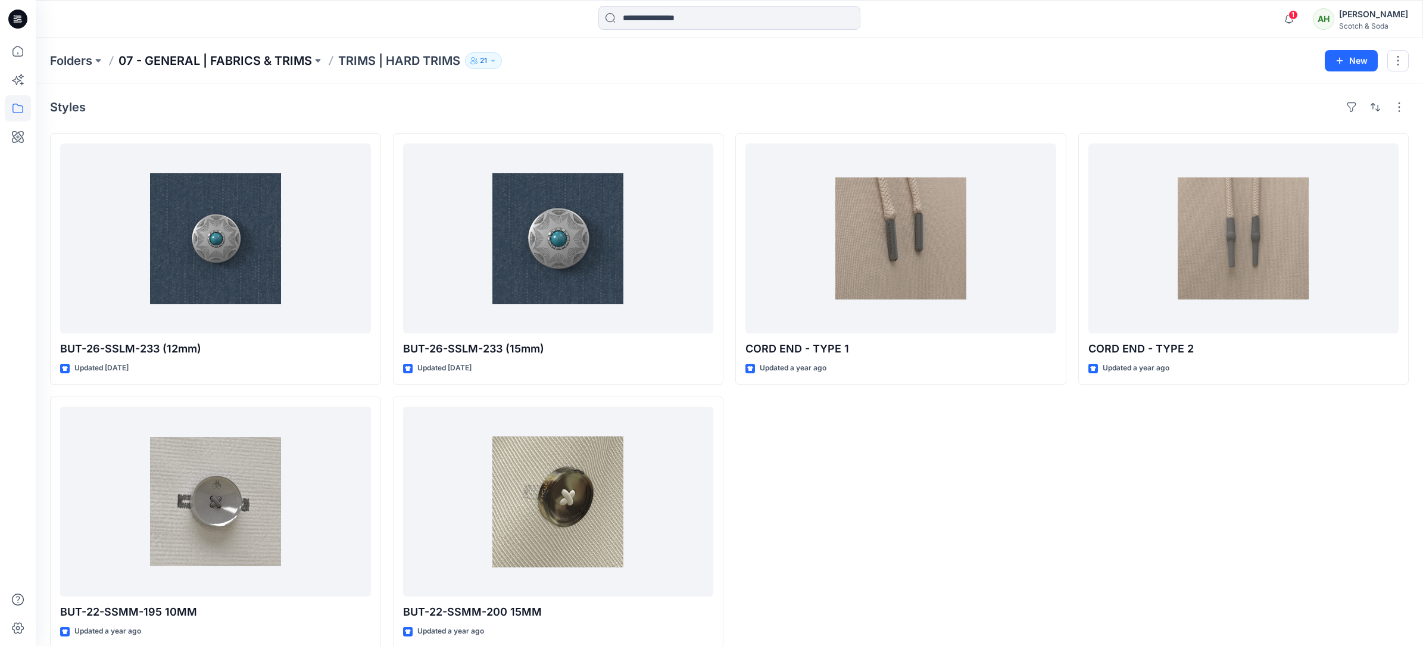
click at [279, 66] on p "07 - GENERAL | FABRICS & TRIMS" at bounding box center [216, 60] width 194 height 17
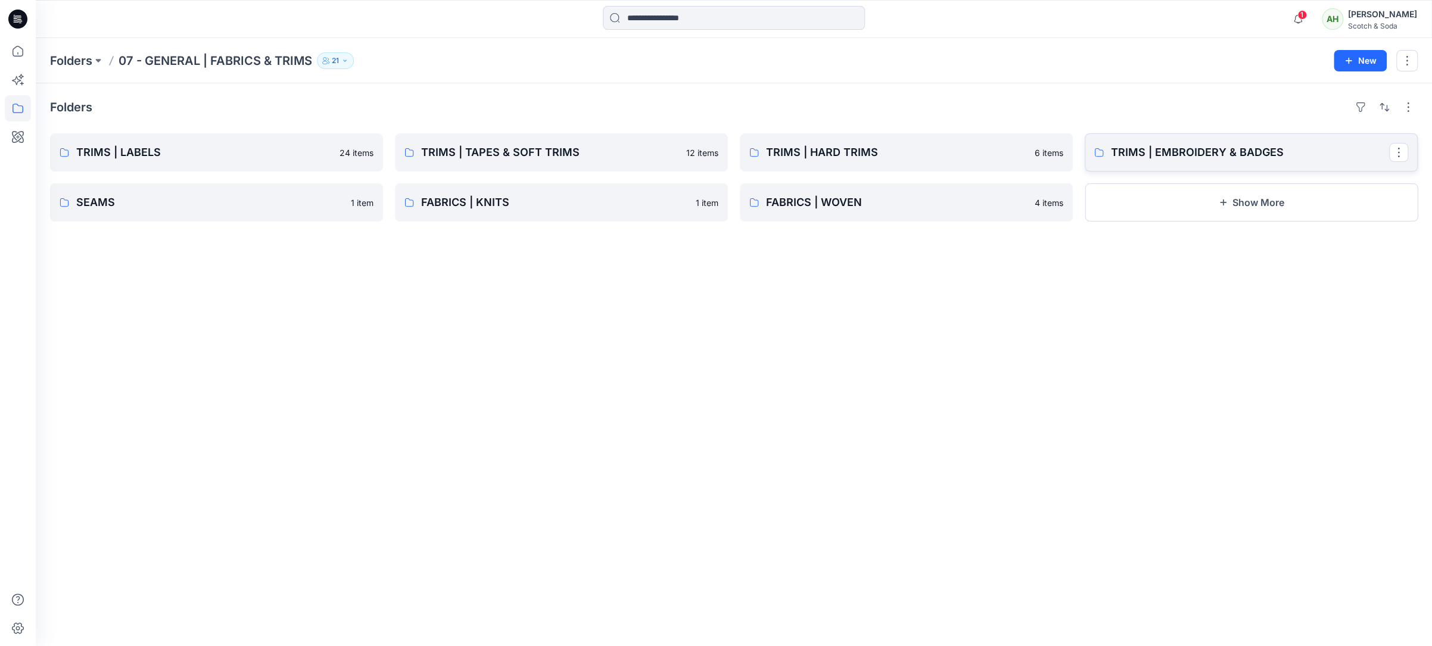
click at [1198, 155] on p "TRIMS | EMBROIDERY & BADGES" at bounding box center [1250, 152] width 278 height 17
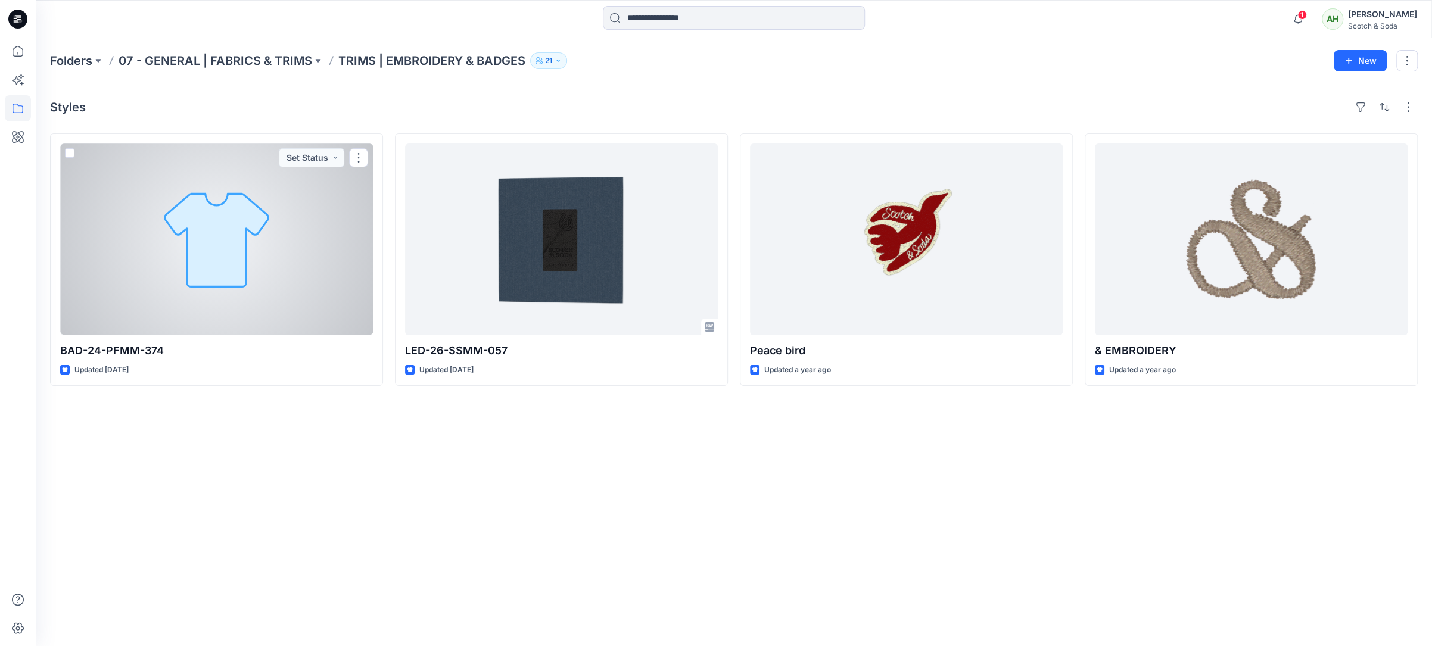
click at [198, 222] on div at bounding box center [216, 240] width 313 height 192
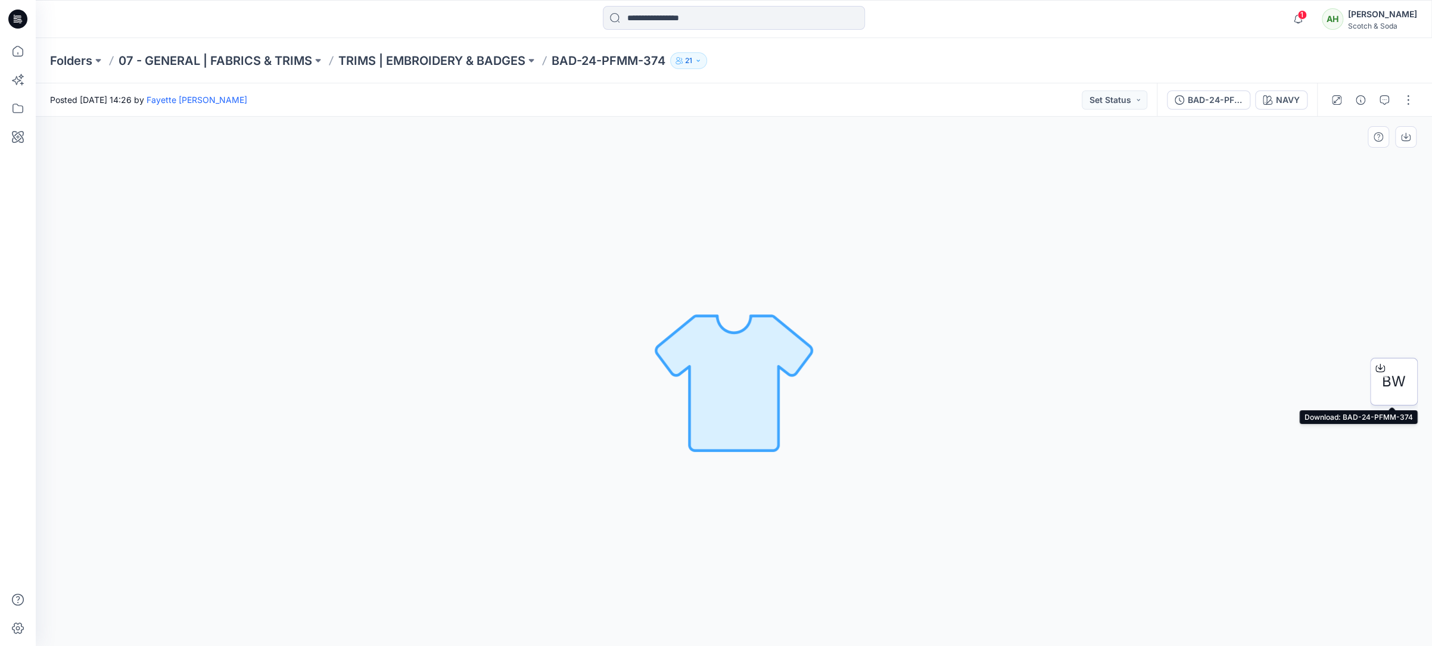
click at [1393, 376] on span "BW" at bounding box center [1394, 381] width 24 height 21
click at [20, 55] on icon at bounding box center [18, 51] width 26 height 26
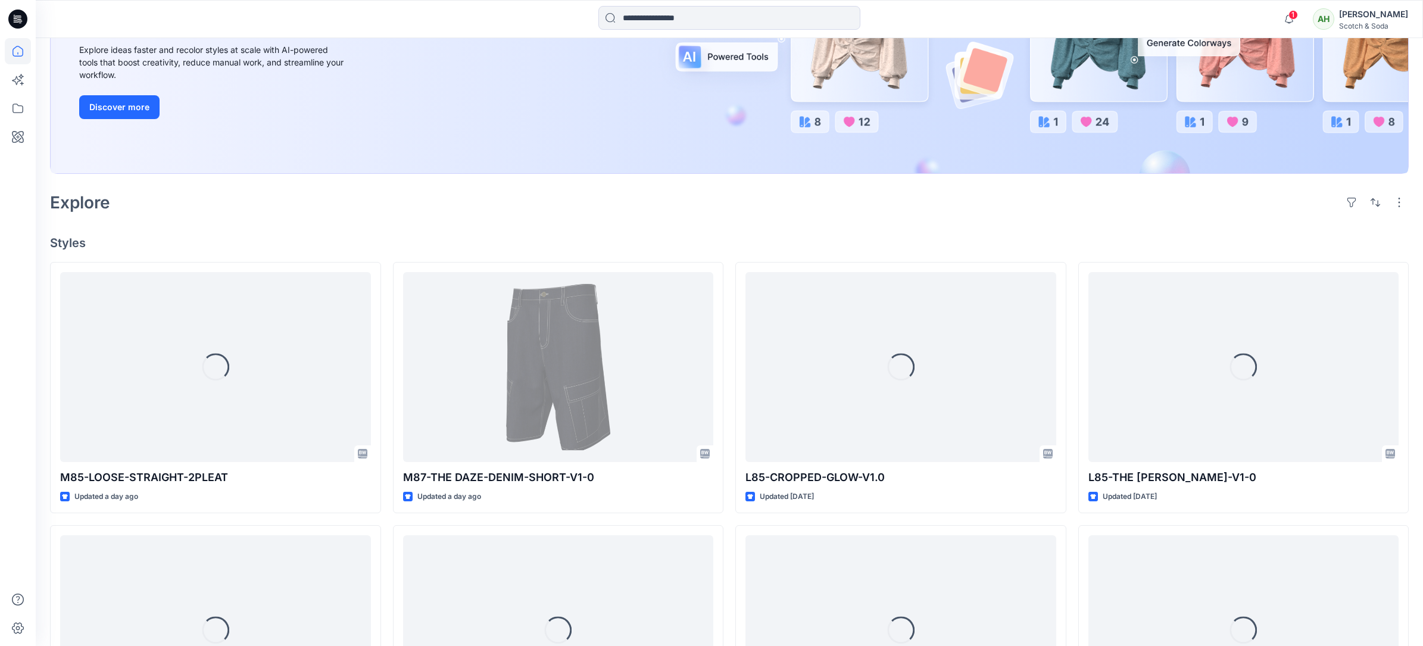
scroll to position [200, 0]
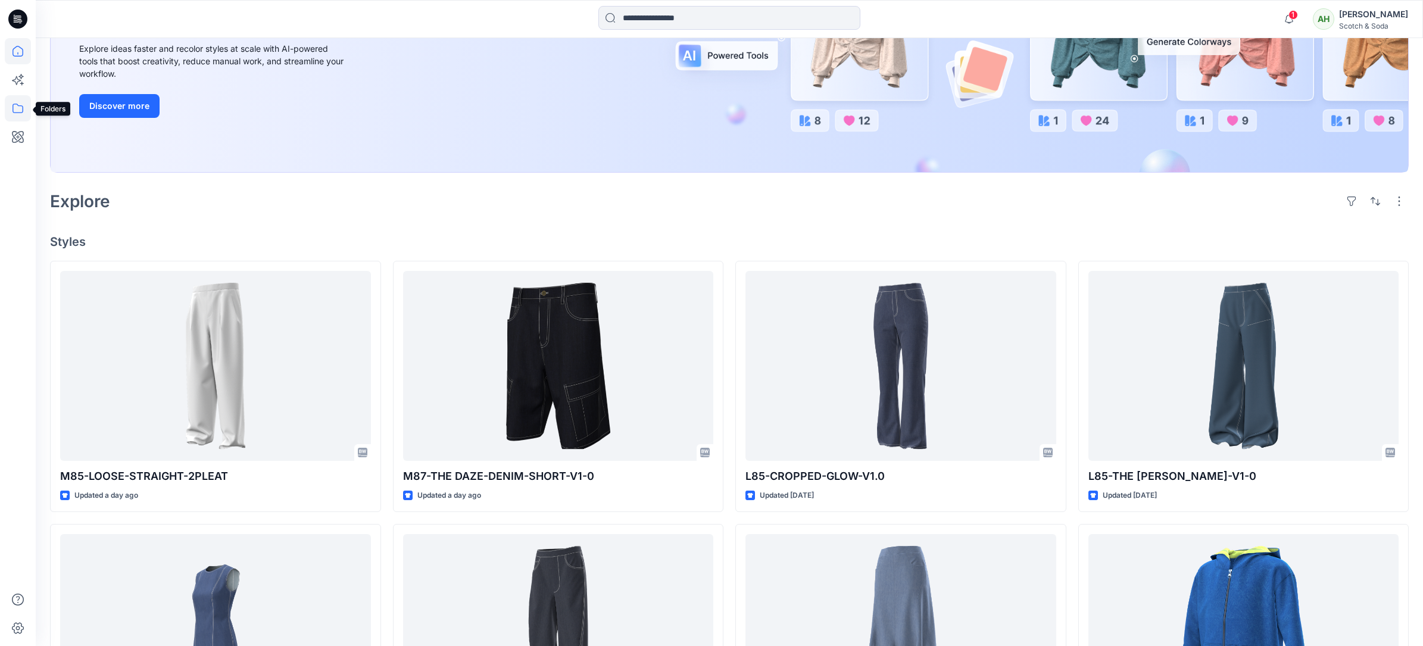
click at [11, 105] on icon at bounding box center [18, 108] width 26 height 26
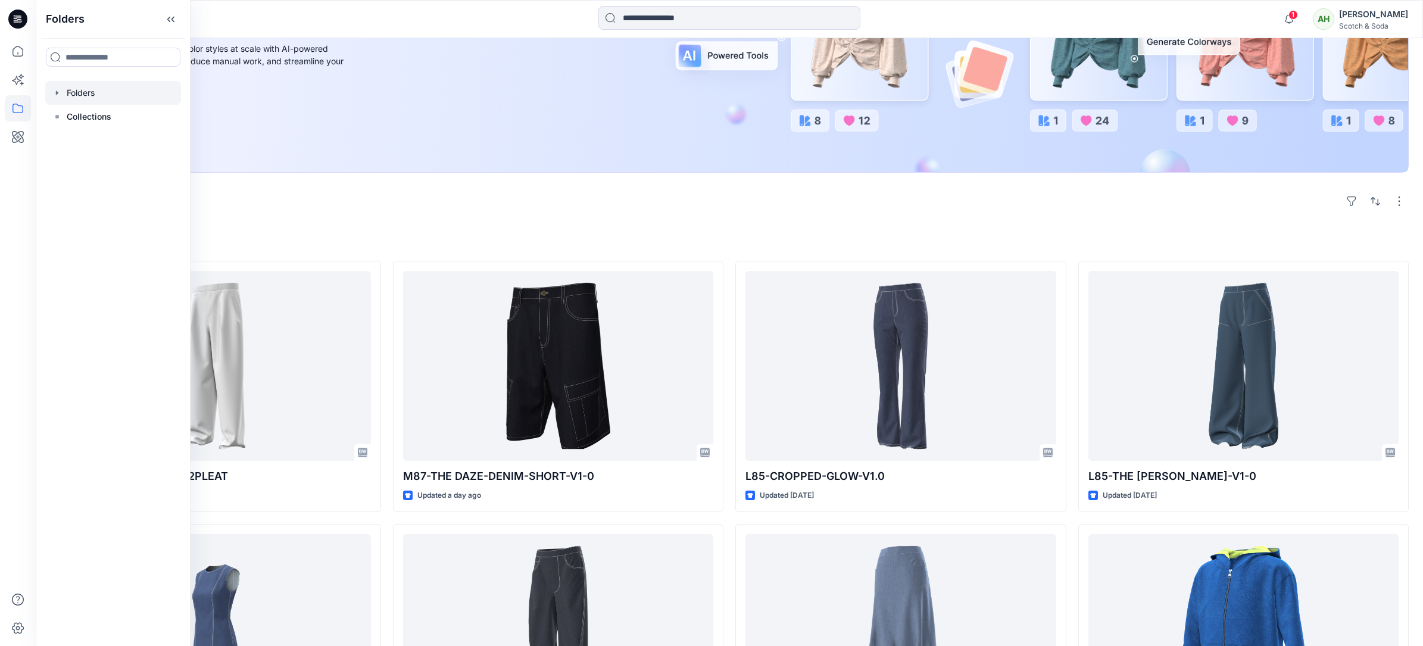
click at [76, 88] on div at bounding box center [113, 93] width 136 height 24
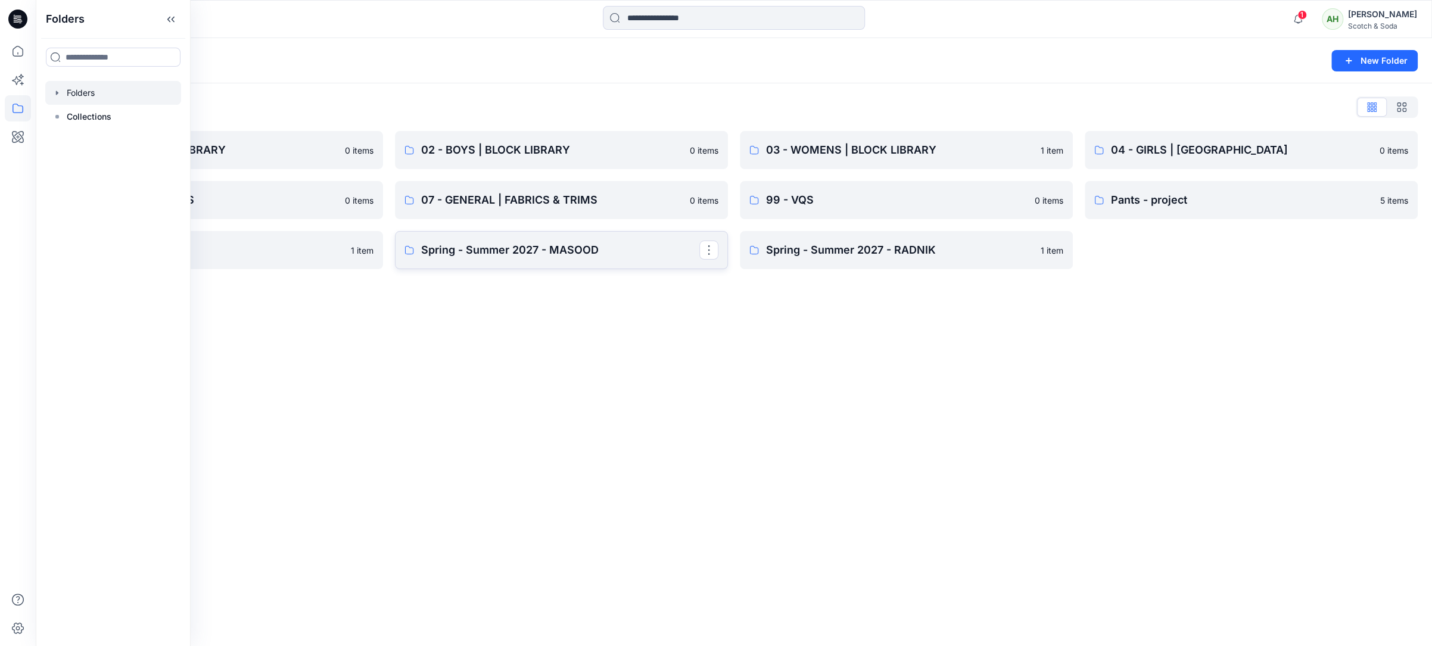
click at [613, 255] on p "Spring - Summer 2027 - MASOOD" at bounding box center [560, 250] width 278 height 17
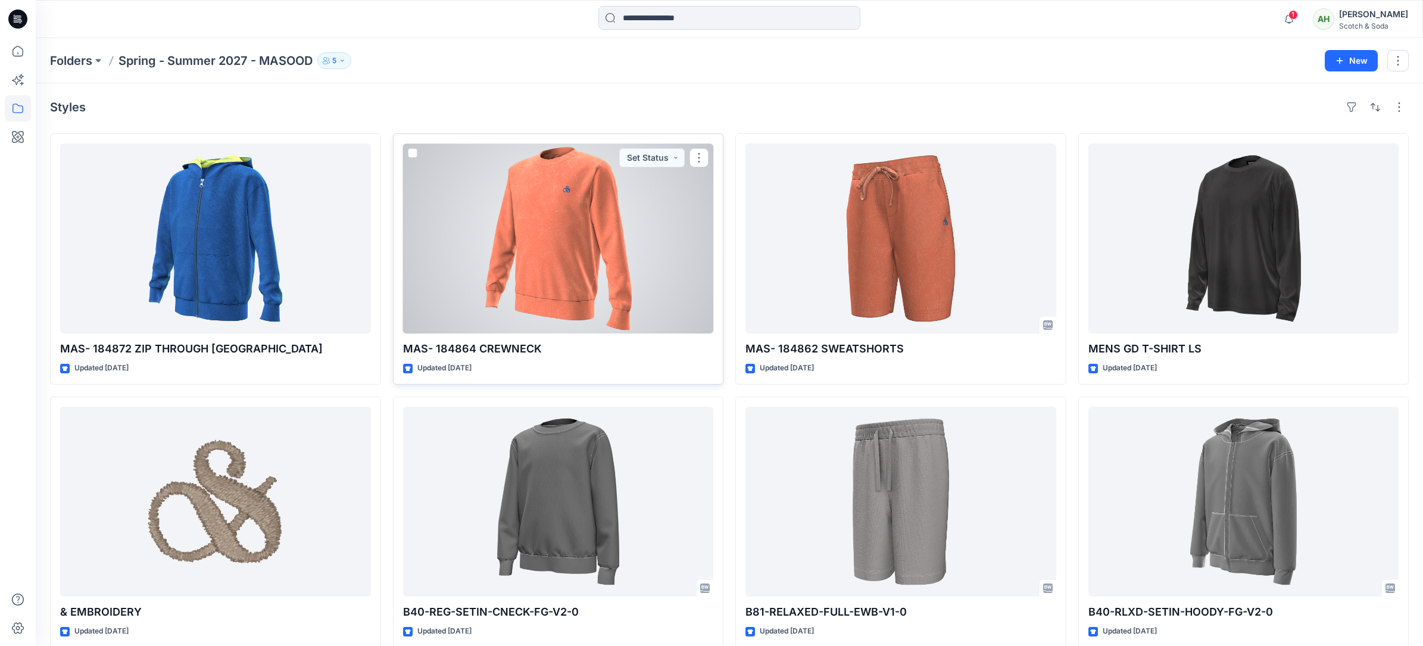
click at [596, 248] on div at bounding box center [558, 239] width 311 height 190
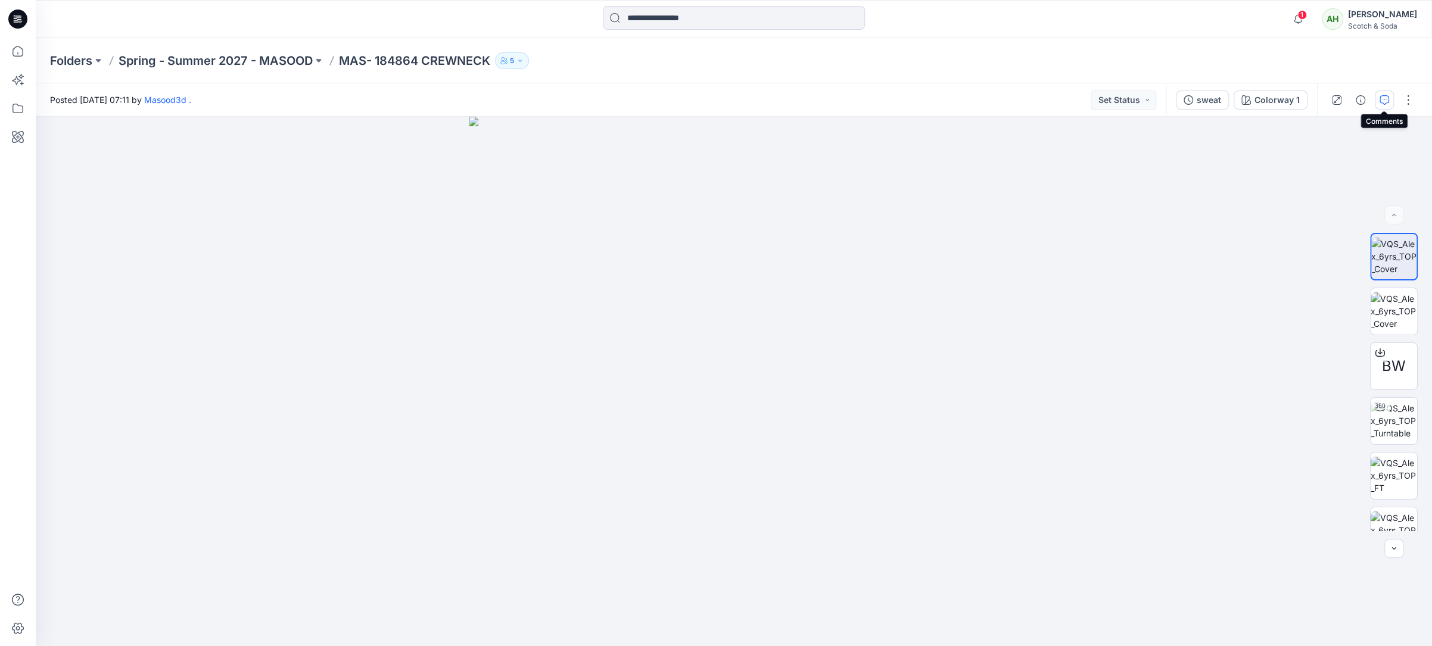
click at [1382, 96] on icon "button" at bounding box center [1384, 100] width 10 height 10
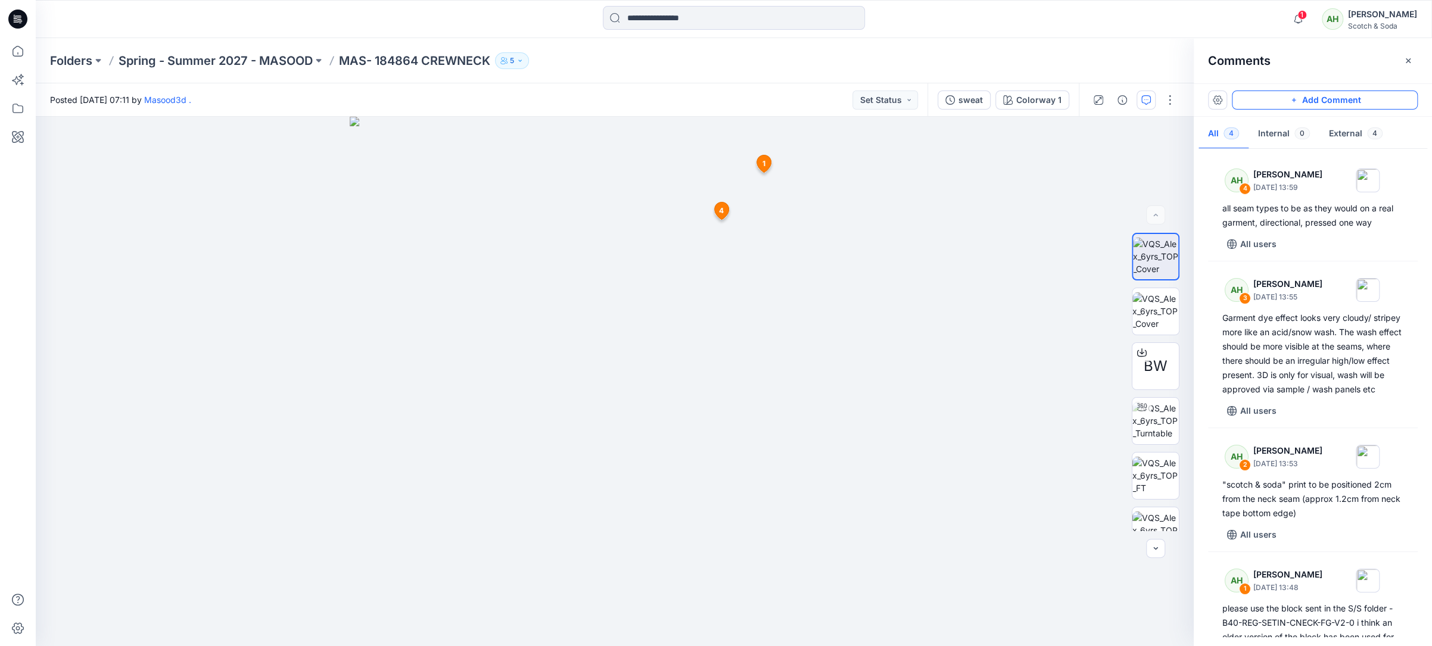
click at [1355, 98] on button "Add Comment" at bounding box center [1325, 100] width 186 height 19
click at [643, 282] on div "5 1 AH [PERSON_NAME] [DATE] 13:48 please use the block sent in the S/S folder -…" at bounding box center [615, 381] width 1158 height 529
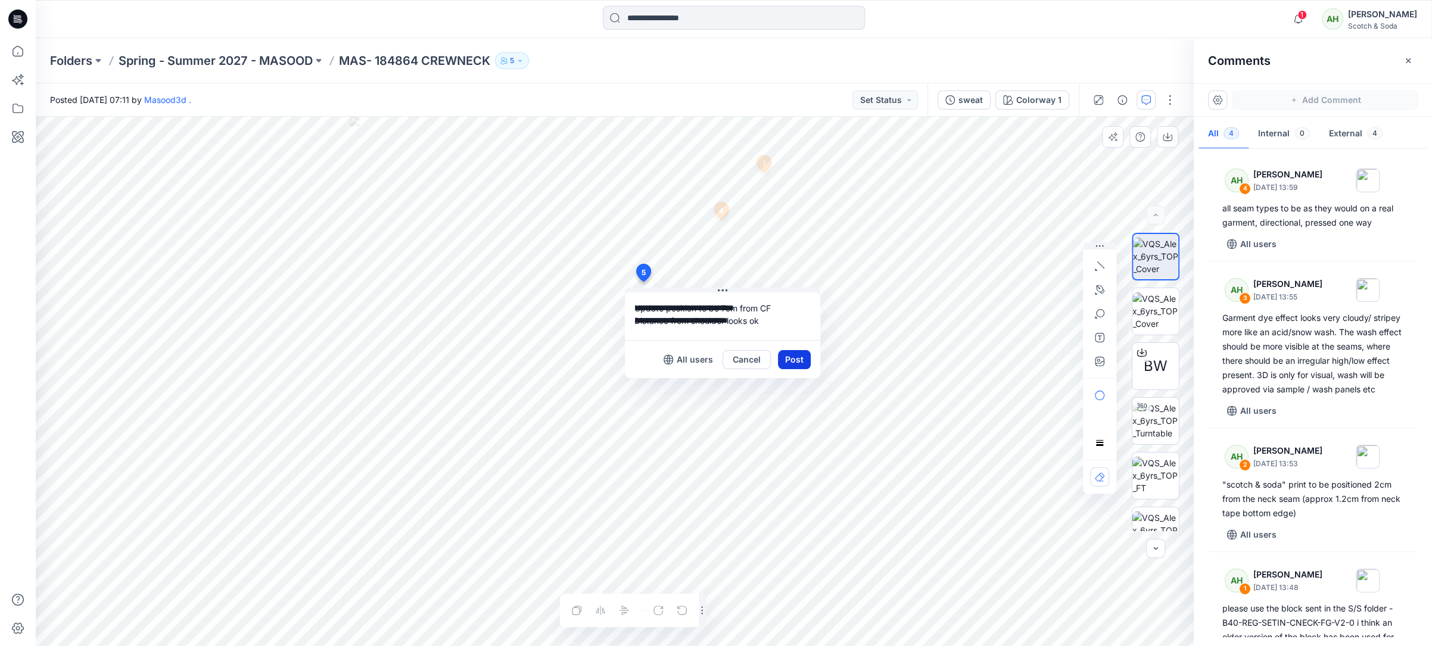
type textarea "**********"
click at [801, 359] on button "Post" at bounding box center [794, 359] width 33 height 19
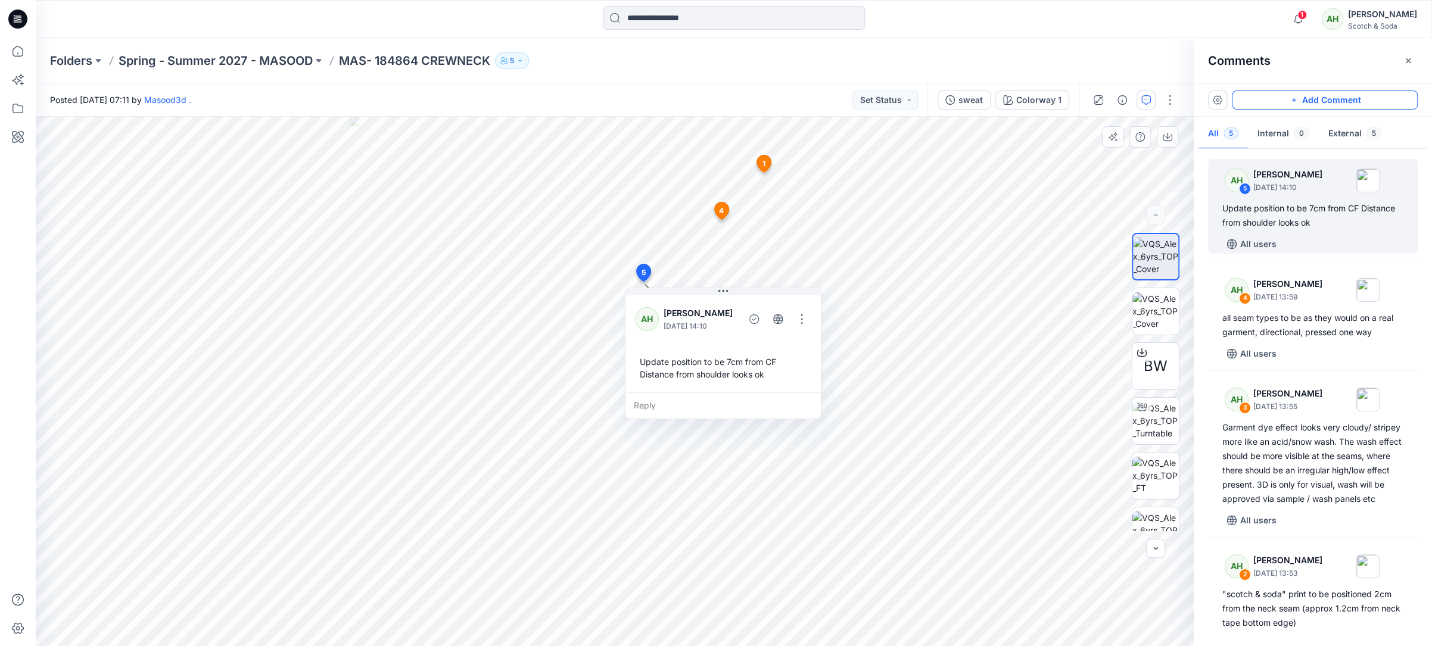
click at [1306, 104] on button "Add Comment" at bounding box center [1325, 100] width 186 height 19
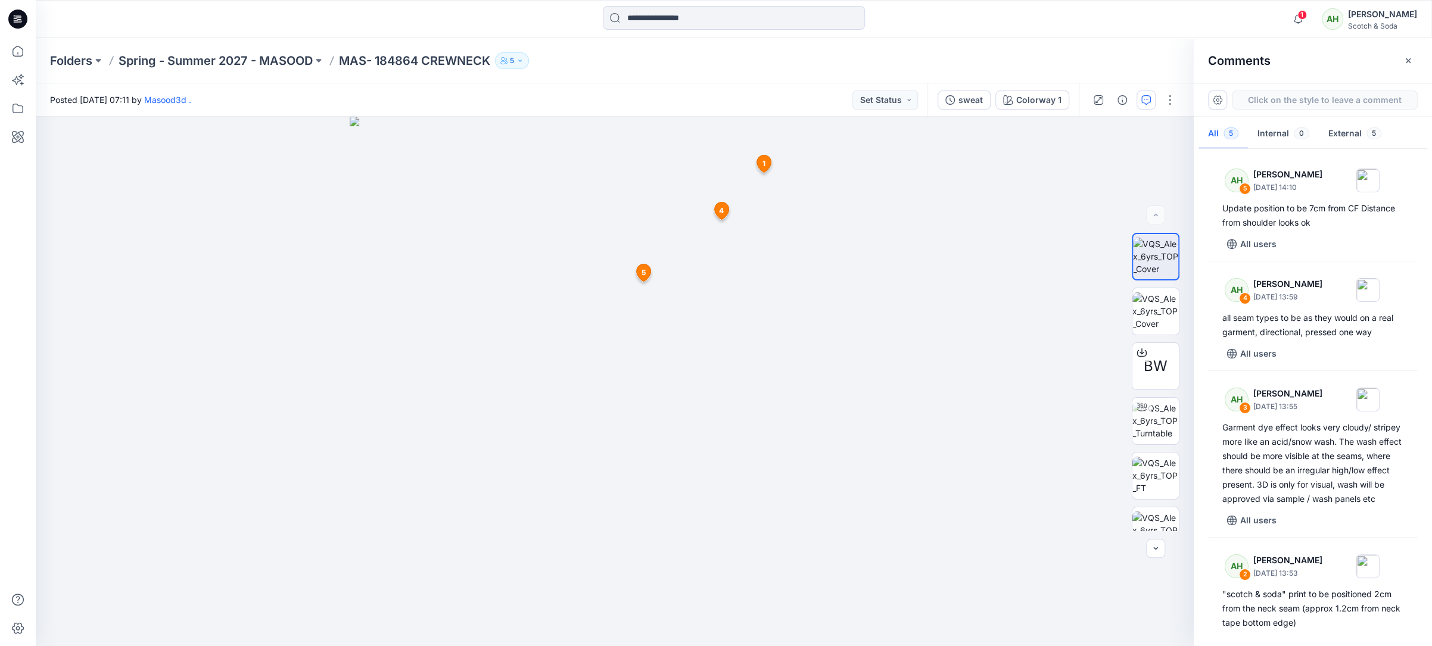
click at [647, 299] on div "6 1 AH [PERSON_NAME] [DATE] 13:48 please use the block sent in the S/S folder -…" at bounding box center [615, 381] width 1158 height 529
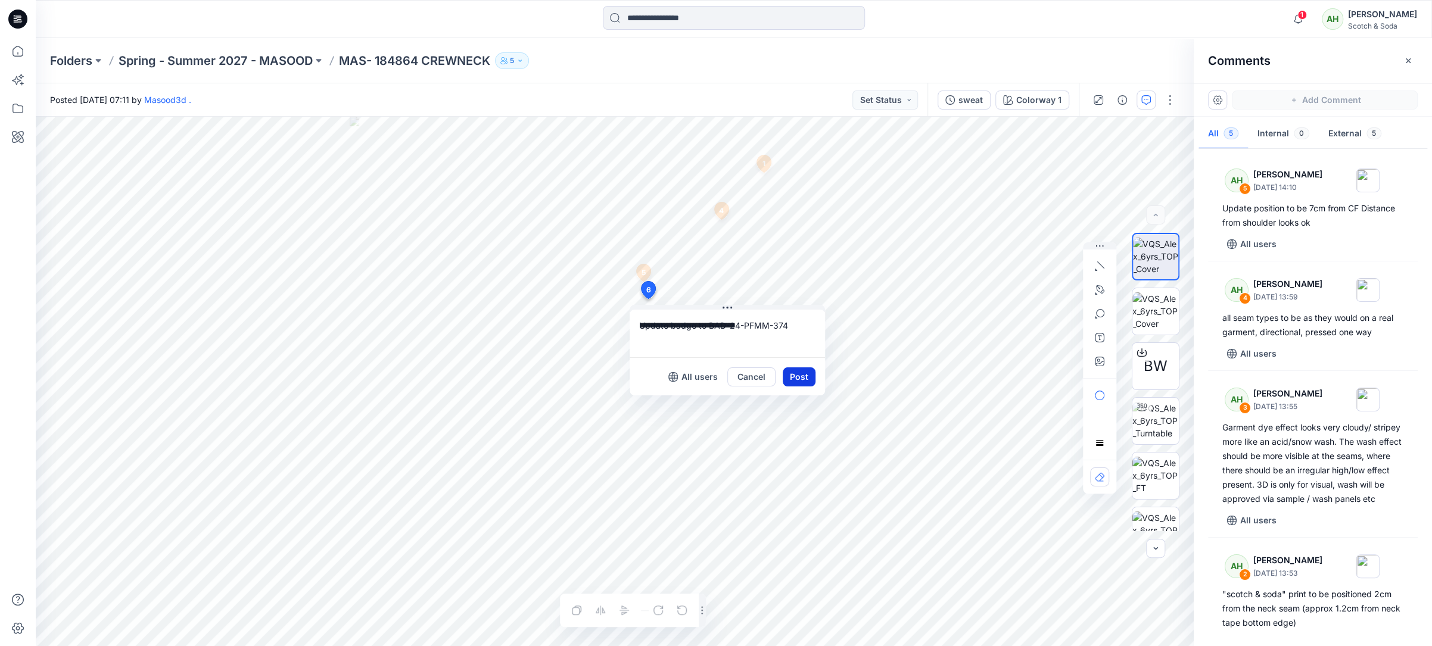
type textarea "**********"
click at [801, 375] on button "Post" at bounding box center [799, 376] width 33 height 19
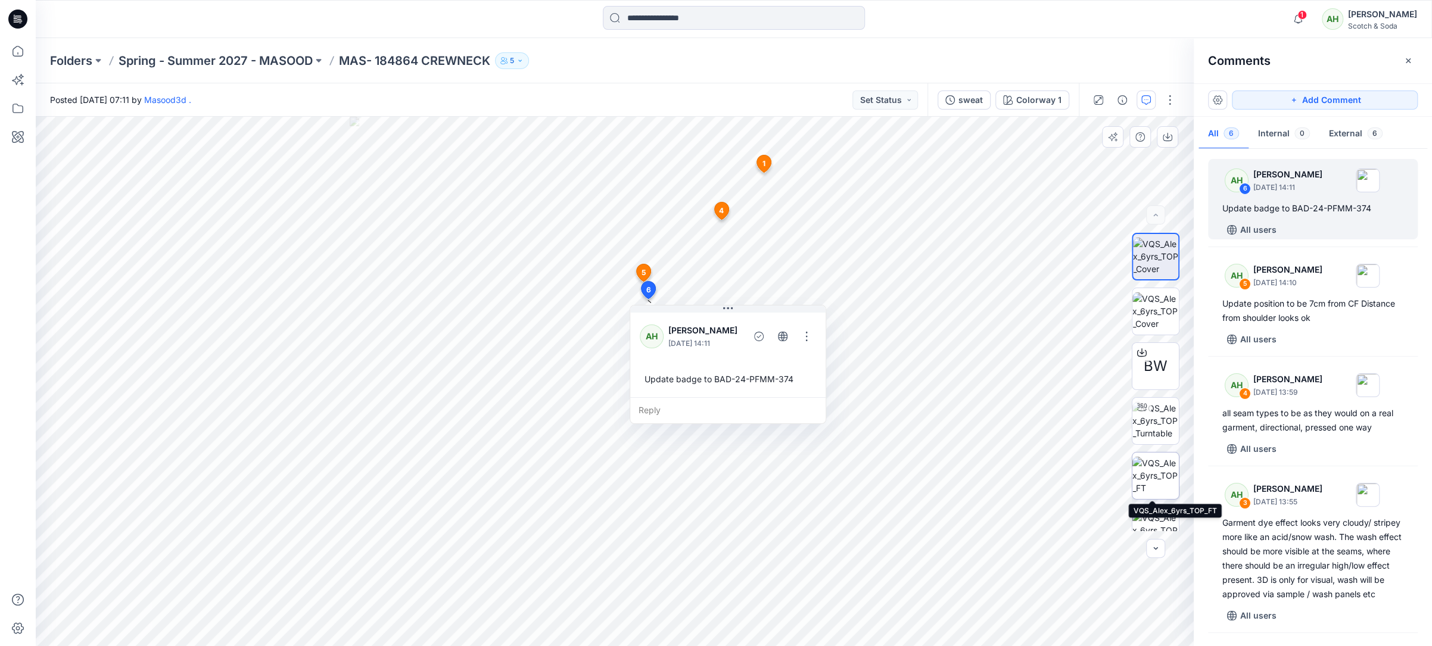
click at [1151, 475] on img at bounding box center [1155, 476] width 46 height 38
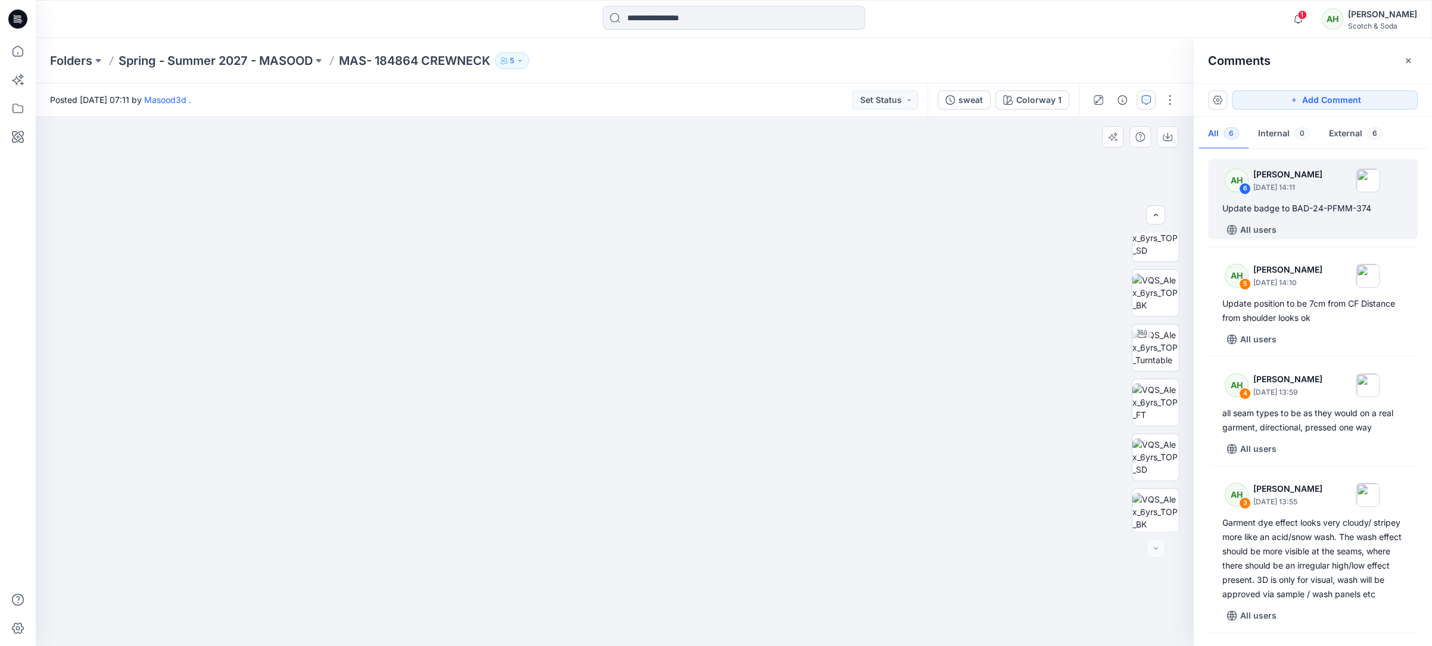
scroll to position [298, 0]
click at [1154, 337] on img at bounding box center [1155, 342] width 46 height 38
click at [620, 200] on span "2" at bounding box center [619, 203] width 5 height 11
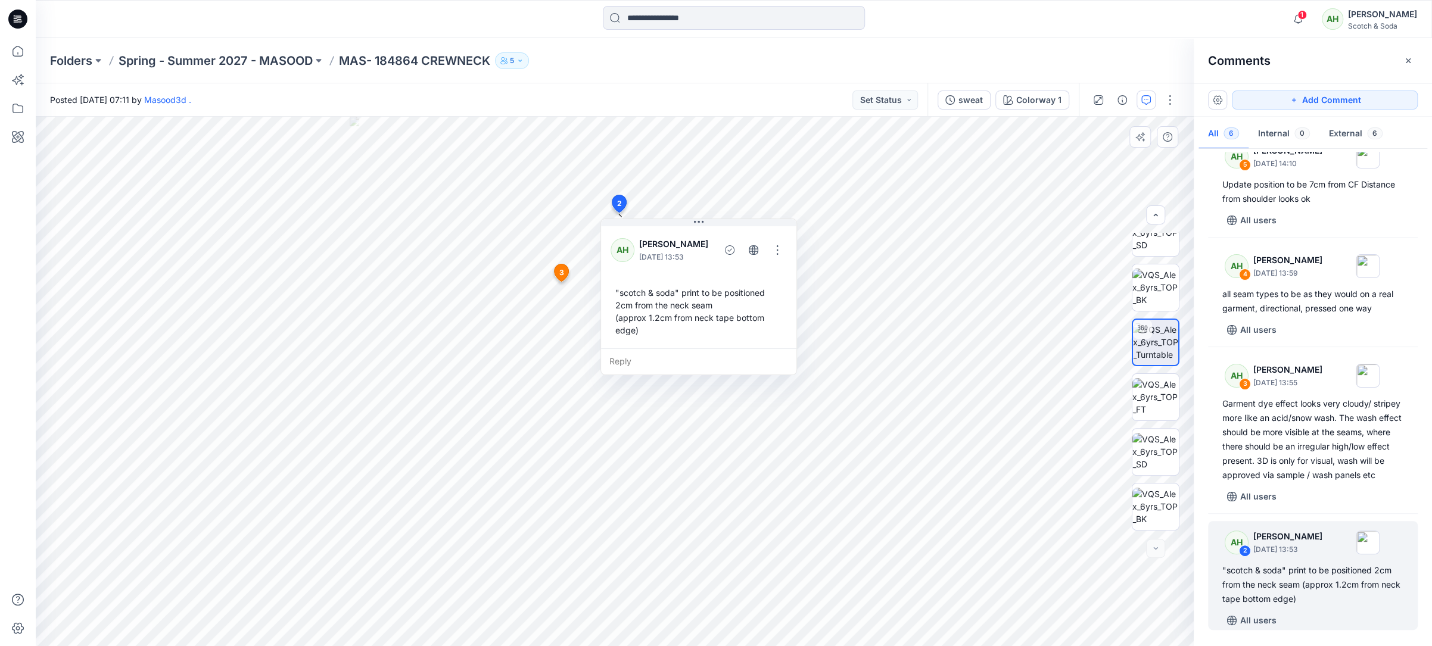
scroll to position [125, 0]
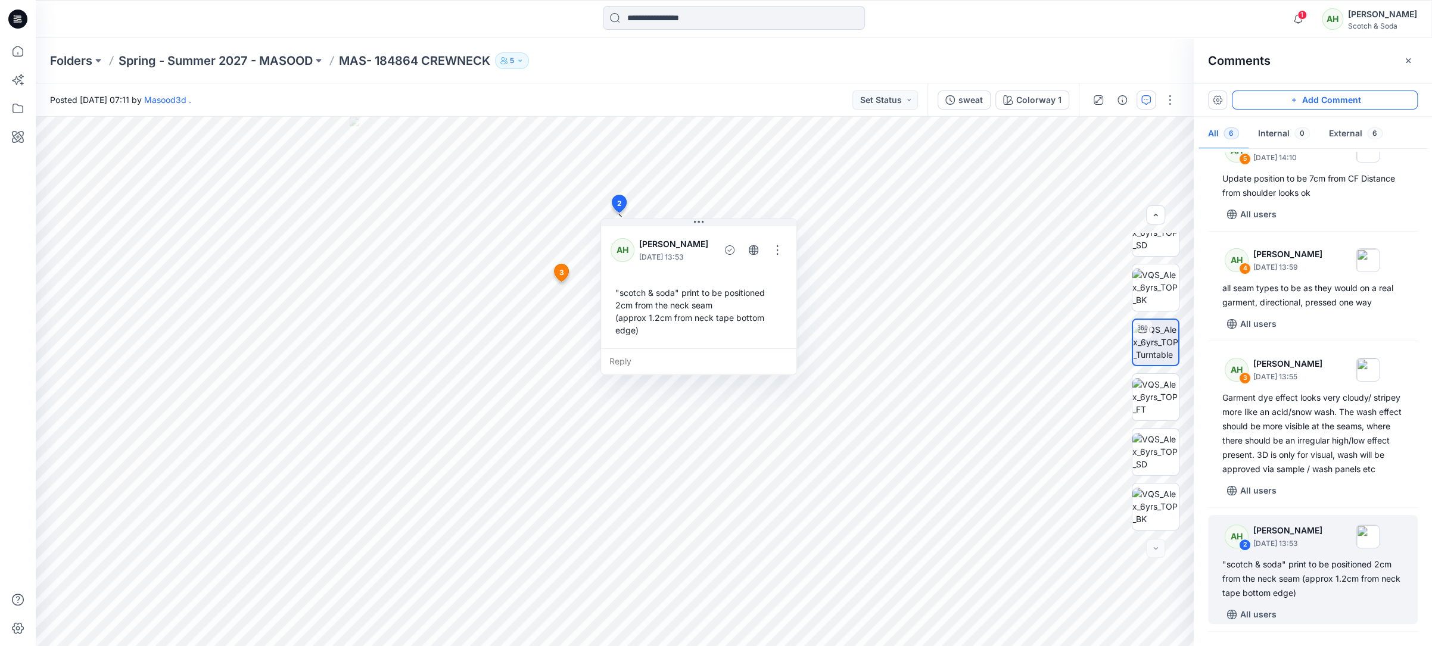
click at [1360, 99] on button "Add Comment" at bounding box center [1325, 100] width 186 height 19
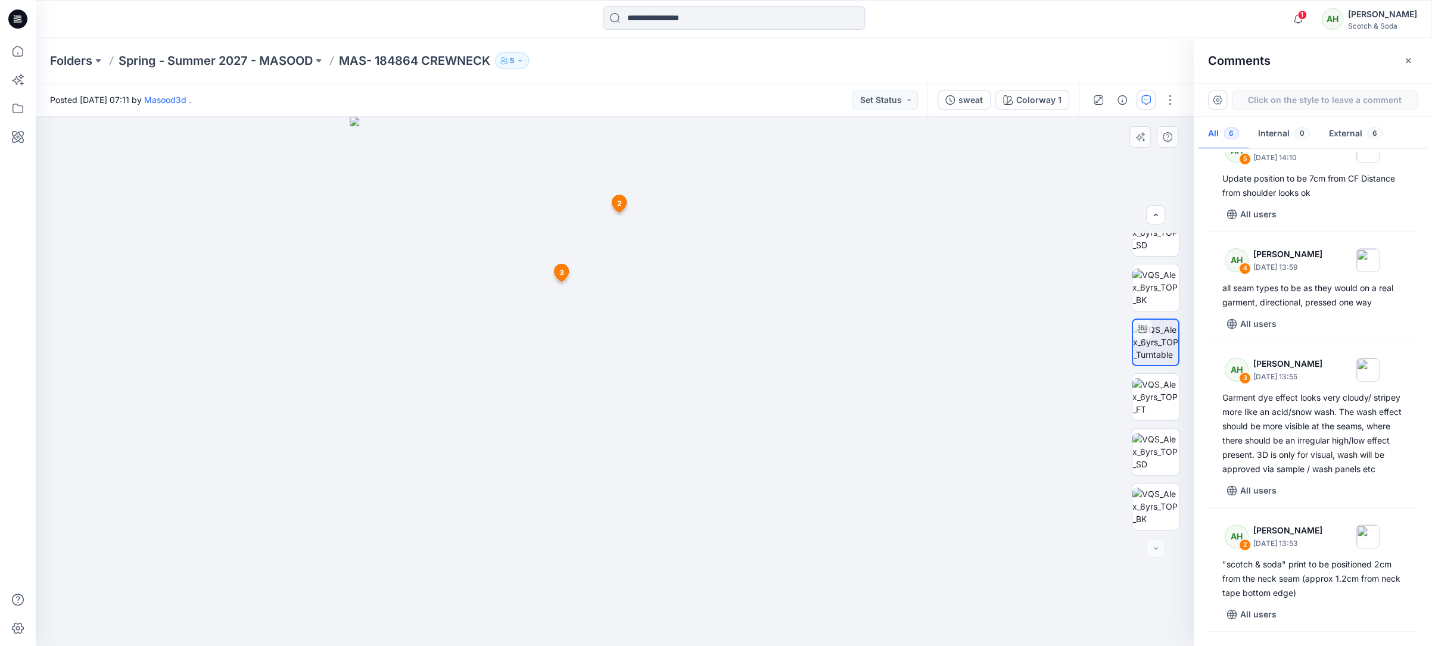
click at [597, 207] on div "7 2 AH [PERSON_NAME] [DATE] 13:53 "scotch & soda" print to be positioned 2cm fr…" at bounding box center [615, 381] width 1158 height 529
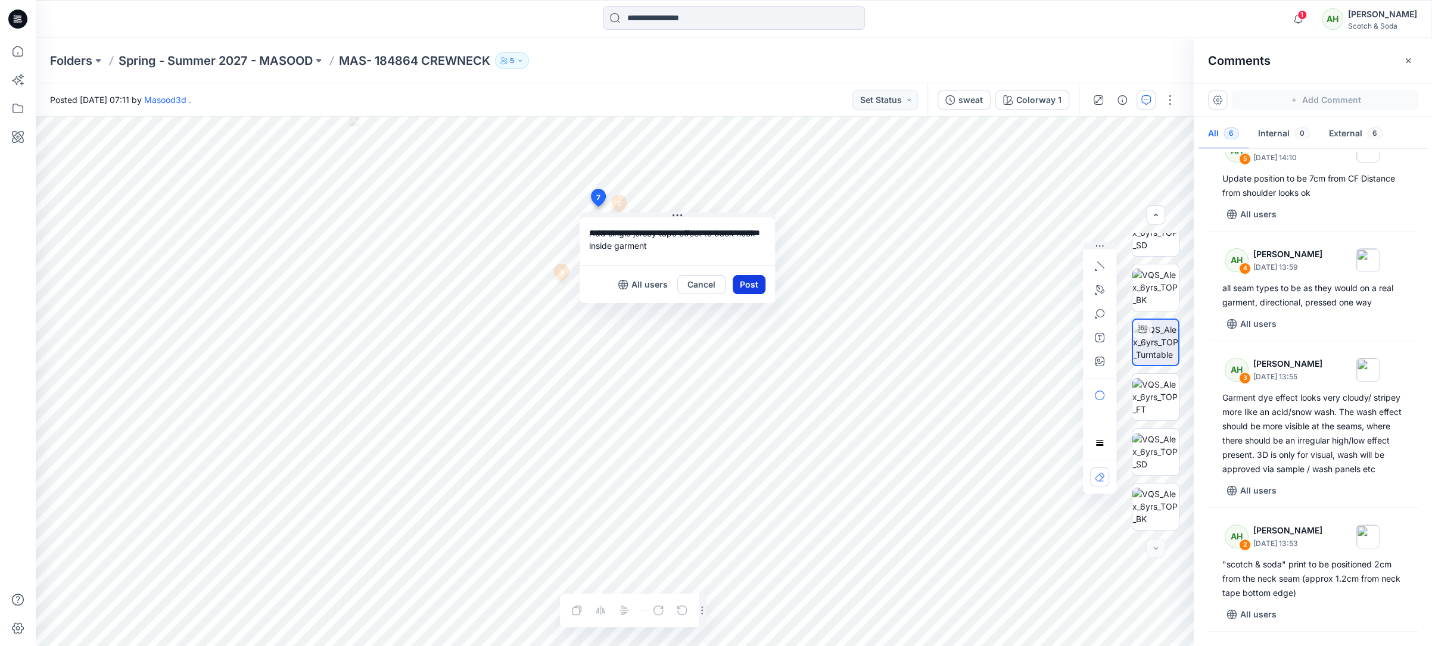
type textarea "**********"
click at [754, 281] on button "Post" at bounding box center [749, 284] width 33 height 19
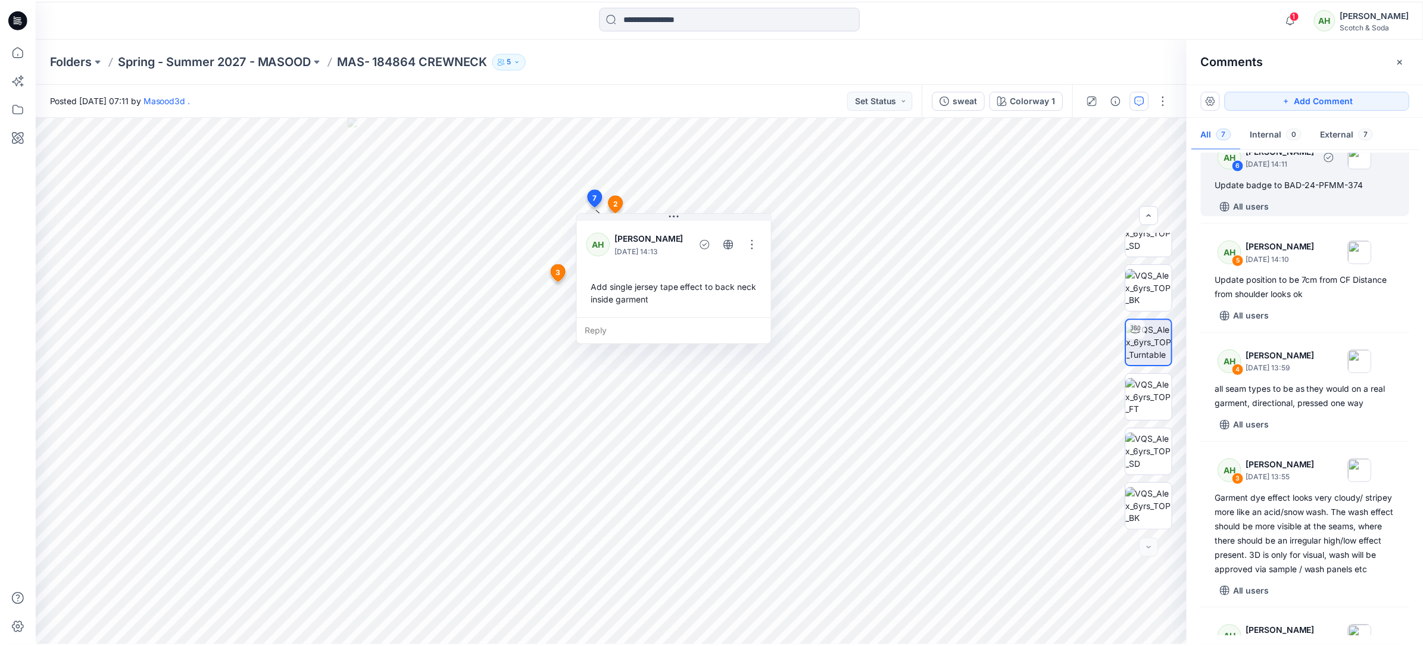
scroll to position [381, 0]
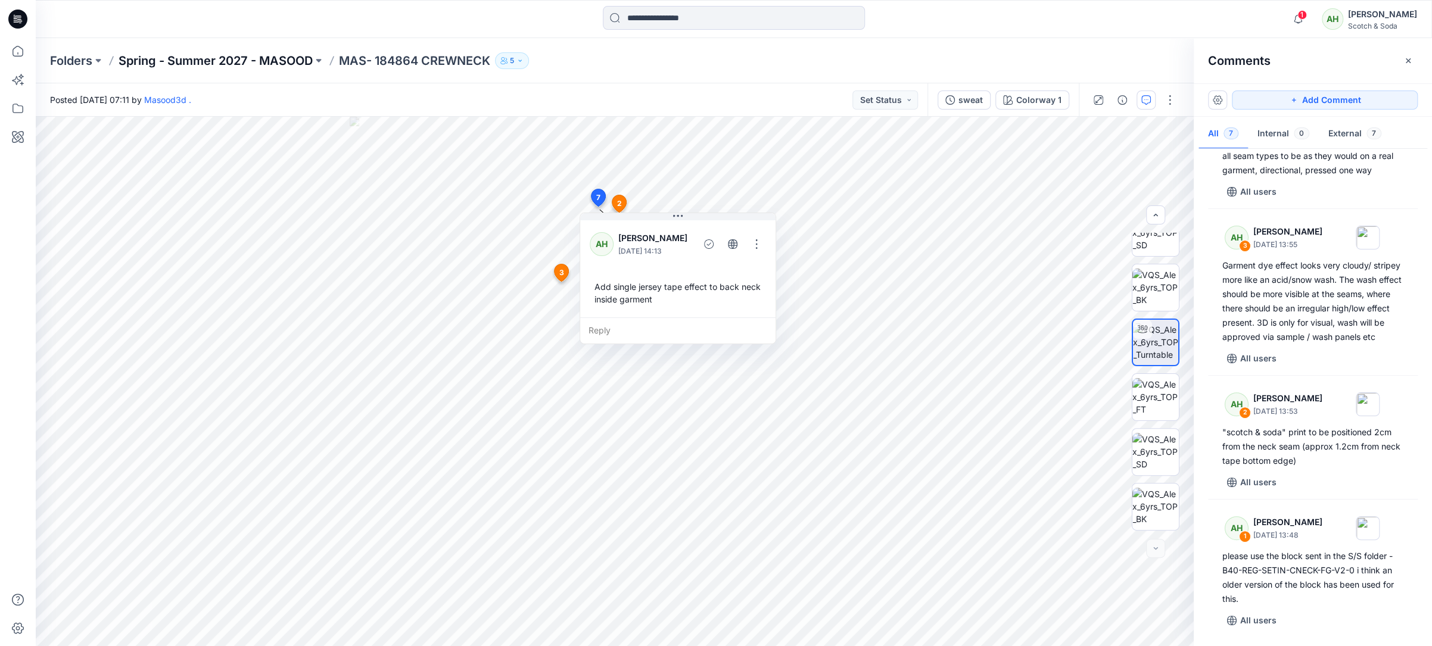
click at [198, 54] on p "Spring - Summer 2027 - MASOOD" at bounding box center [216, 60] width 194 height 17
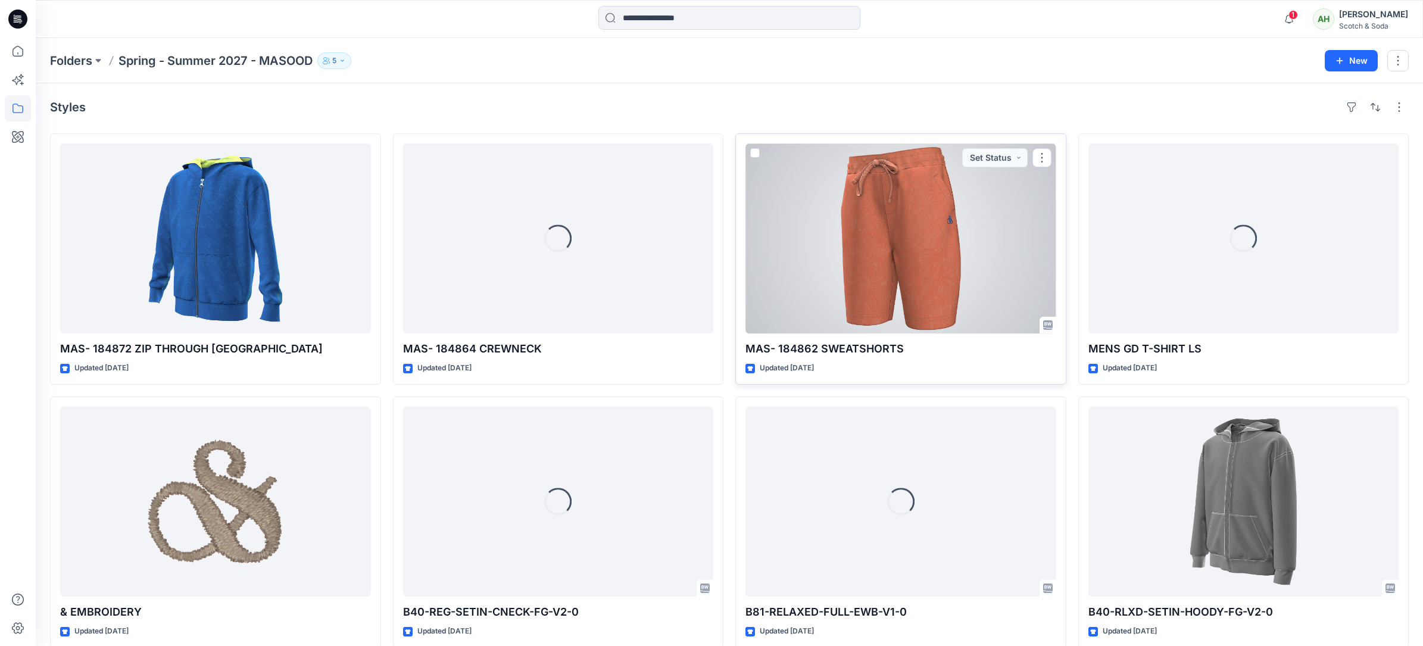
click at [901, 236] on div at bounding box center [901, 239] width 311 height 190
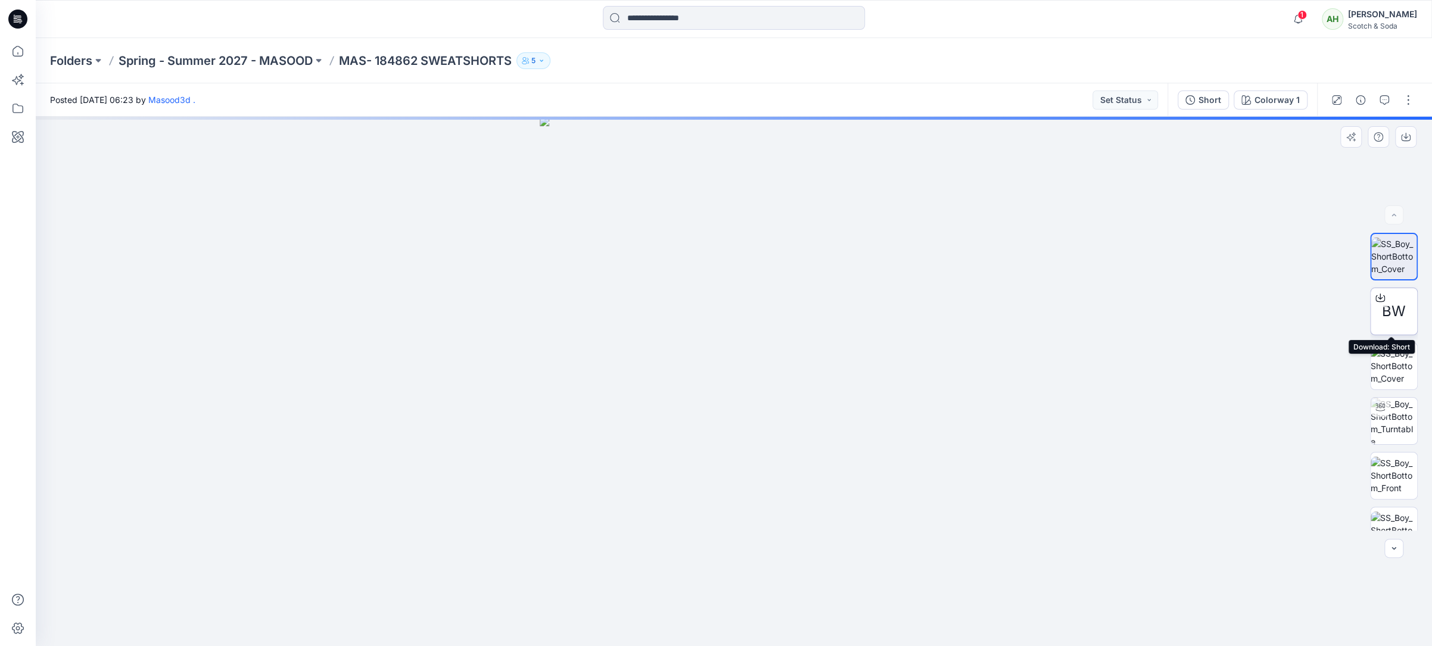
click at [1379, 297] on icon at bounding box center [1380, 298] width 10 height 10
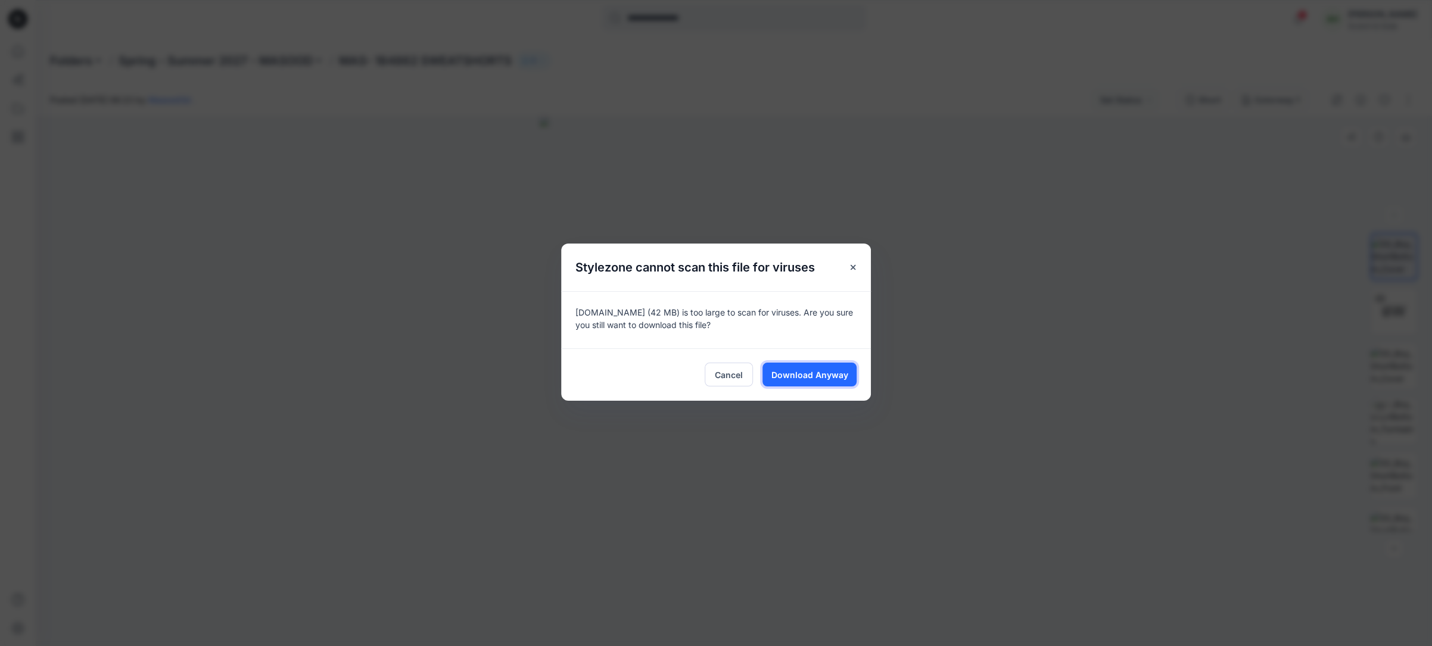
click at [793, 369] on span "Download Anyway" at bounding box center [809, 375] width 77 height 13
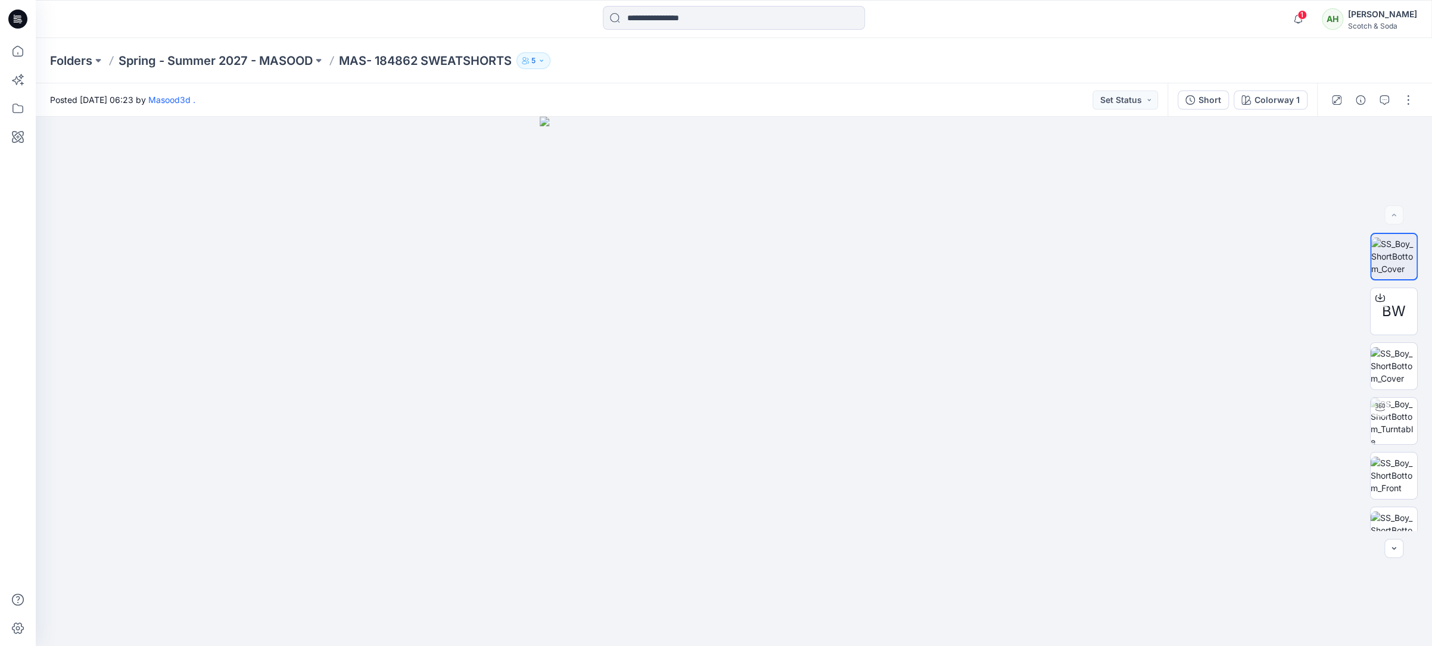
click at [1306, 63] on div "Folders Spring - Summer 2027 - MASOOD MAS- 184862 SWEATSHORTS 5" at bounding box center [687, 60] width 1275 height 17
click at [1381, 421] on img at bounding box center [1393, 421] width 46 height 46
click at [1398, 366] on img at bounding box center [1393, 366] width 46 height 38
drag, startPoint x: 949, startPoint y: 393, endPoint x: 873, endPoint y: 398, distance: 76.4
click at [873, 398] on div at bounding box center [734, 381] width 1396 height 529
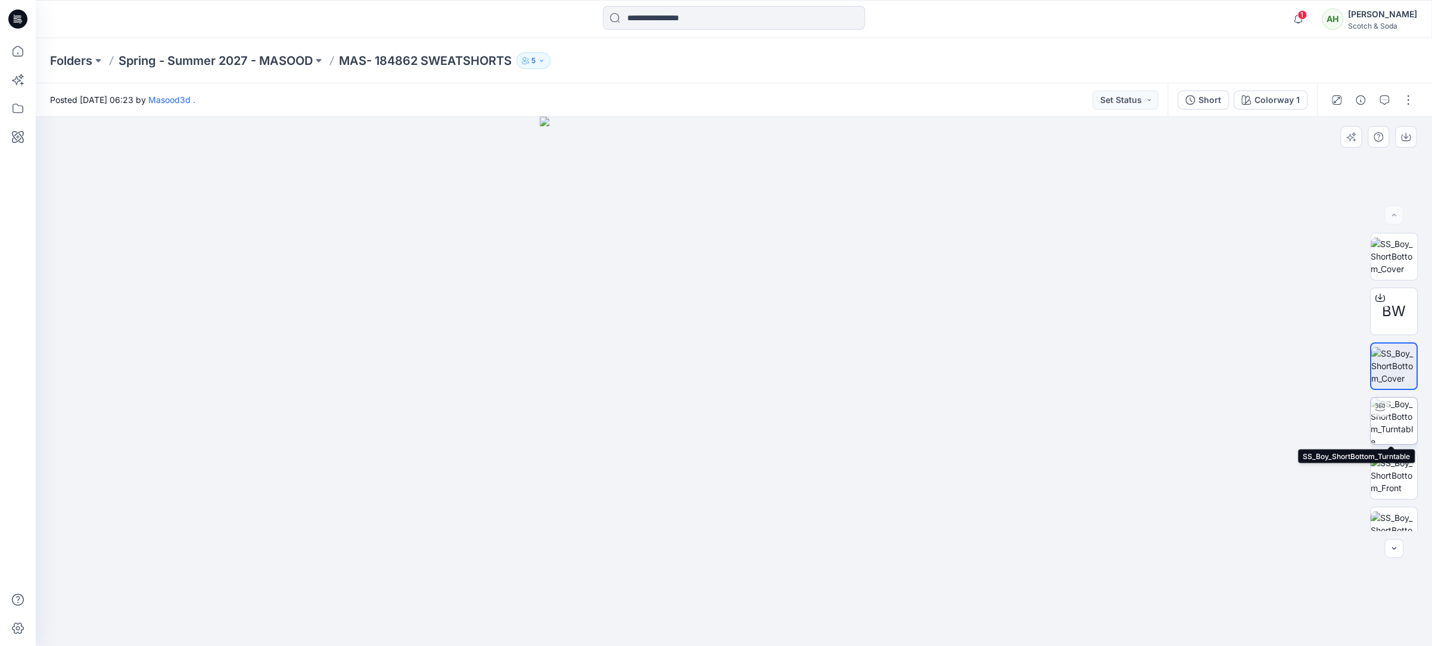
click at [1393, 425] on img at bounding box center [1393, 421] width 46 height 46
drag, startPoint x: 990, startPoint y: 372, endPoint x: 915, endPoint y: 382, distance: 76.3
click at [915, 382] on div at bounding box center [734, 381] width 1396 height 529
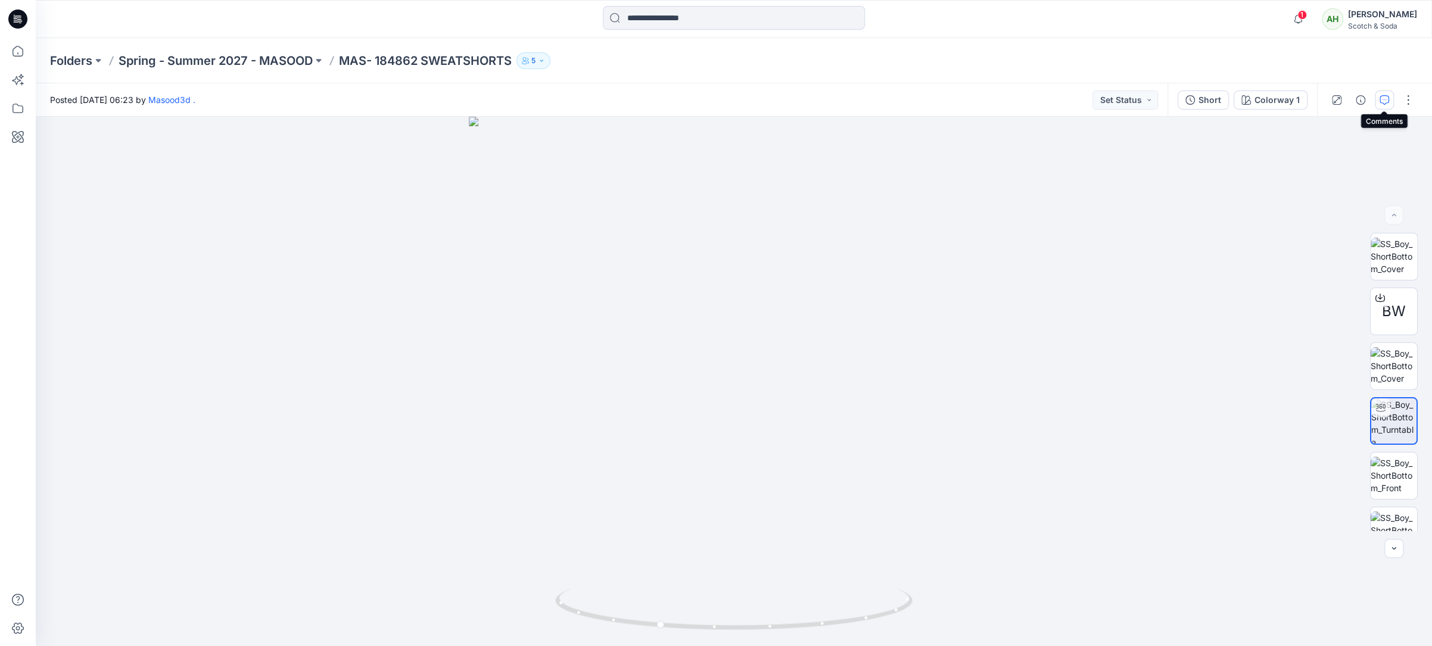
click at [1384, 95] on icon "button" at bounding box center [1384, 100] width 10 height 10
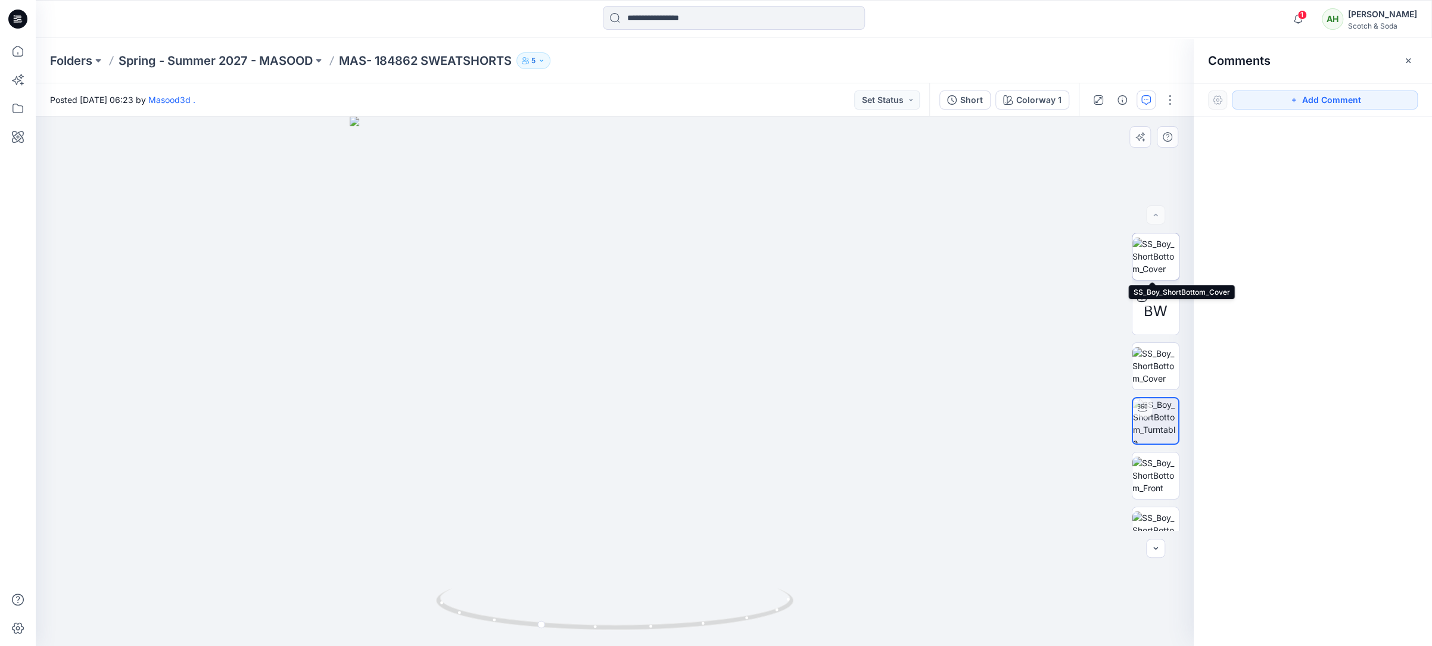
click at [1154, 254] on img at bounding box center [1155, 257] width 46 height 38
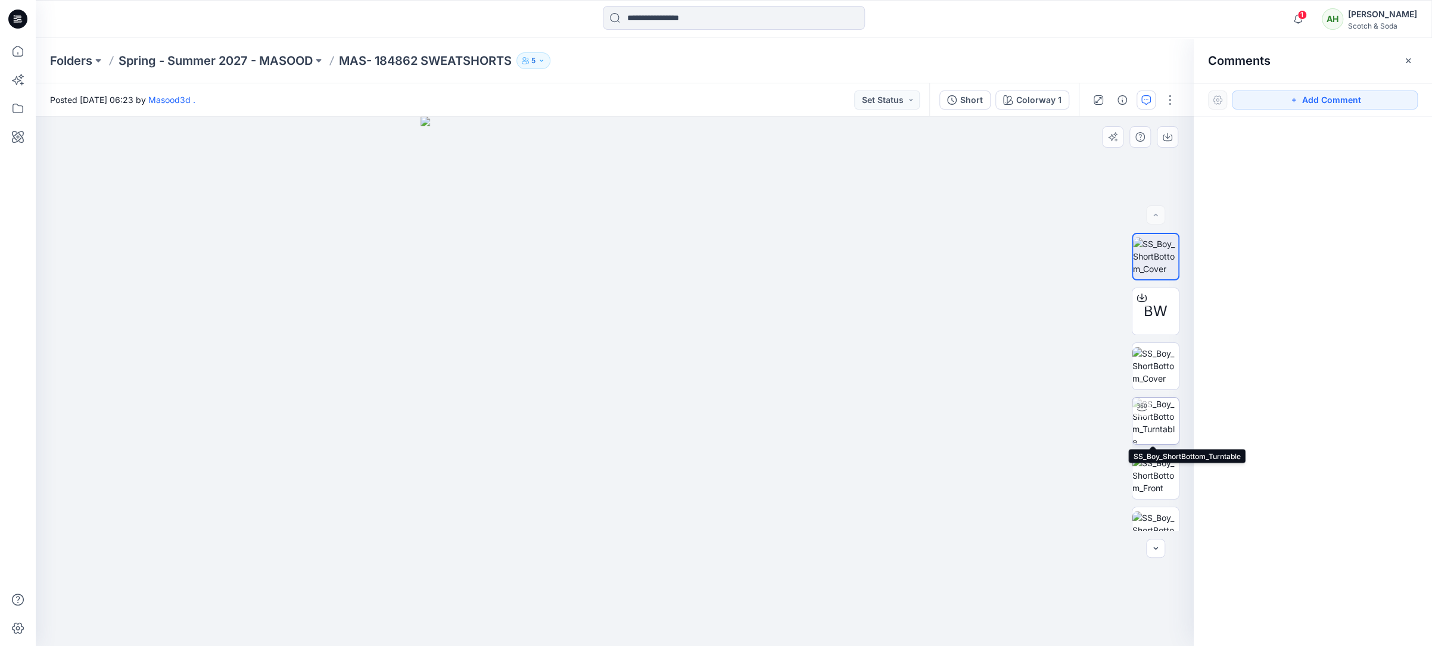
click at [1161, 419] on img at bounding box center [1155, 421] width 46 height 46
click at [1360, 95] on button "Add Comment" at bounding box center [1325, 100] width 186 height 19
click at [712, 337] on div "1" at bounding box center [615, 381] width 1158 height 529
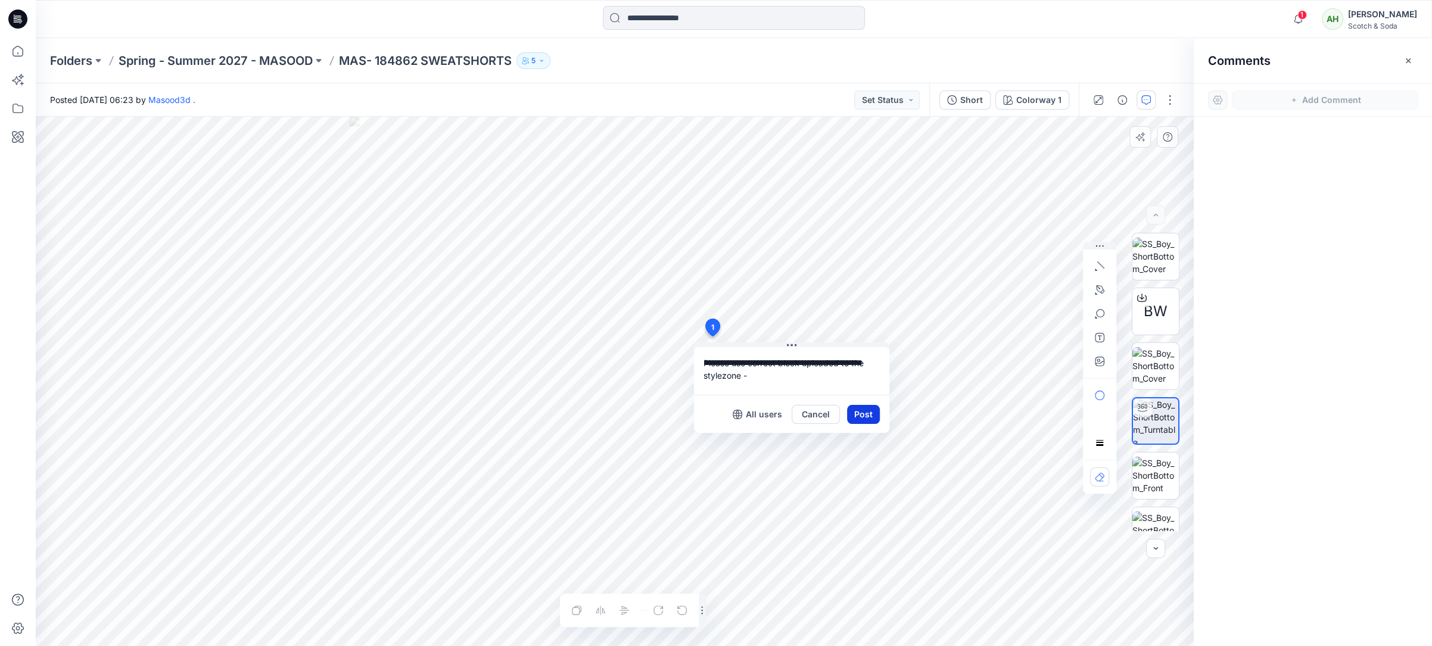
type textarea "**********"
click at [858, 407] on button "Post" at bounding box center [863, 414] width 33 height 19
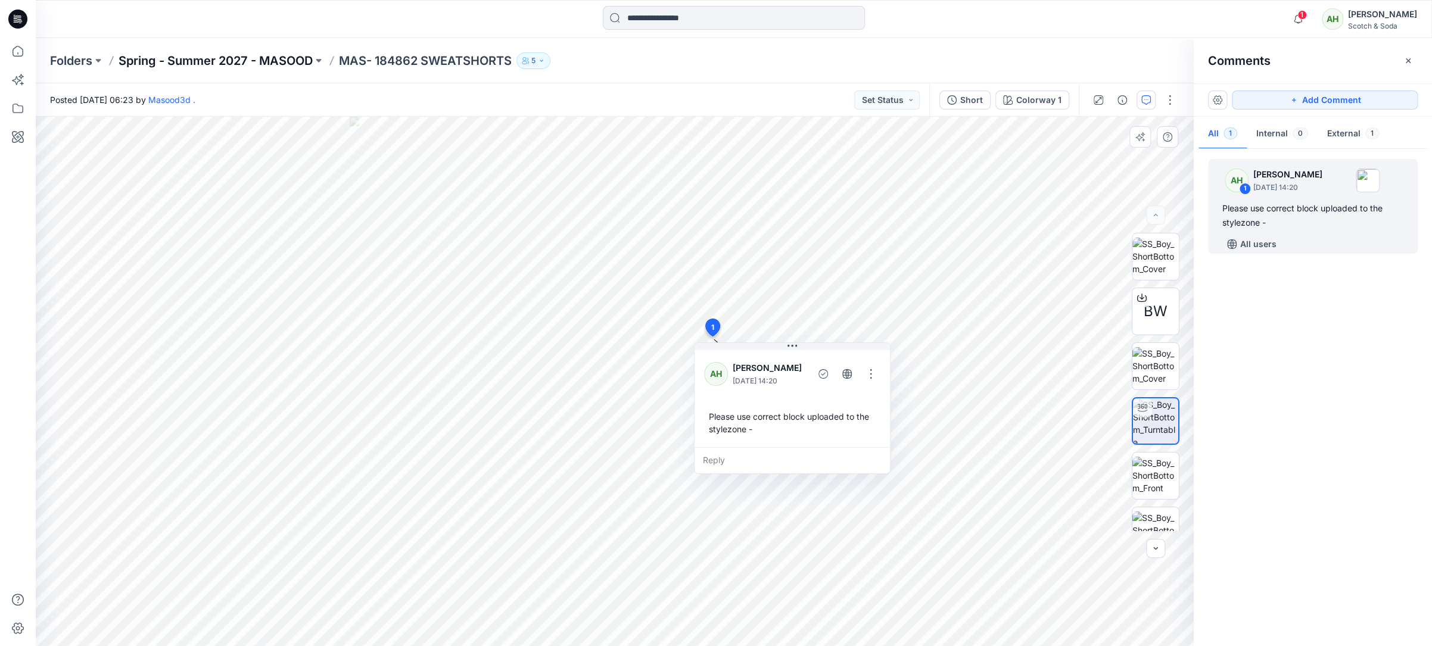
click at [279, 58] on p "Spring - Summer 2027 - MASOOD" at bounding box center [216, 60] width 194 height 17
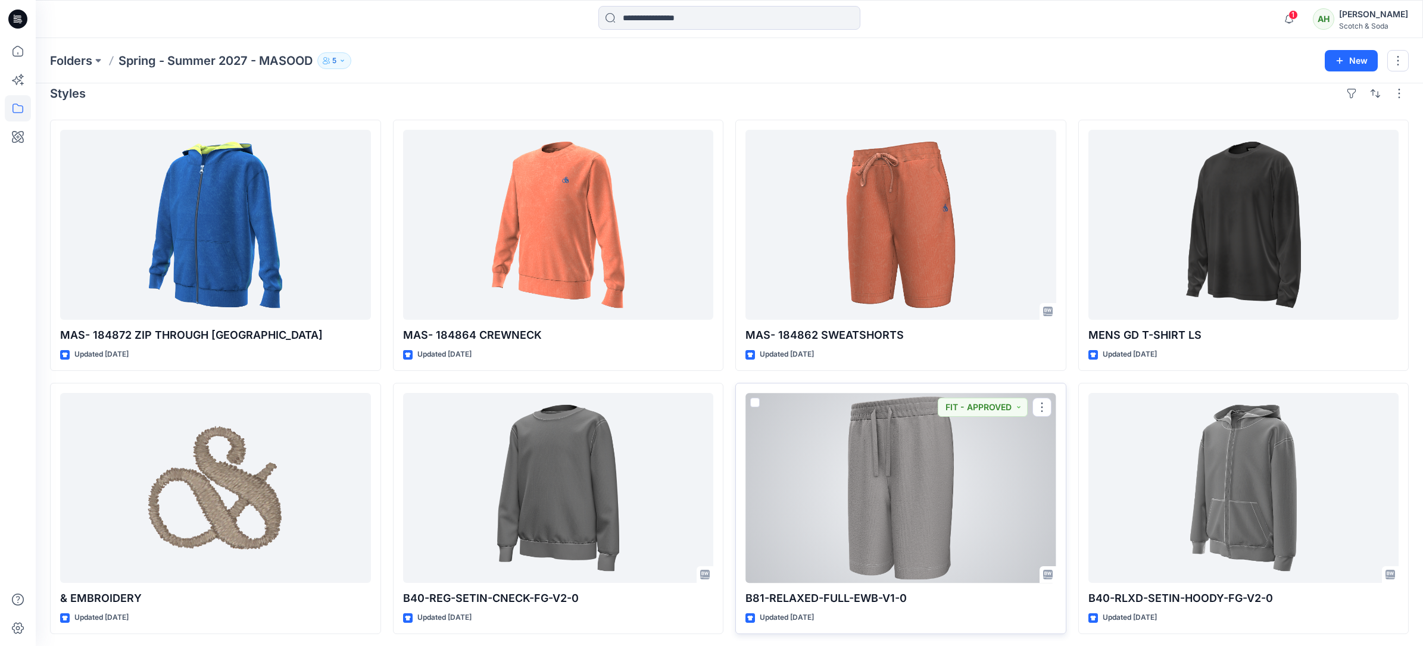
scroll to position [15, 0]
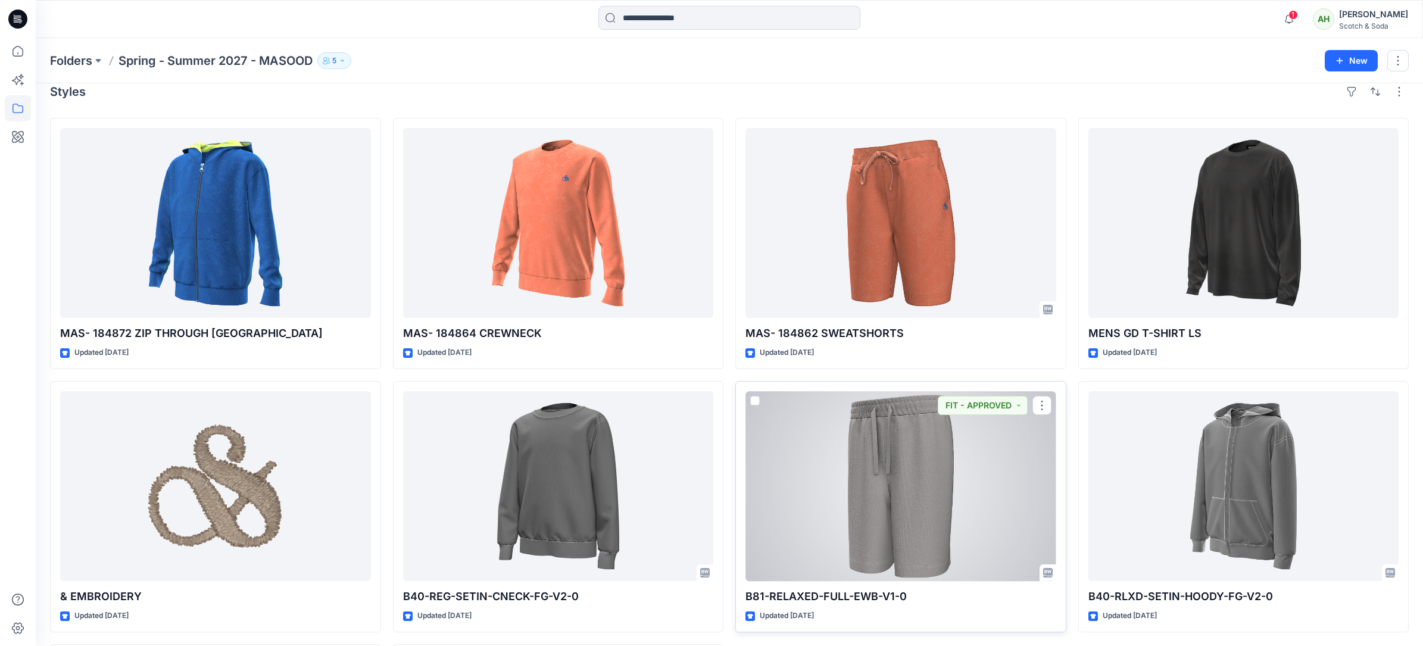
click at [913, 487] on div at bounding box center [901, 486] width 311 height 190
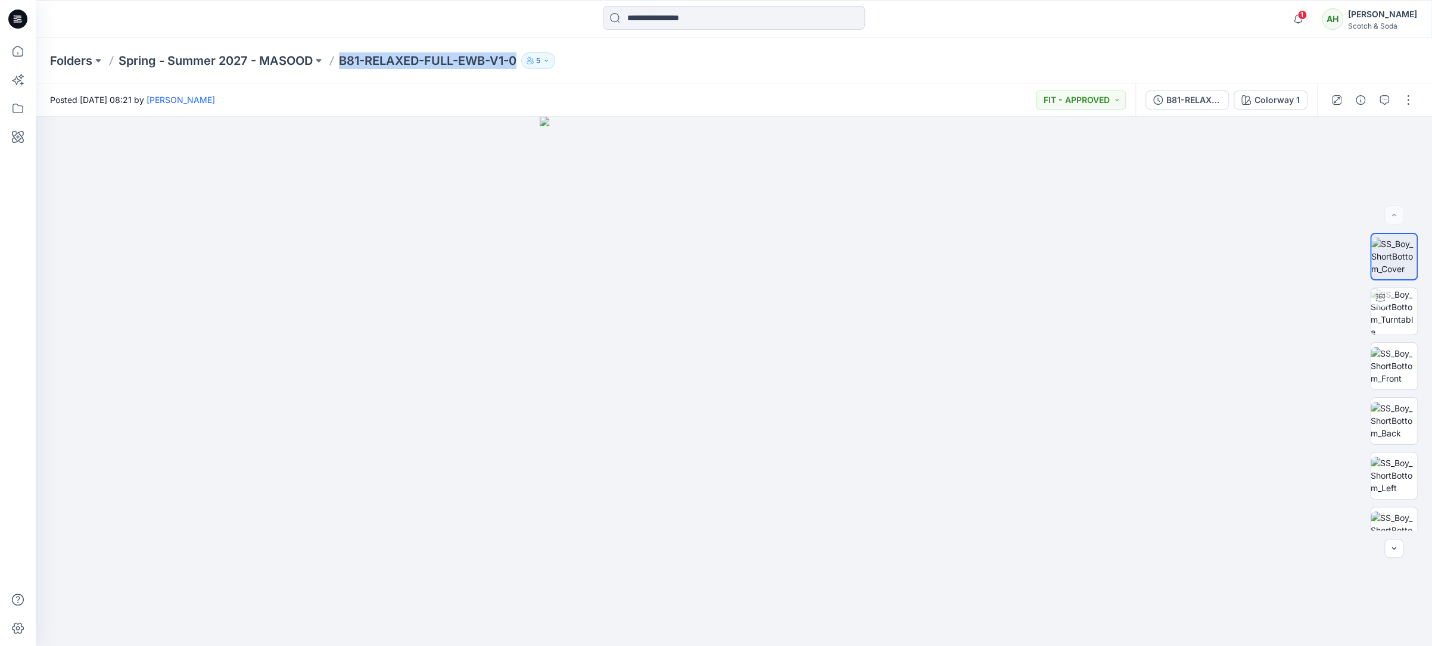
drag, startPoint x: 519, startPoint y: 61, endPoint x: 345, endPoint y: 63, distance: 174.5
click at [338, 66] on div "Folders Spring - Summer 2027 - MASOOD B81-RELAXED-FULL-EWB-V1-0 5" at bounding box center [687, 60] width 1275 height 17
copy p "B81-RELAXED-FULL-EWB-V1-0"
click at [295, 60] on p "Spring - Summer 2027 - MASOOD" at bounding box center [216, 60] width 194 height 17
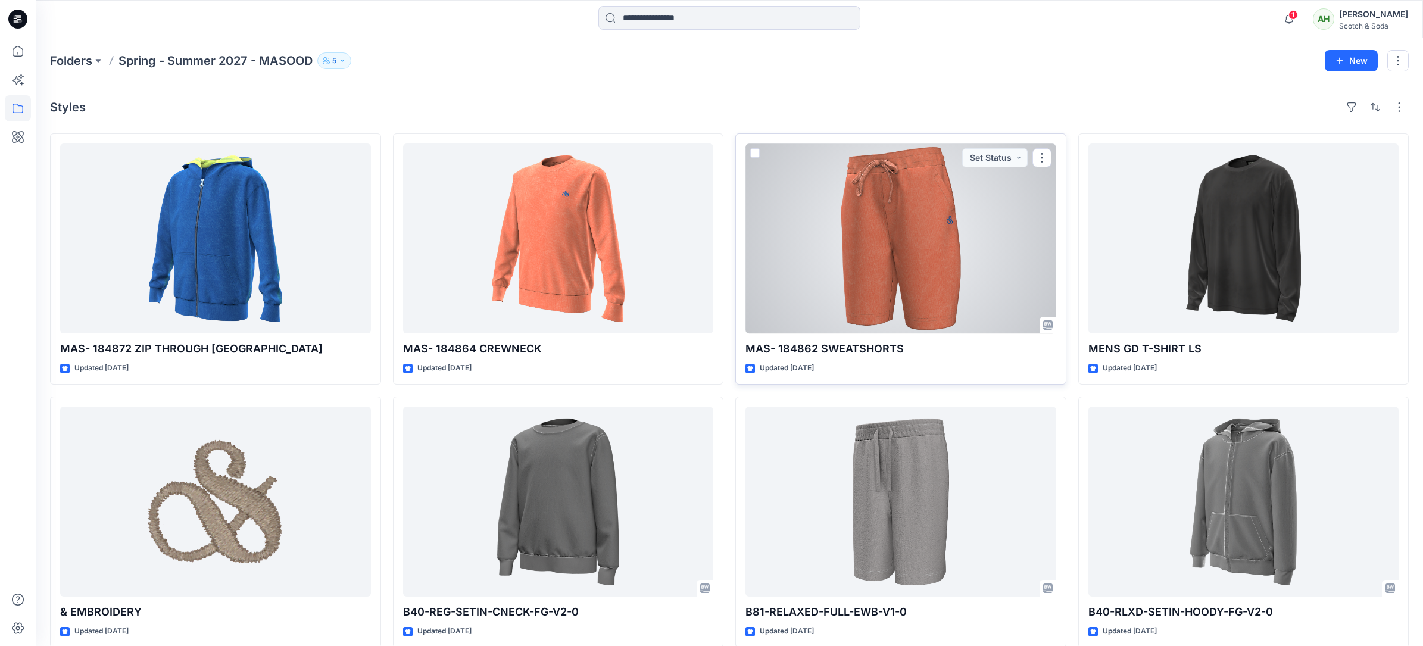
click at [811, 259] on div at bounding box center [901, 239] width 311 height 190
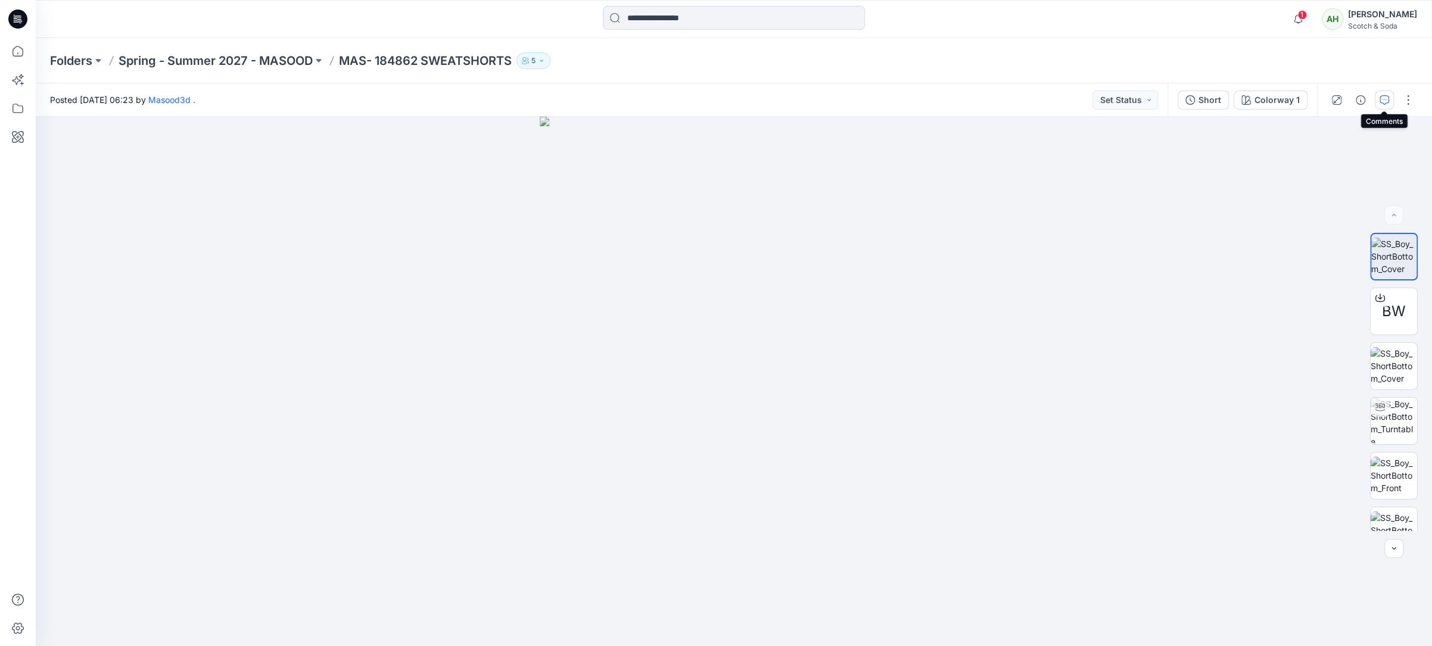
click at [1384, 100] on icon "button" at bounding box center [1384, 100] width 10 height 10
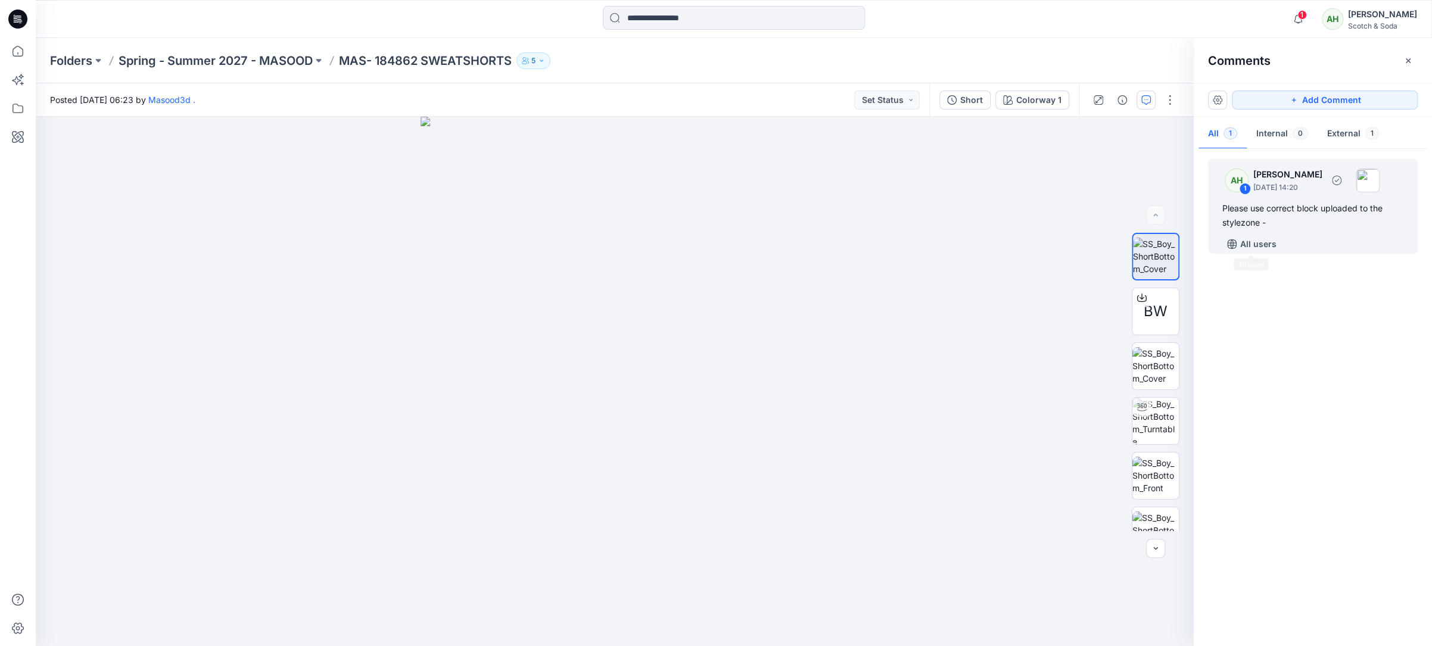
click at [1273, 201] on div "Please use correct block uploaded to the stylezone -" at bounding box center [1312, 215] width 181 height 29
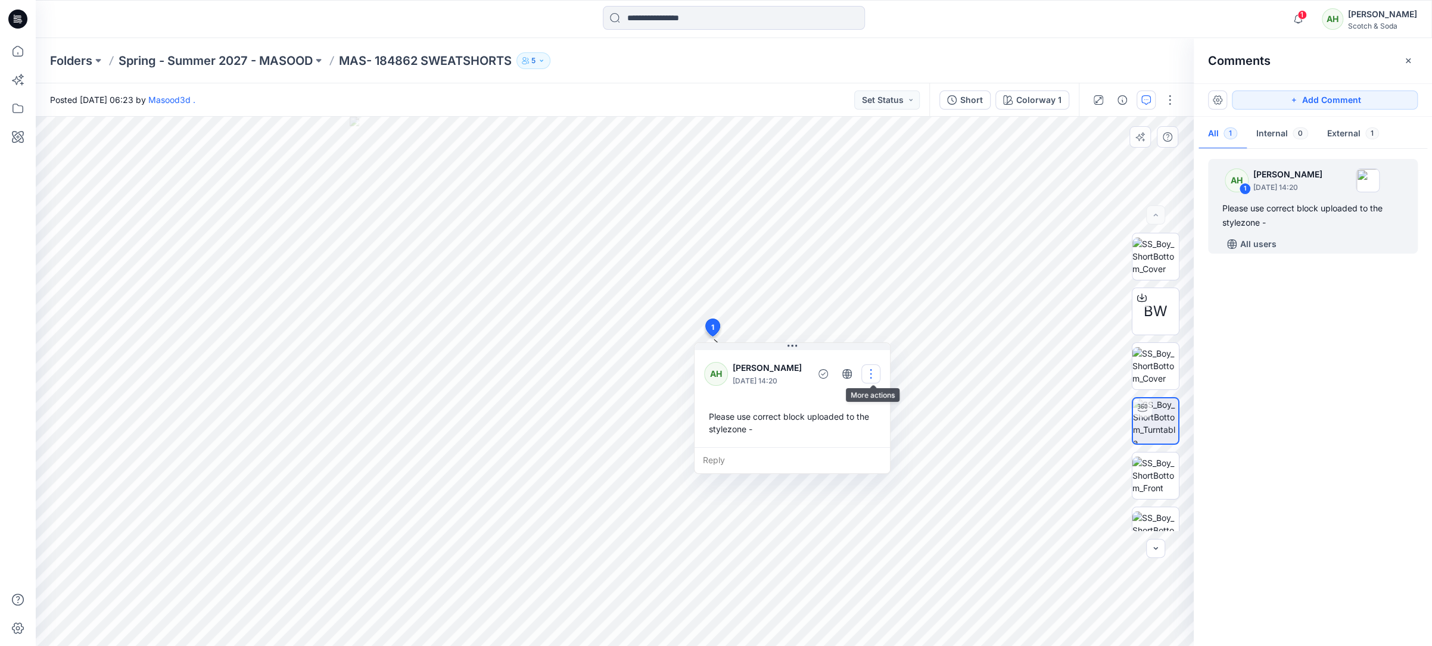
click at [870, 370] on button "button" at bounding box center [870, 374] width 19 height 19
click at [862, 405] on p "Edit comment" at bounding box center [876, 401] width 54 height 13
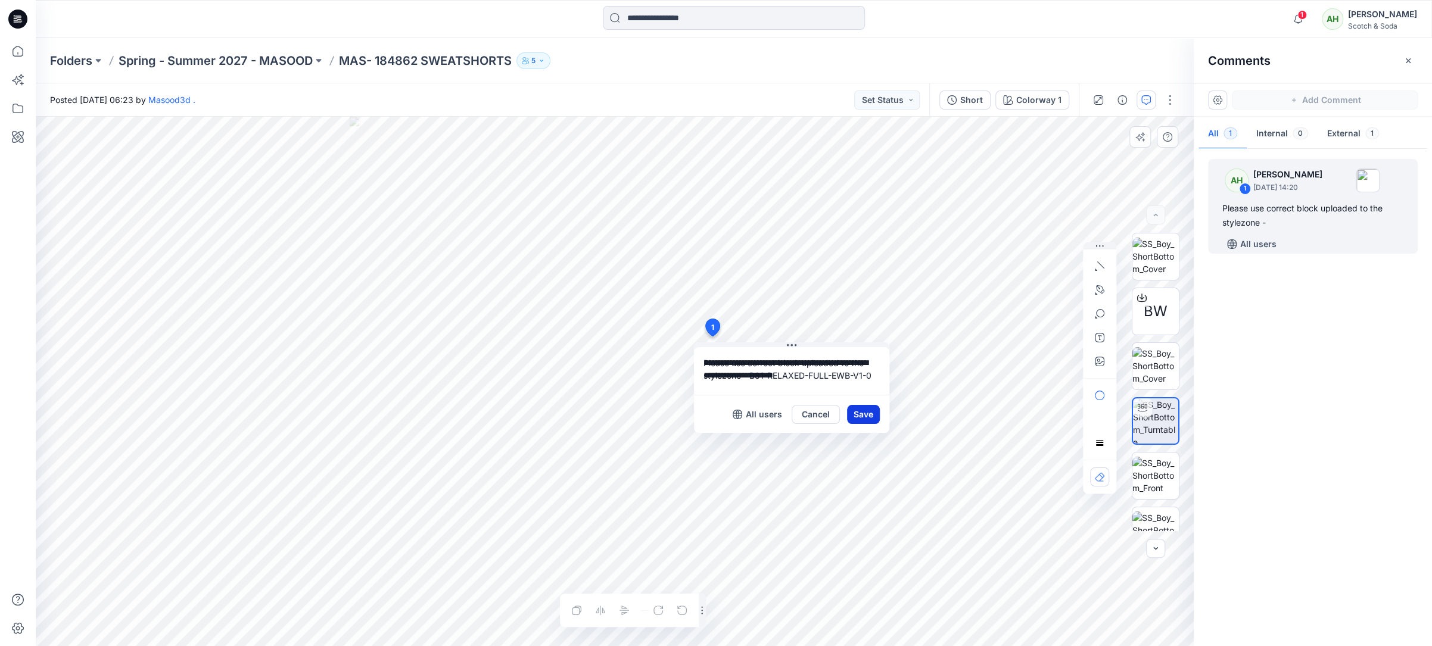
type textarea "**********"
click at [867, 412] on button "Save" at bounding box center [863, 414] width 33 height 19
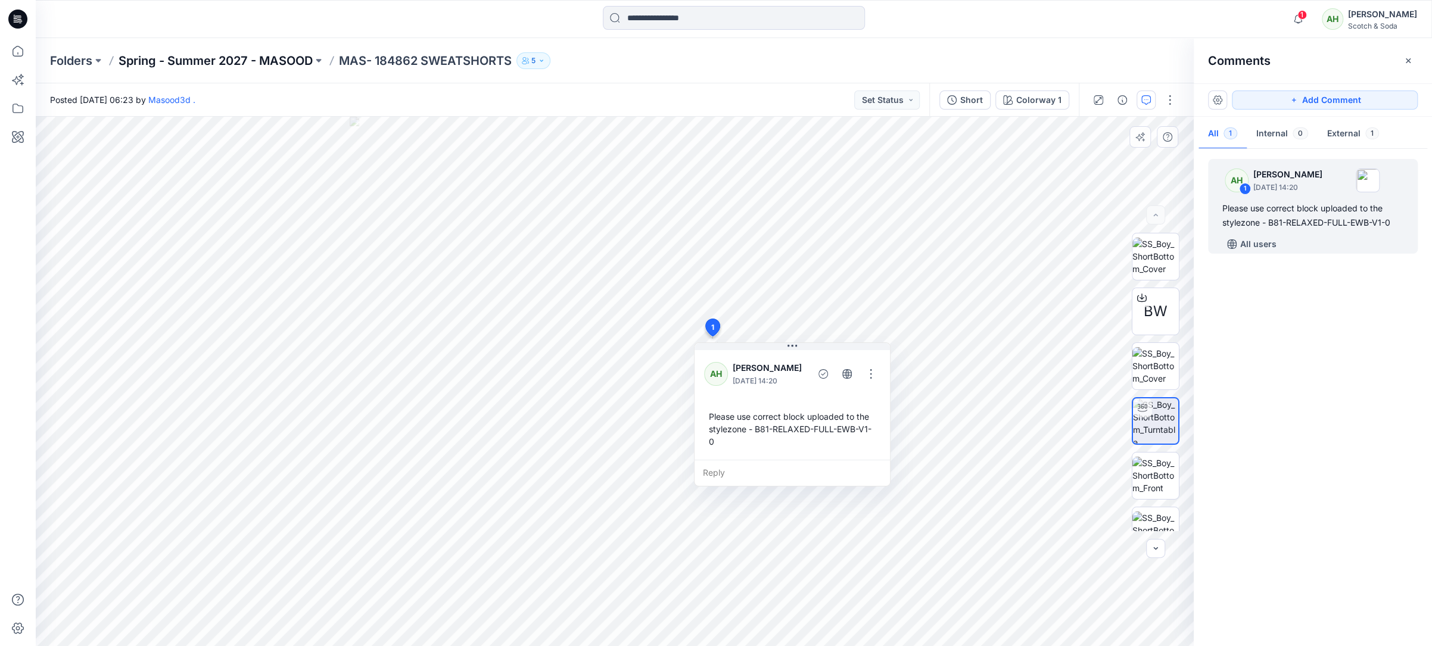
click at [288, 61] on p "Spring - Summer 2027 - MASOOD" at bounding box center [216, 60] width 194 height 17
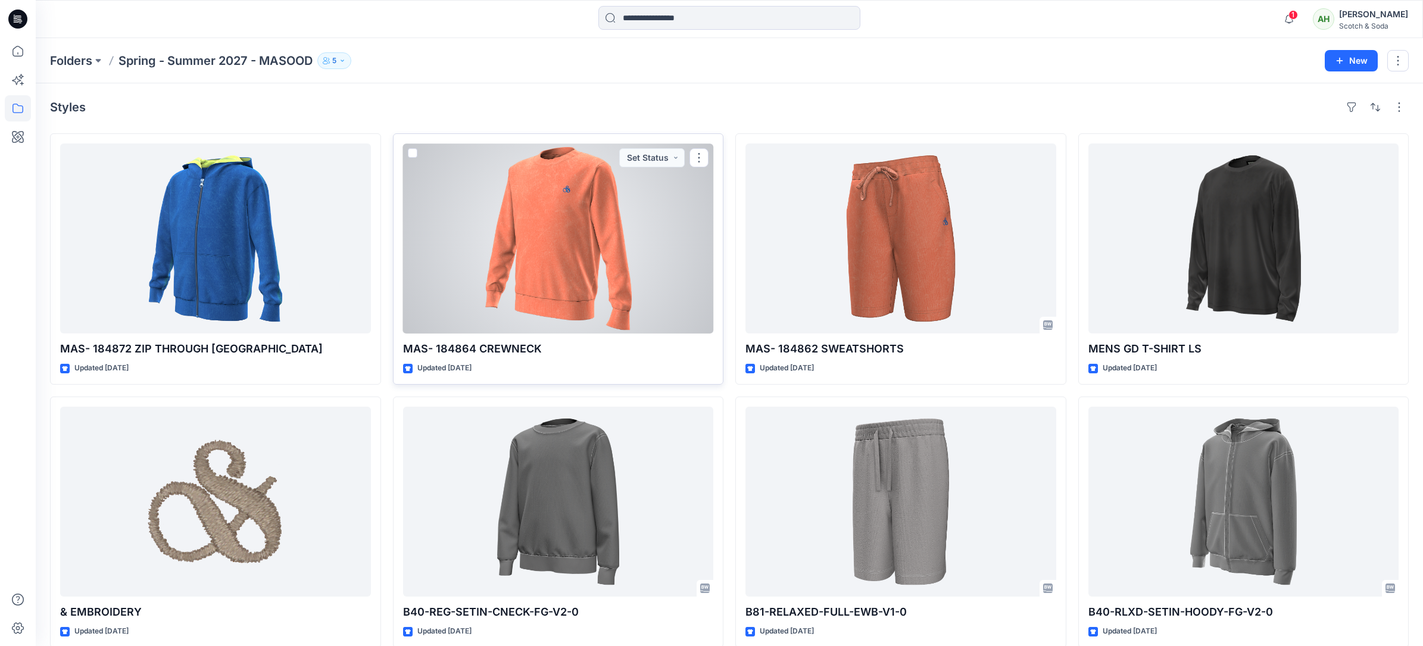
click at [546, 222] on div at bounding box center [558, 239] width 311 height 190
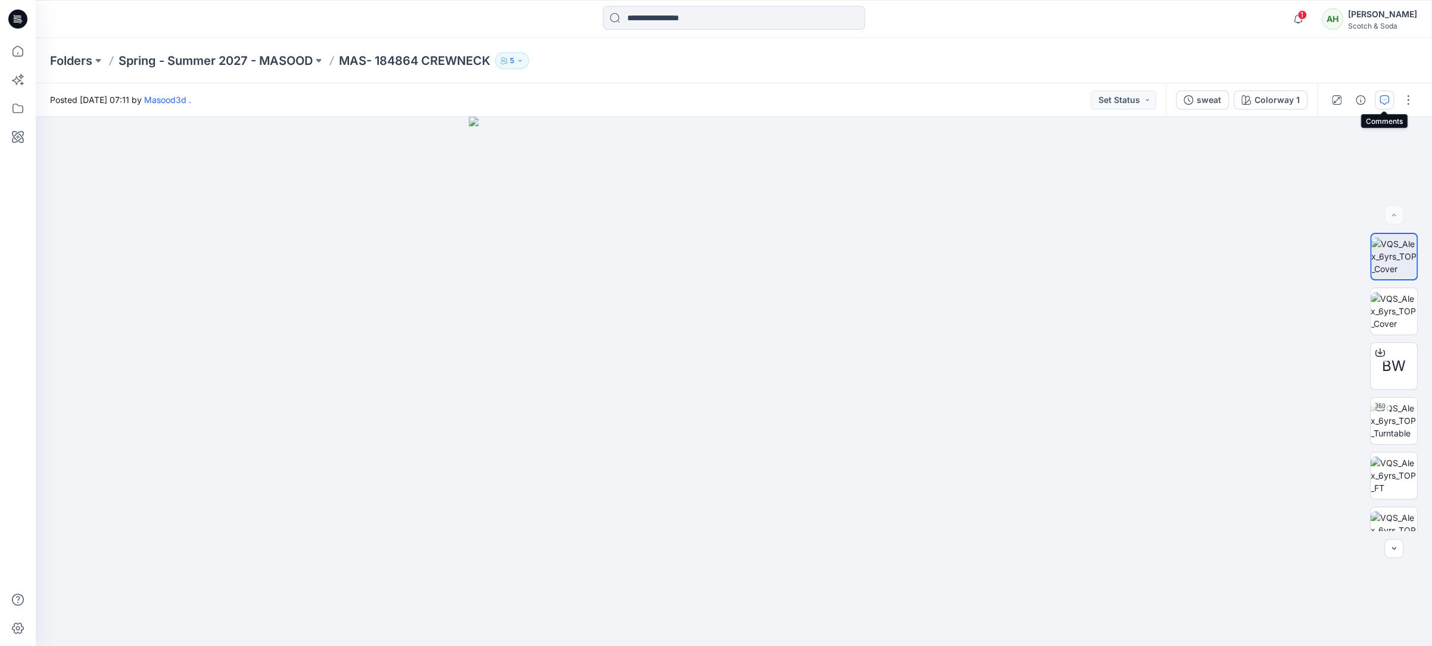
click at [1383, 101] on icon "button" at bounding box center [1384, 100] width 10 height 10
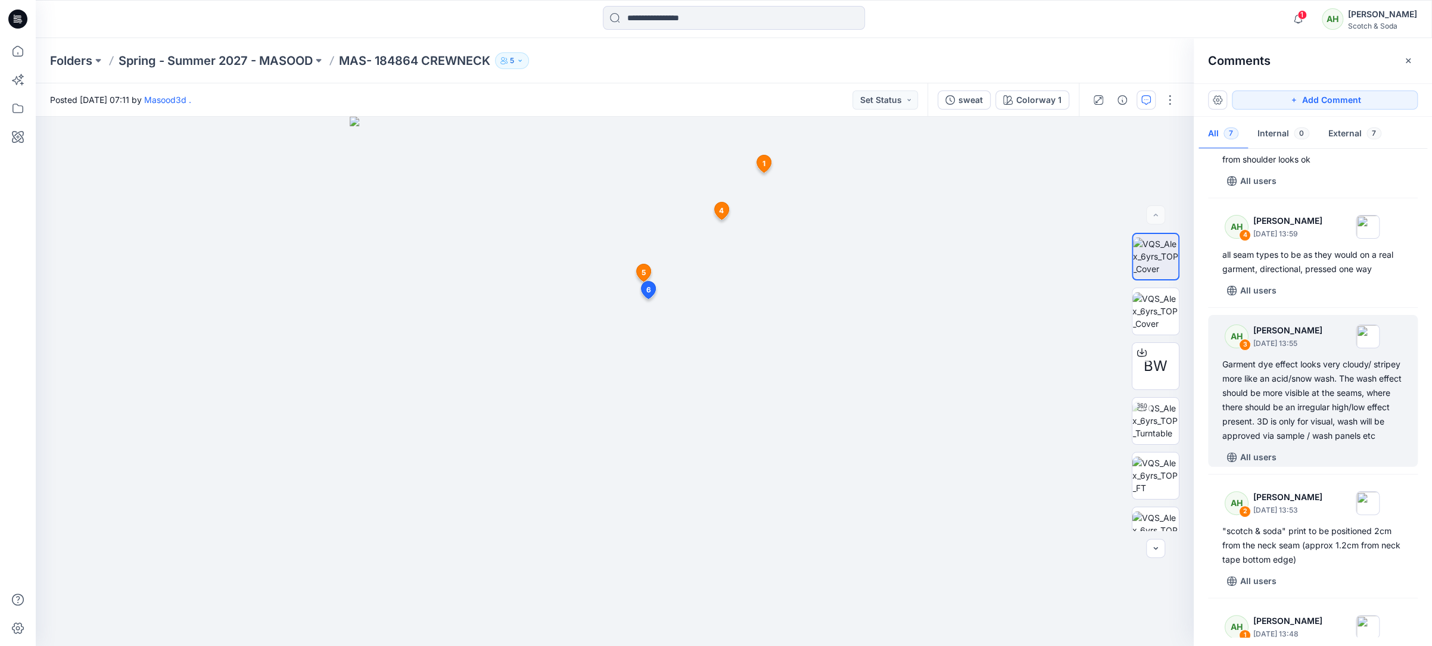
scroll to position [289, 0]
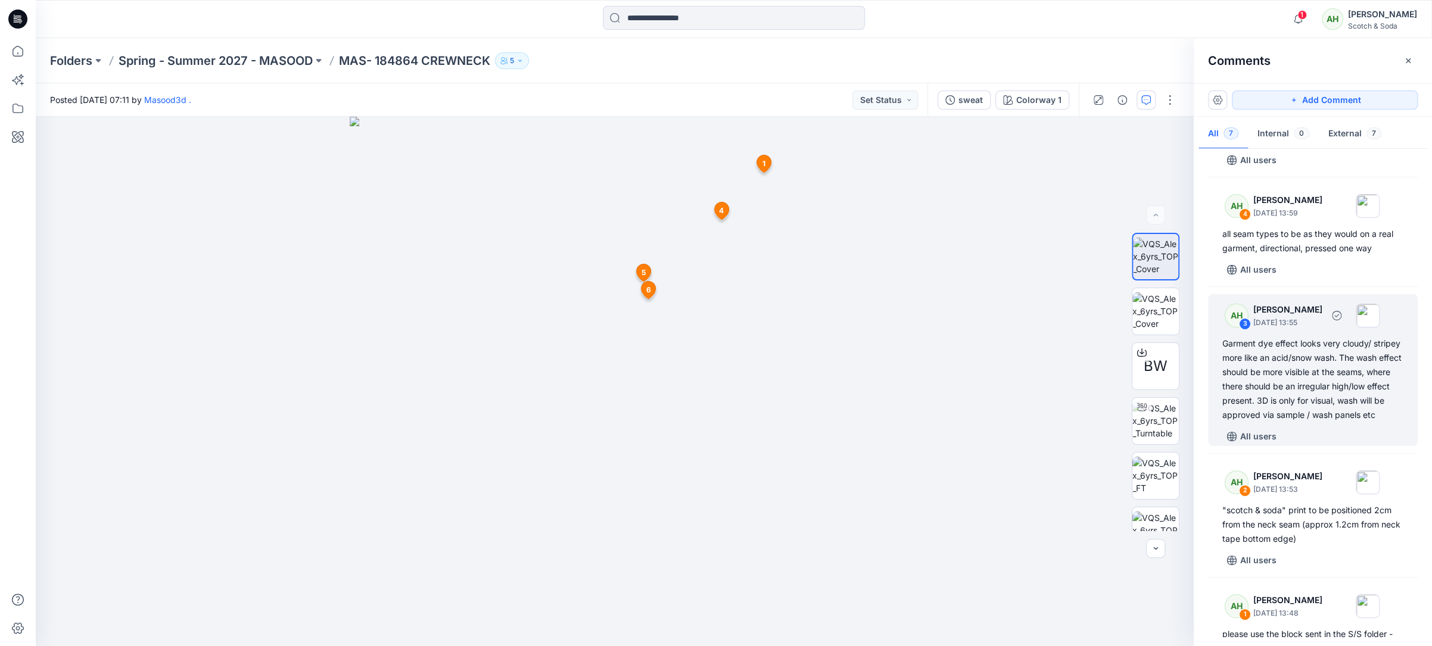
click at [1287, 359] on div "Garment dye effect looks very cloudy/ stripey more like an acid/snow wash. The …" at bounding box center [1312, 380] width 181 height 86
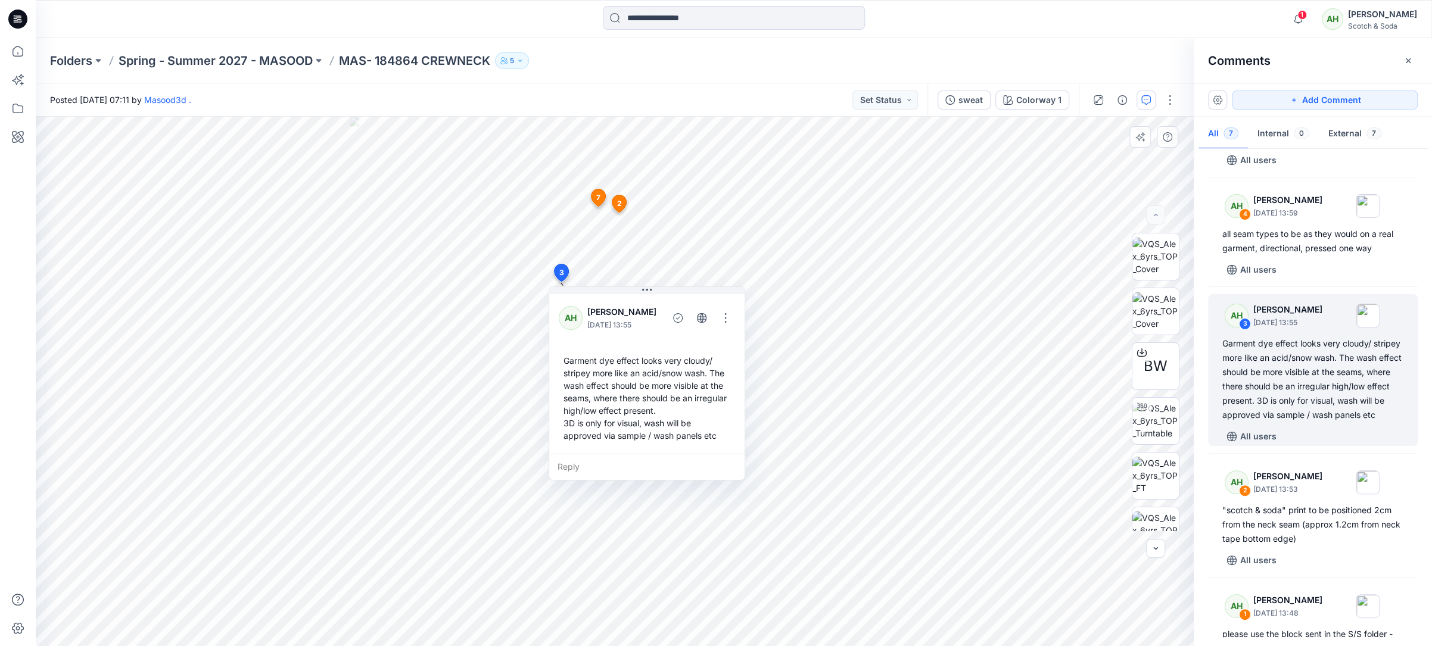
drag, startPoint x: 569, startPoint y: 368, endPoint x: 571, endPoint y: 359, distance: 9.7
click at [565, 360] on div "Garment dye effect looks very cloudy/ stripey more like an acid/snow wash. The …" at bounding box center [647, 398] width 176 height 97
click at [731, 315] on button "button" at bounding box center [726, 318] width 19 height 19
click at [718, 347] on p "Edit comment" at bounding box center [731, 345] width 54 height 13
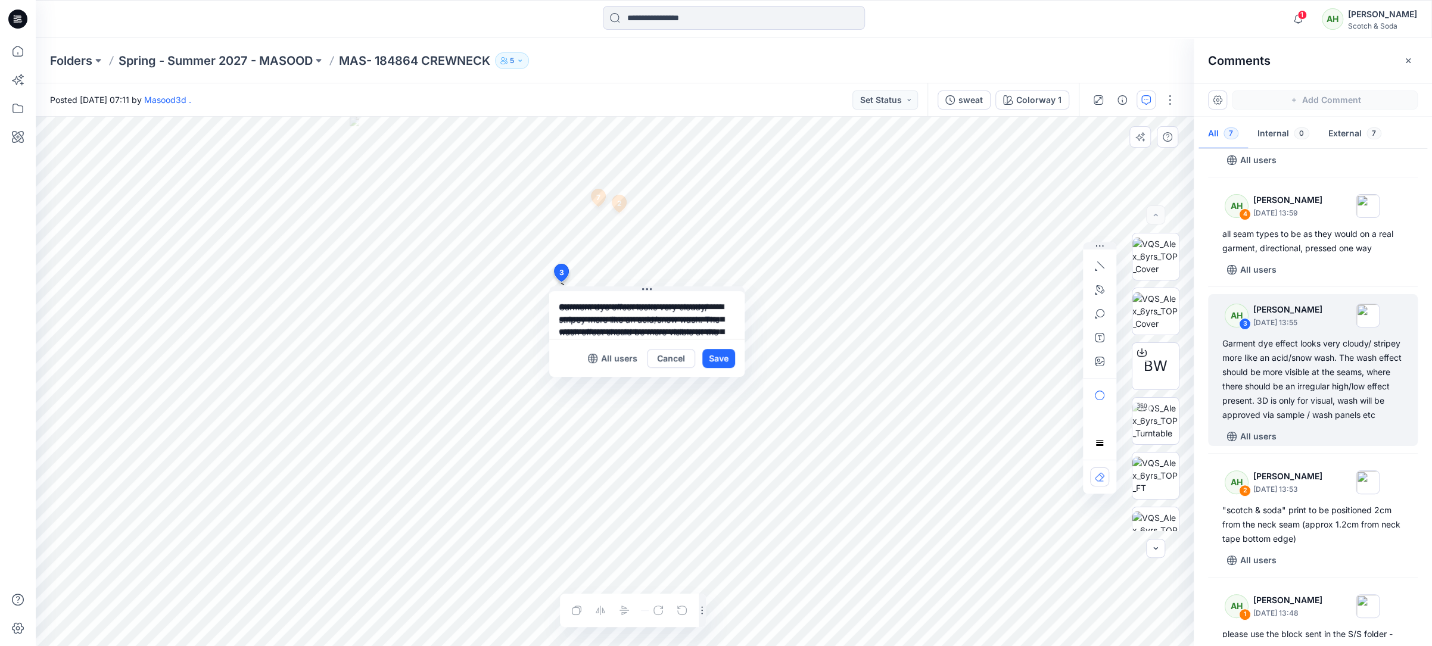
scroll to position [59, 0]
drag, startPoint x: 561, startPoint y: 304, endPoint x: 693, endPoint y: 342, distance: 137.2
click at [691, 345] on div "**********" at bounding box center [646, 334] width 195 height 86
click at [720, 355] on button "Save" at bounding box center [718, 358] width 33 height 19
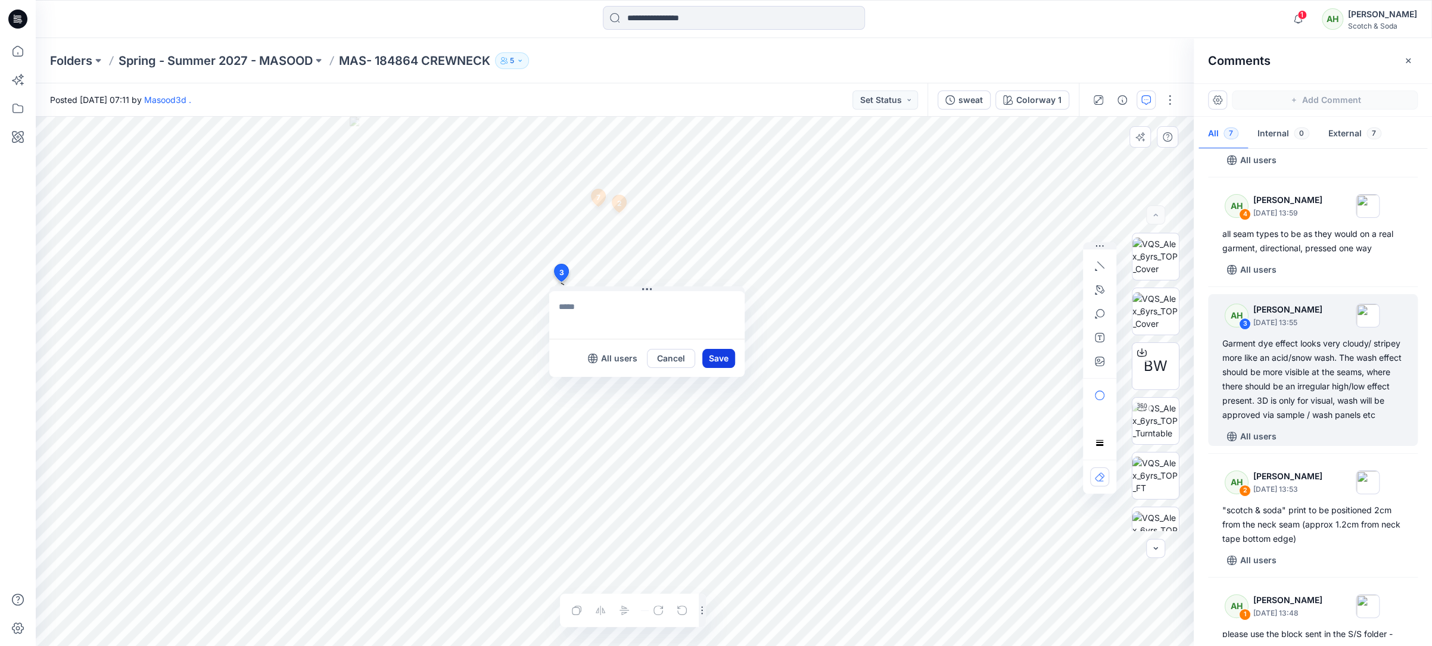
scroll to position [0, 0]
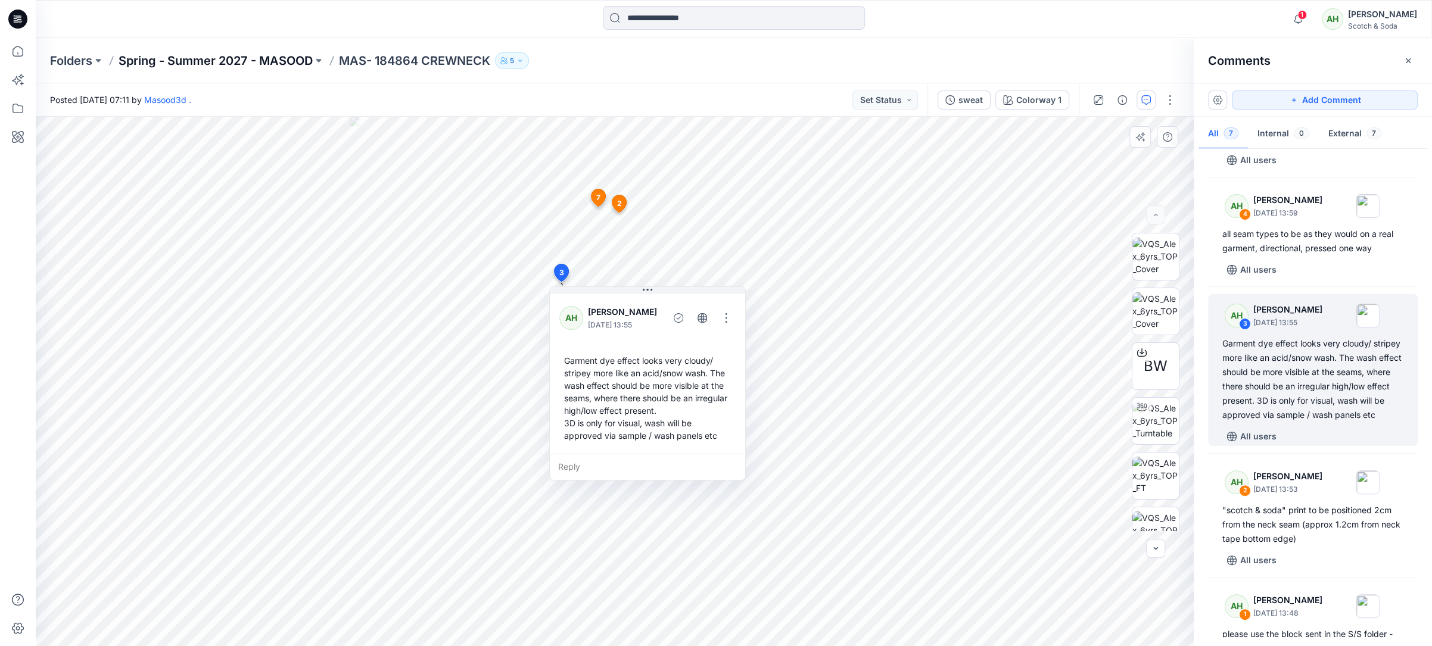
click at [256, 54] on p "Spring - Summer 2027 - MASOOD" at bounding box center [216, 60] width 194 height 17
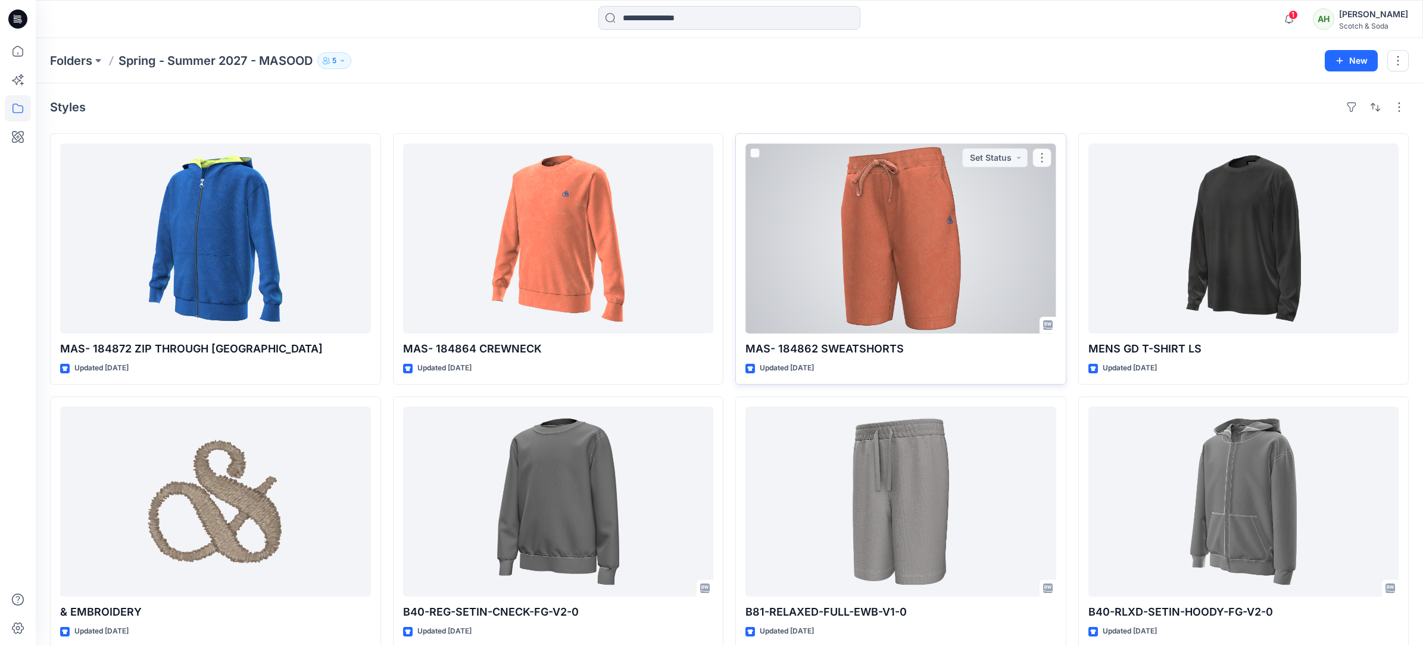
click at [872, 223] on div at bounding box center [901, 239] width 311 height 190
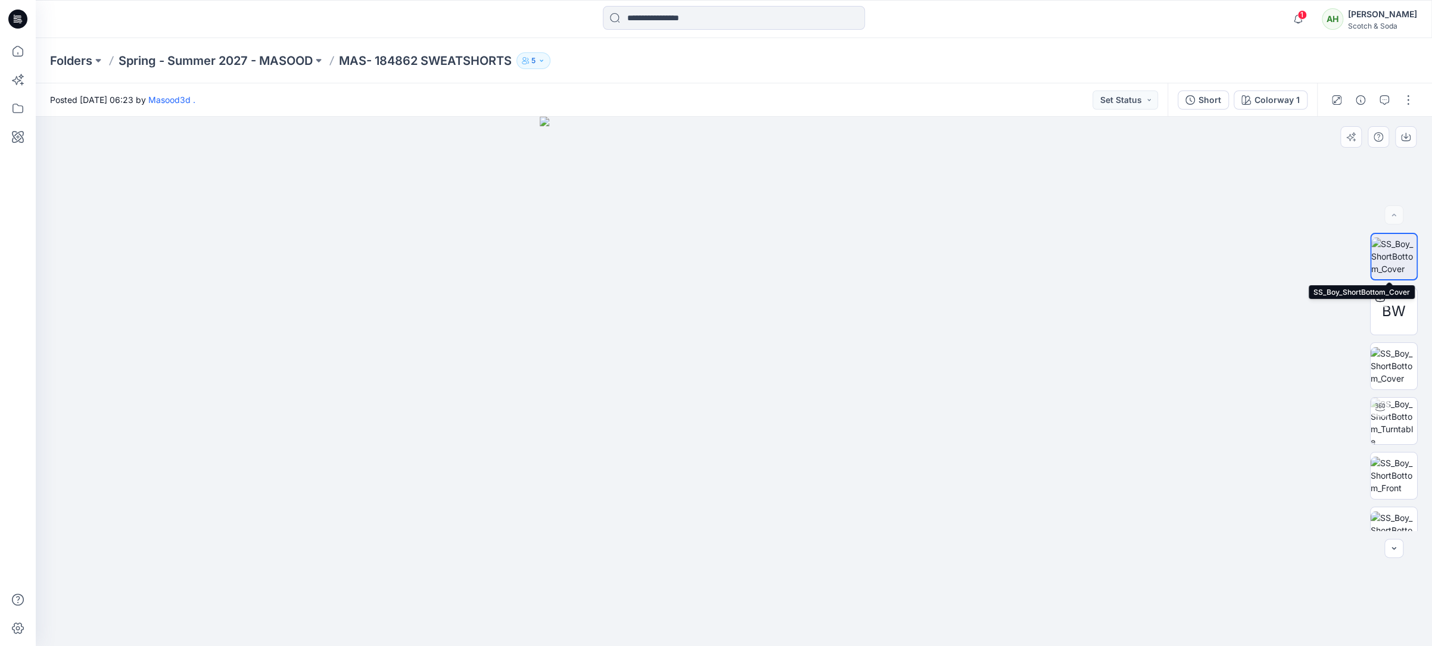
click at [1390, 250] on img at bounding box center [1393, 257] width 45 height 38
click at [1385, 95] on icon "button" at bounding box center [1384, 100] width 10 height 10
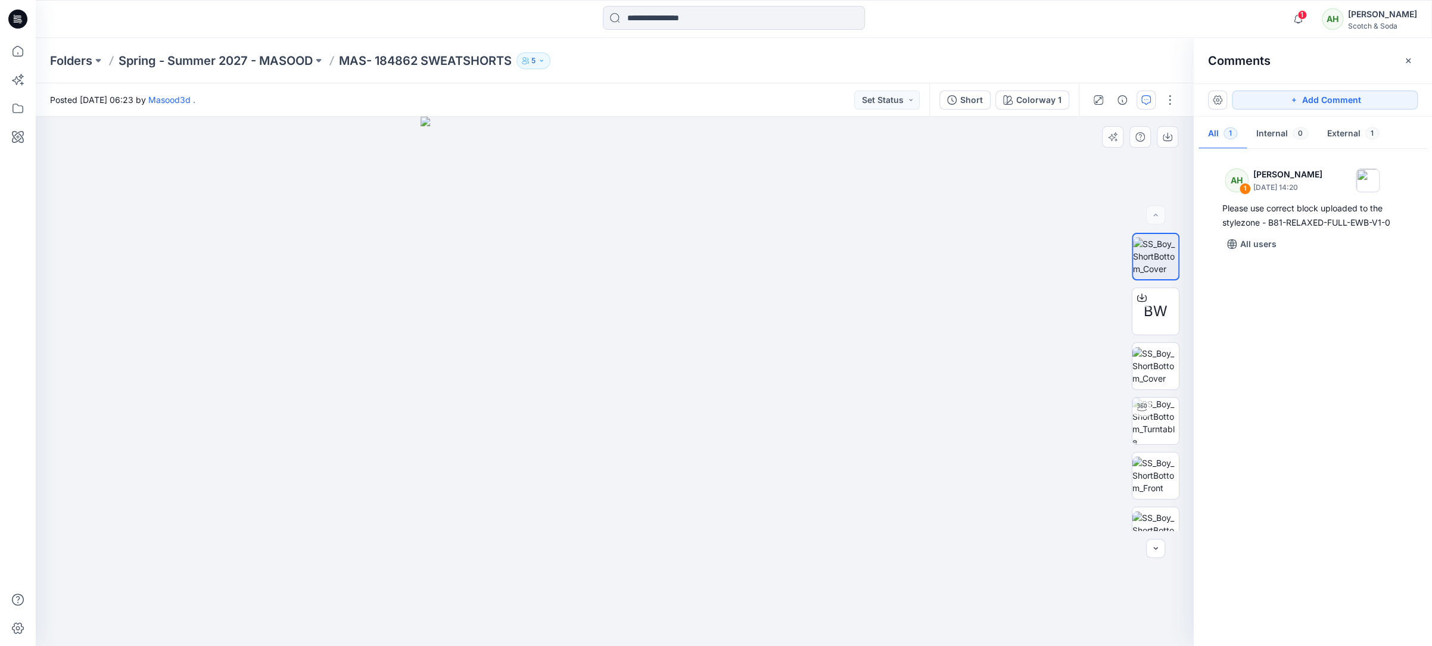
click at [665, 417] on img at bounding box center [614, 381] width 388 height 529
drag, startPoint x: 1345, startPoint y: 101, endPoint x: 824, endPoint y: 349, distance: 577.3
click at [1344, 101] on button "Add Comment" at bounding box center [1325, 100] width 186 height 19
click at [681, 452] on div "2" at bounding box center [615, 381] width 1158 height 529
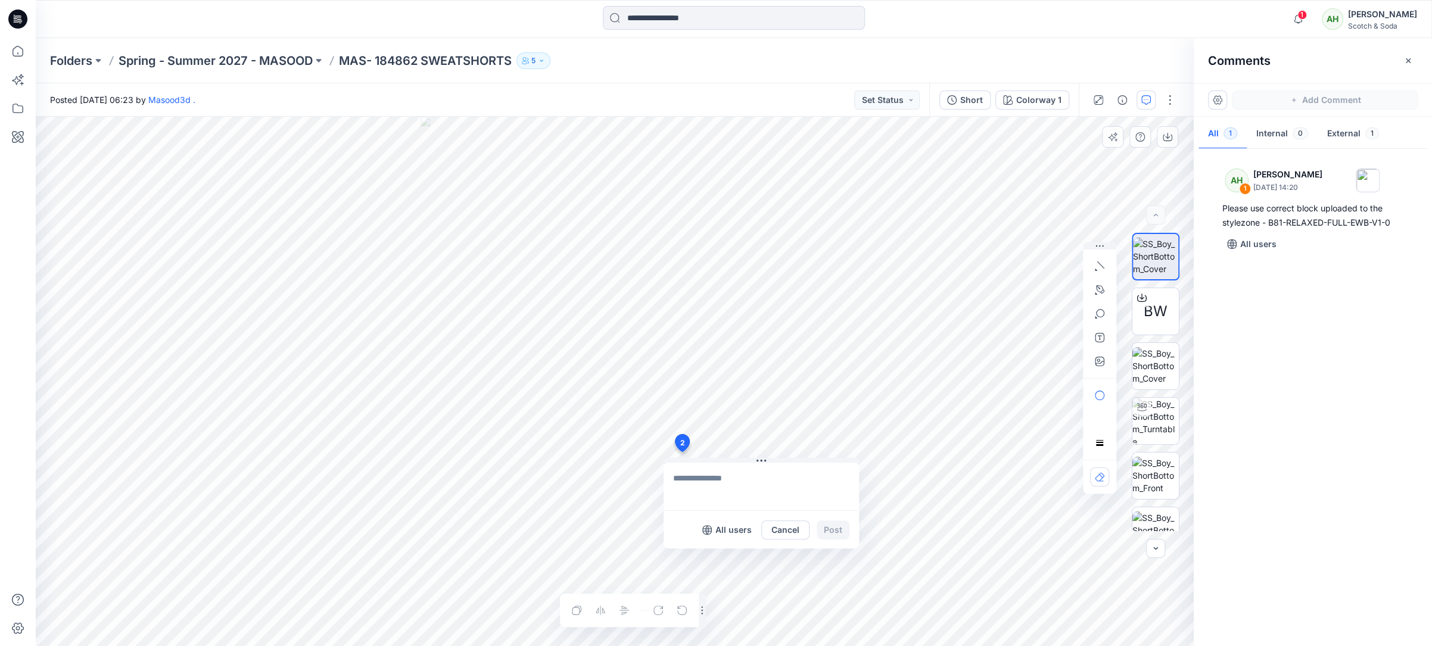
type textarea "**********"
click at [828, 531] on button "Post" at bounding box center [833, 530] width 33 height 19
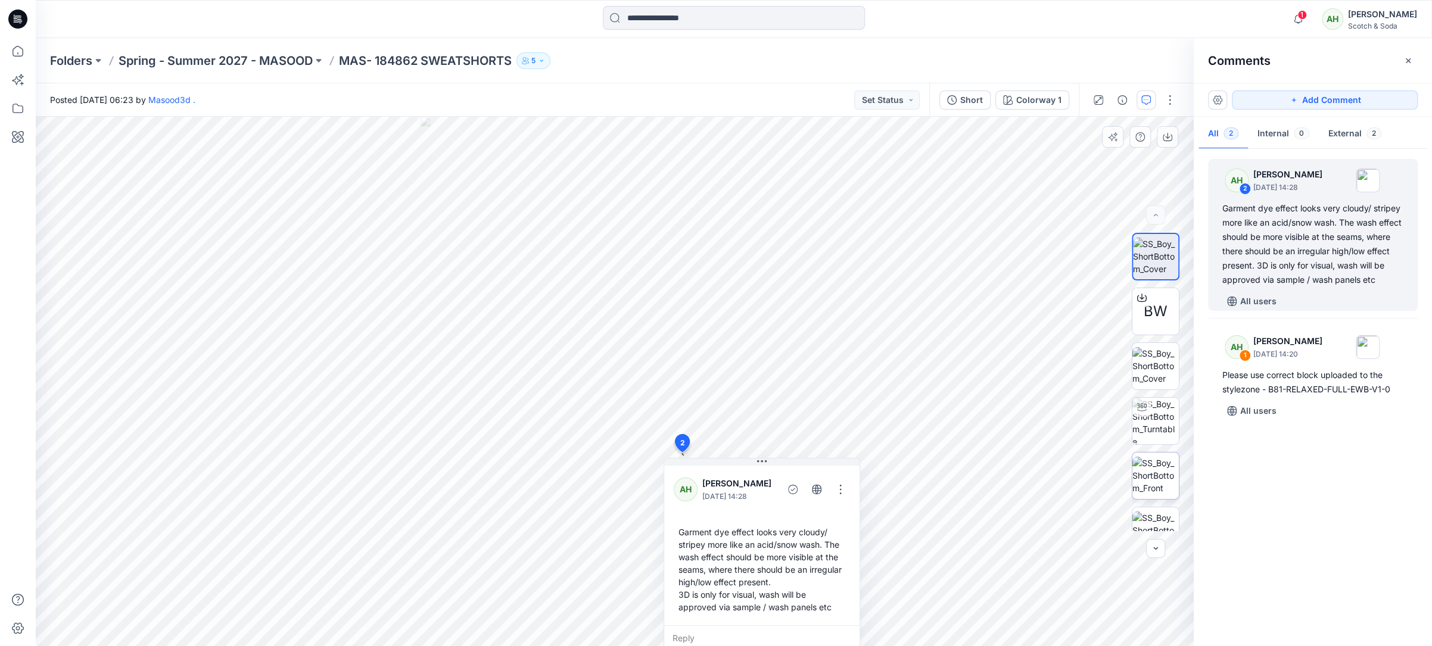
click at [1152, 477] on img at bounding box center [1155, 476] width 46 height 38
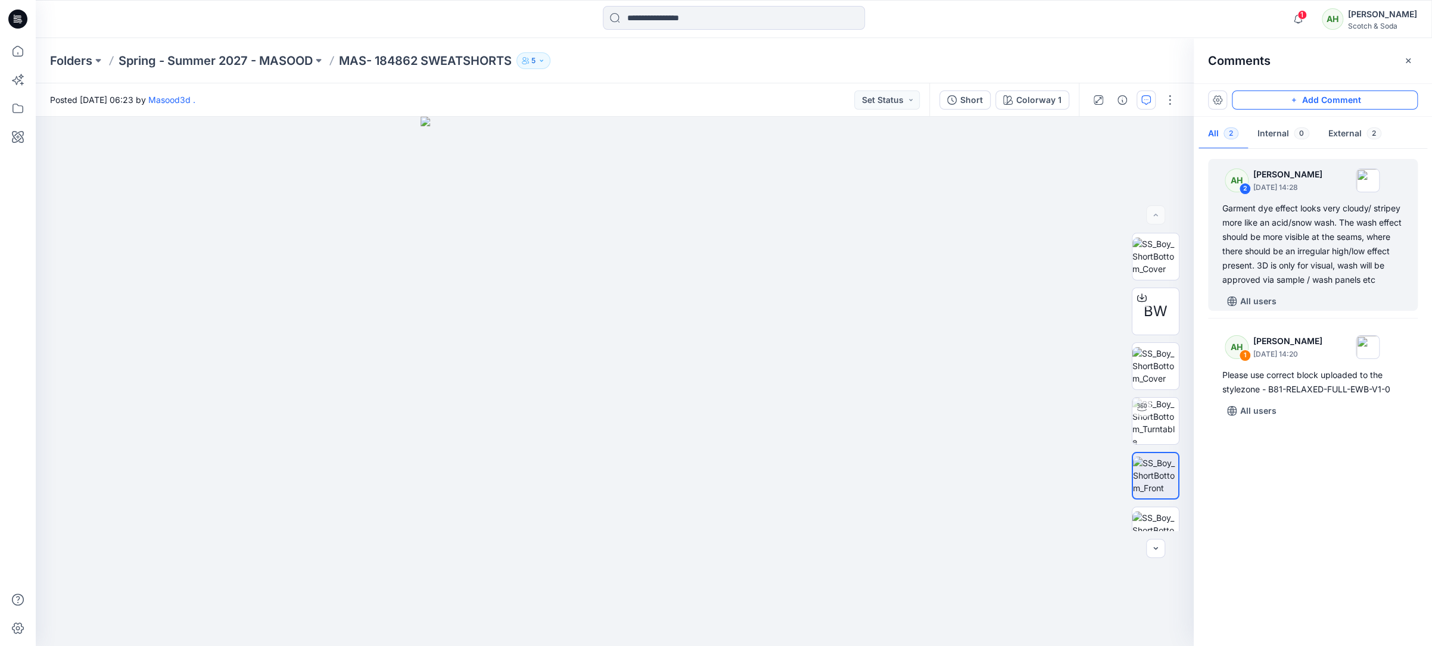
click at [1376, 101] on button "Add Comment" at bounding box center [1325, 100] width 186 height 19
click at [627, 319] on div "3" at bounding box center [615, 381] width 1158 height 529
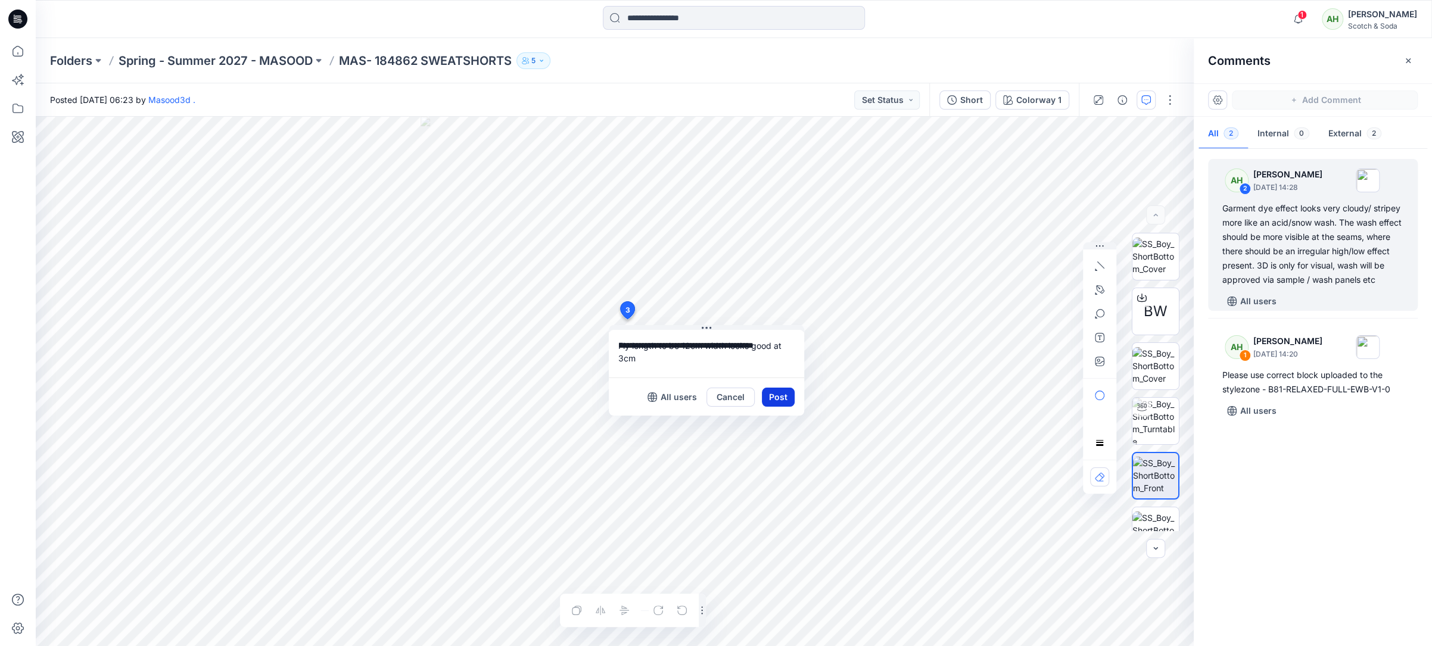
type textarea "**********"
click at [776, 398] on button "Post" at bounding box center [778, 397] width 33 height 19
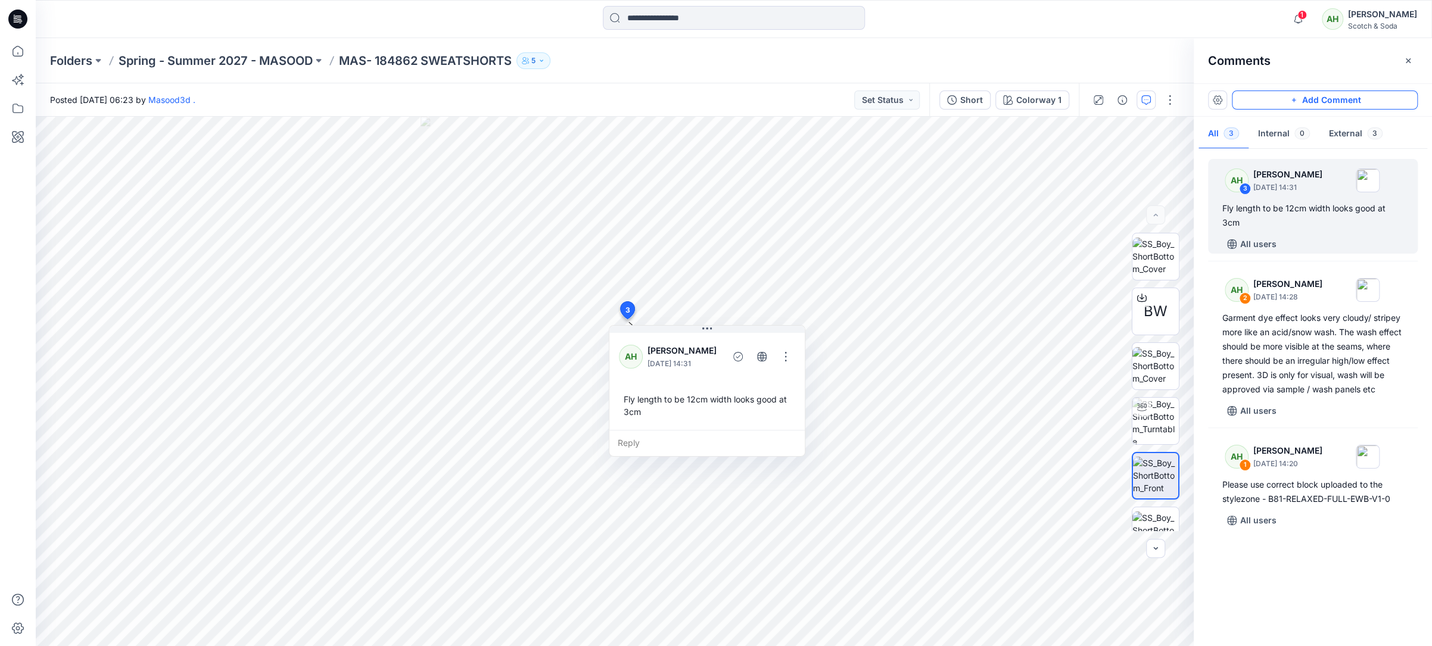
click at [1338, 102] on button "Add Comment" at bounding box center [1325, 100] width 186 height 19
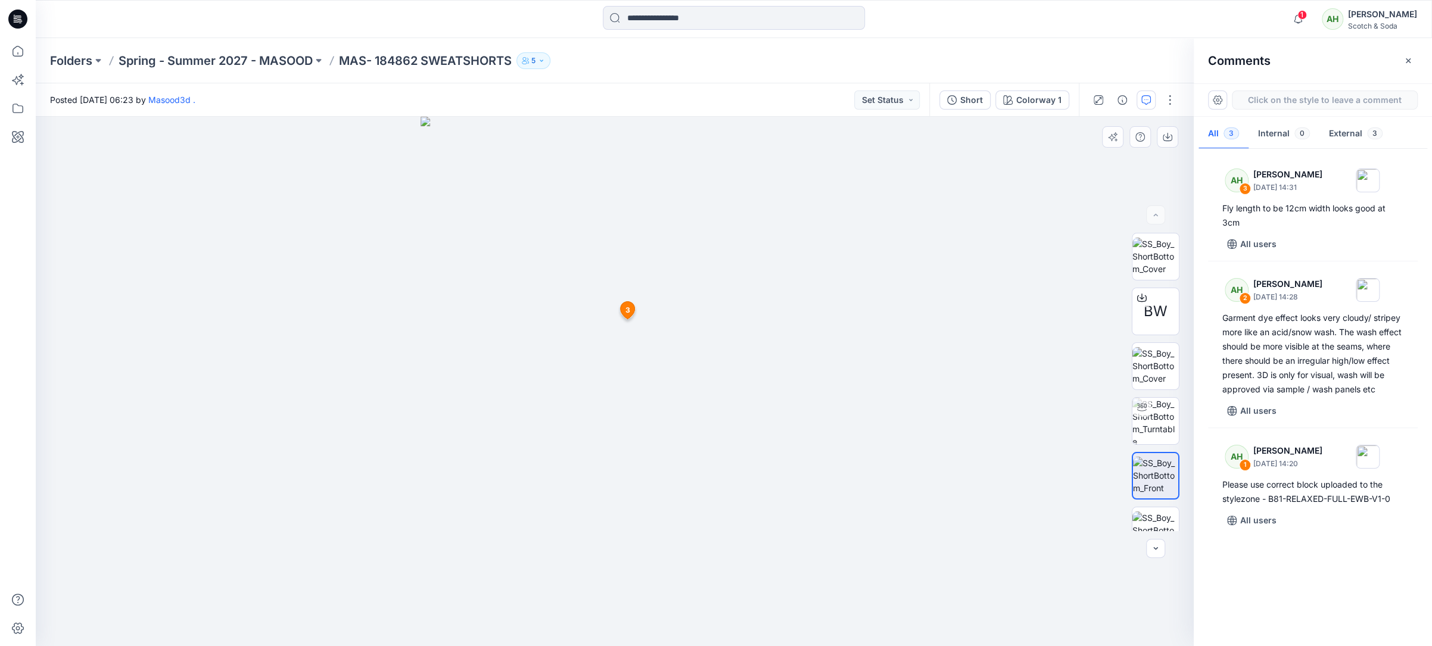
click at [637, 220] on div "4 3 AH [PERSON_NAME] [DATE] 14:31 Fly length to be 12cm width looks good at 3cm…" at bounding box center [615, 381] width 1158 height 529
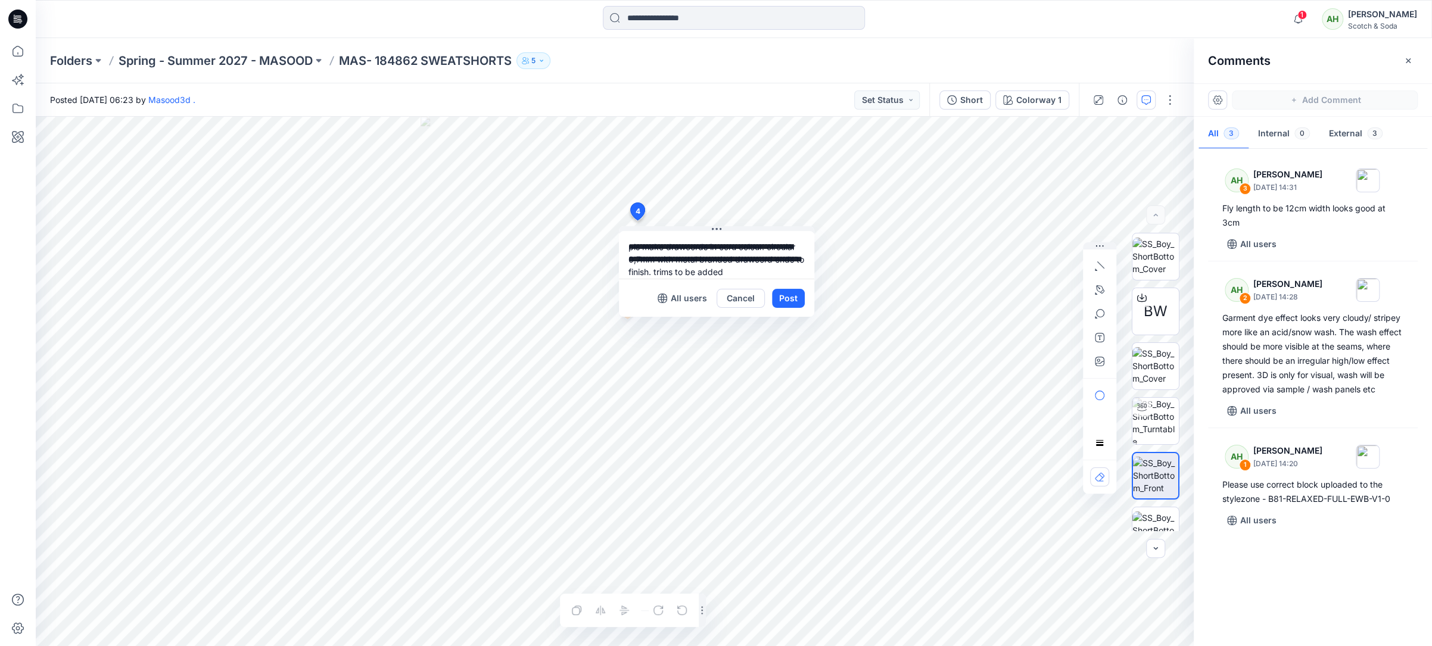
scroll to position [11, 0]
type textarea "**********"
click at [787, 292] on button "Post" at bounding box center [788, 298] width 33 height 19
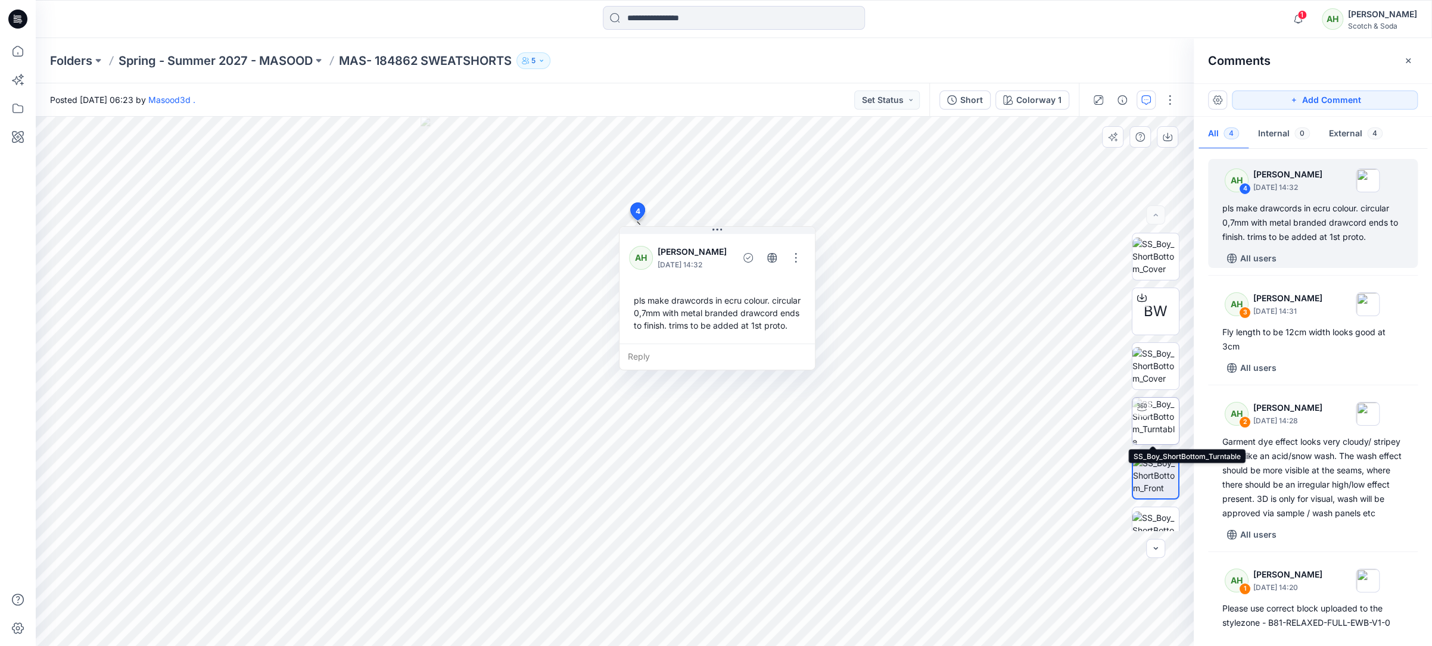
click at [1158, 413] on img at bounding box center [1155, 421] width 46 height 46
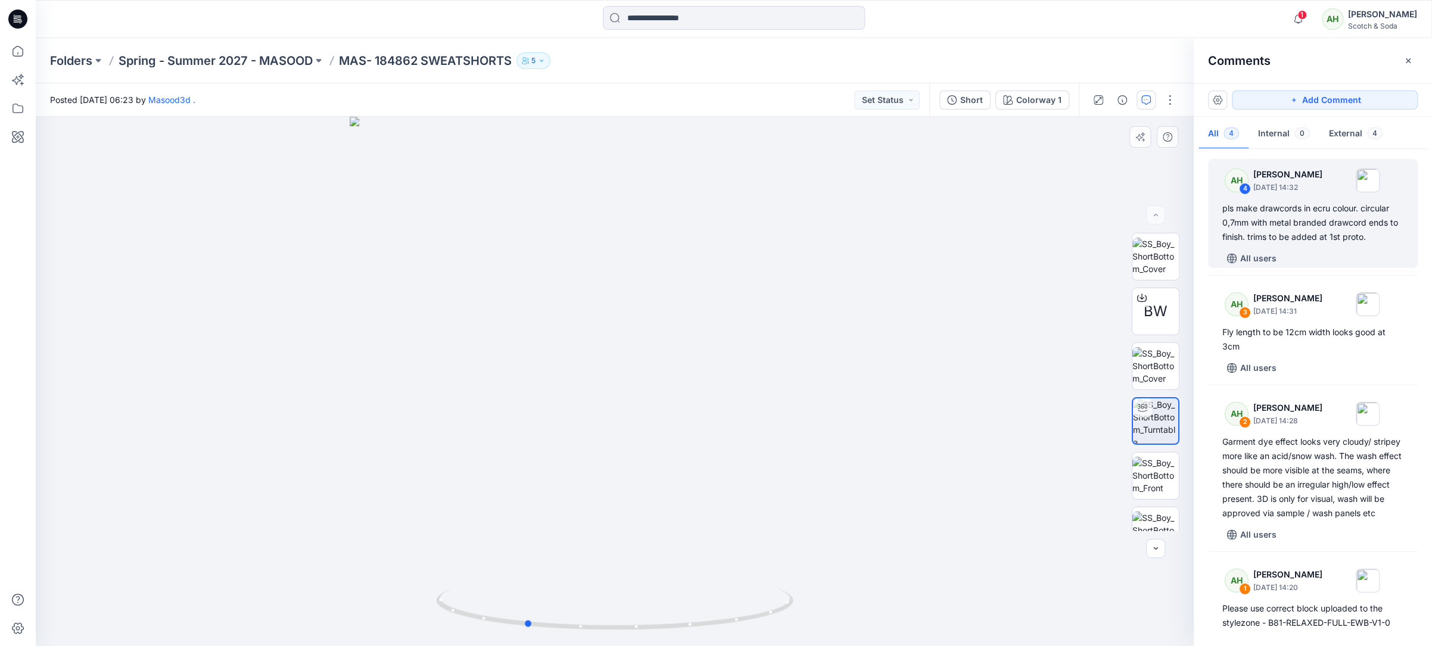
drag, startPoint x: 1005, startPoint y: 350, endPoint x: 916, endPoint y: 351, distance: 89.4
click at [916, 351] on div at bounding box center [615, 381] width 1158 height 529
click at [1270, 99] on button "Add Comment" at bounding box center [1325, 100] width 186 height 19
click at [580, 220] on div "5" at bounding box center [615, 381] width 1158 height 529
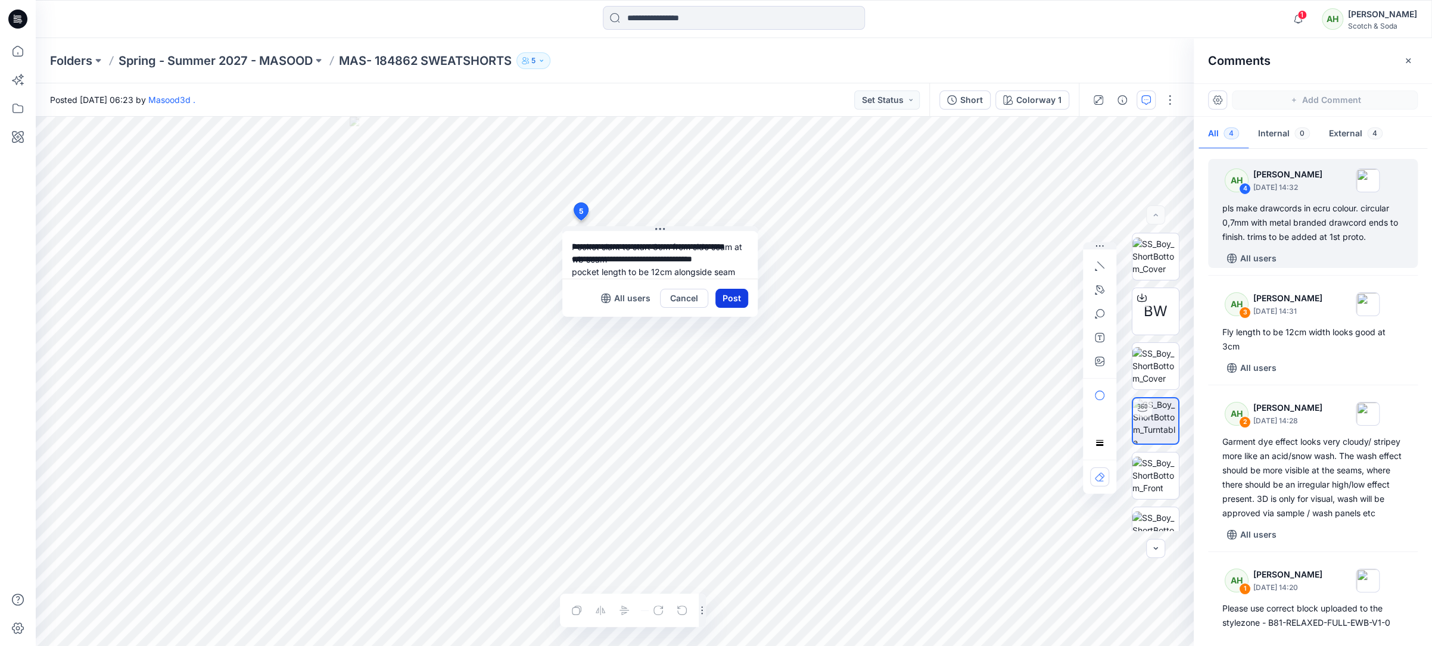
type textarea "**********"
click at [725, 298] on button "Post" at bounding box center [731, 298] width 33 height 19
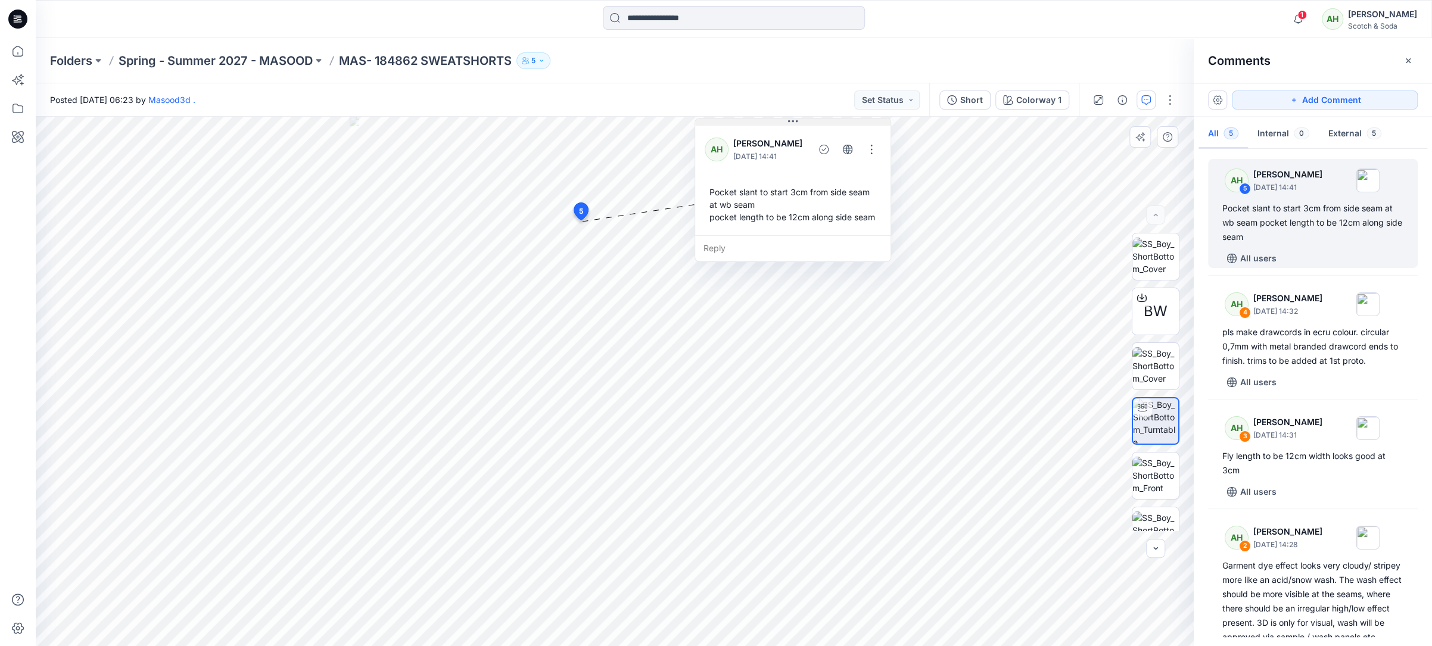
drag, startPoint x: 673, startPoint y: 231, endPoint x: 805, endPoint y: 123, distance: 171.0
click at [805, 123] on button at bounding box center [792, 122] width 195 height 7
click at [1309, 100] on button "Add Comment" at bounding box center [1325, 100] width 186 height 19
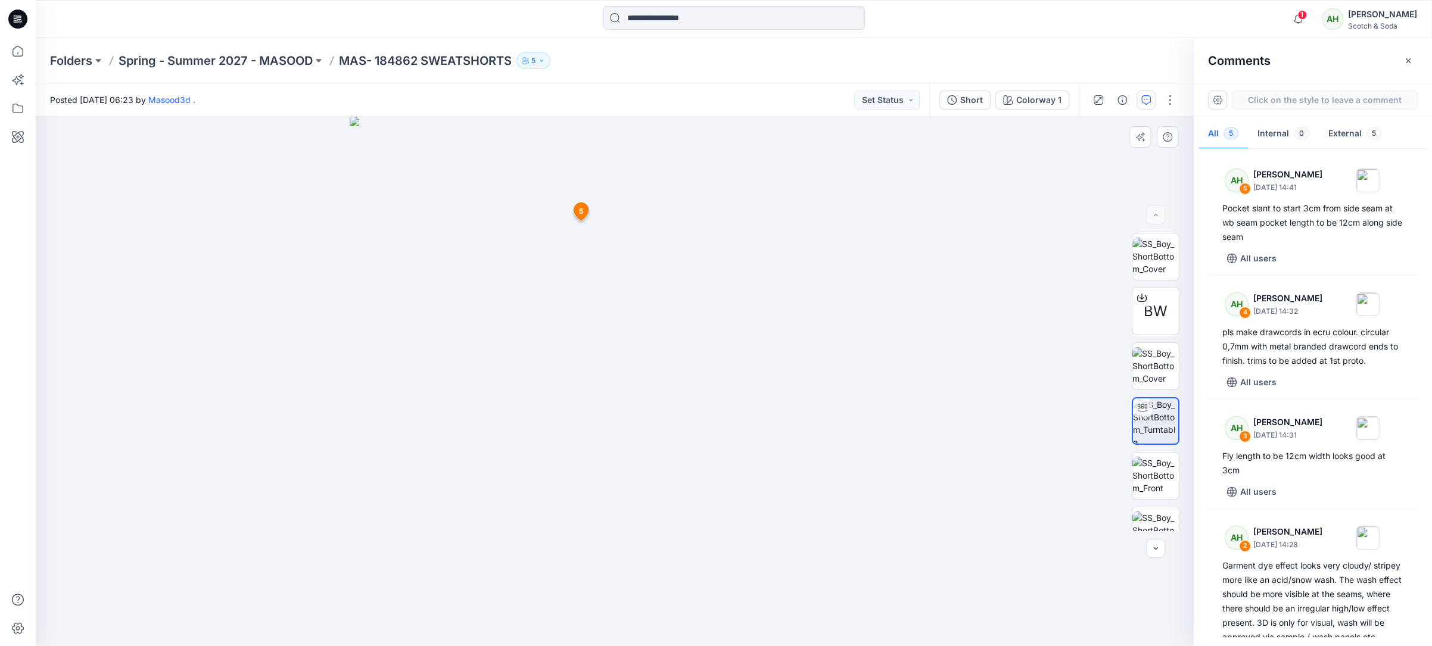
click at [566, 273] on div "6 5 AH [PERSON_NAME] [DATE] 14:41 Pocket slant to start 3cm from side seam at w…" at bounding box center [615, 381] width 1158 height 529
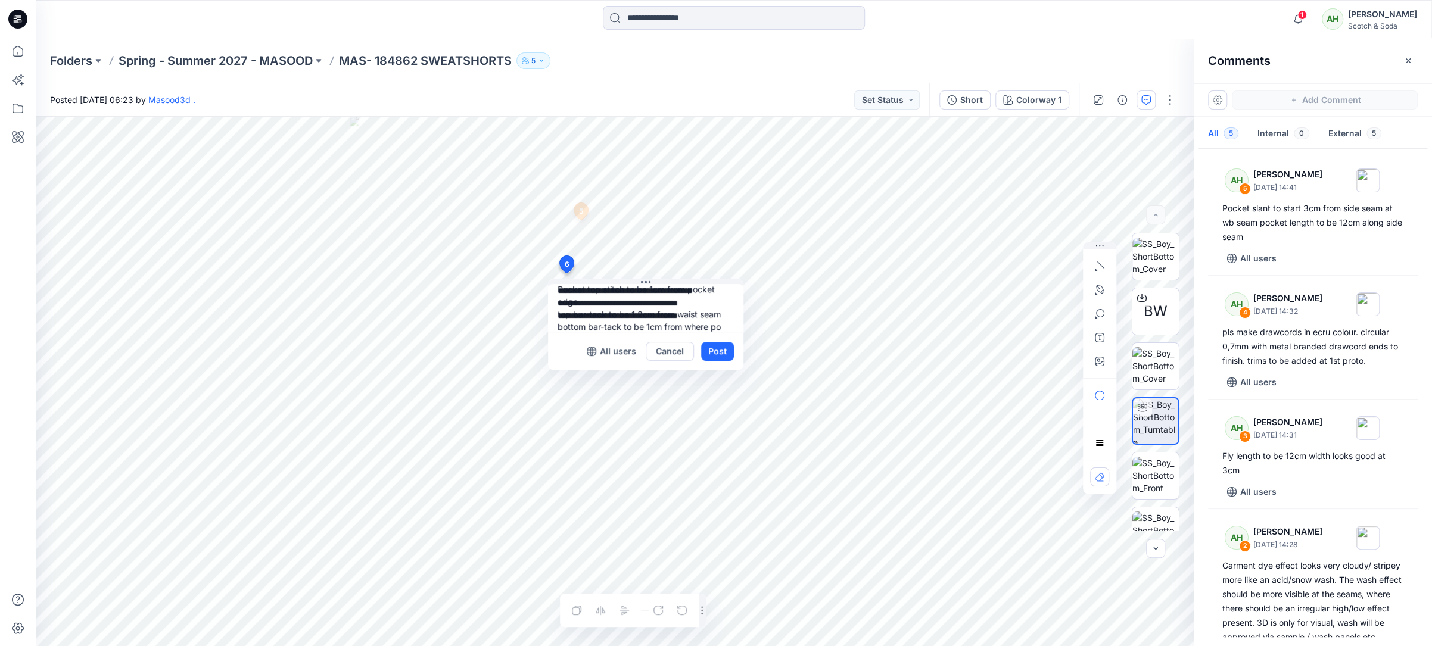
scroll to position [23, 0]
type textarea "**********"
click at [720, 348] on button "Post" at bounding box center [717, 351] width 33 height 19
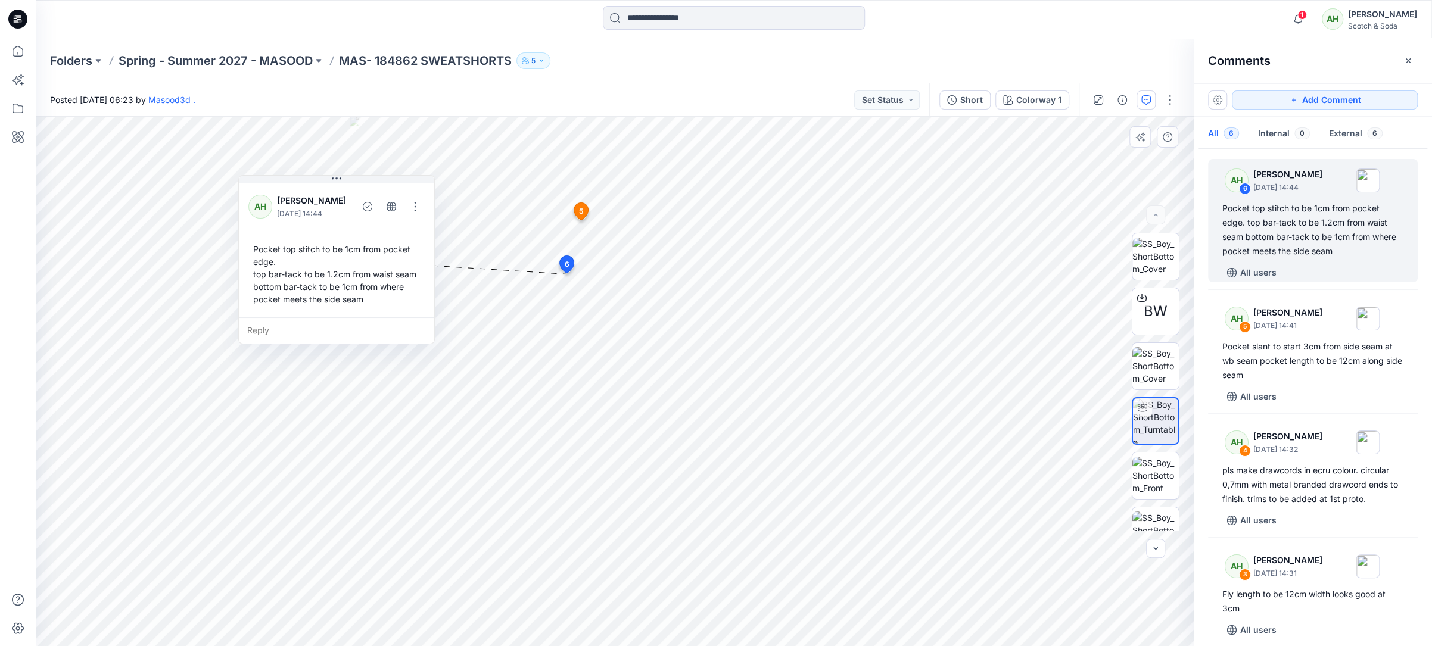
drag, startPoint x: 680, startPoint y: 367, endPoint x: 373, endPoint y: 264, distance: 323.2
click at [370, 262] on div "Pocket top stitch to be 1cm from pocket edge. top bar-tack to be 1.2cm from wai…" at bounding box center [336, 274] width 176 height 72
drag, startPoint x: 1295, startPoint y: 103, endPoint x: 1284, endPoint y: 107, distance: 11.3
click at [1295, 103] on icon "button" at bounding box center [1294, 100] width 10 height 10
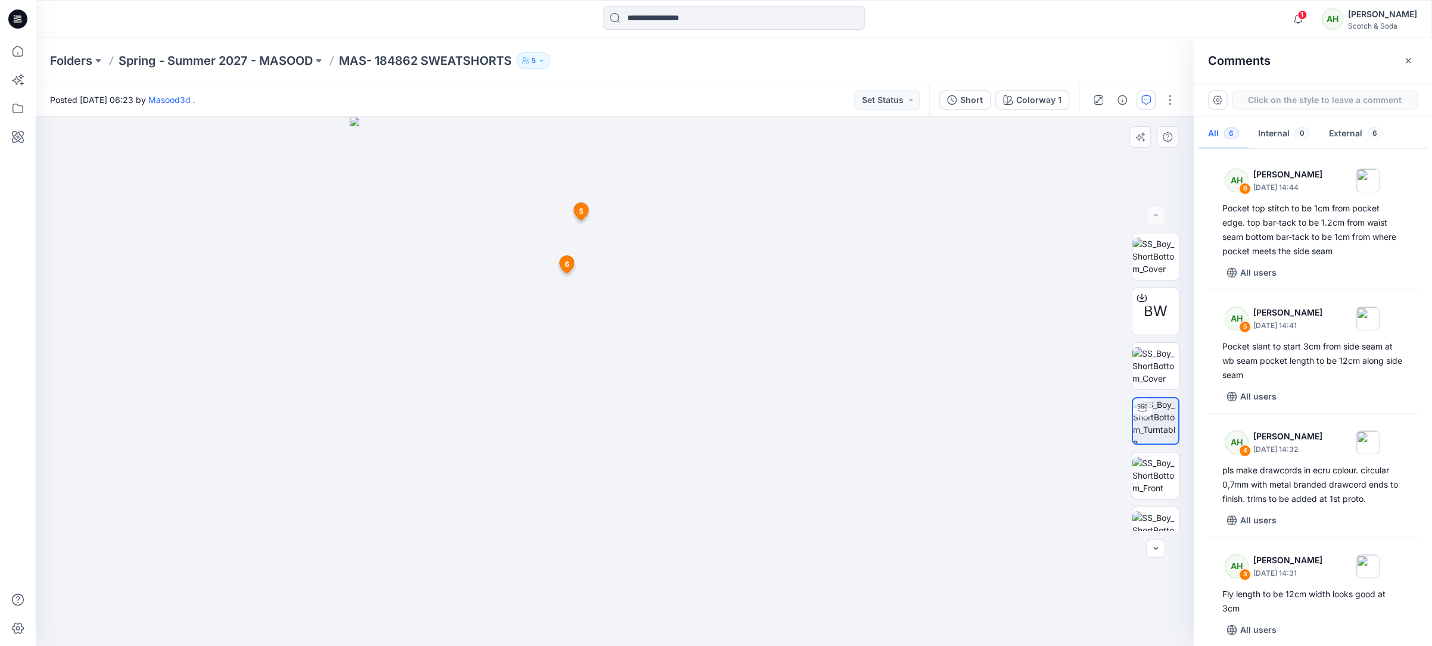
click at [565, 586] on div "7 5 AH [PERSON_NAME] [DATE] 14:41 Pocket slant to start 3cm from side seam at w…" at bounding box center [615, 381] width 1158 height 529
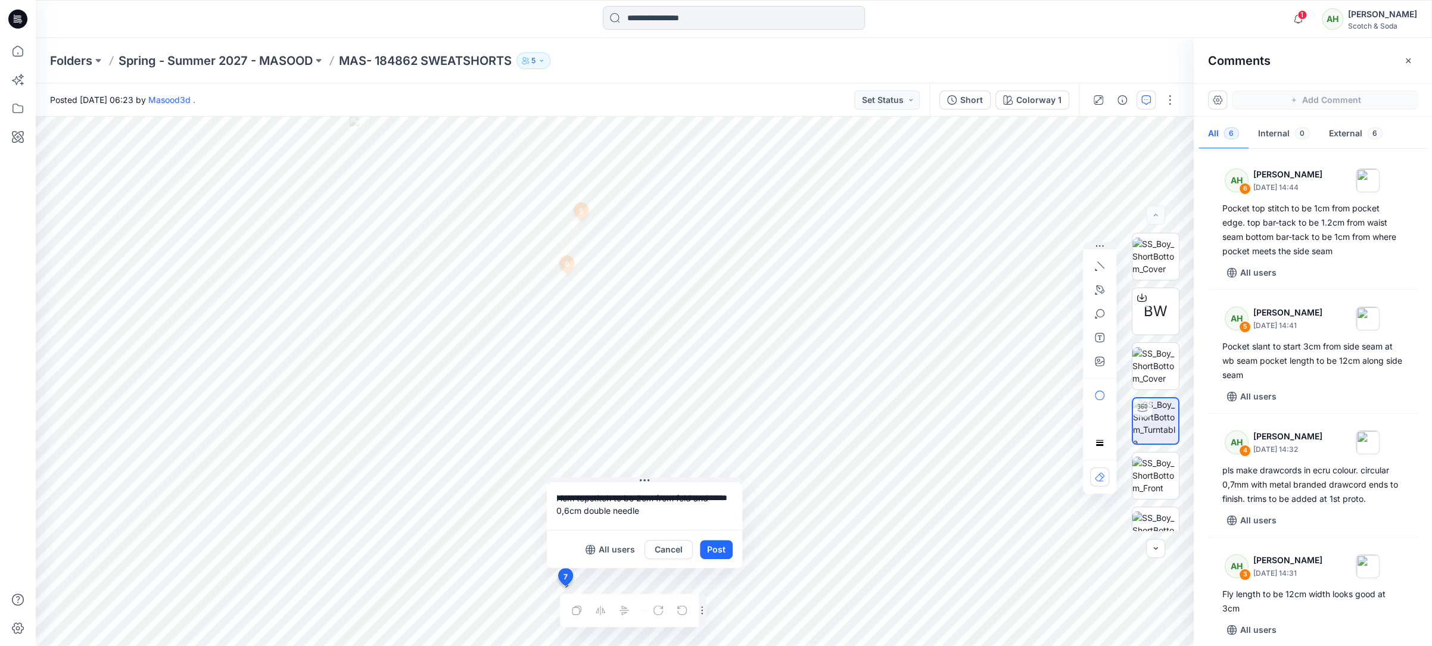
click at [641, 499] on textarea "**********" at bounding box center [644, 506] width 195 height 48
type textarea "**********"
click at [667, 549] on button "Cancel" at bounding box center [668, 549] width 48 height 19
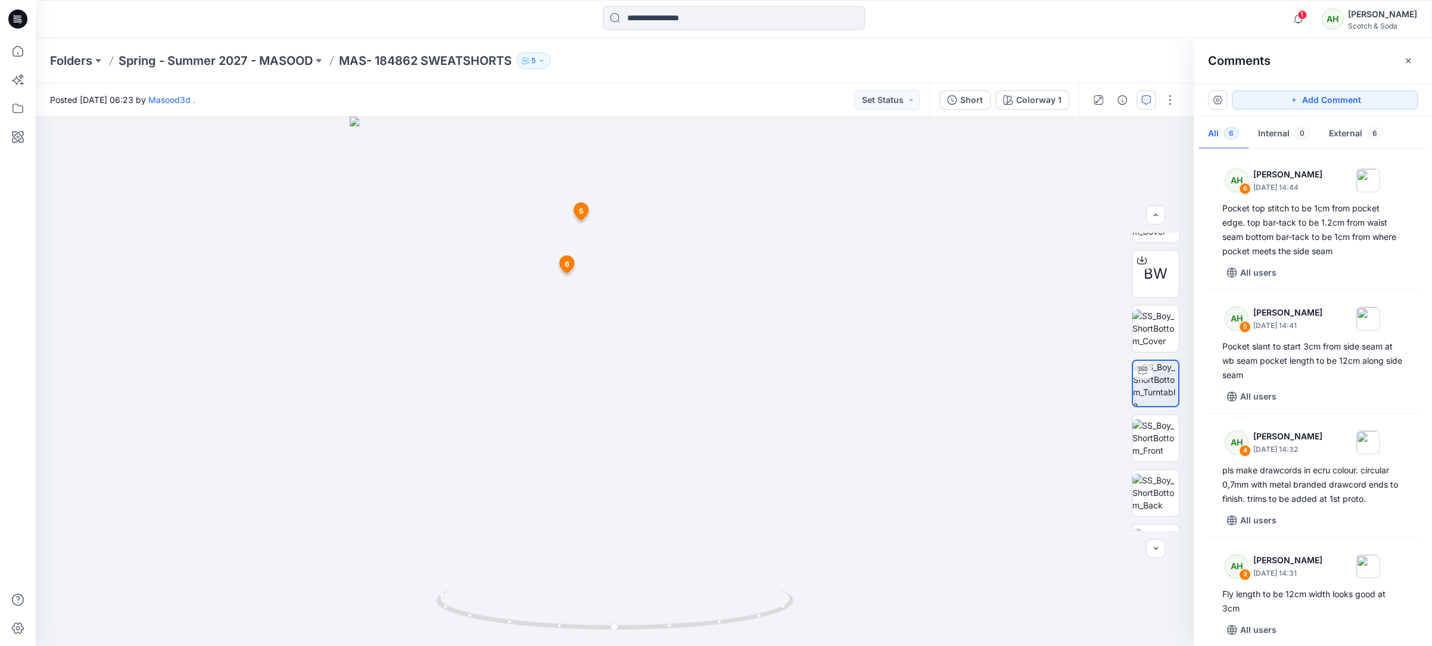
scroll to position [62, 0]
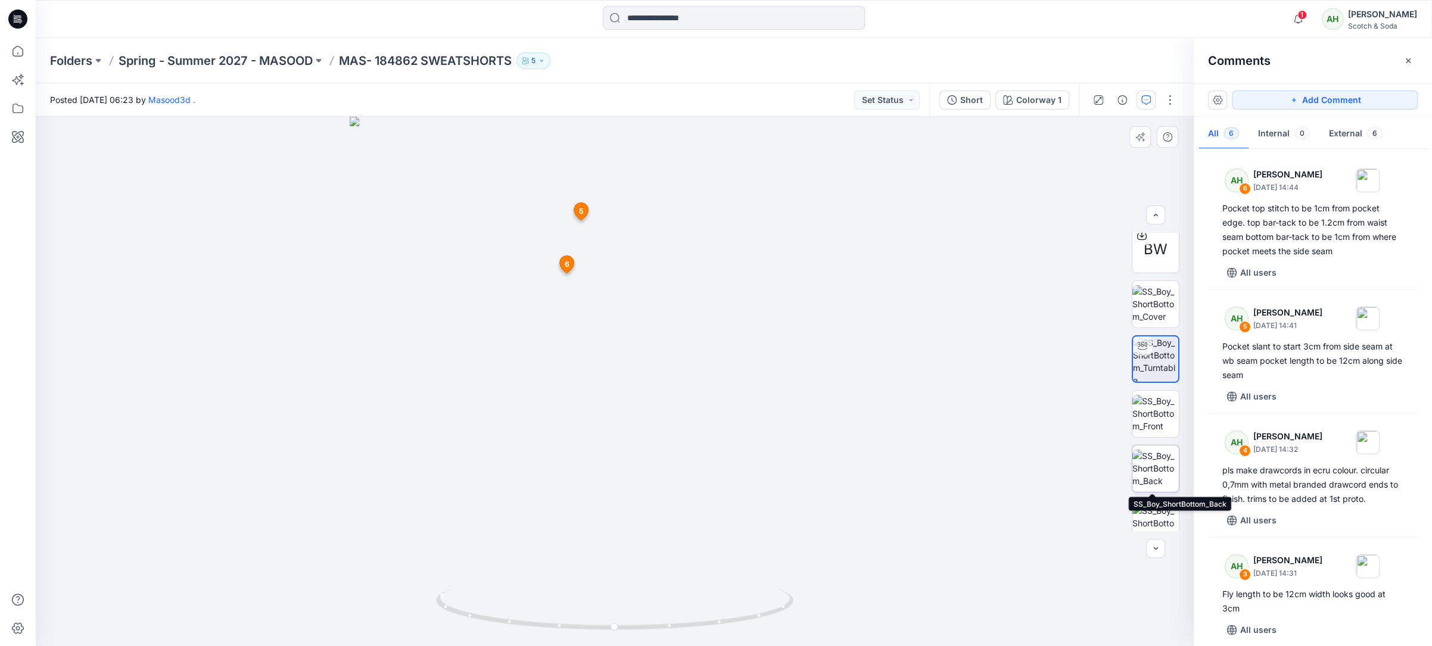
click at [1152, 471] on img at bounding box center [1155, 469] width 46 height 38
drag, startPoint x: 1325, startPoint y: 99, endPoint x: 898, endPoint y: 215, distance: 443.1
click at [1324, 99] on button "Add Comment" at bounding box center [1325, 100] width 186 height 19
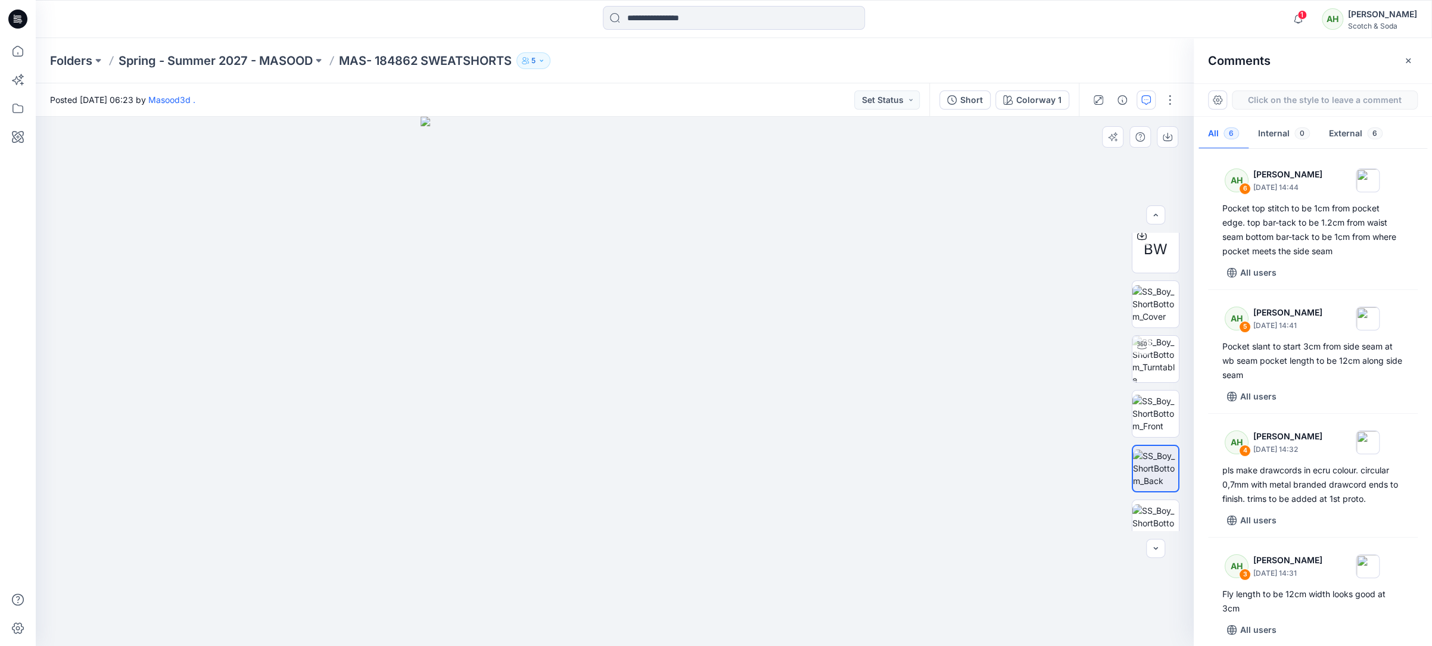
click at [669, 262] on div "7" at bounding box center [615, 381] width 1158 height 529
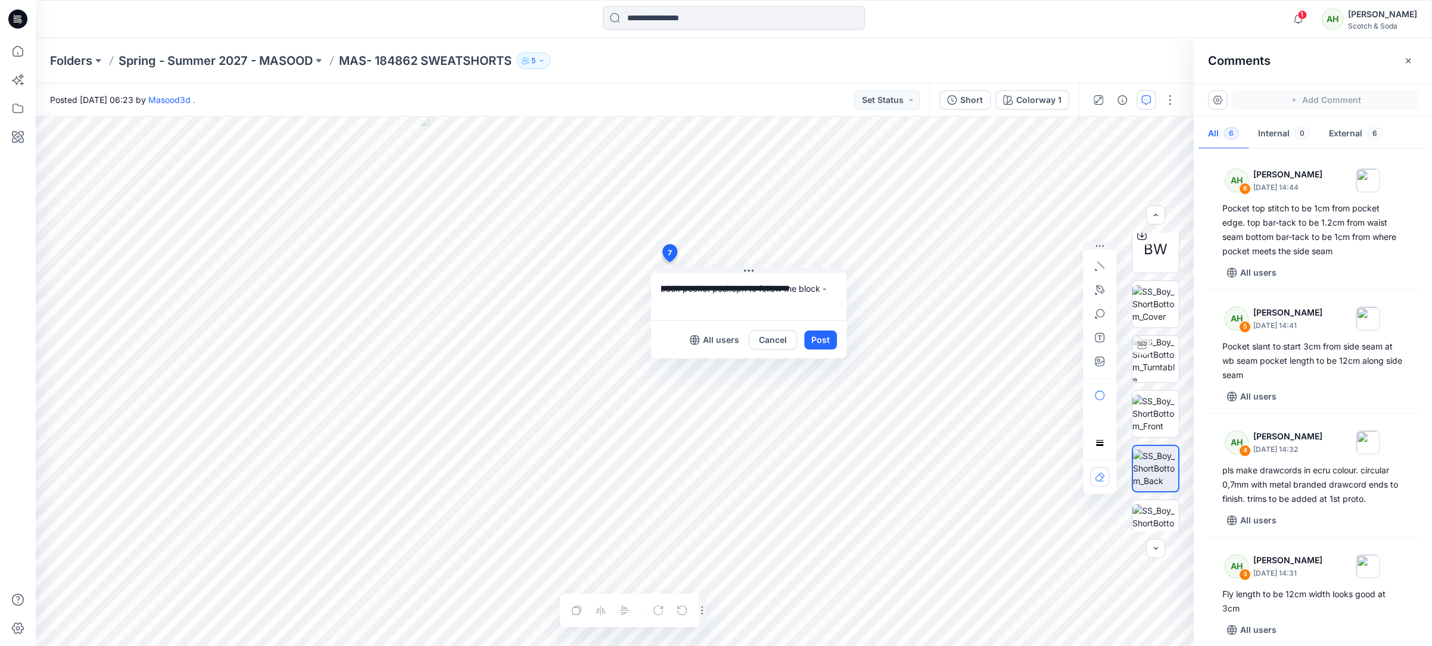
click at [734, 289] on textarea "**********" at bounding box center [748, 297] width 195 height 48
click at [828, 289] on textarea "**********" at bounding box center [748, 297] width 195 height 48
type textarea "**********"
click at [827, 337] on button "Post" at bounding box center [820, 340] width 33 height 19
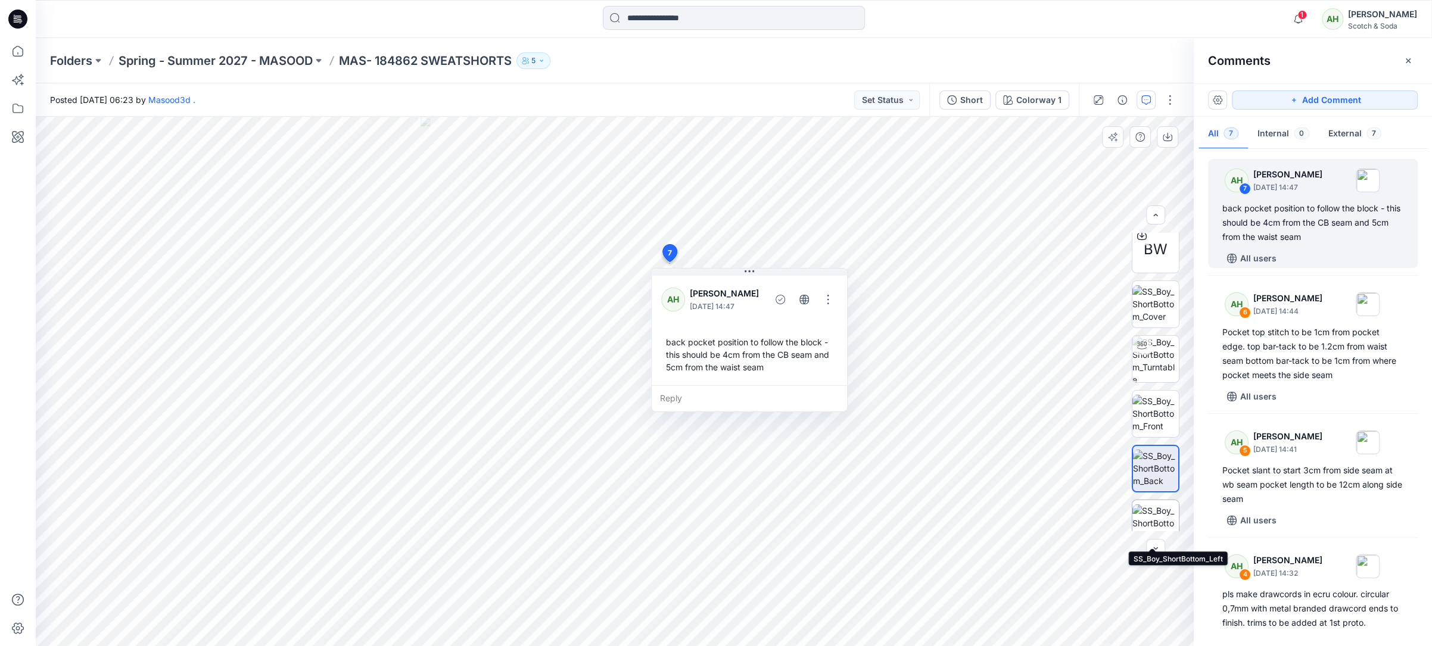
click at [1159, 505] on img at bounding box center [1155, 523] width 46 height 38
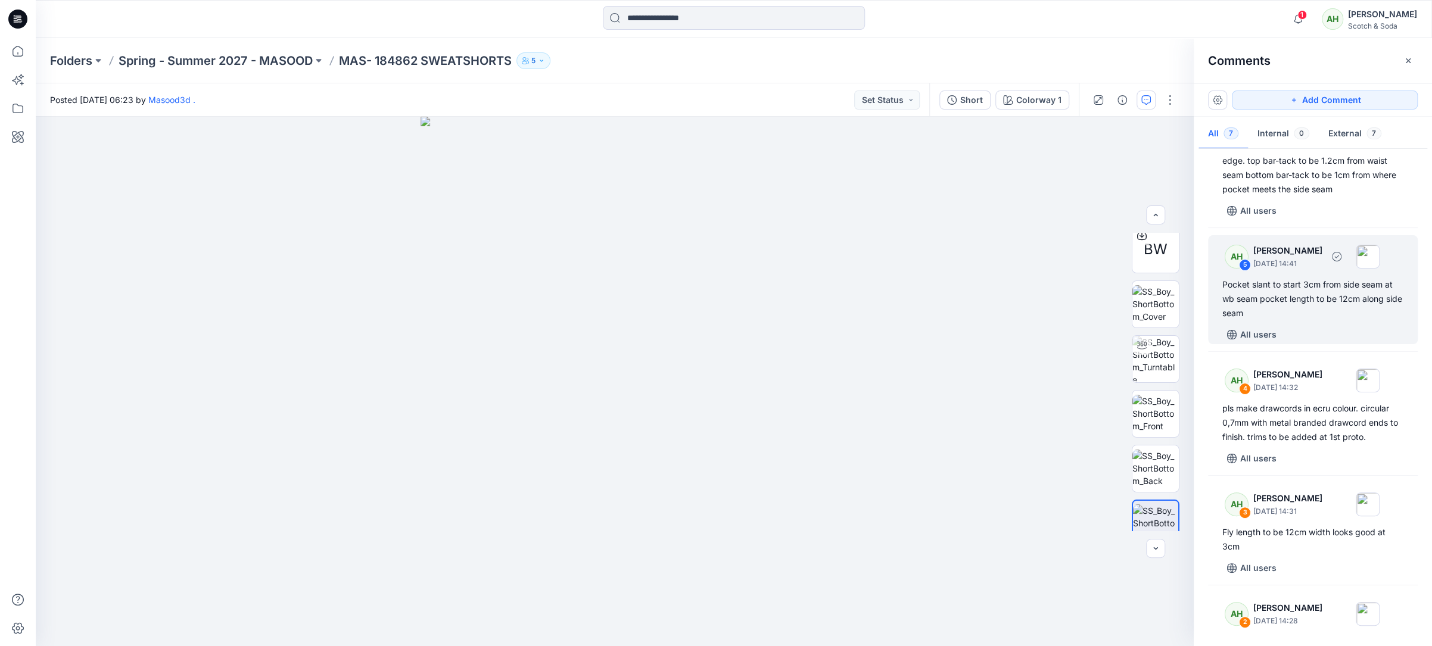
scroll to position [196, 0]
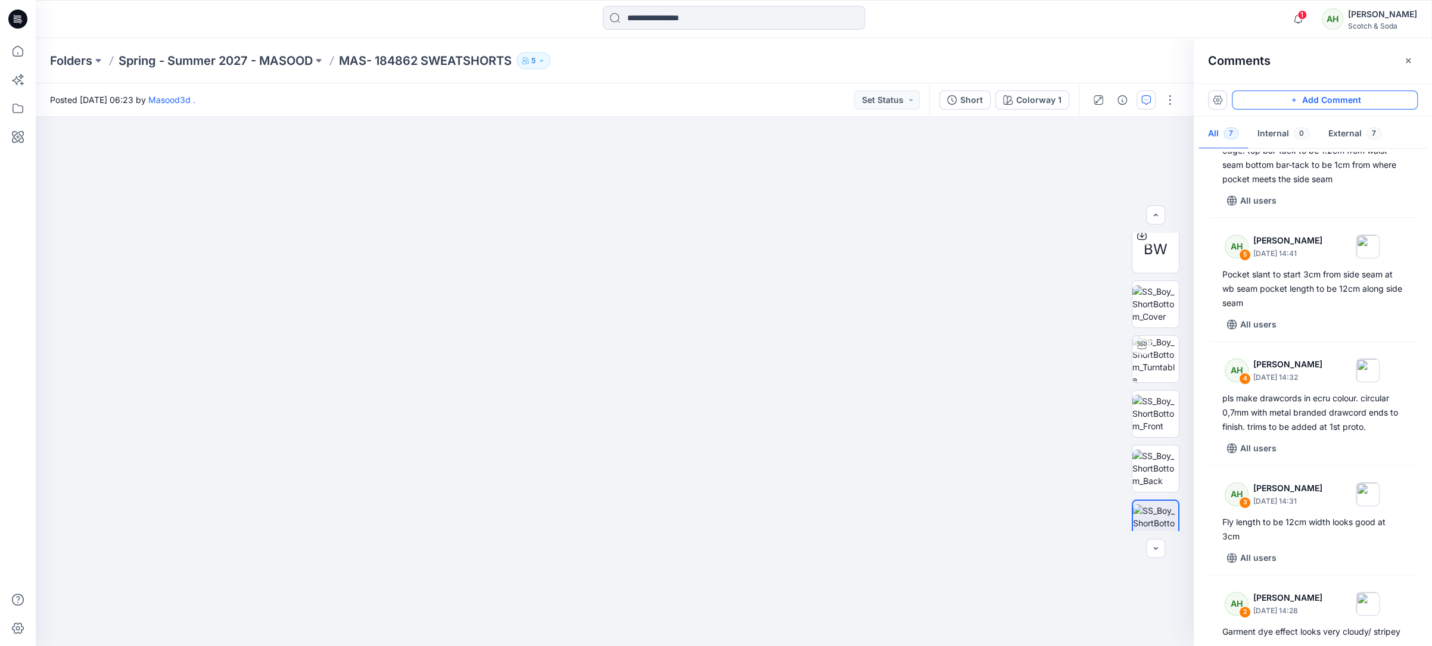
click at [1281, 96] on button "Add Comment" at bounding box center [1325, 100] width 186 height 19
click at [581, 333] on div "8" at bounding box center [615, 381] width 1158 height 529
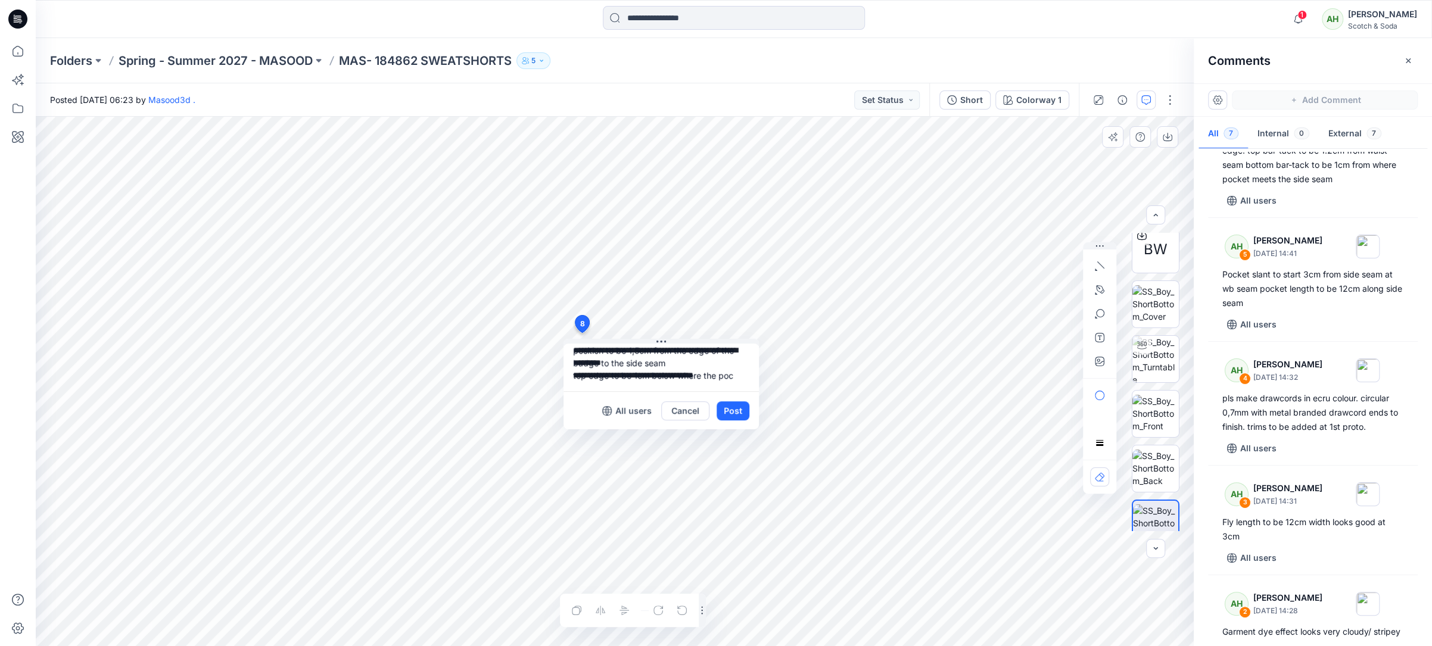
scroll to position [48, 0]
type textarea "**********"
click at [739, 413] on button "Post" at bounding box center [733, 410] width 33 height 19
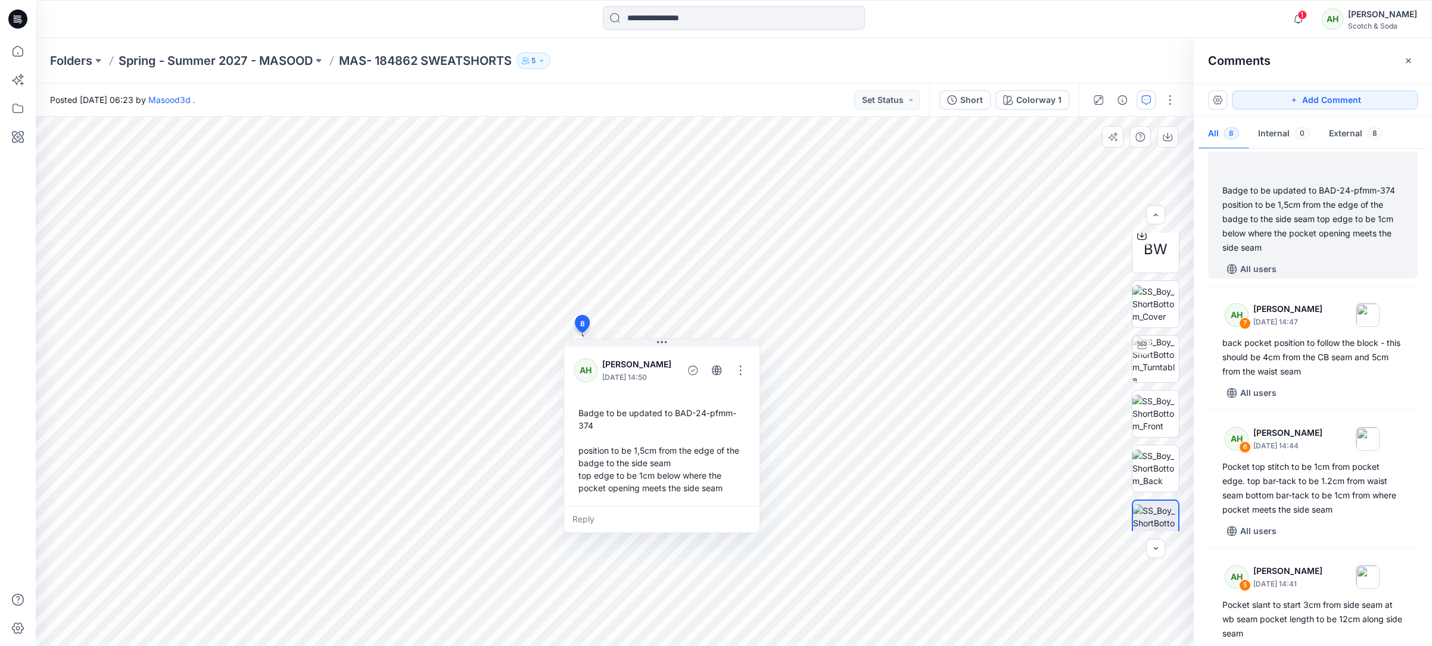
scroll to position [7, 0]
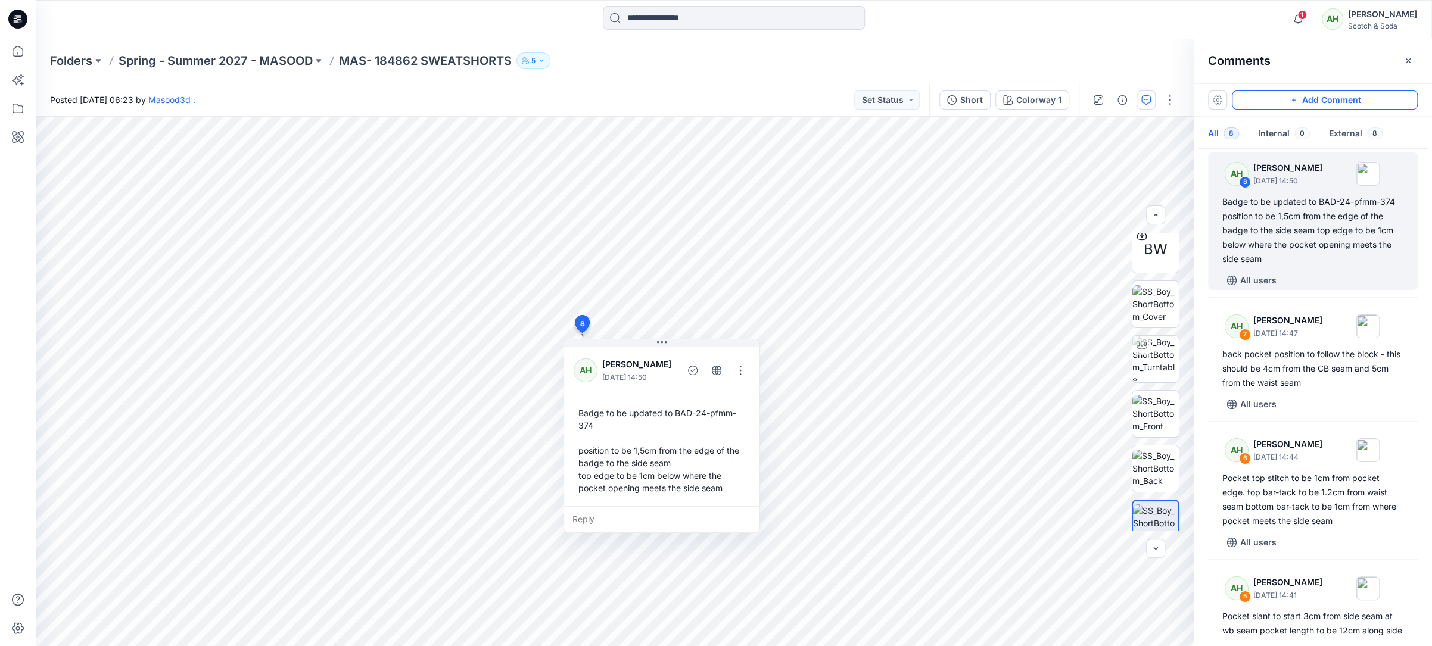
click at [1308, 96] on button "Add Comment" at bounding box center [1325, 100] width 186 height 19
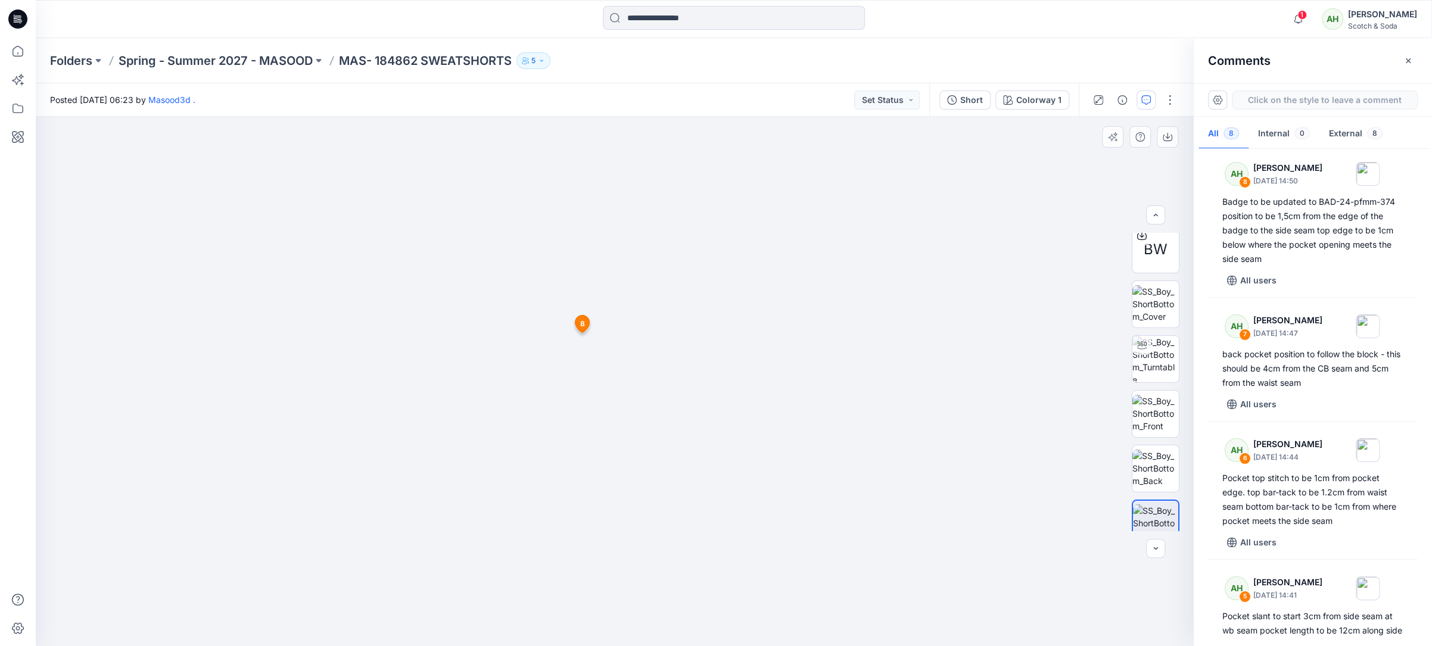
click at [568, 186] on div "9 8 AH [PERSON_NAME] [DATE] 14:50 Badge to be updated to BAD-24-pfmm-374 positi…" at bounding box center [615, 381] width 1158 height 529
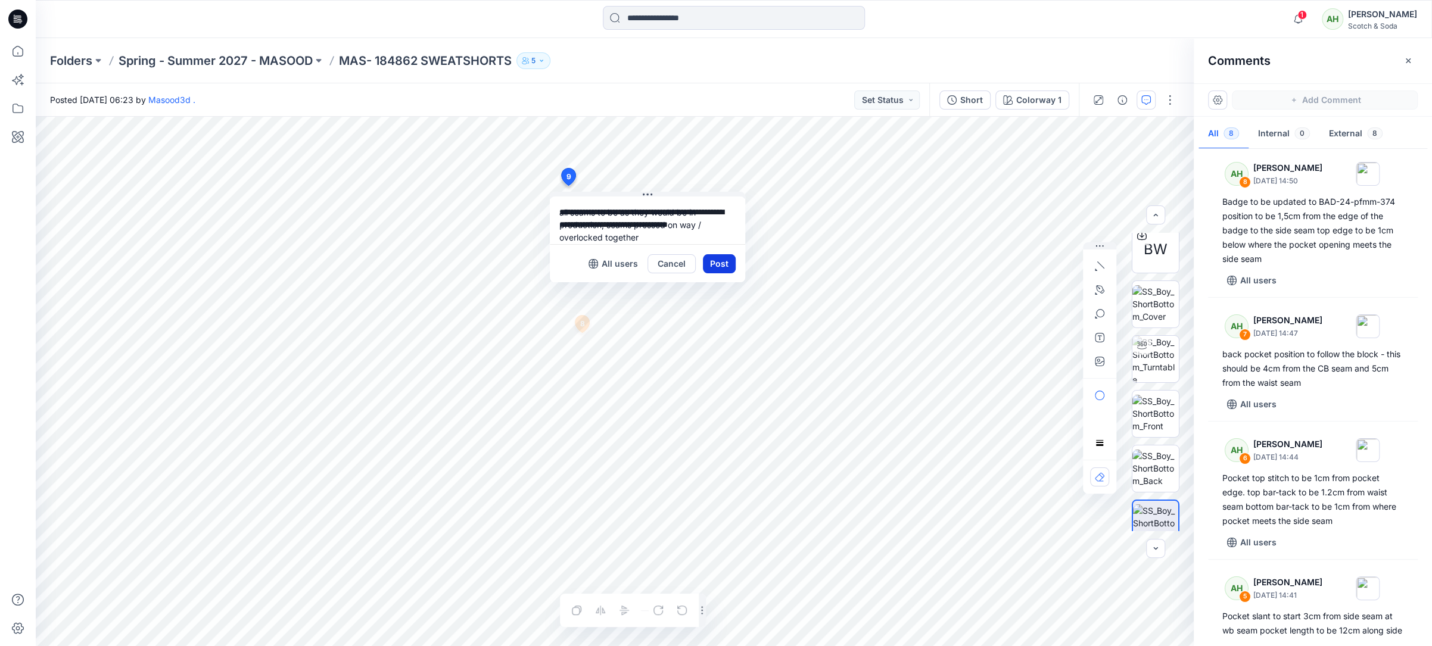
type textarea "**********"
click at [725, 265] on button "Post" at bounding box center [719, 263] width 33 height 19
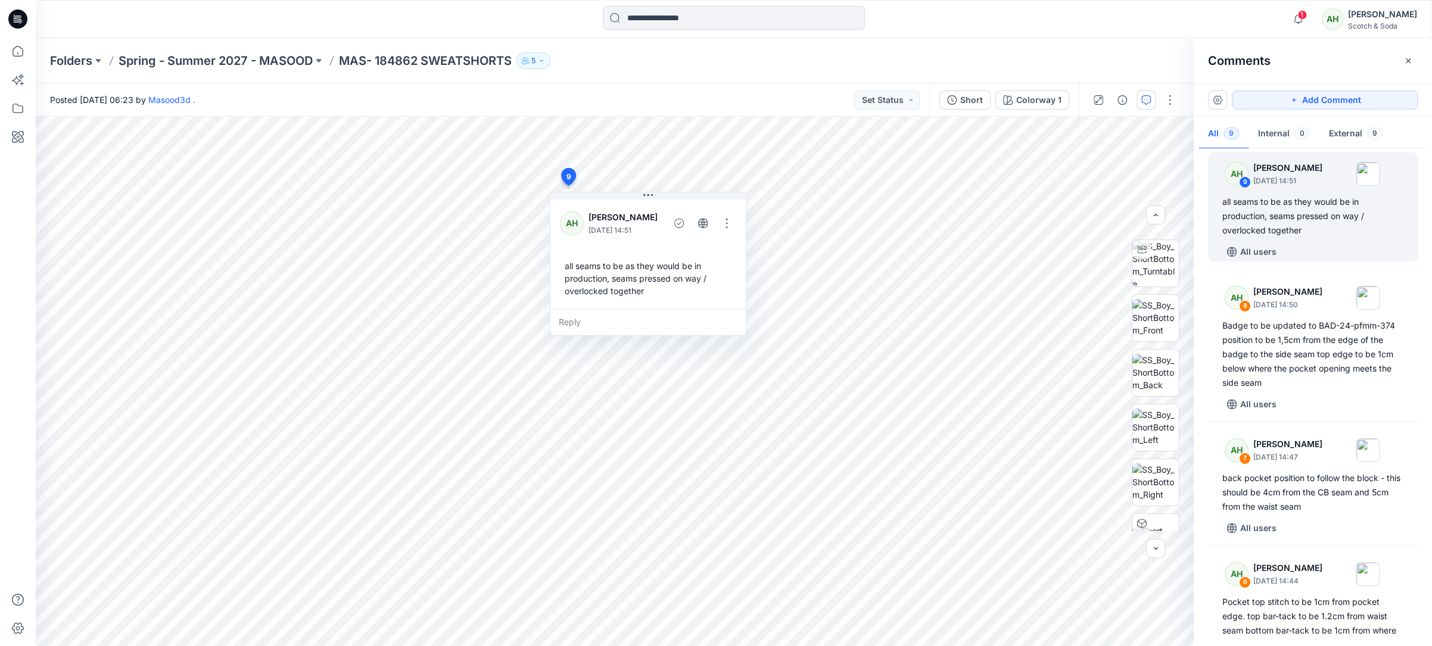
scroll to position [516, 0]
click at [1161, 502] on img at bounding box center [1155, 507] width 46 height 25
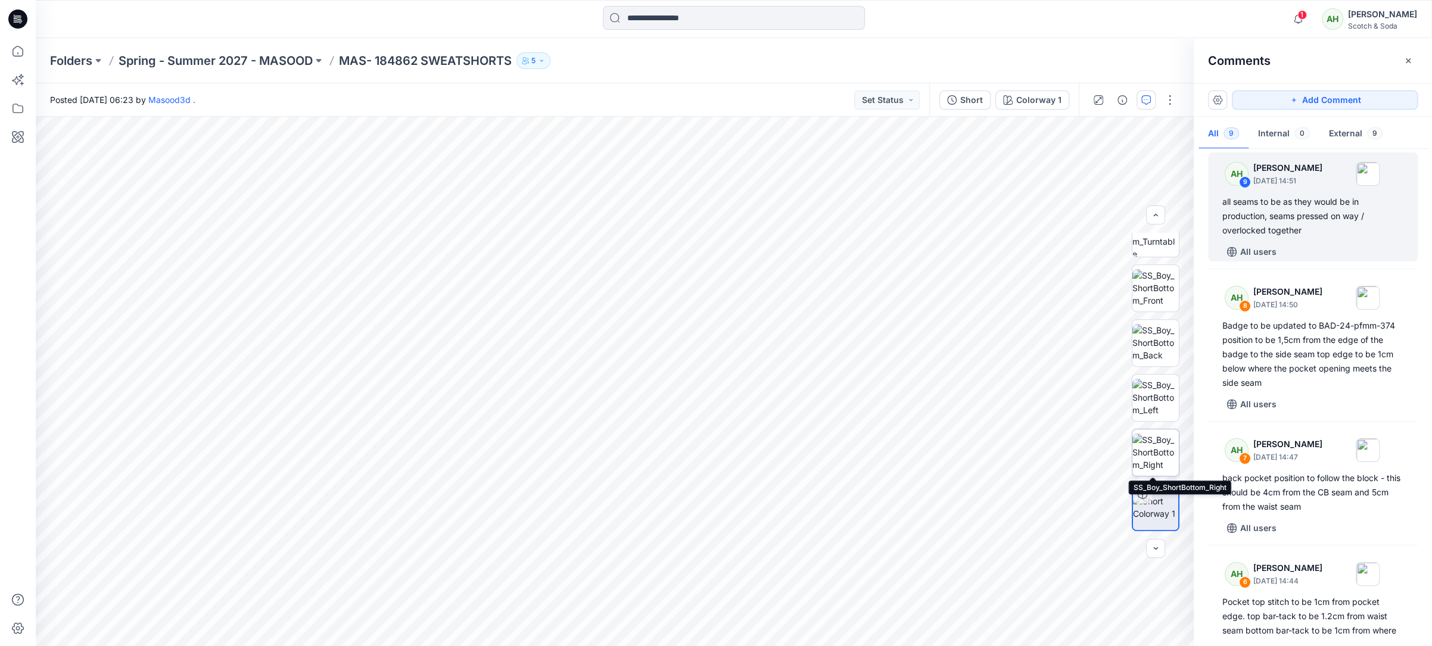
click at [1147, 447] on img at bounding box center [1155, 453] width 46 height 38
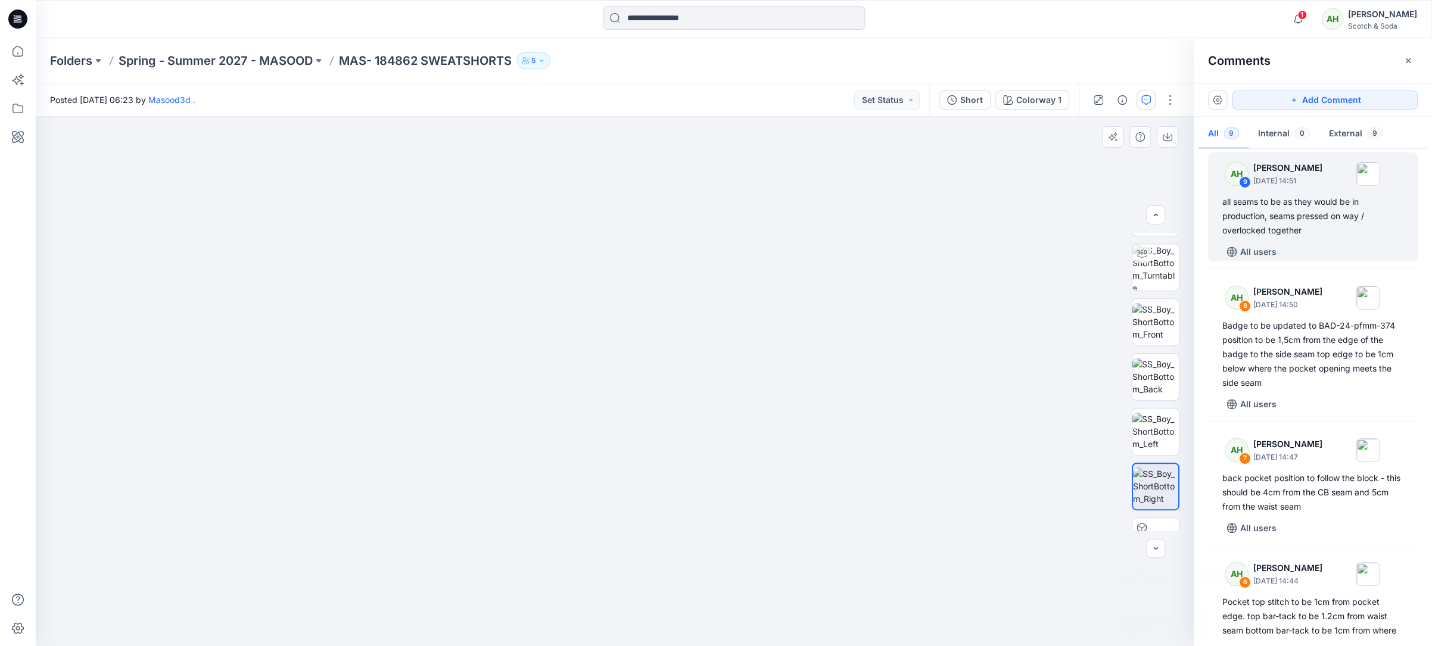
scroll to position [0, 0]
click at [1144, 266] on img at bounding box center [1155, 257] width 46 height 38
click at [290, 58] on p "Spring - Summer 2027 - MASOOD" at bounding box center [216, 60] width 194 height 17
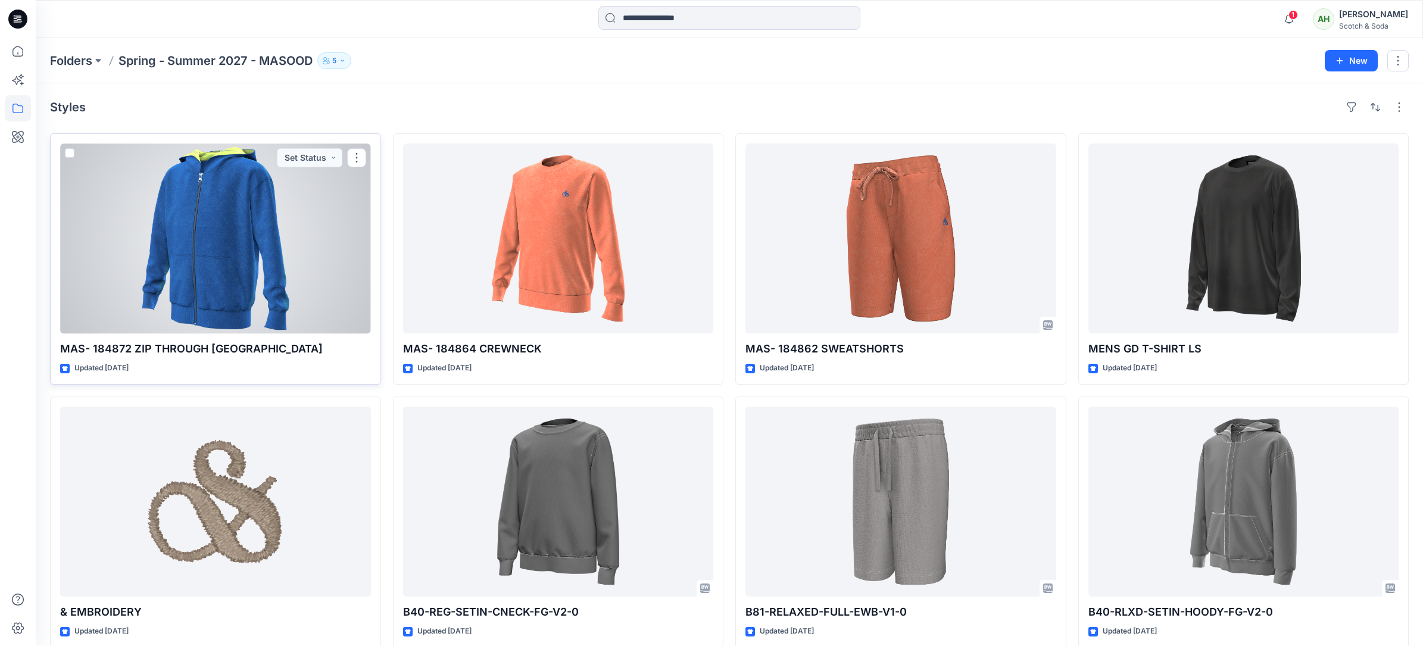
click at [316, 245] on div at bounding box center [215, 239] width 311 height 190
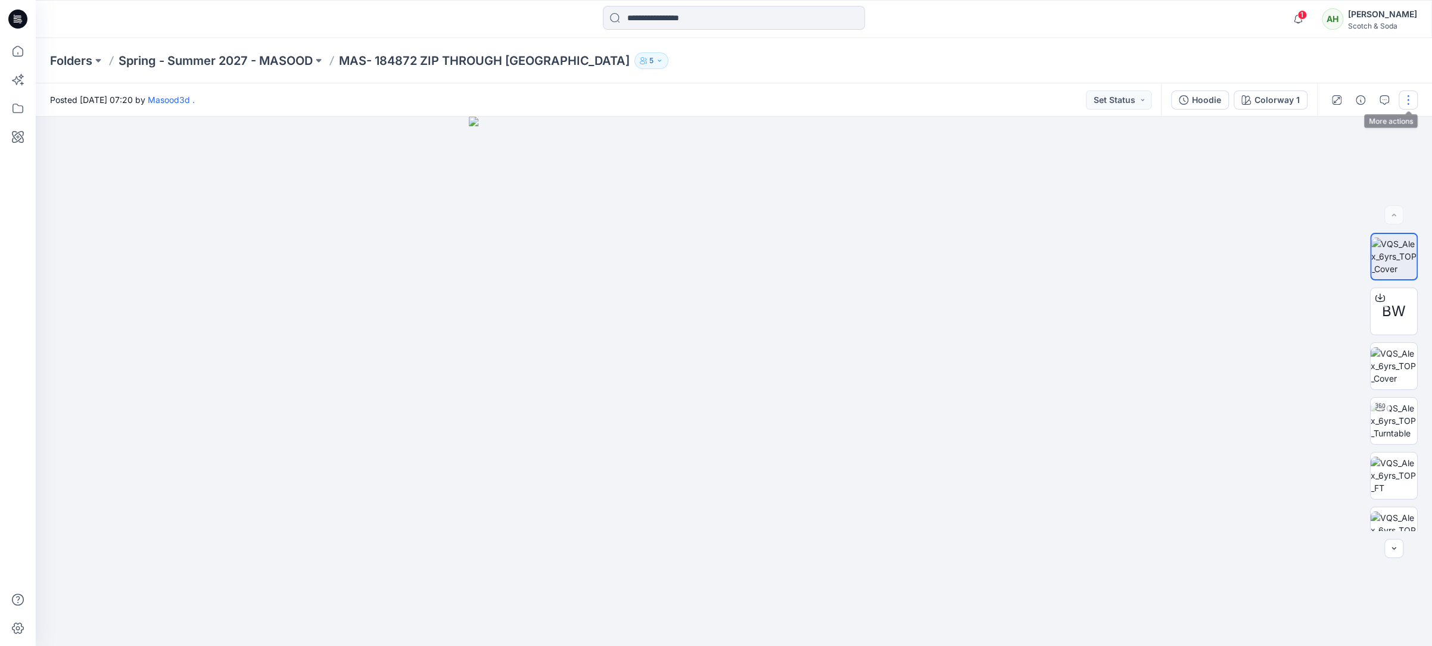
click at [1410, 98] on button "button" at bounding box center [1407, 100] width 19 height 19
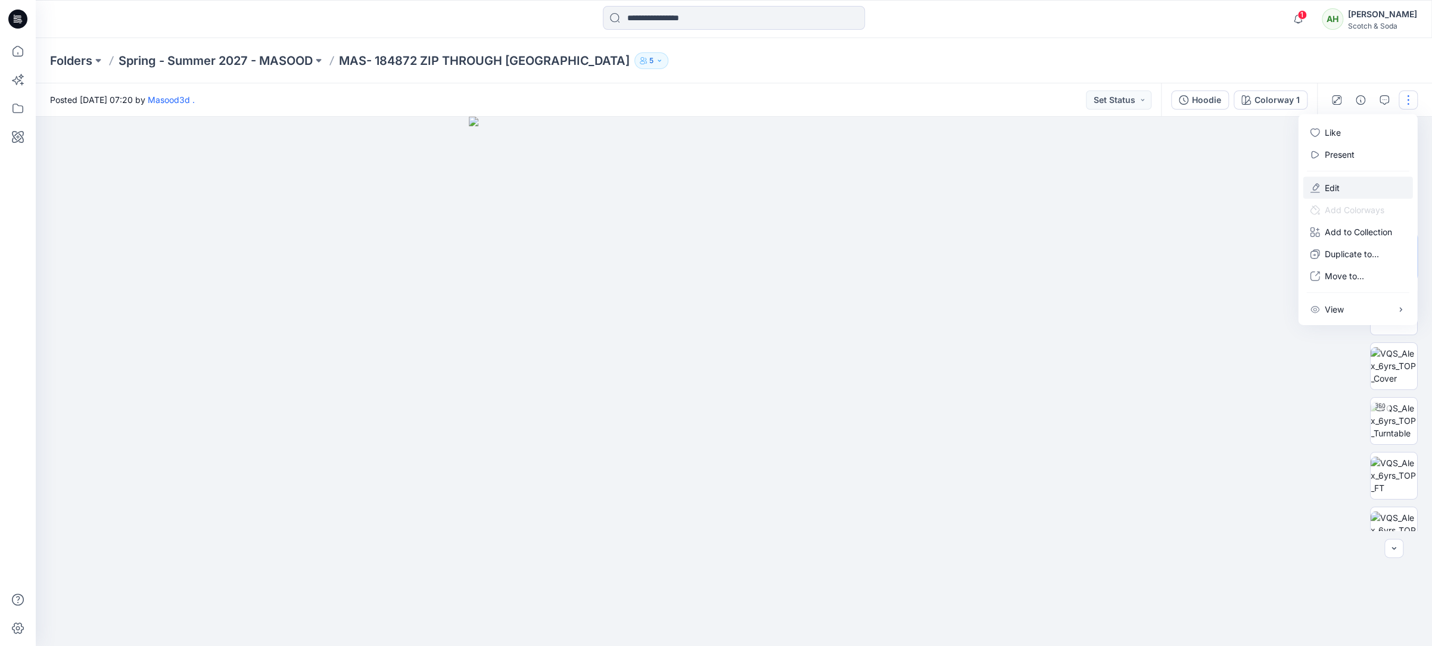
click at [1340, 180] on button "Edit" at bounding box center [1358, 188] width 110 height 22
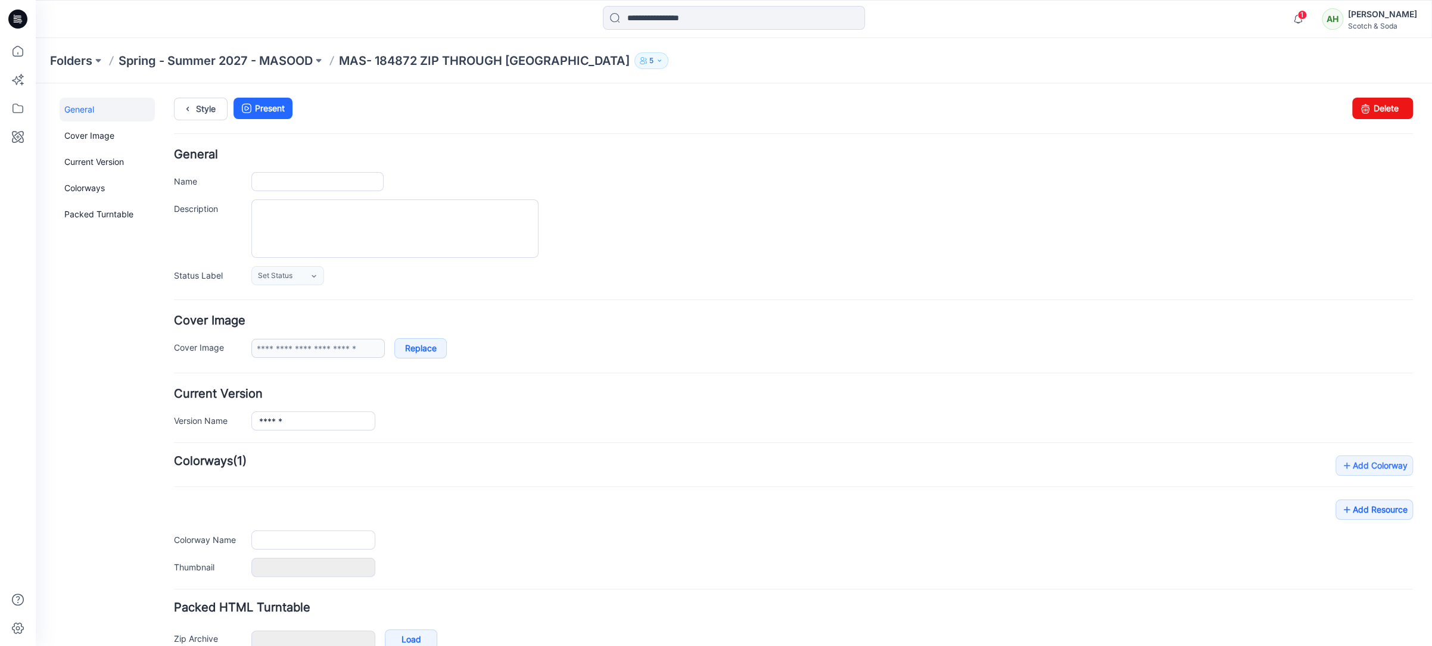
type input "**********"
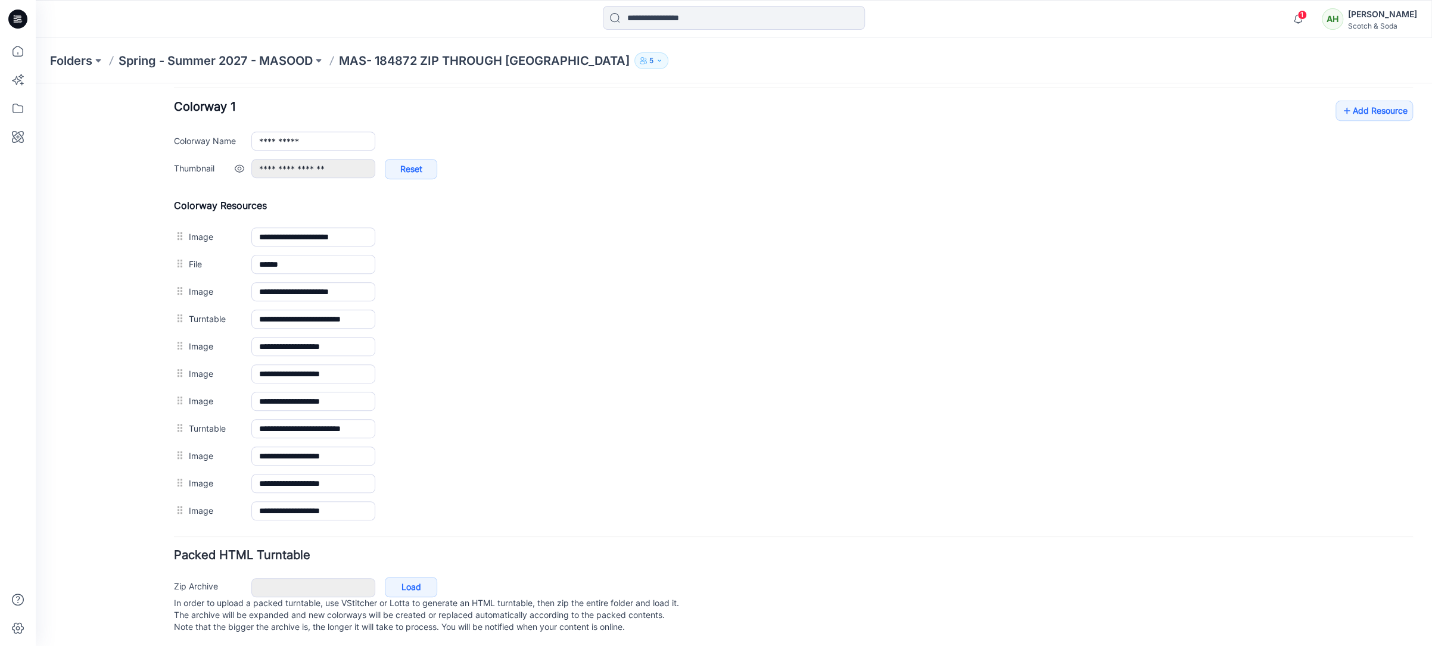
scroll to position [472, 0]
click at [1379, 101] on link "Add Resource" at bounding box center [1373, 108] width 77 height 20
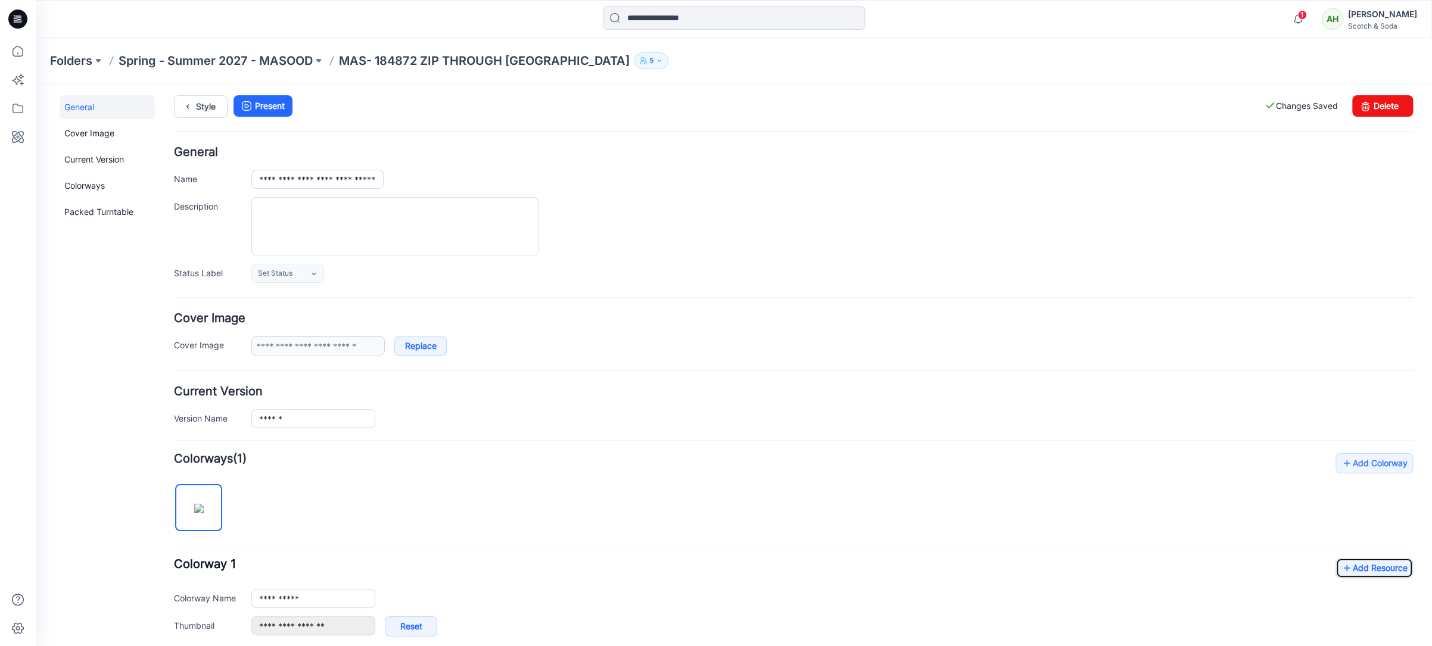
scroll to position [0, 0]
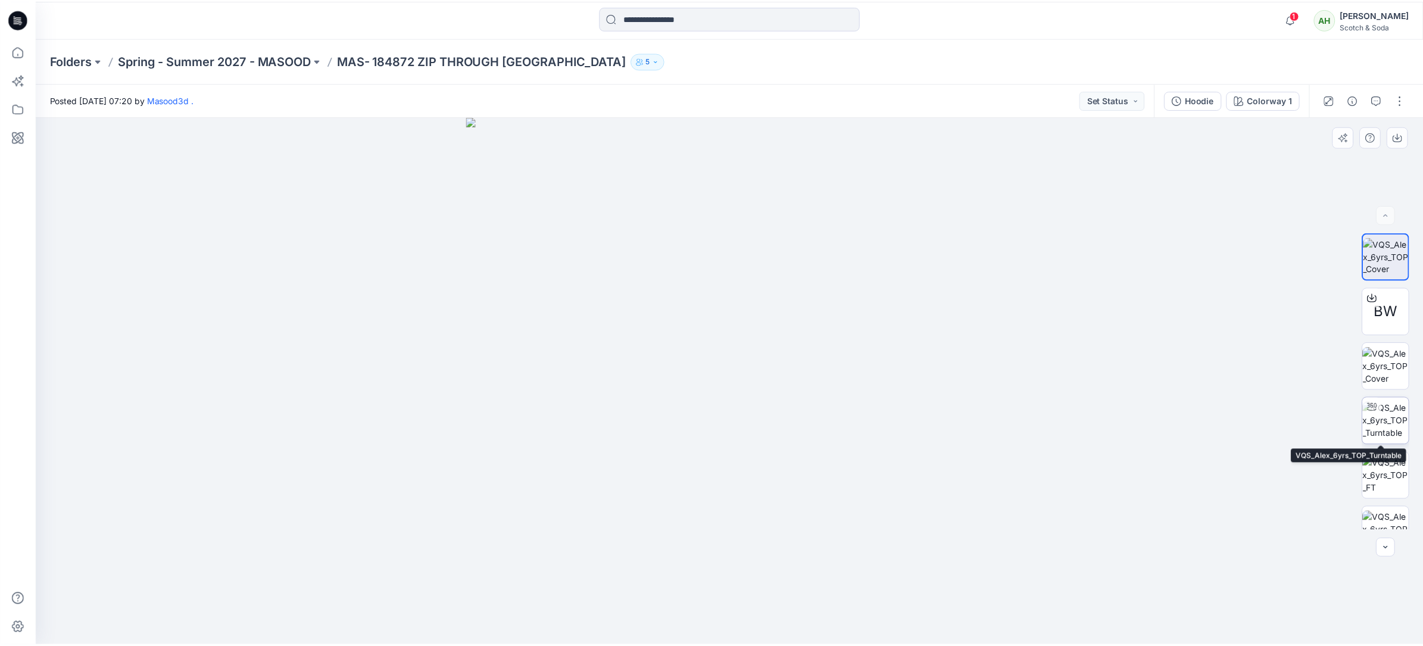
scroll to position [352, 0]
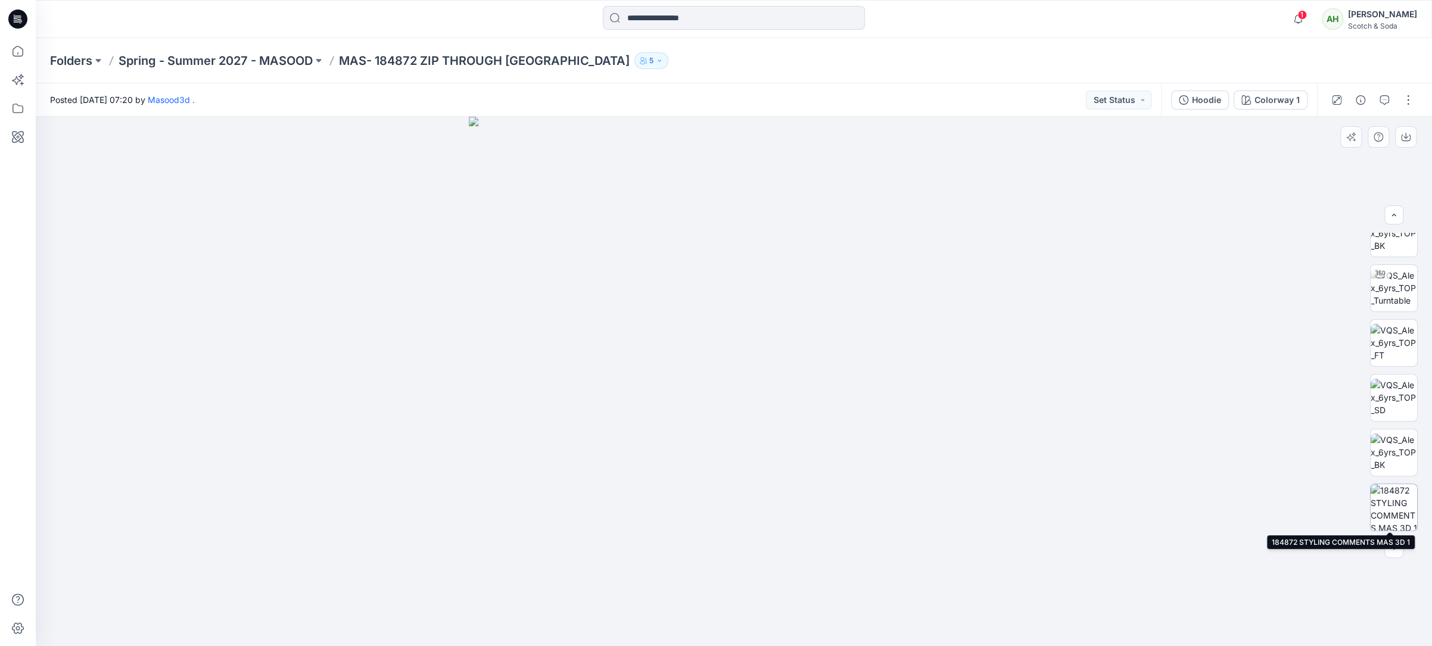
click at [1394, 517] on img at bounding box center [1393, 507] width 46 height 46
click at [1381, 101] on icon "button" at bounding box center [1384, 100] width 10 height 10
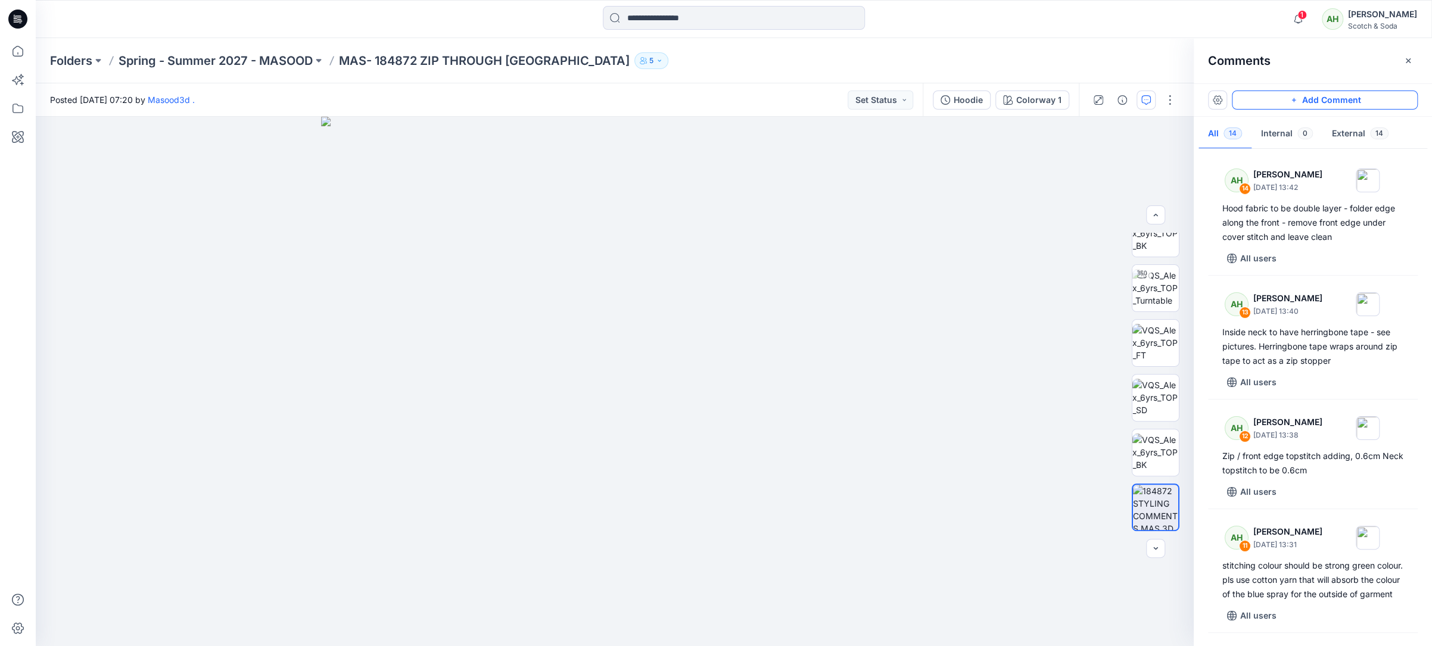
click at [1343, 104] on button "Add Comment" at bounding box center [1325, 100] width 186 height 19
click at [895, 169] on div "15" at bounding box center [615, 381] width 1158 height 529
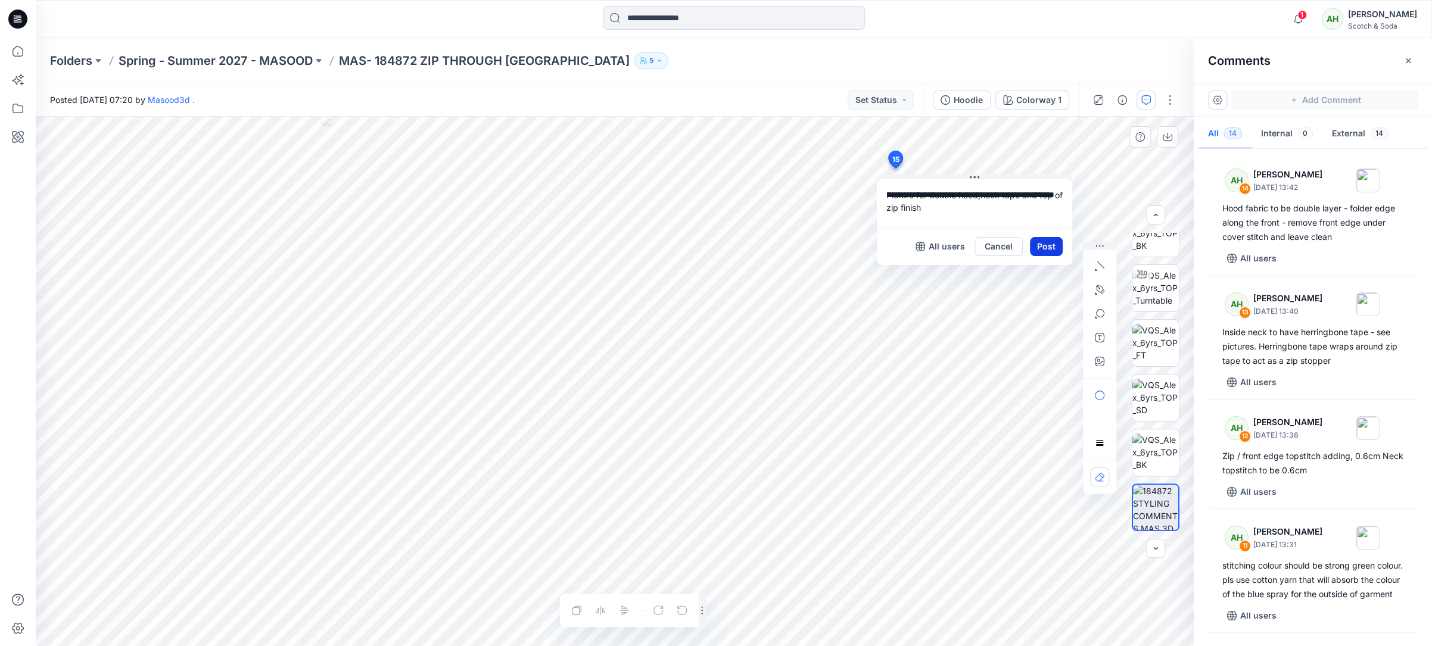
type textarea "**********"
click at [1043, 242] on button "Post" at bounding box center [1046, 246] width 33 height 19
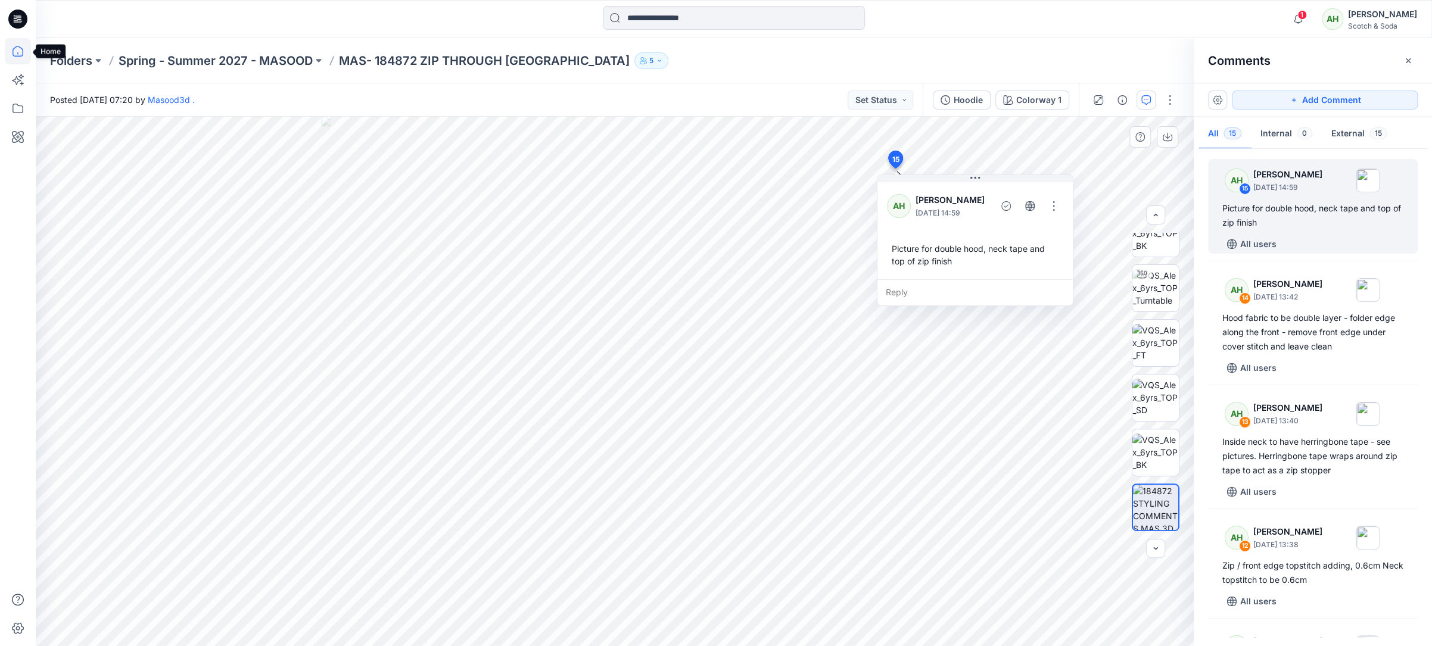
click at [18, 45] on icon at bounding box center [18, 51] width 26 height 26
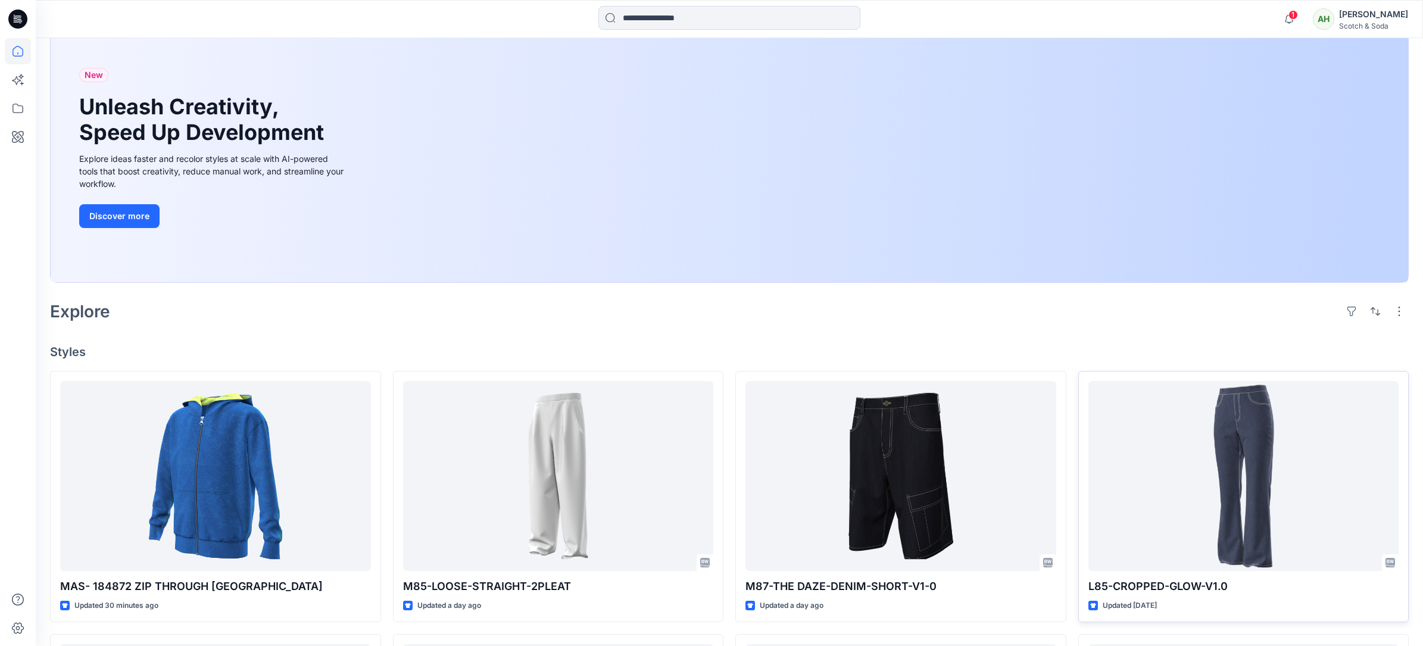
scroll to position [322, 0]
